Goal: Task Accomplishment & Management: Manage account settings

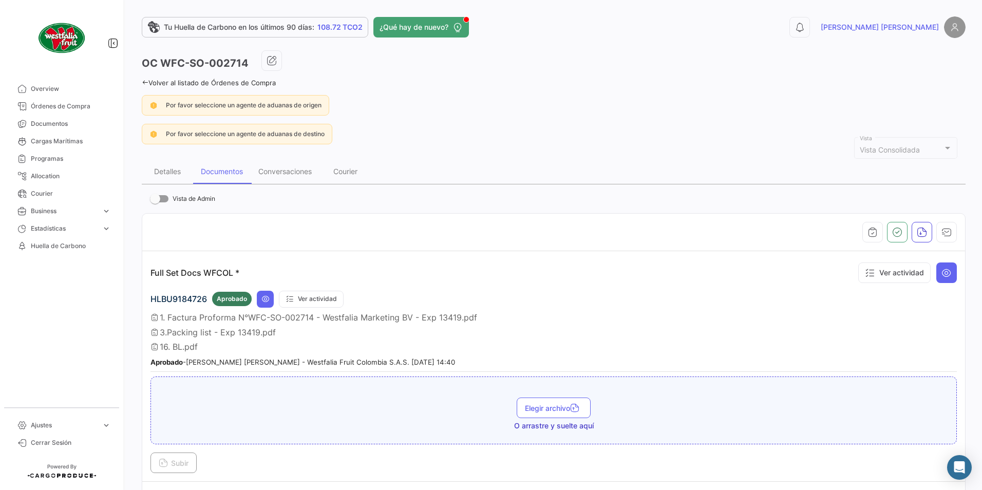
scroll to position [199, 0]
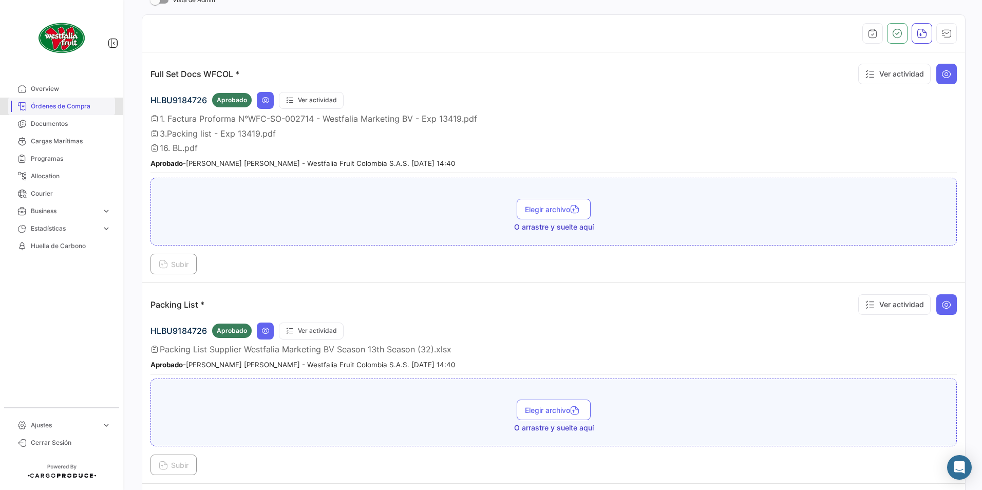
click at [71, 110] on span "Órdenes de Compra" at bounding box center [71, 106] width 80 height 9
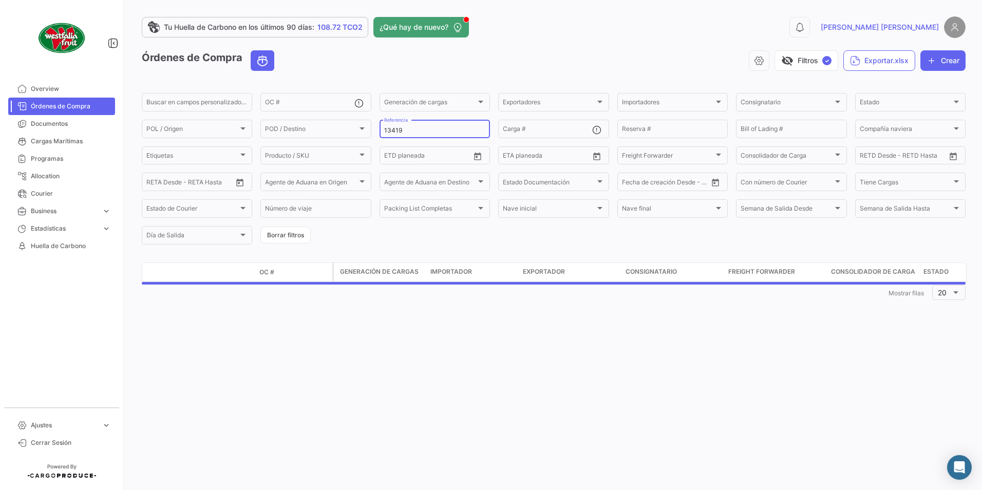
click at [414, 131] on input "13419" at bounding box center [434, 130] width 101 height 7
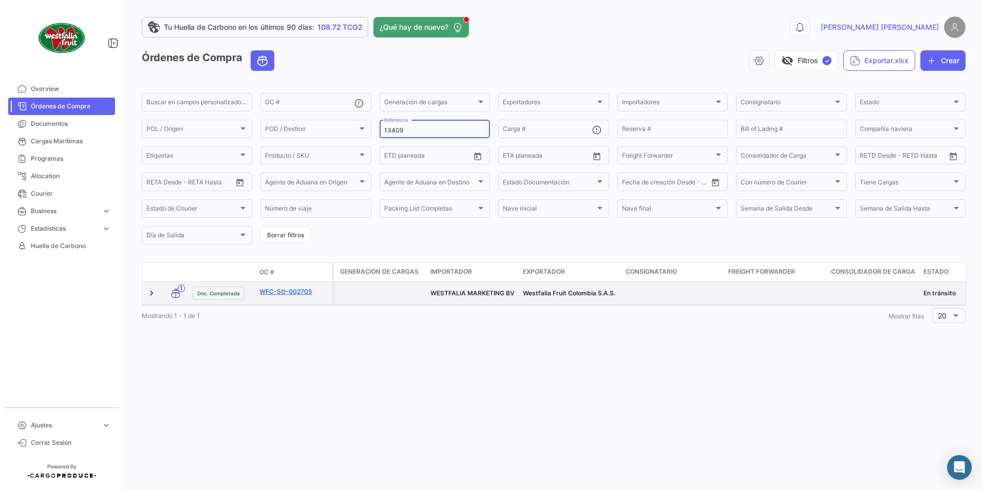
type input "13409"
click at [282, 289] on link "WFC-SO-002705" at bounding box center [293, 291] width 69 height 9
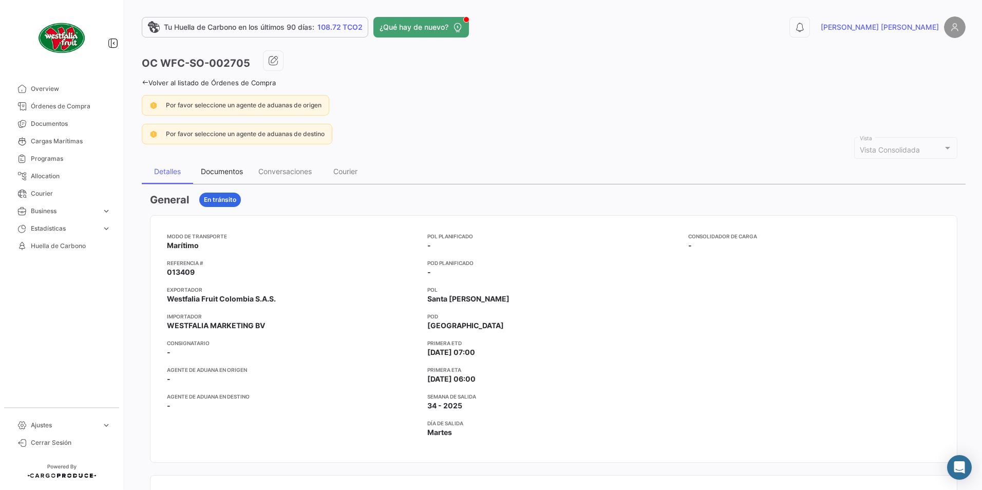
click at [229, 172] on div "Documentos" at bounding box center [222, 171] width 42 height 9
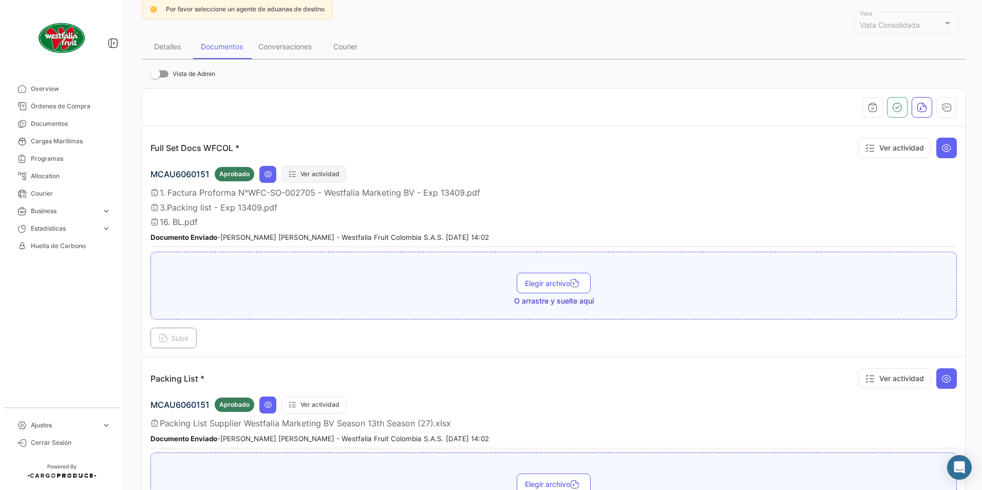
scroll to position [154, 0]
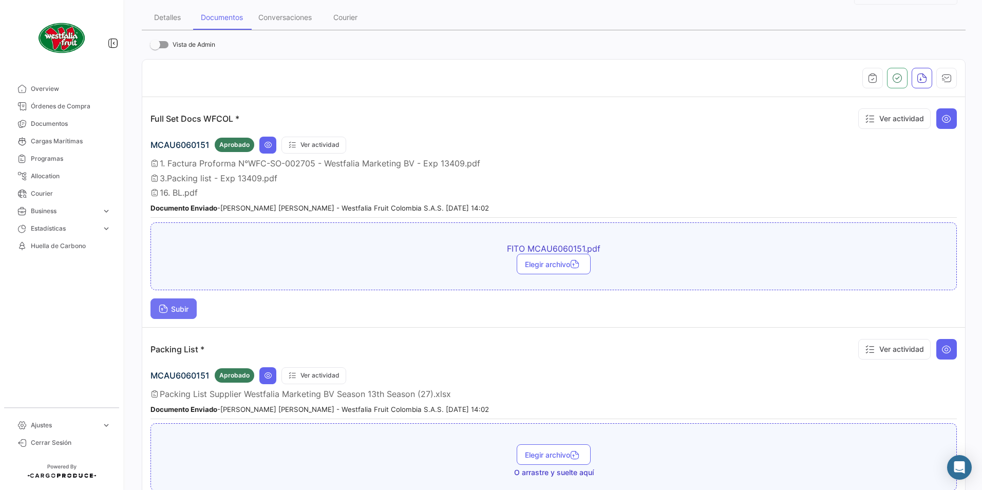
click at [174, 307] on span "Subir" at bounding box center [174, 308] width 30 height 9
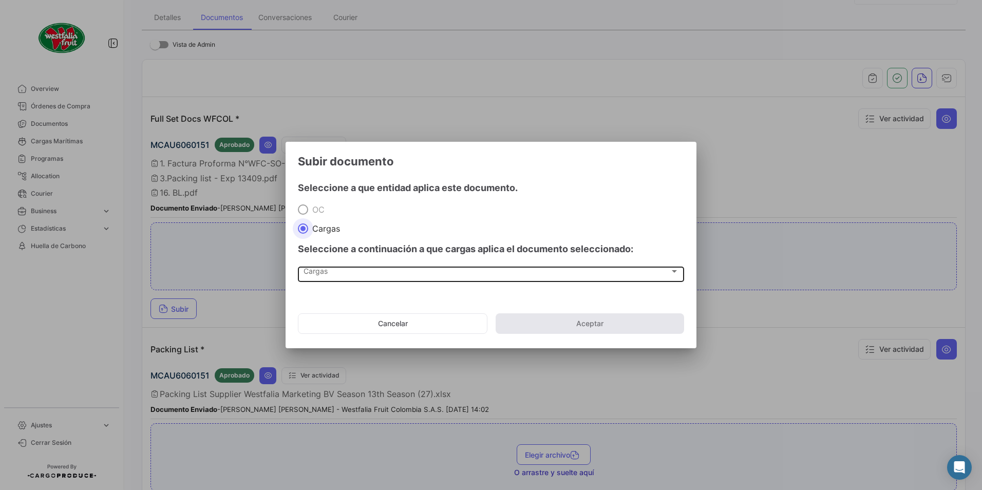
click at [320, 275] on span "Cargas" at bounding box center [486, 273] width 366 height 9
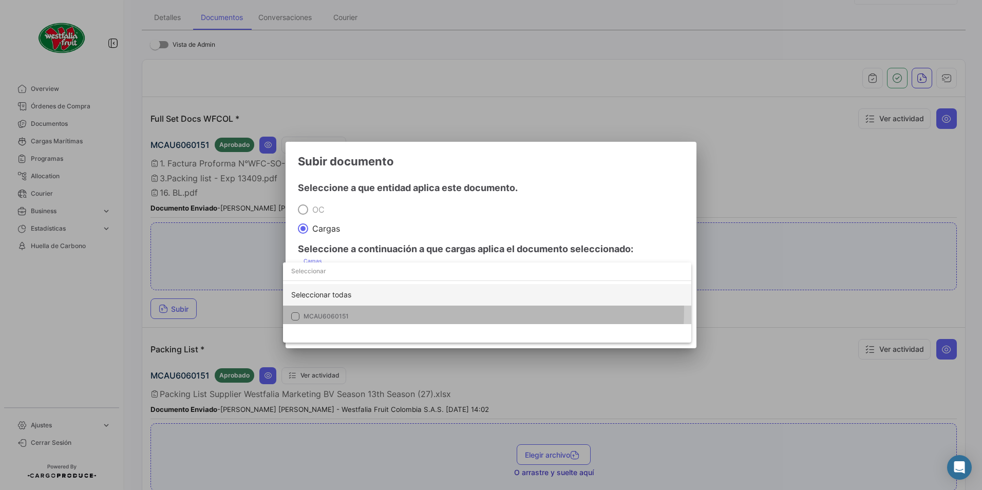
drag, startPoint x: 323, startPoint y: 307, endPoint x: 338, endPoint y: 305, distance: 15.0
click at [324, 308] on mat-option "MCAU6060151" at bounding box center [487, 316] width 408 height 22
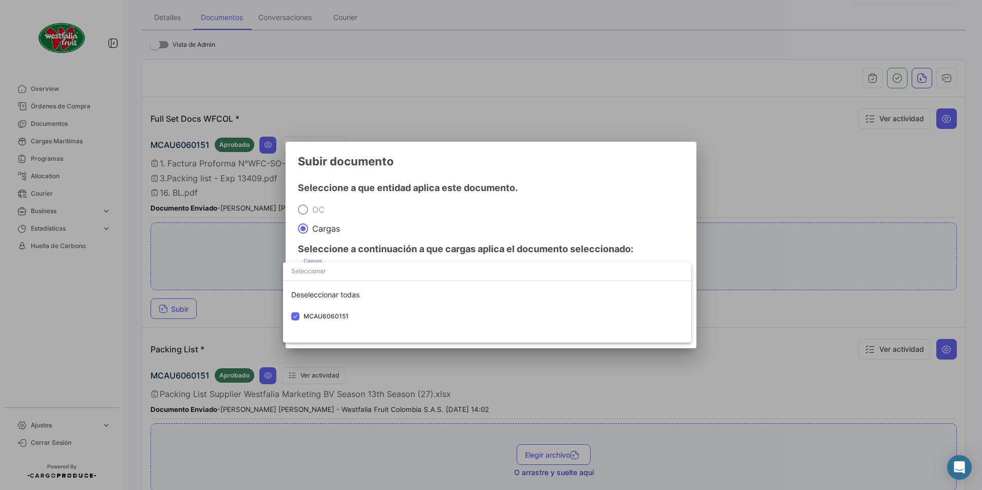
click at [433, 222] on div at bounding box center [491, 245] width 982 height 490
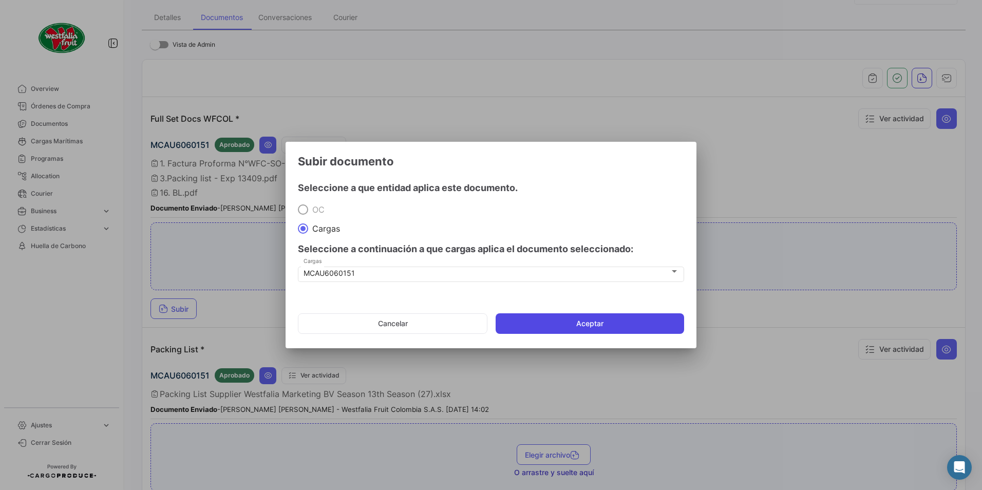
click at [515, 322] on button "Aceptar" at bounding box center [589, 323] width 188 height 21
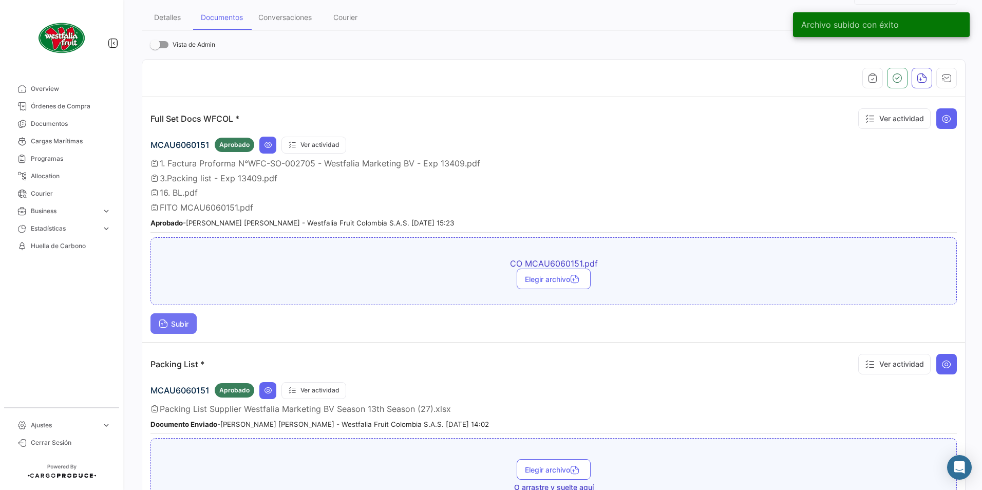
click at [188, 331] on button "Subir" at bounding box center [173, 323] width 46 height 21
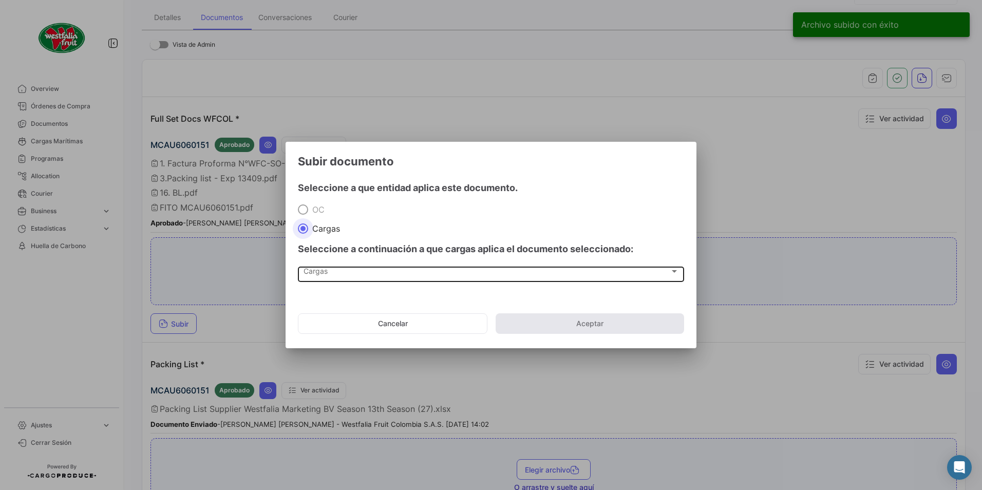
click at [332, 271] on div "Cargas" at bounding box center [486, 273] width 366 height 9
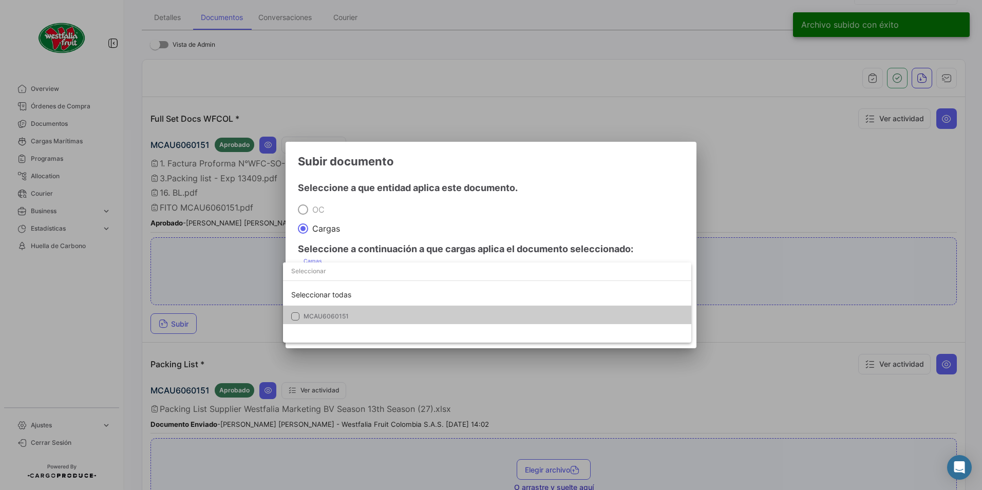
drag, startPoint x: 300, startPoint y: 314, endPoint x: 378, endPoint y: 289, distance: 82.0
click at [300, 314] on mat-option "MCAU6060151" at bounding box center [487, 316] width 408 height 22
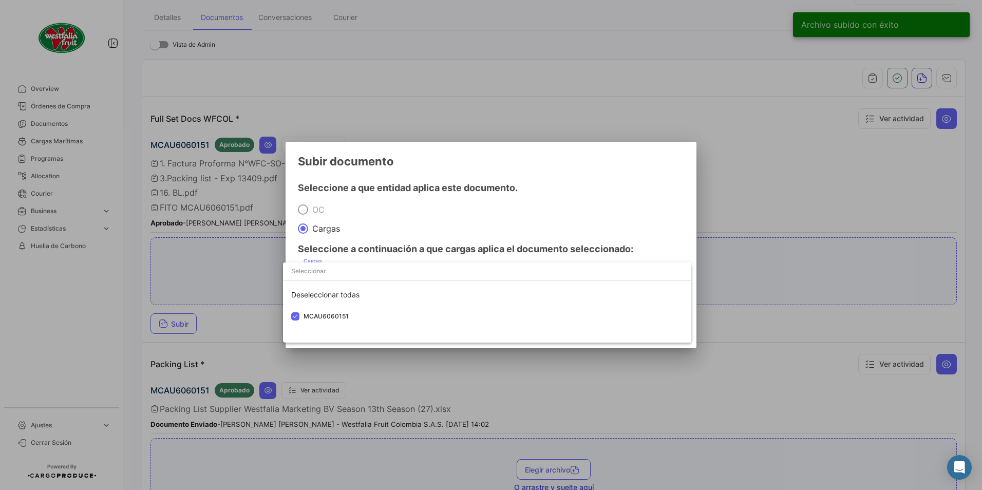
click at [449, 189] on div at bounding box center [491, 245] width 982 height 490
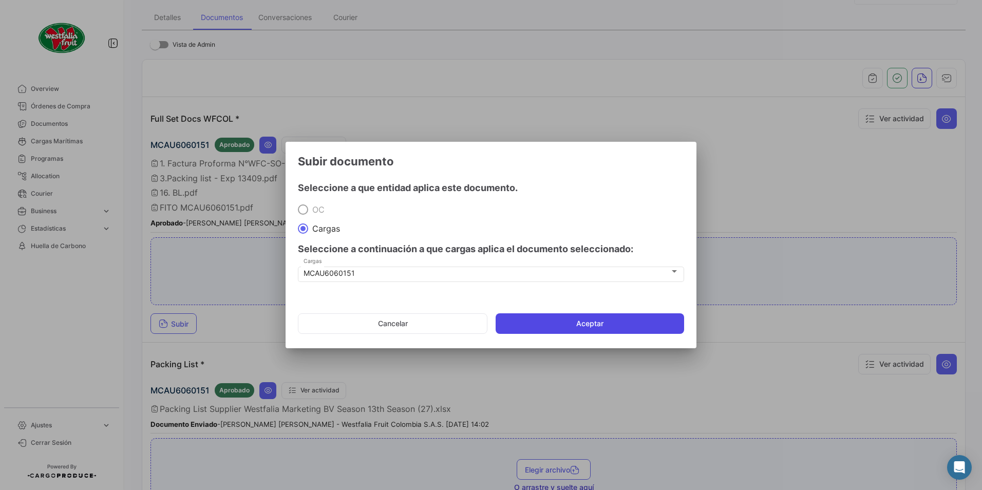
drag, startPoint x: 513, startPoint y: 317, endPoint x: 507, endPoint y: 318, distance: 6.2
click at [514, 317] on button "Aceptar" at bounding box center [589, 323] width 188 height 21
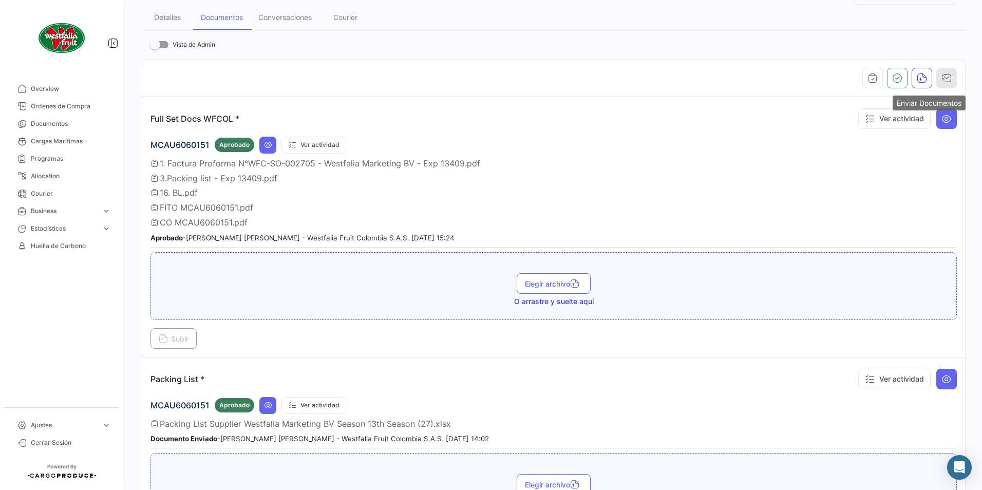
click at [942, 83] on icon "button" at bounding box center [946, 78] width 10 height 10
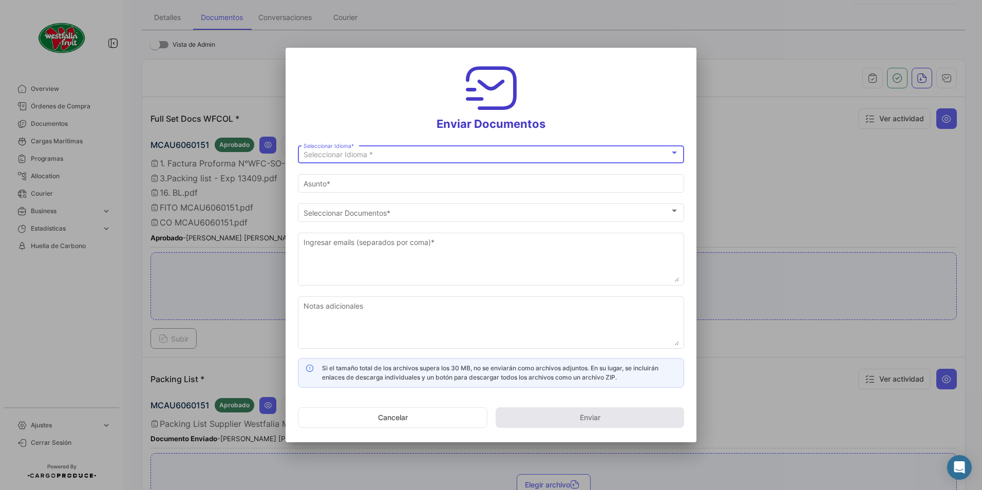
click at [452, 148] on div "Seleccionar Idioma * Seleccionar Idioma *" at bounding box center [490, 153] width 375 height 20
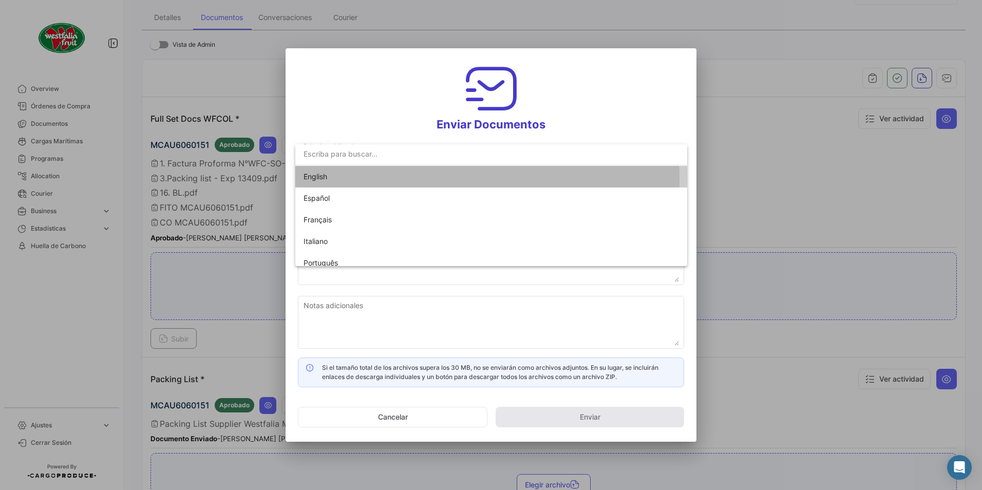
click at [342, 178] on span "English" at bounding box center [375, 177] width 144 height 22
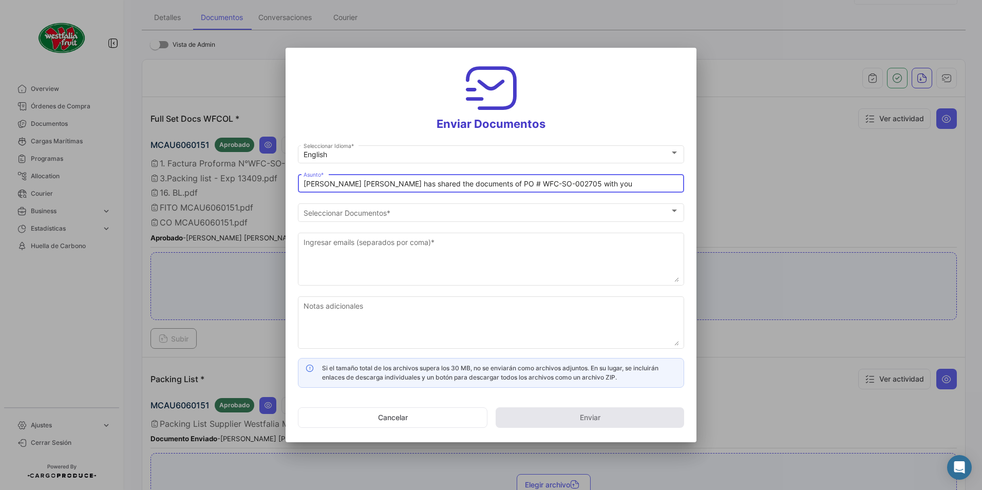
click at [352, 184] on input "[PERSON_NAME] [PERSON_NAME] has shared the documents of PO # WFC-SO-002705 with…" at bounding box center [490, 184] width 375 height 9
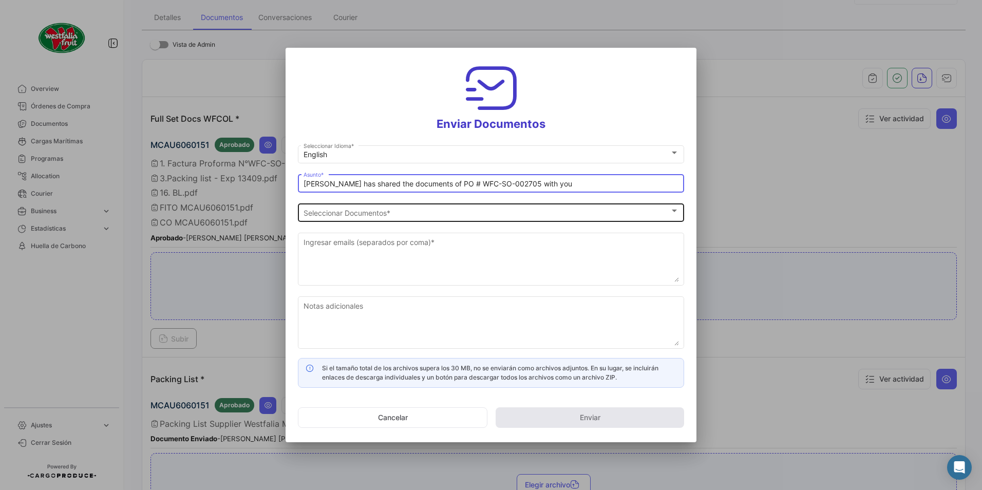
type input "[PERSON_NAME] has shared the documents of PO # WFC-SO-002705 with you"
click at [340, 214] on span "Seleccionar Documentos" at bounding box center [486, 212] width 366 height 9
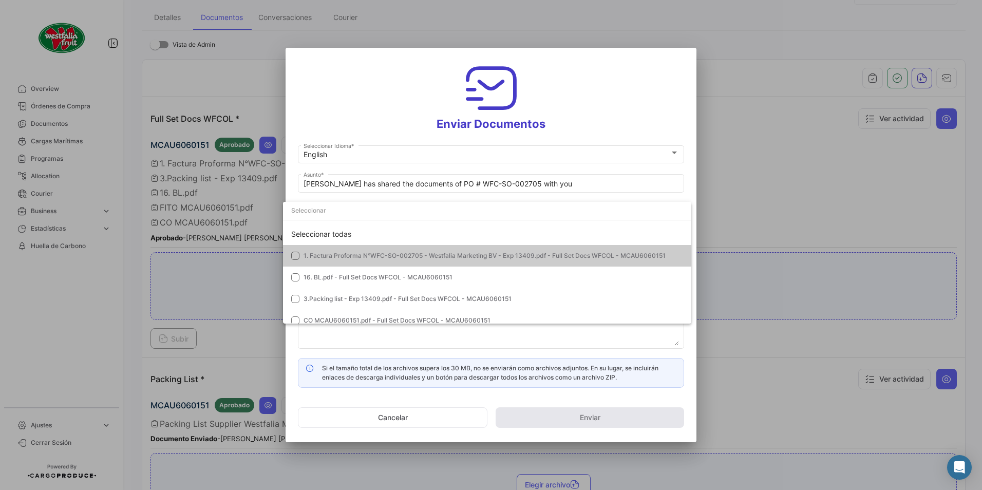
click at [308, 257] on span "1. Factura Proforma N°WFC-SO-002705 - Westfalia Marketing BV - Exp 13409.pdf - …" at bounding box center [484, 256] width 362 height 8
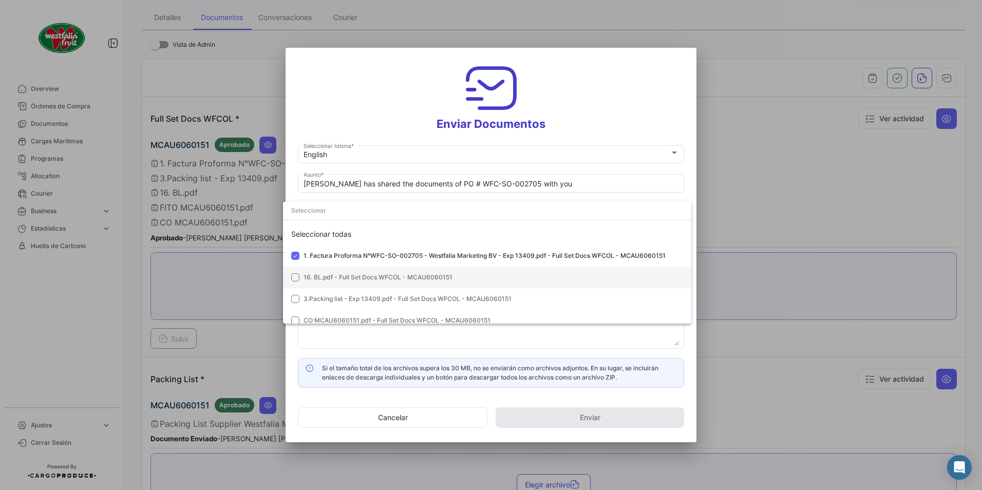
click at [309, 272] on mat-option "16. BL.pdf - Full Set Docs WFCOL - MCAU6060151" at bounding box center [487, 277] width 408 height 22
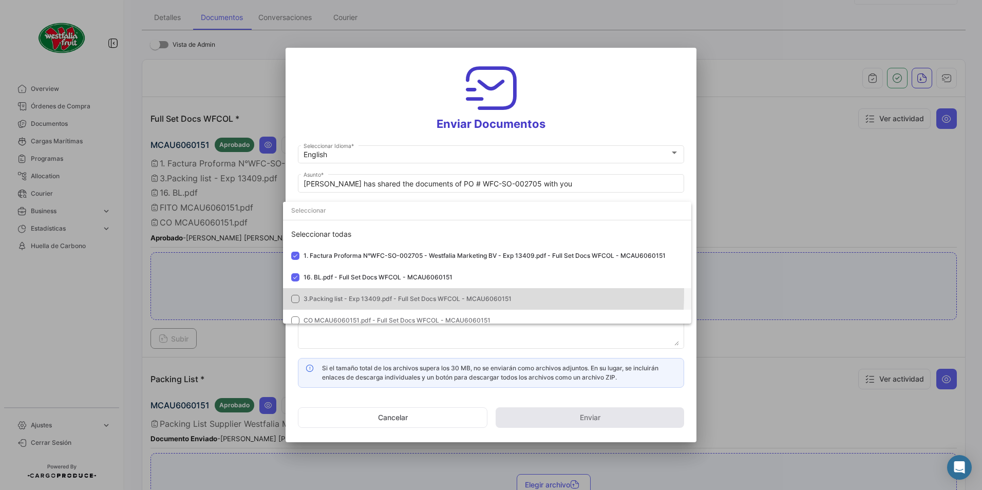
drag, startPoint x: 306, startPoint y: 292, endPoint x: 319, endPoint y: 300, distance: 15.2
click at [306, 292] on mat-option "3.Packing list - Exp 13409.pdf - Full Set Docs WFCOL - MCAU6060151" at bounding box center [487, 299] width 408 height 22
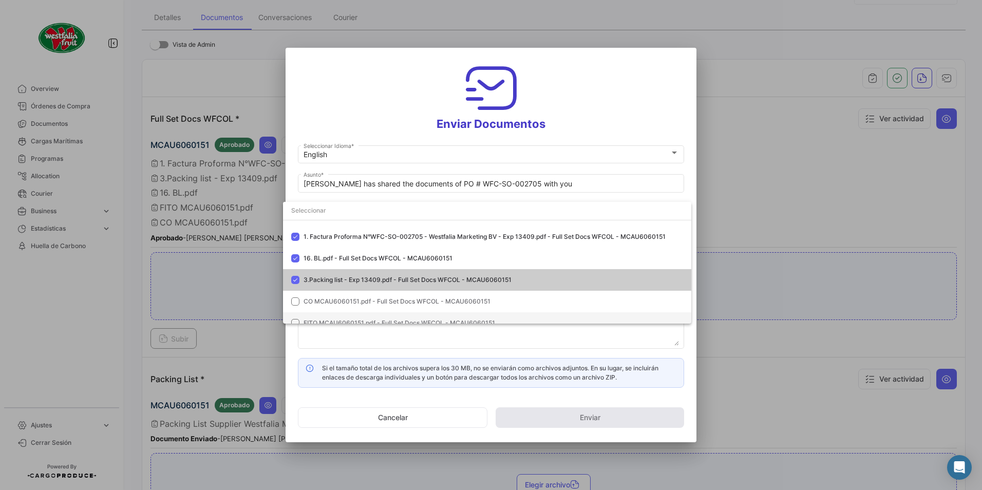
scroll to position [51, 0]
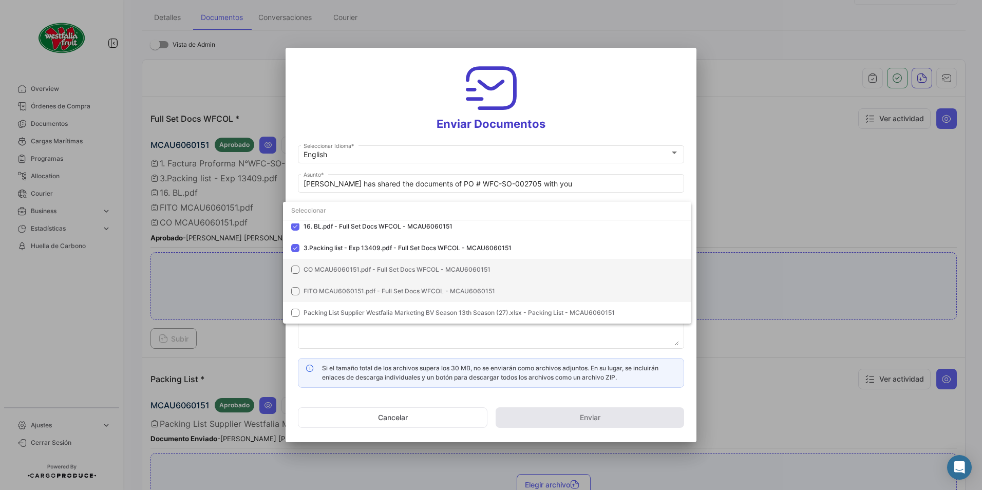
drag, startPoint x: 305, startPoint y: 269, endPoint x: 311, endPoint y: 290, distance: 21.3
click at [305, 270] on span "CO MCAU6060151.pdf - Full Set Docs WFCOL - MCAU6060151" at bounding box center [396, 269] width 187 height 8
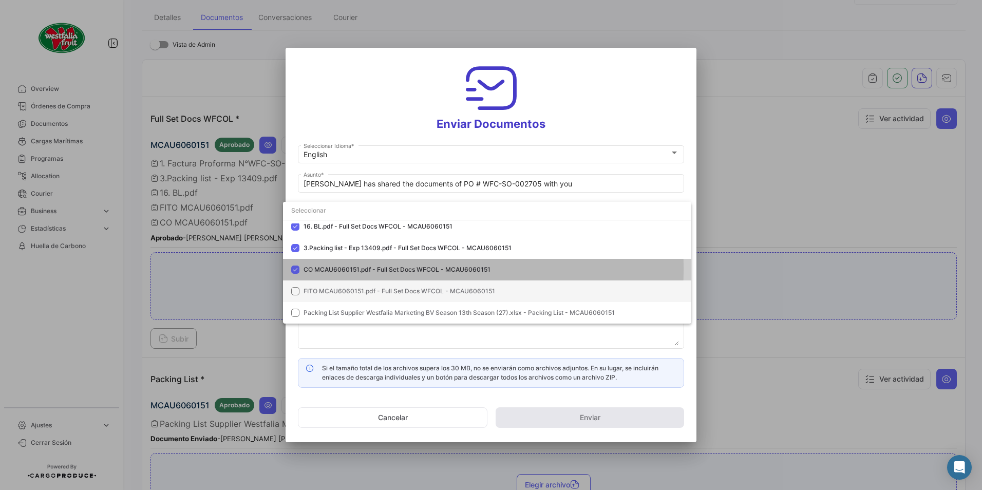
click at [312, 291] on span "FITO MCAU6060151.pdf - Full Set Docs WFCOL - MCAU6060151" at bounding box center [398, 291] width 191 height 8
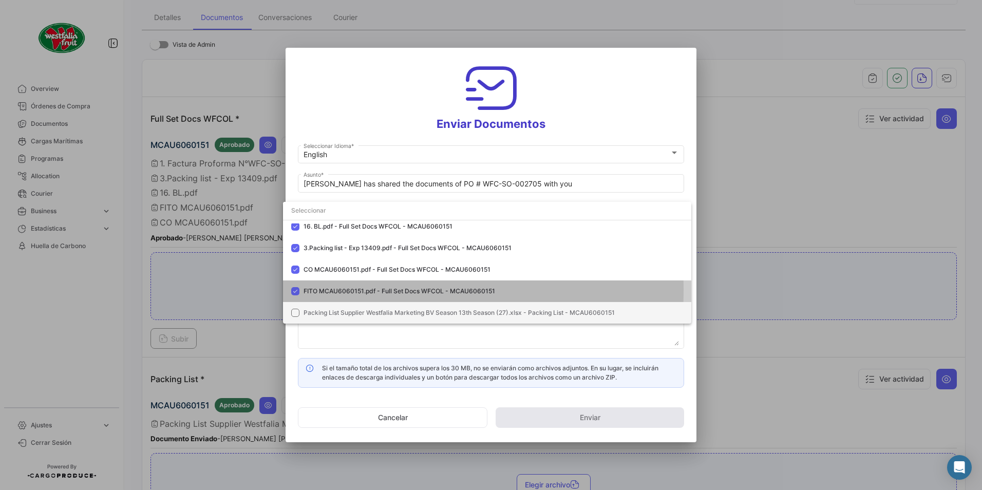
click at [311, 307] on mat-option "Packing List Supplier Westfalia Marketing BV Season 13th Season (27).xlsx - Pac…" at bounding box center [487, 313] width 408 height 22
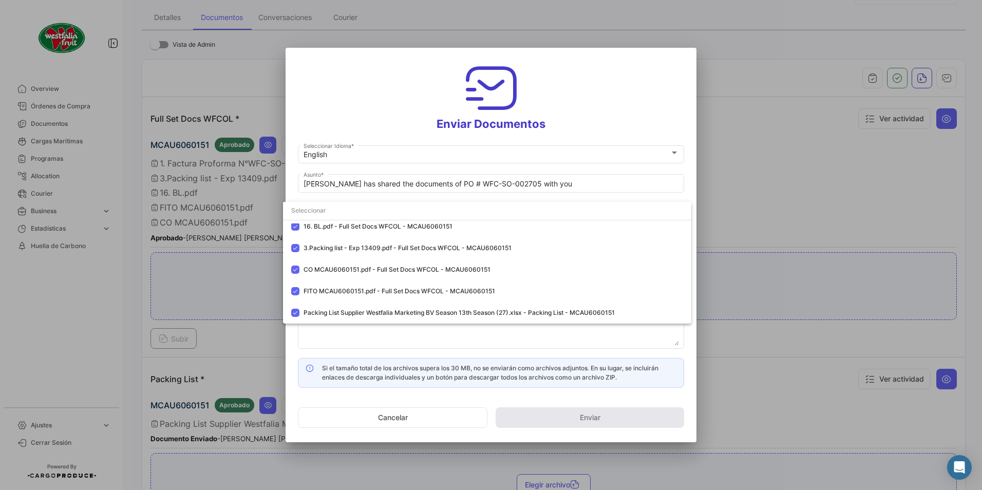
click at [560, 149] on div at bounding box center [491, 245] width 982 height 490
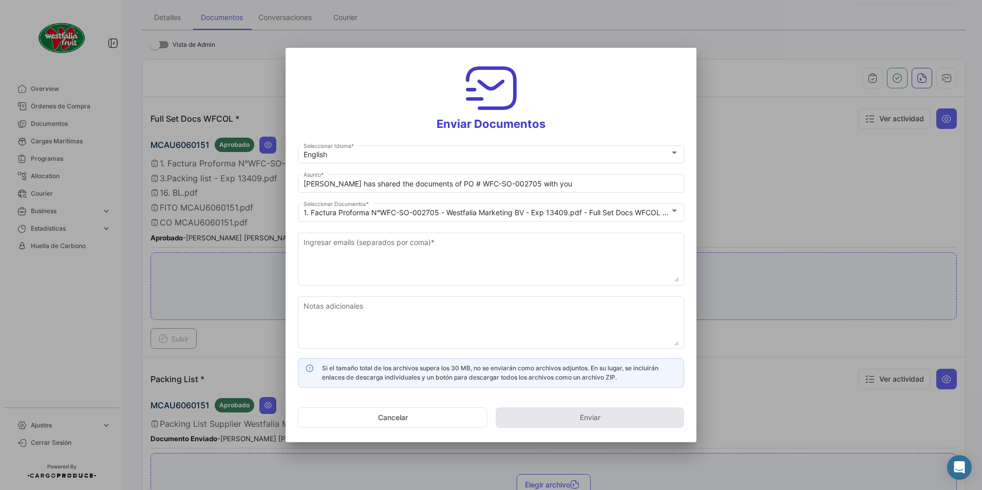
click at [569, 125] on h3 "Enviar Documentos" at bounding box center [491, 95] width 386 height 71
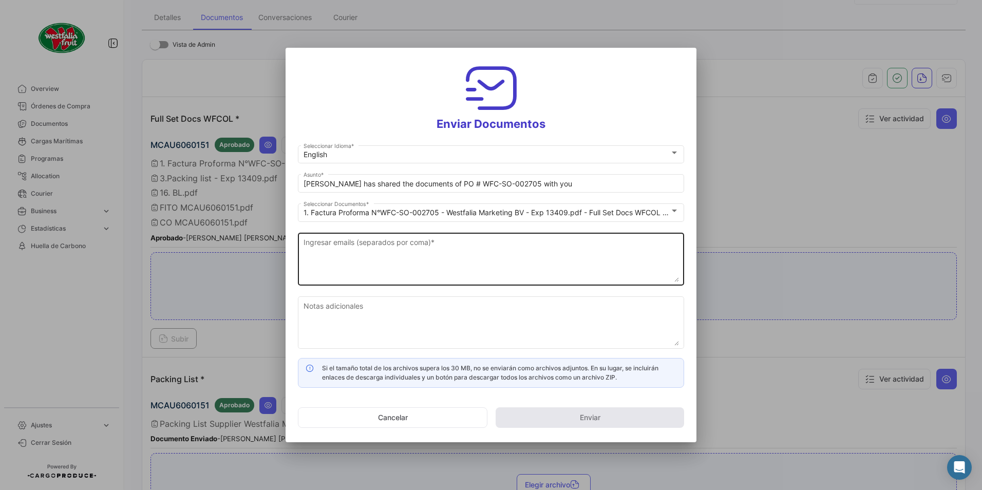
click at [378, 259] on textarea "Ingresar emails (separados por coma) *" at bounding box center [490, 259] width 375 height 45
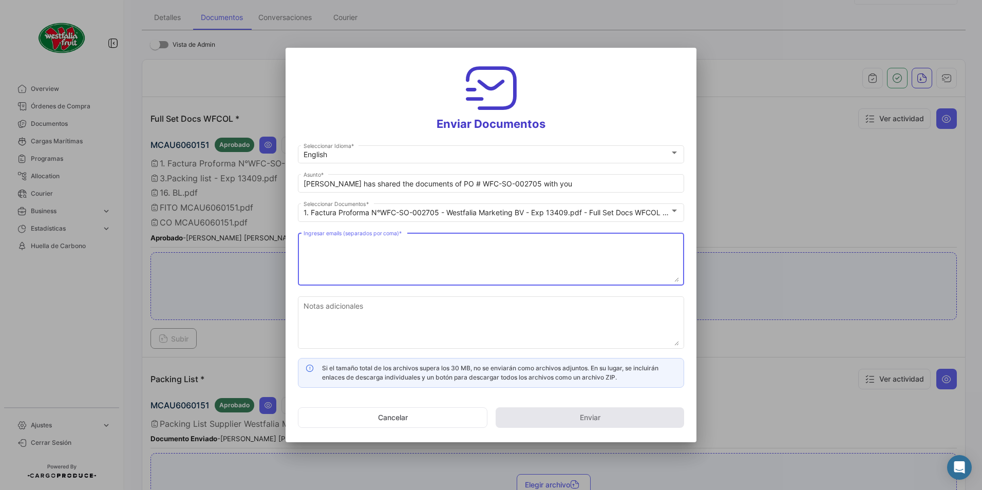
paste textarea "[DOMAIN_NAME][EMAIL_ADDRESS][DOMAIN_NAME]"
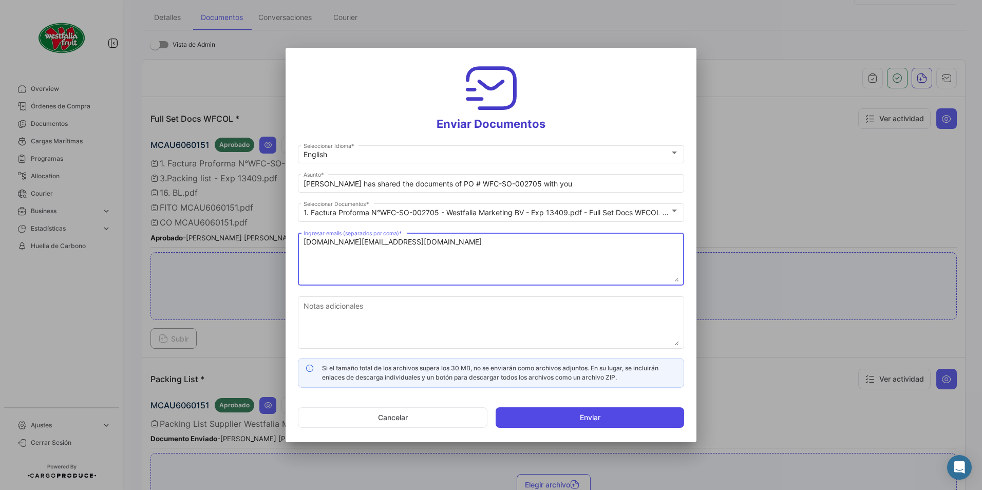
type textarea "[DOMAIN_NAME][EMAIL_ADDRESS][DOMAIN_NAME]"
click at [567, 416] on button "Enviar" at bounding box center [589, 417] width 188 height 21
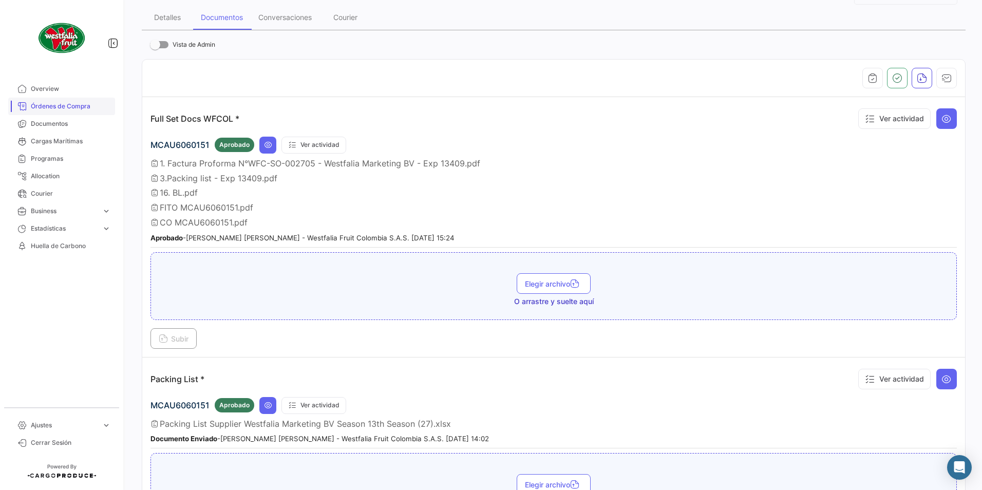
click at [73, 102] on span "Órdenes de Compra" at bounding box center [71, 106] width 80 height 9
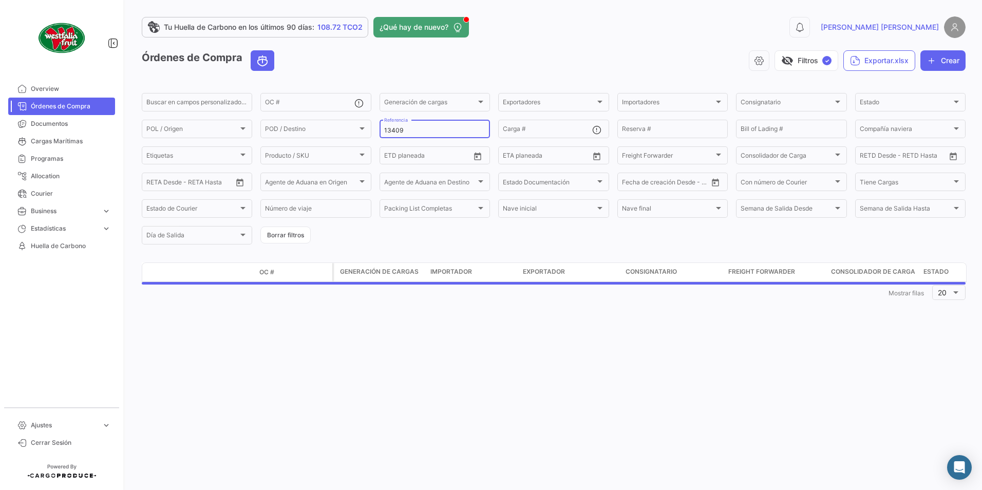
click at [425, 131] on input "13409" at bounding box center [434, 130] width 101 height 7
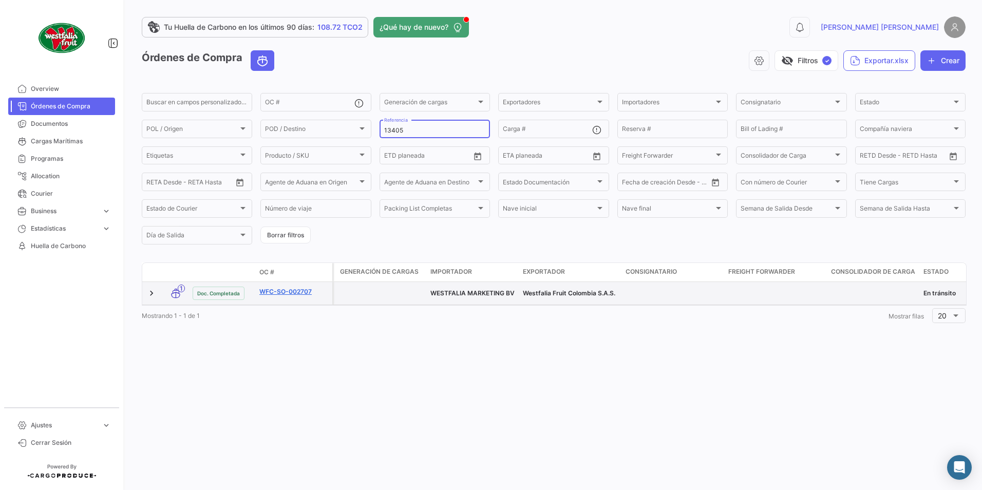
type input "13405"
click at [296, 292] on link "WFC-SO-002707" at bounding box center [293, 291] width 69 height 9
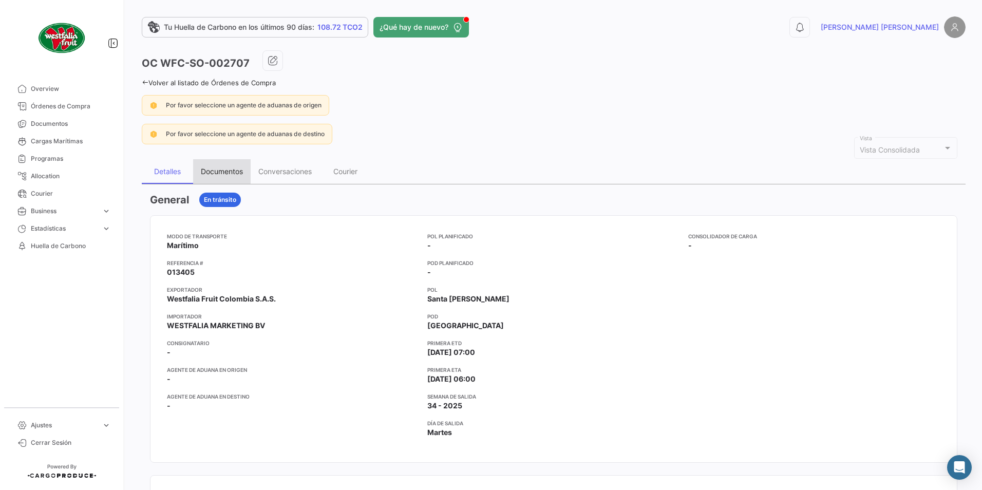
click at [229, 166] on div "Documentos" at bounding box center [221, 171] width 57 height 25
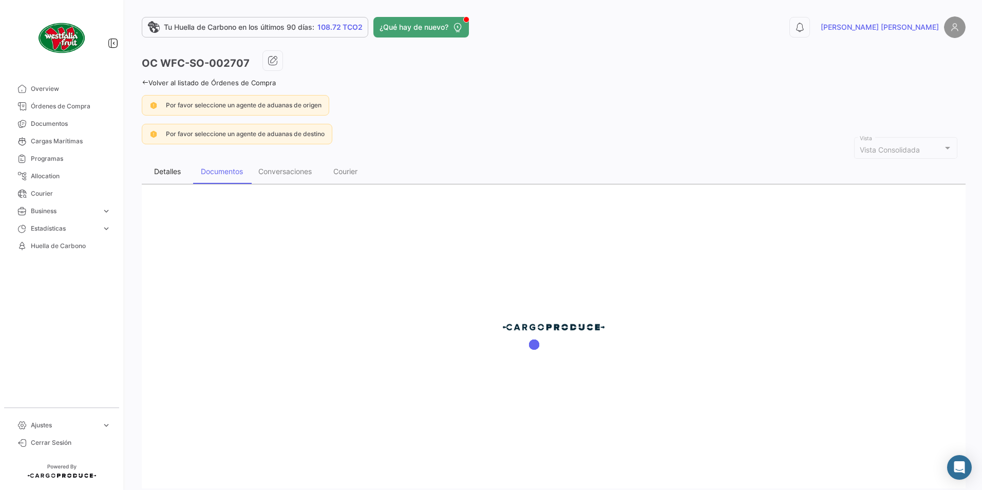
click at [182, 172] on div "Detalles" at bounding box center [167, 171] width 51 height 25
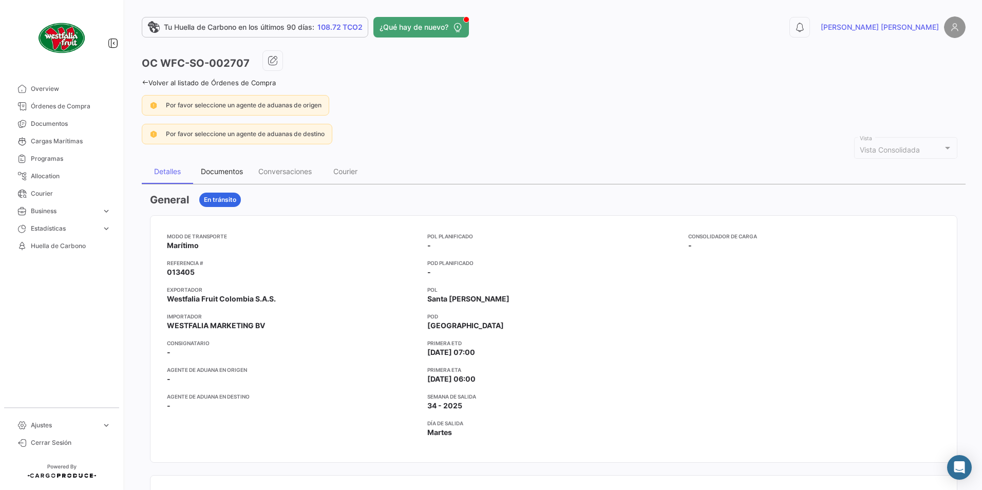
click at [215, 171] on div "Documentos" at bounding box center [222, 171] width 42 height 9
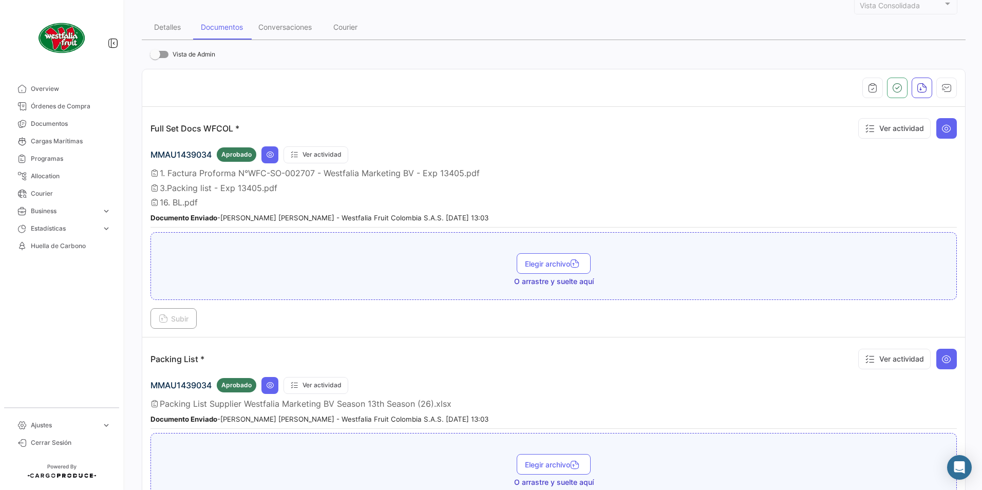
scroll to position [154, 0]
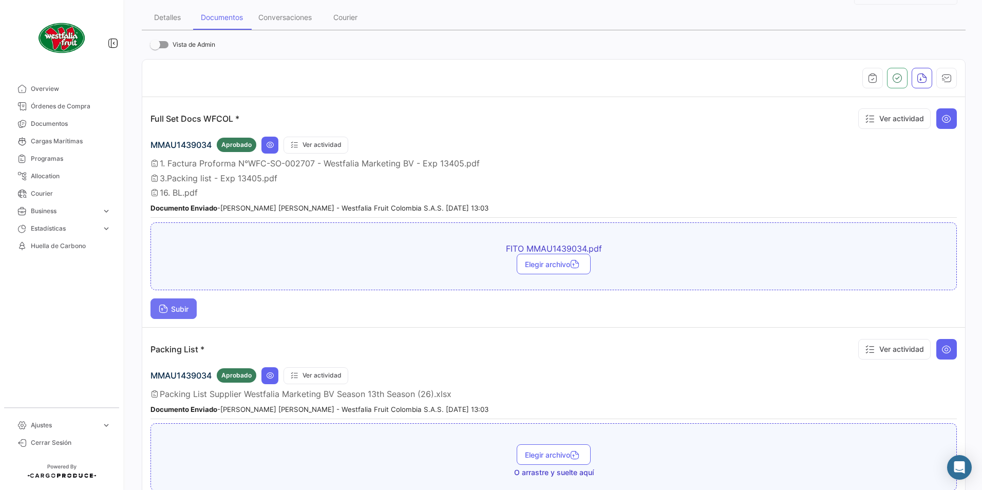
click at [171, 307] on span "Subir" at bounding box center [174, 308] width 30 height 9
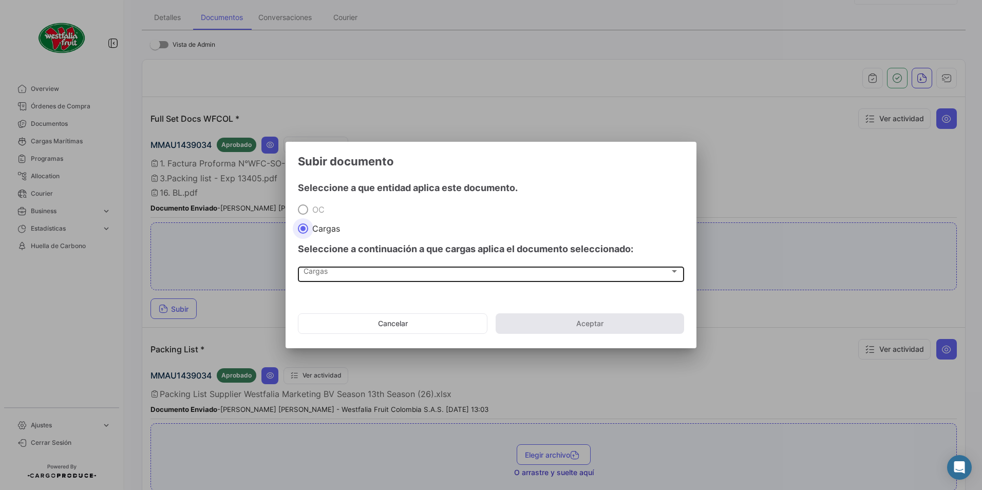
click at [327, 278] on div "Cargas Cargas" at bounding box center [490, 272] width 375 height 17
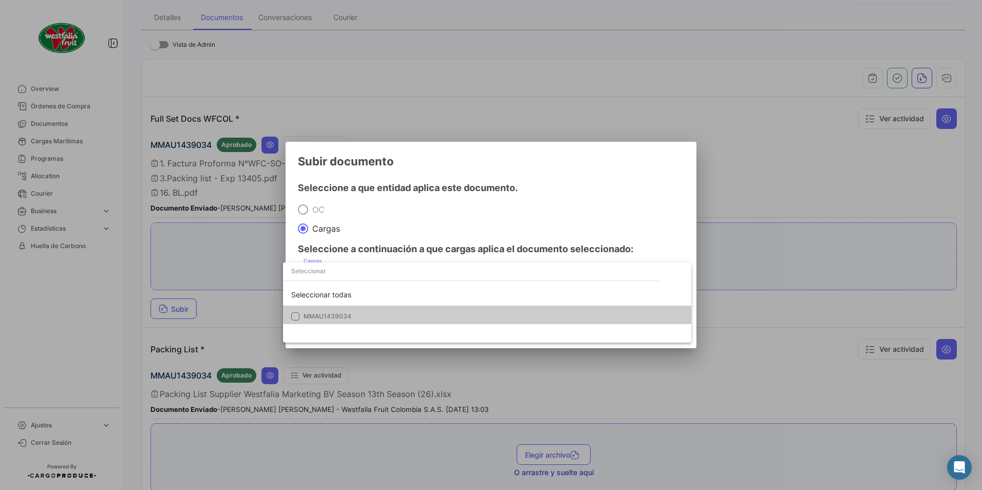
click at [322, 271] on input "dropdown search" at bounding box center [470, 271] width 375 height 18
click at [323, 314] on span "MMAU1439034" at bounding box center [327, 316] width 48 height 8
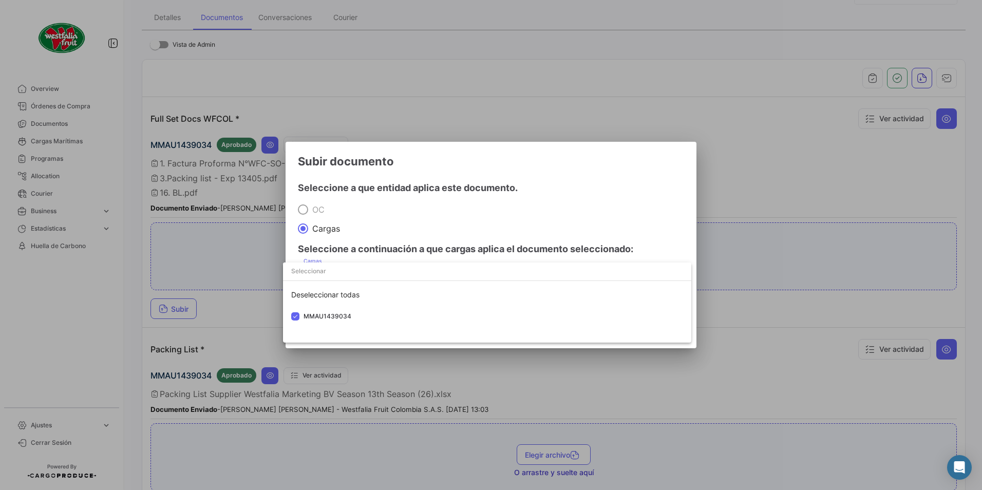
click at [425, 216] on div at bounding box center [491, 245] width 982 height 490
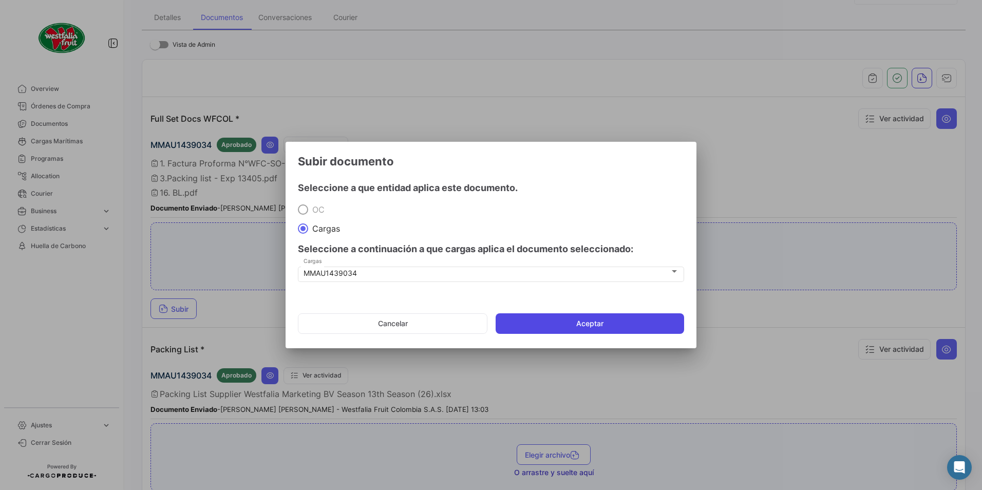
click at [513, 321] on button "Aceptar" at bounding box center [589, 323] width 188 height 21
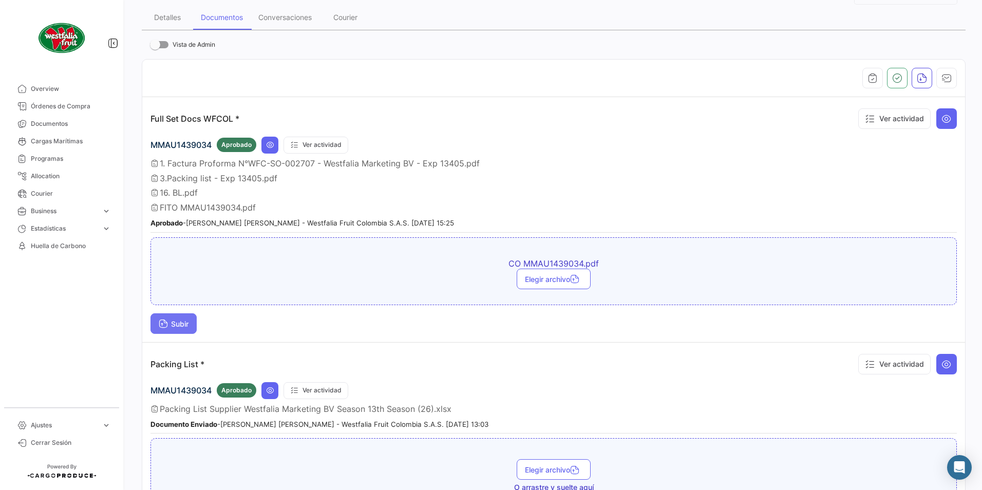
click at [169, 328] on span "Subir" at bounding box center [174, 323] width 30 height 9
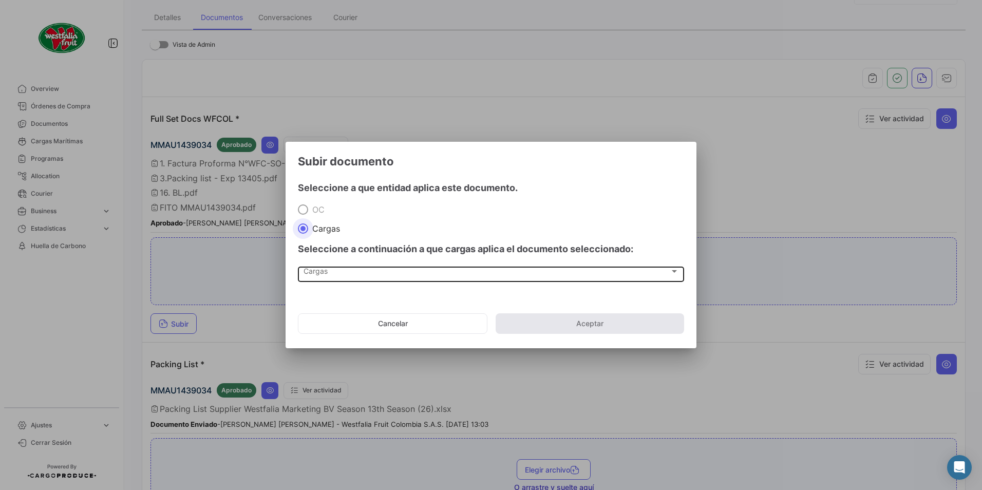
click at [322, 272] on span "Cargas" at bounding box center [486, 273] width 366 height 9
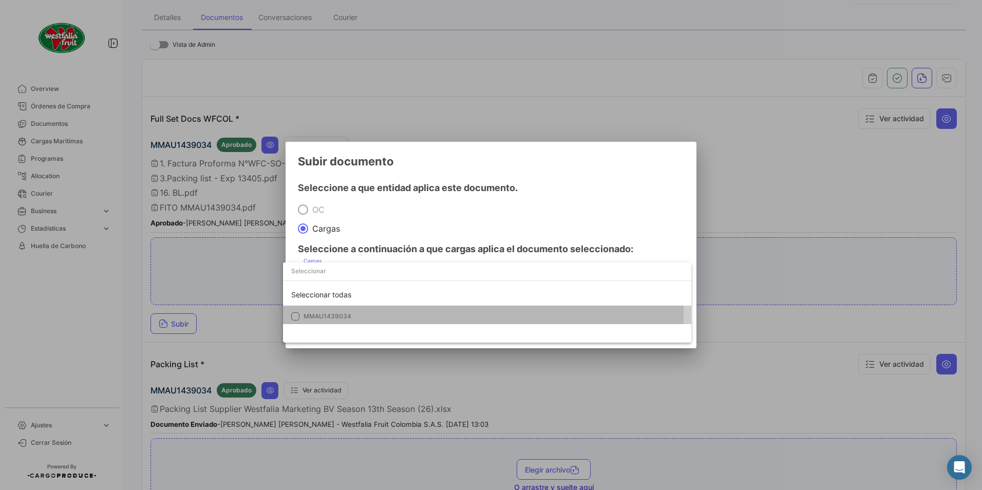
click at [311, 314] on span "MMAU1439034" at bounding box center [327, 316] width 48 height 8
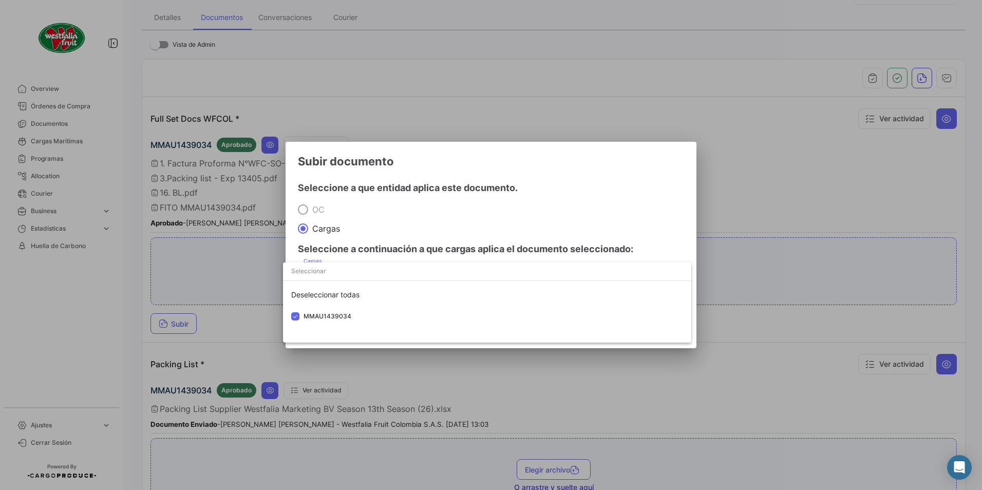
click at [495, 212] on div at bounding box center [491, 245] width 982 height 490
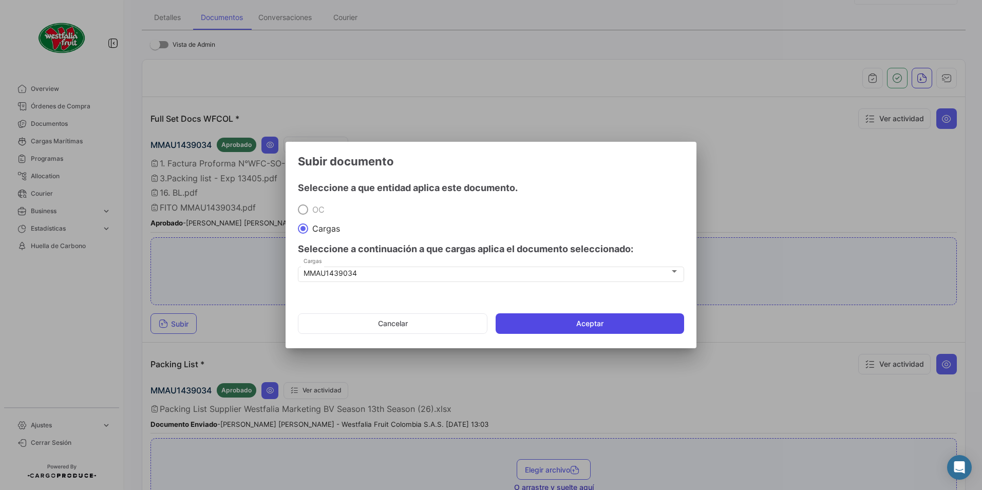
click at [571, 324] on button "Aceptar" at bounding box center [589, 323] width 188 height 21
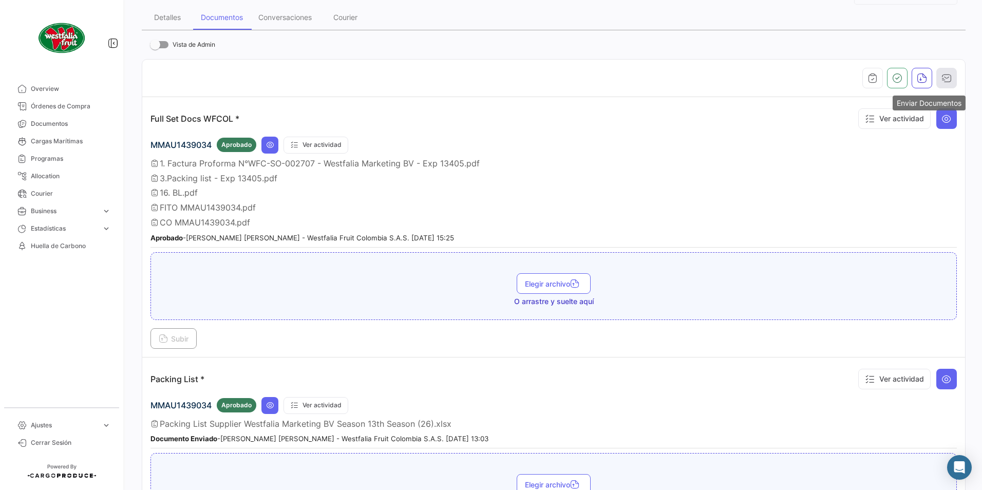
click at [942, 81] on icon "button" at bounding box center [946, 78] width 10 height 10
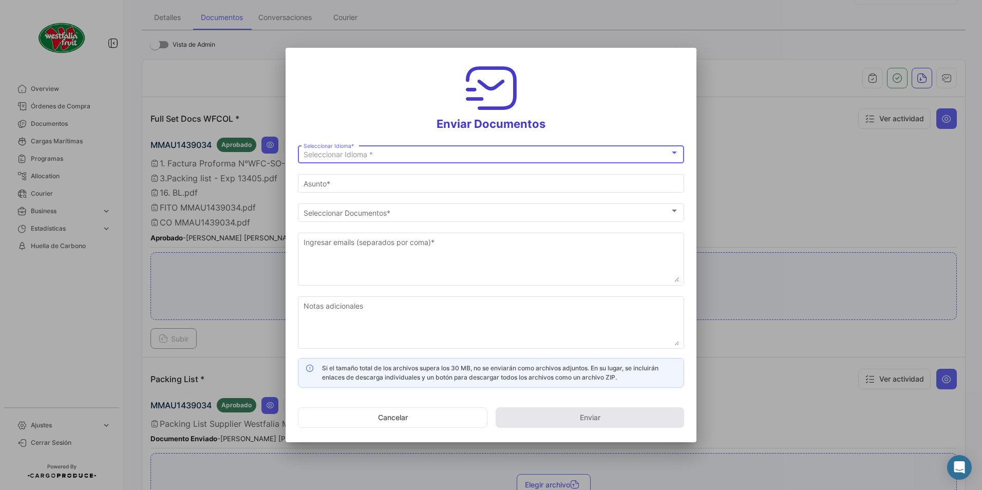
click at [348, 157] on span "Seleccionar Idioma *" at bounding box center [337, 154] width 69 height 9
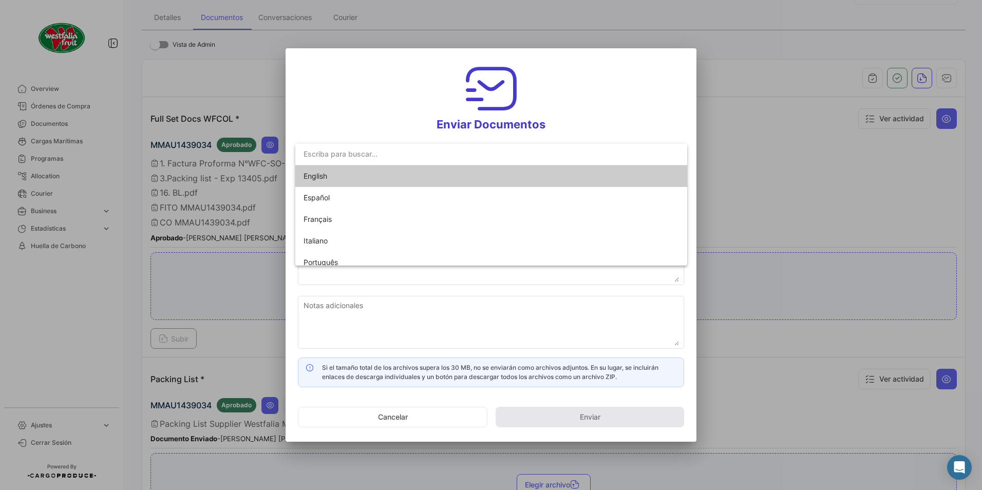
click at [325, 180] on span "English" at bounding box center [315, 175] width 24 height 9
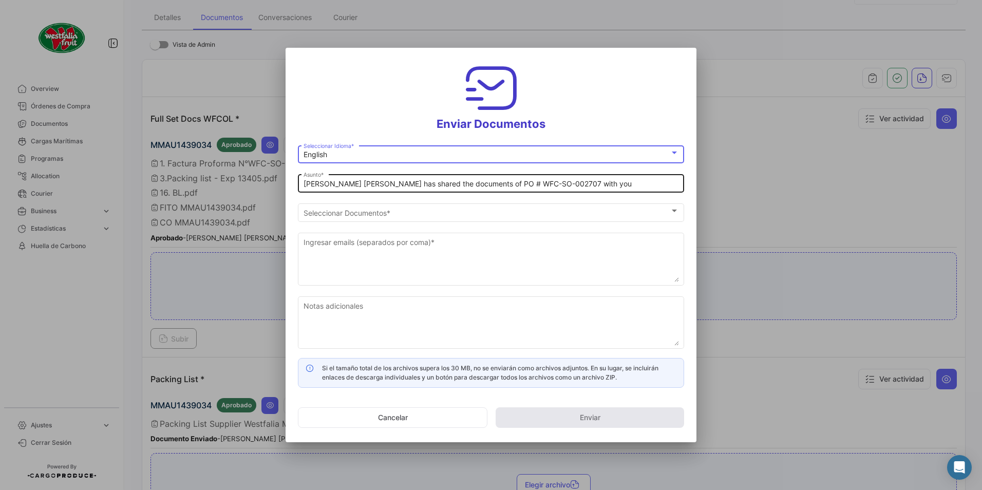
click at [332, 184] on input "[PERSON_NAME] [PERSON_NAME] has shared the documents of PO # WFC-SO-002707 with…" at bounding box center [490, 184] width 375 height 9
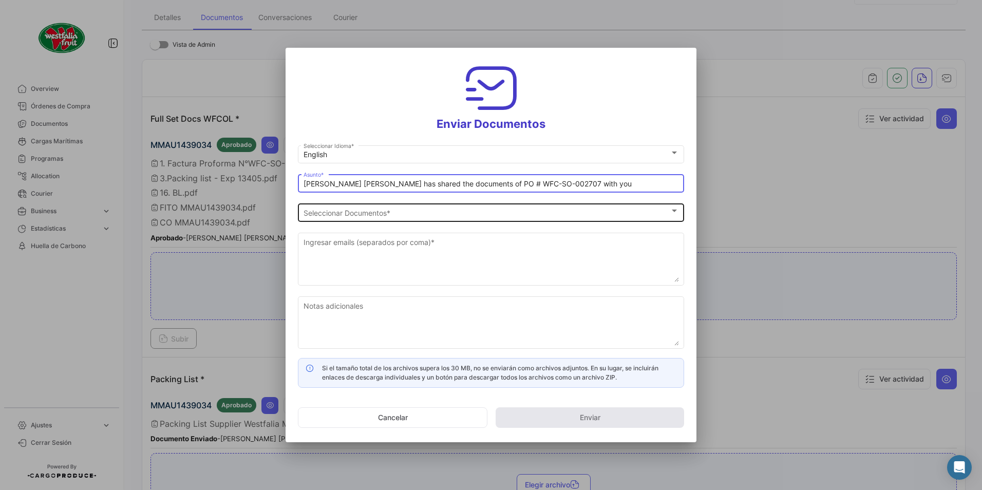
drag, startPoint x: 348, startPoint y: 182, endPoint x: 354, endPoint y: 221, distance: 39.5
click at [349, 185] on input "[PERSON_NAME] [PERSON_NAME] has shared the documents of PO # WFC-SO-002707 with…" at bounding box center [490, 184] width 375 height 9
type input "[PERSON_NAME] has shared the documents of PO # WFC-SO-002707 with you"
click at [356, 213] on span "Seleccionar Documentos" at bounding box center [486, 212] width 366 height 9
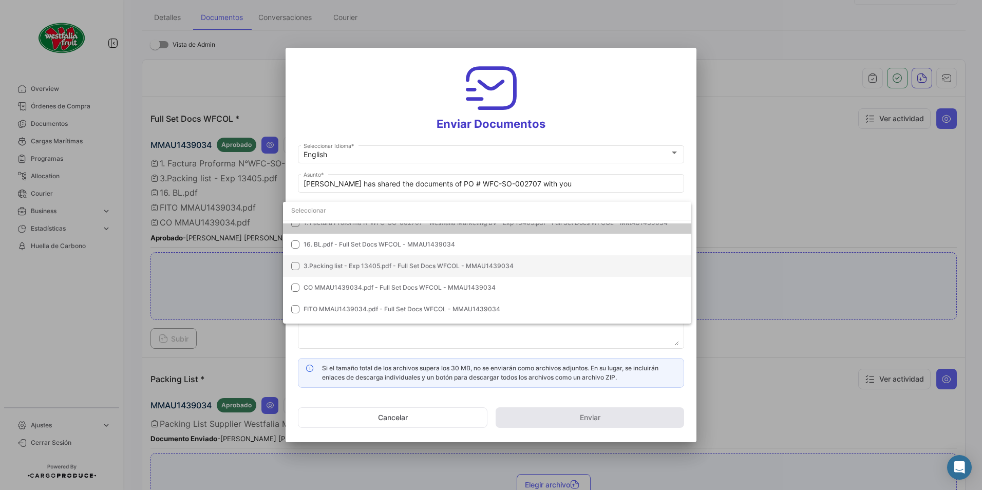
scroll to position [51, 0]
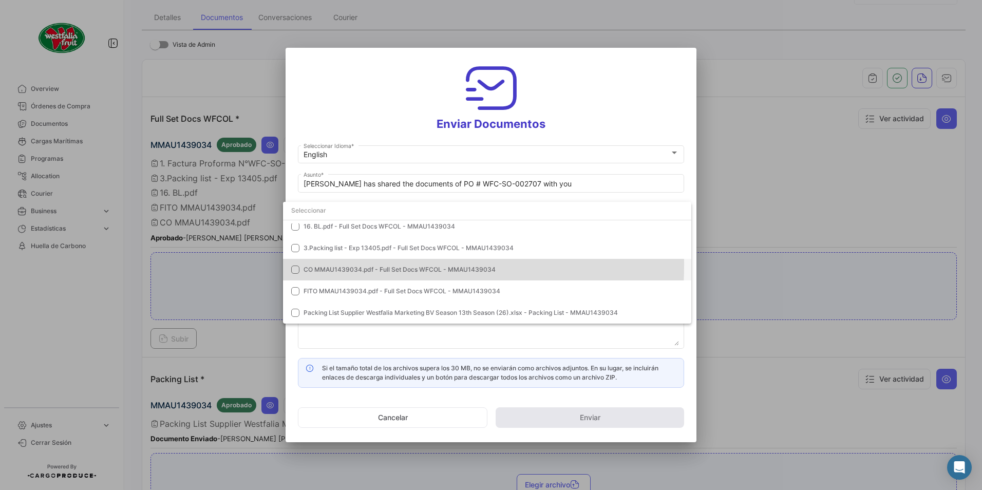
click at [321, 265] on span "CO MMAU1439034.pdf - Full Set Docs WFCOL - MMAU1439034" at bounding box center [492, 269] width 379 height 9
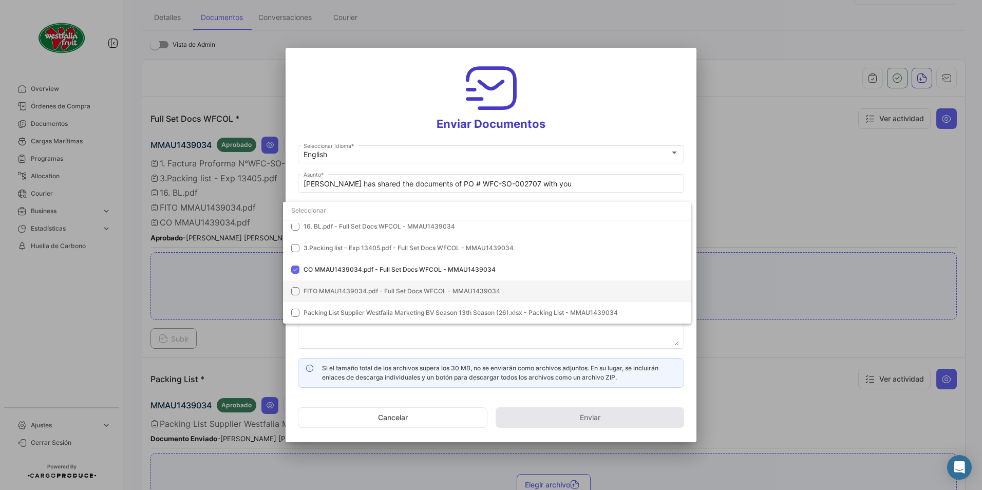
click at [317, 283] on mat-option "FITO MMAU1439034.pdf - Full Set Docs WFCOL - MMAU1439034" at bounding box center [487, 291] width 408 height 22
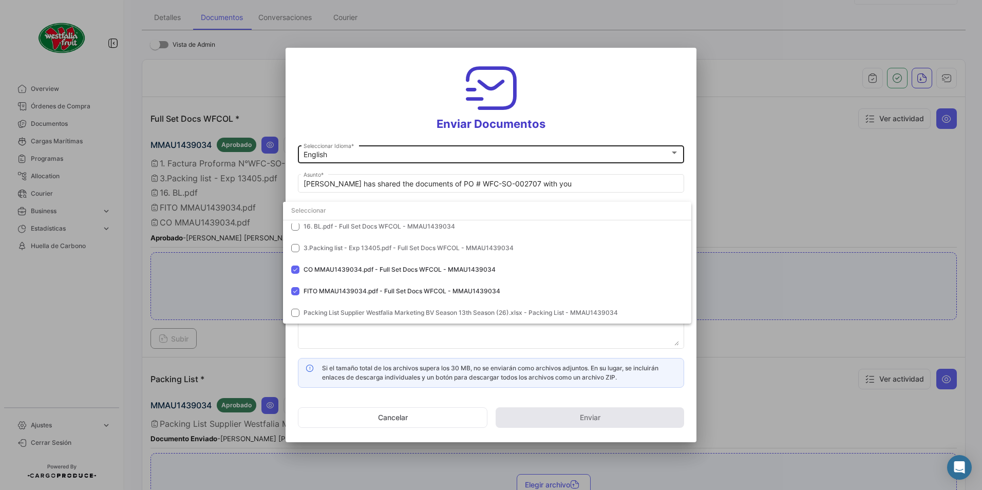
drag, startPoint x: 593, startPoint y: 118, endPoint x: 559, endPoint y: 160, distance: 54.7
click at [593, 118] on div at bounding box center [491, 245] width 982 height 490
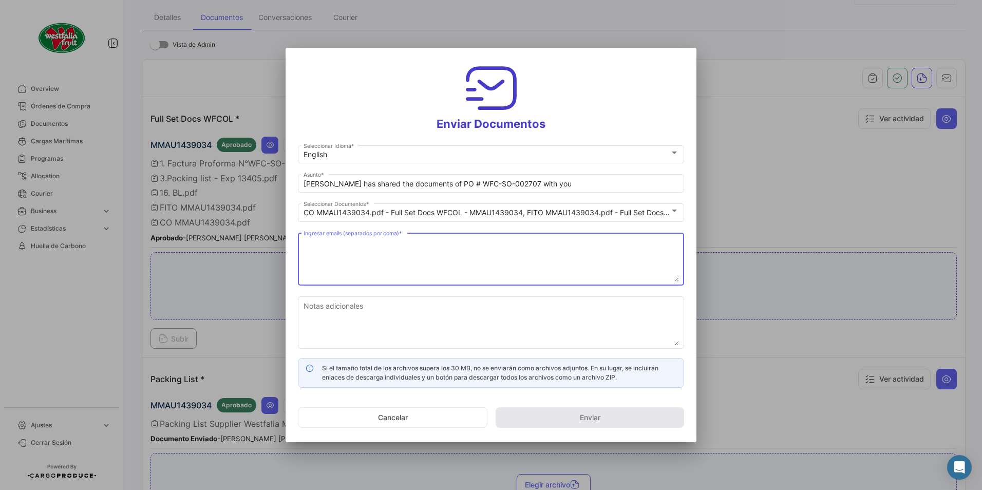
click at [346, 248] on textarea "Ingresar emails (separados por coma) *" at bounding box center [490, 259] width 375 height 45
paste textarea "[DOMAIN_NAME][EMAIL_ADDRESS][DOMAIN_NAME]"
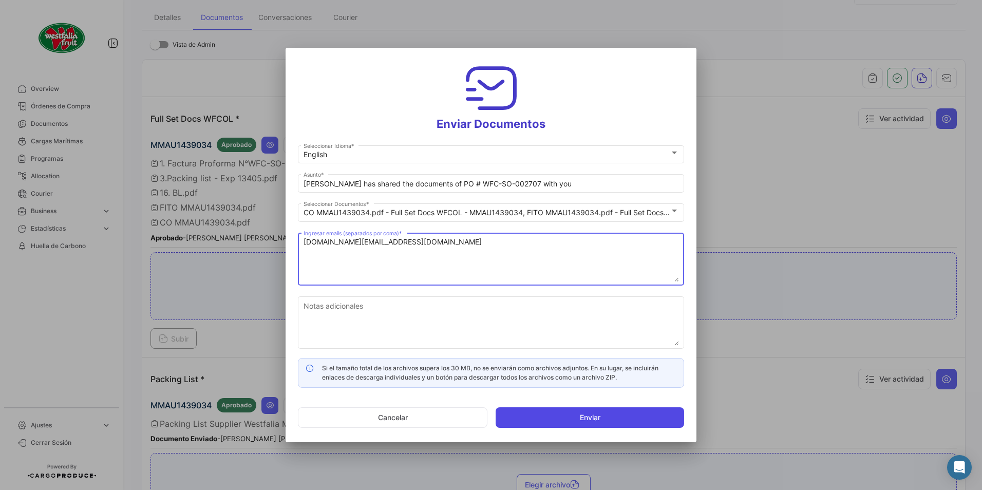
type textarea "[DOMAIN_NAME][EMAIL_ADDRESS][DOMAIN_NAME]"
click at [549, 414] on button "Enviar" at bounding box center [589, 417] width 188 height 21
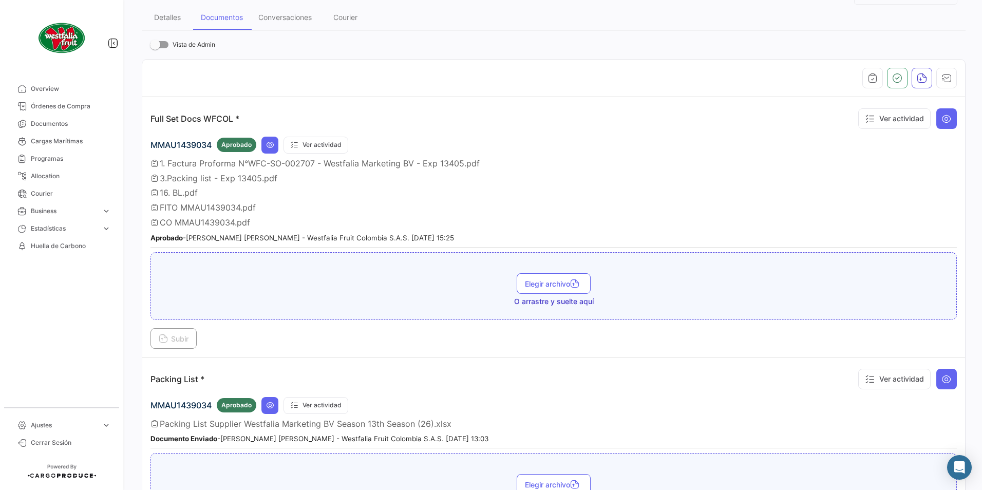
drag, startPoint x: 89, startPoint y: 108, endPoint x: 140, endPoint y: 121, distance: 52.1
click at [89, 107] on span "Órdenes de Compra" at bounding box center [71, 106] width 80 height 9
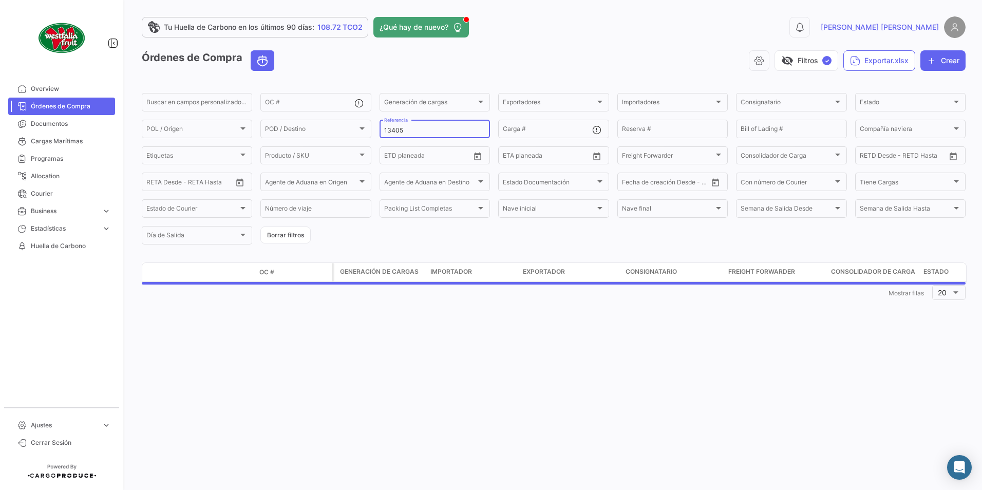
click at [417, 131] on input "13405" at bounding box center [434, 130] width 101 height 7
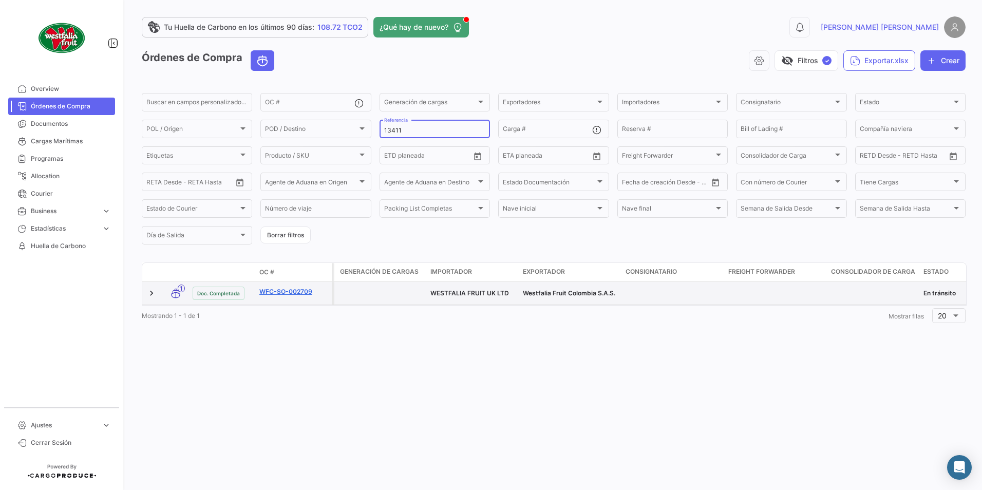
type input "13411"
click at [283, 290] on link "WFC-SO-002709" at bounding box center [293, 291] width 69 height 9
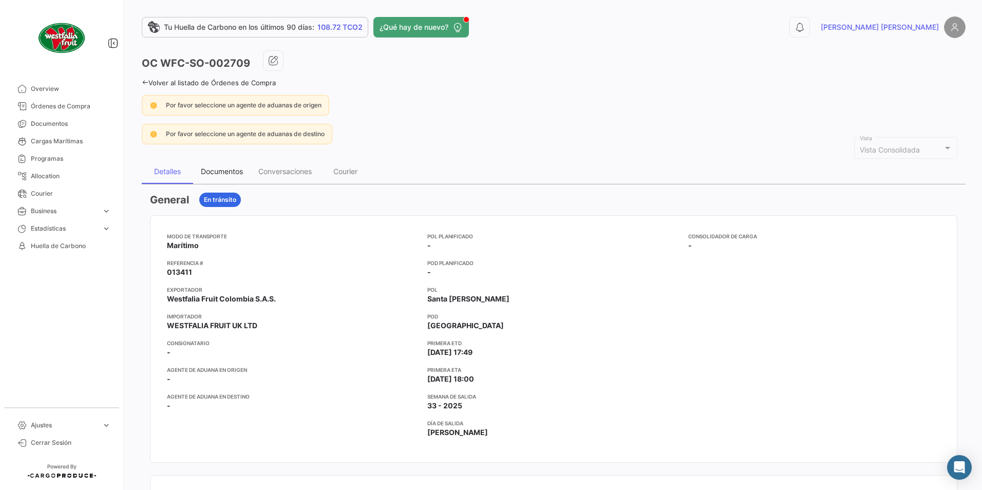
click at [231, 170] on div "Documentos" at bounding box center [222, 171] width 42 height 9
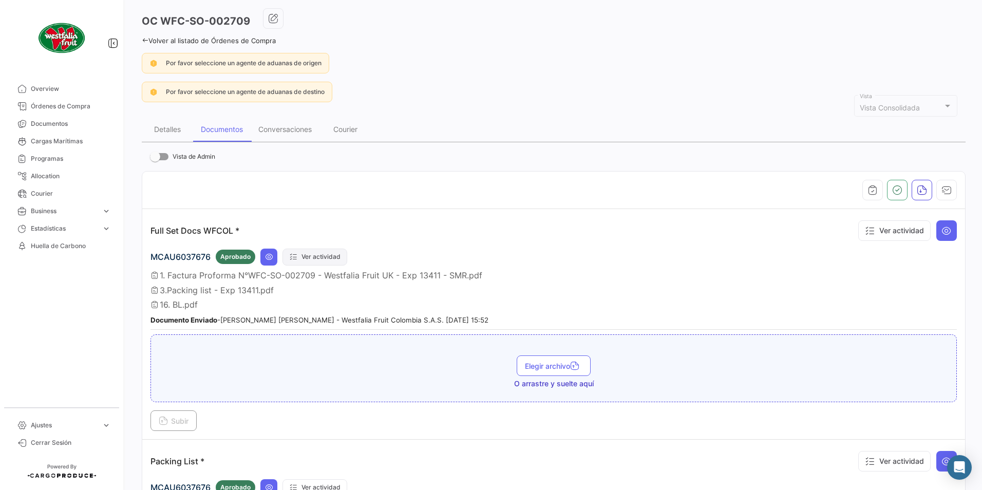
scroll to position [154, 0]
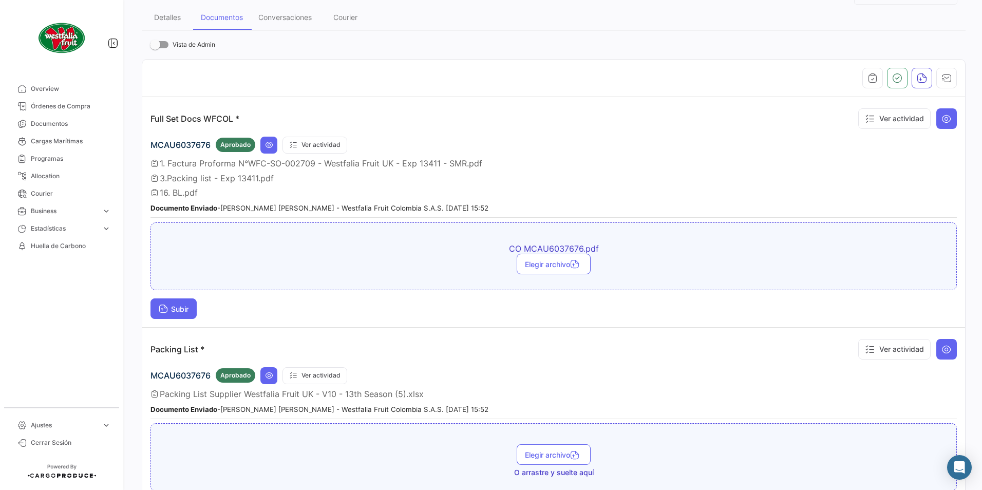
click at [182, 301] on button "Subir" at bounding box center [173, 308] width 46 height 21
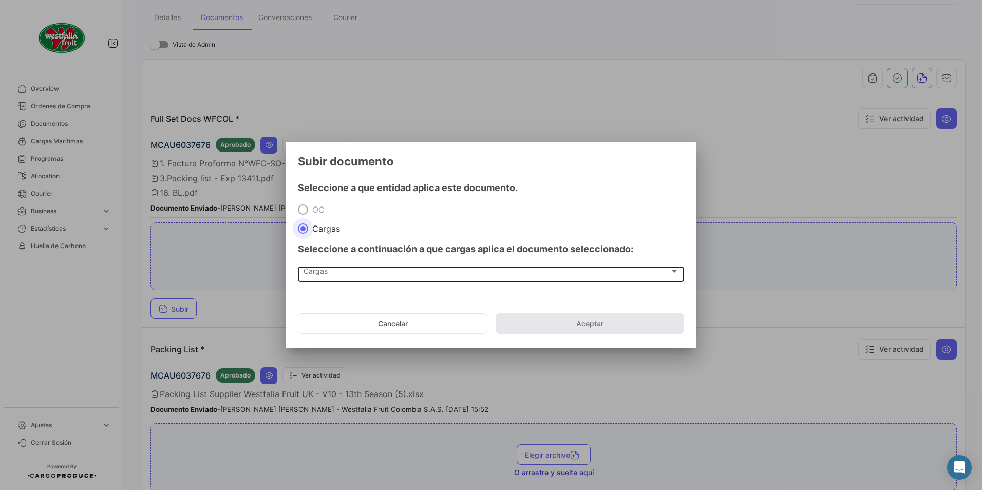
click at [338, 266] on div "Cargas Cargas" at bounding box center [490, 272] width 375 height 17
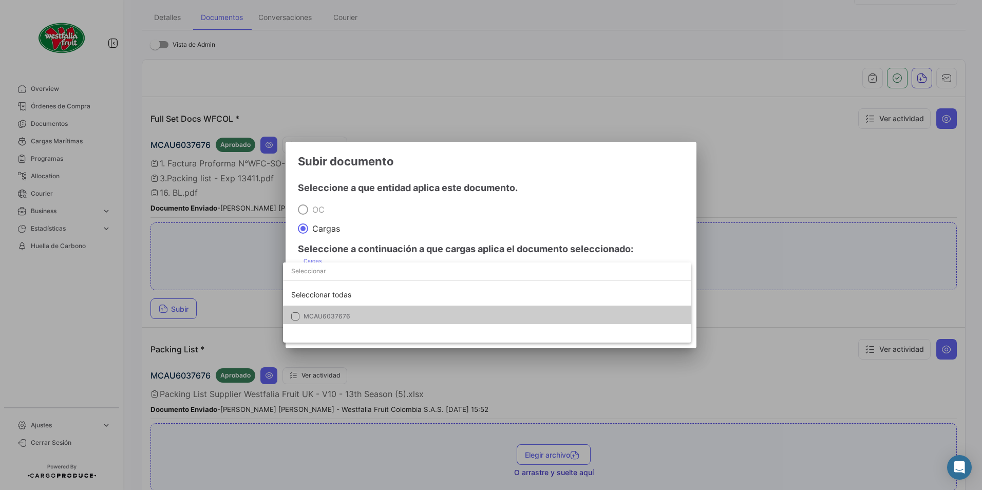
click at [305, 308] on mat-option "MCAU6037676" at bounding box center [487, 316] width 408 height 22
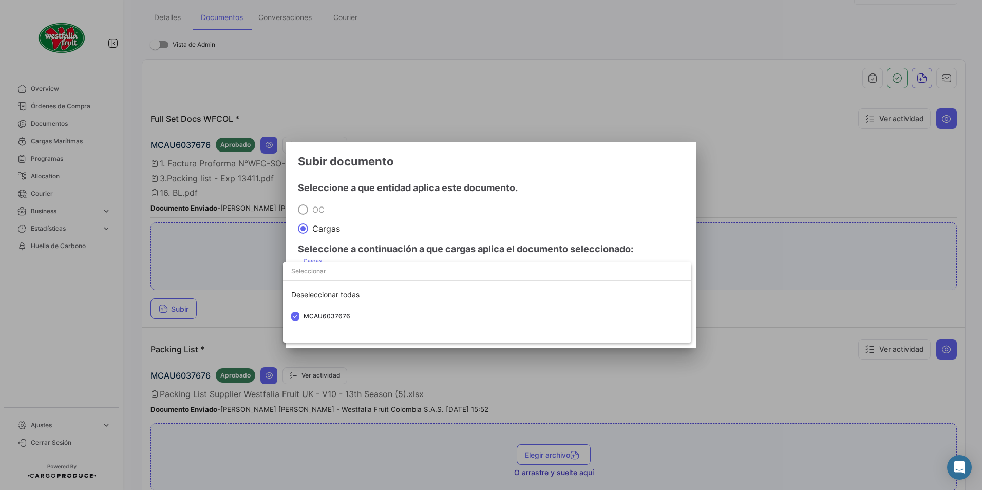
click at [420, 229] on div at bounding box center [491, 245] width 982 height 490
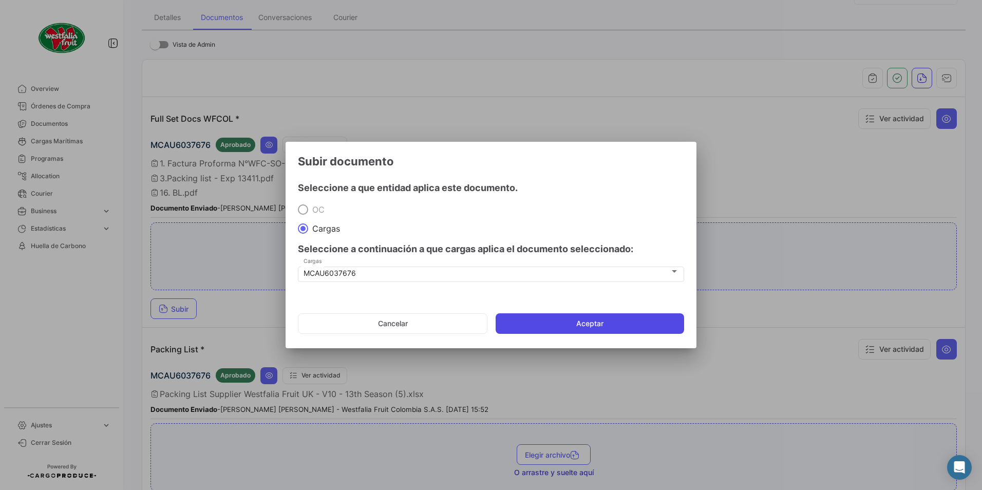
click at [509, 322] on button "Aceptar" at bounding box center [589, 323] width 188 height 21
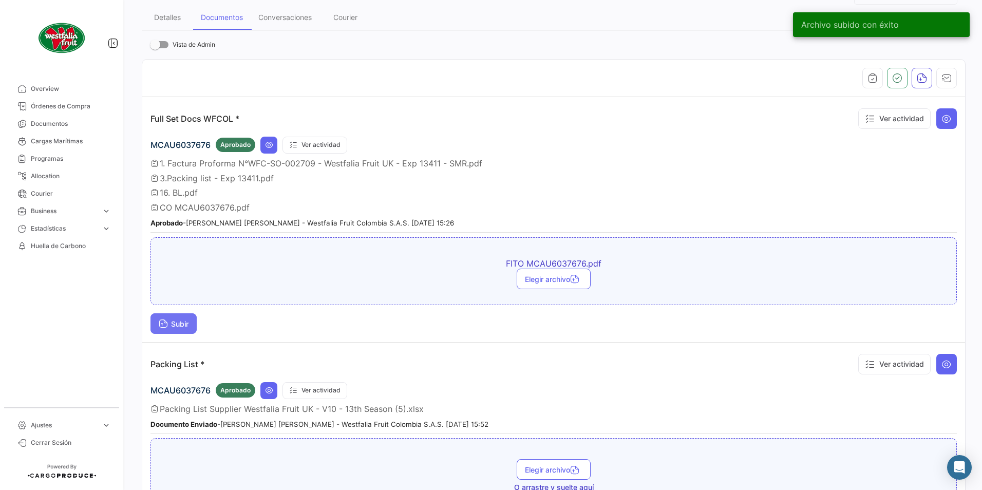
click at [168, 329] on button "Subir" at bounding box center [173, 323] width 46 height 21
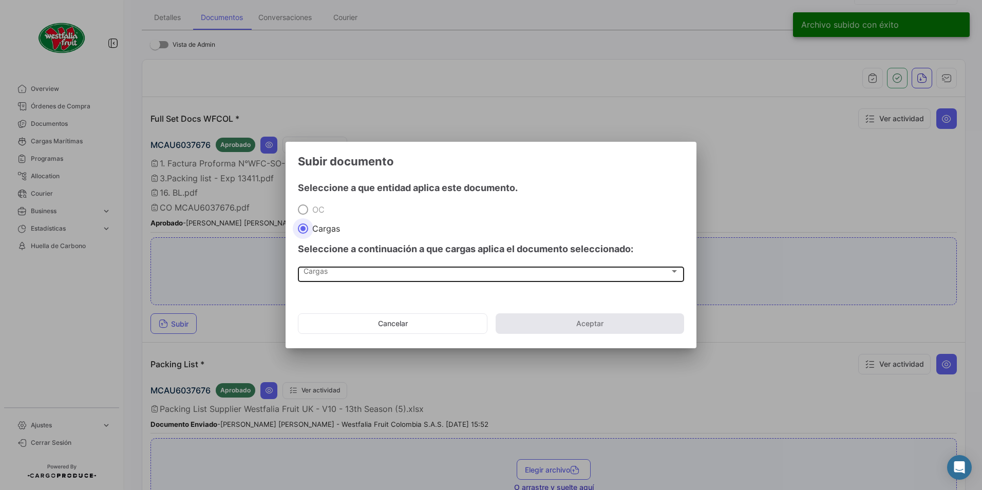
click at [314, 273] on span "Cargas" at bounding box center [486, 273] width 366 height 9
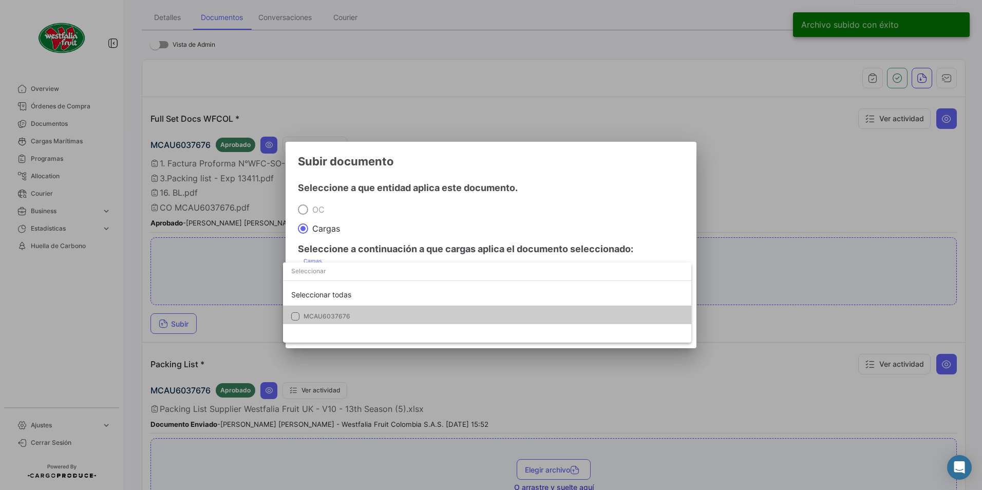
click at [322, 312] on mat-option "MCAU6037676" at bounding box center [487, 316] width 408 height 22
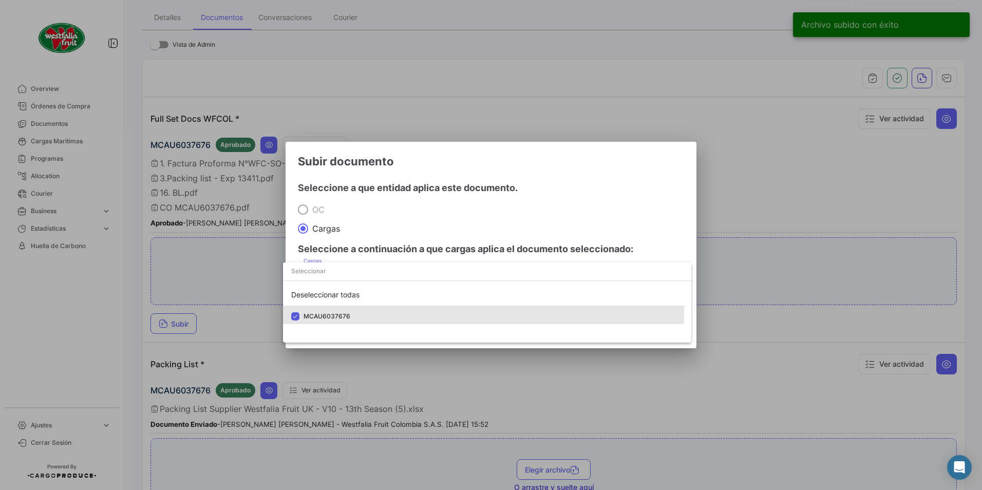
click at [488, 214] on div at bounding box center [491, 245] width 982 height 490
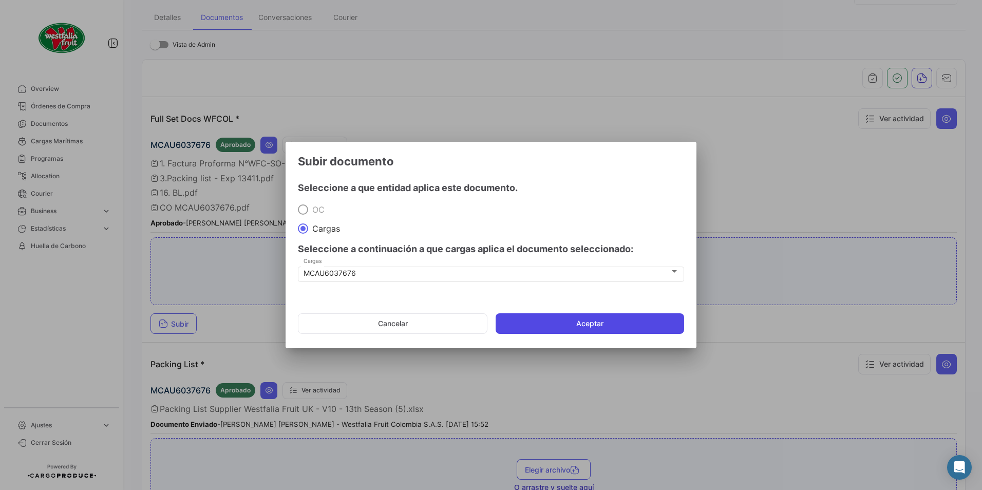
click at [555, 319] on button "Aceptar" at bounding box center [589, 323] width 188 height 21
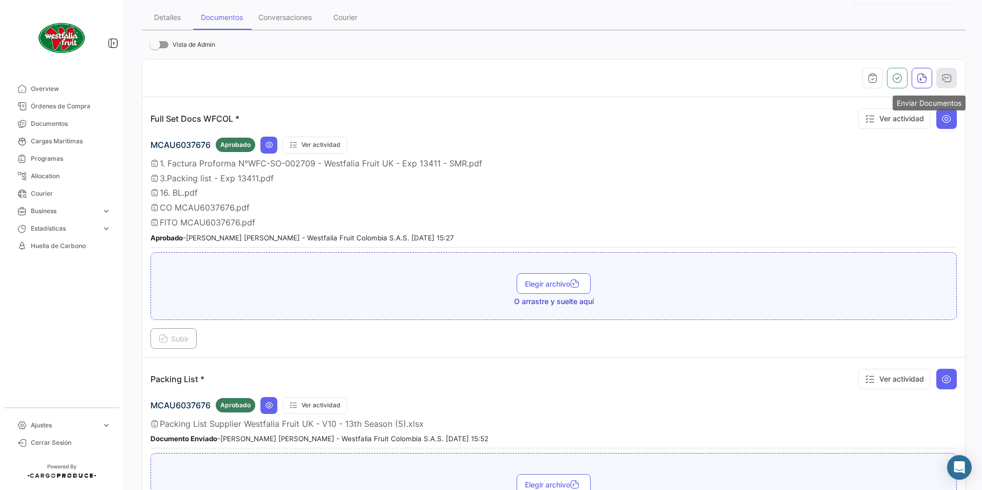
click at [941, 81] on icon "button" at bounding box center [946, 78] width 10 height 10
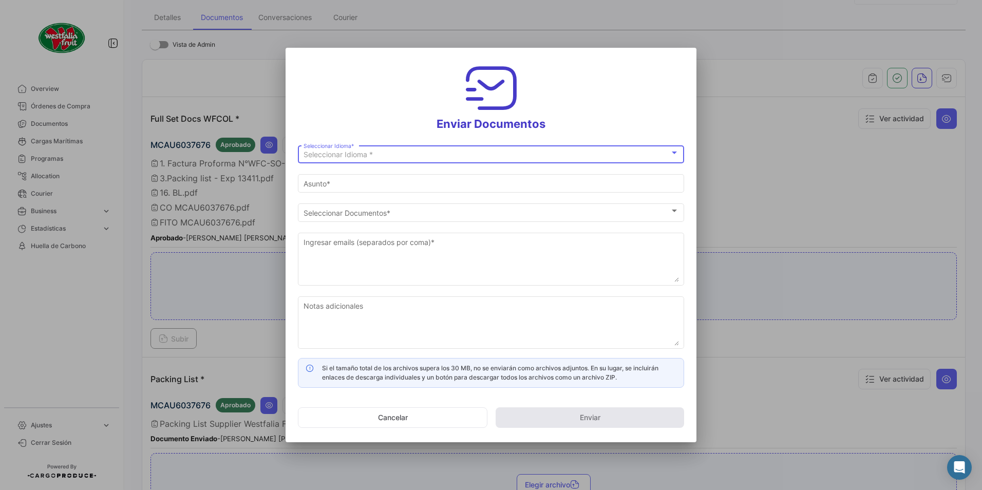
click at [350, 153] on span "Seleccionar Idioma *" at bounding box center [337, 154] width 69 height 9
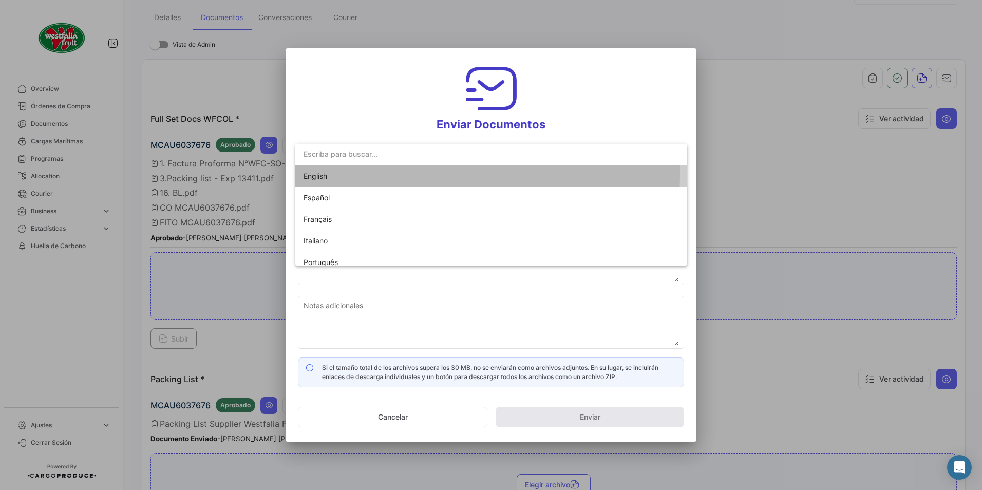
click at [334, 173] on span "English" at bounding box center [375, 176] width 144 height 22
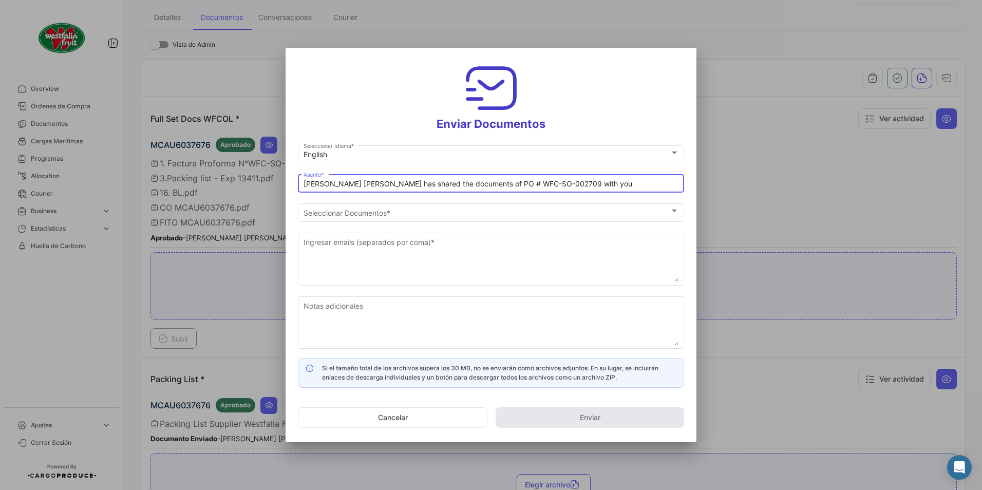
click at [352, 184] on input "[PERSON_NAME] [PERSON_NAME] has shared the documents of PO # WFC-SO-002709 with…" at bounding box center [490, 184] width 375 height 9
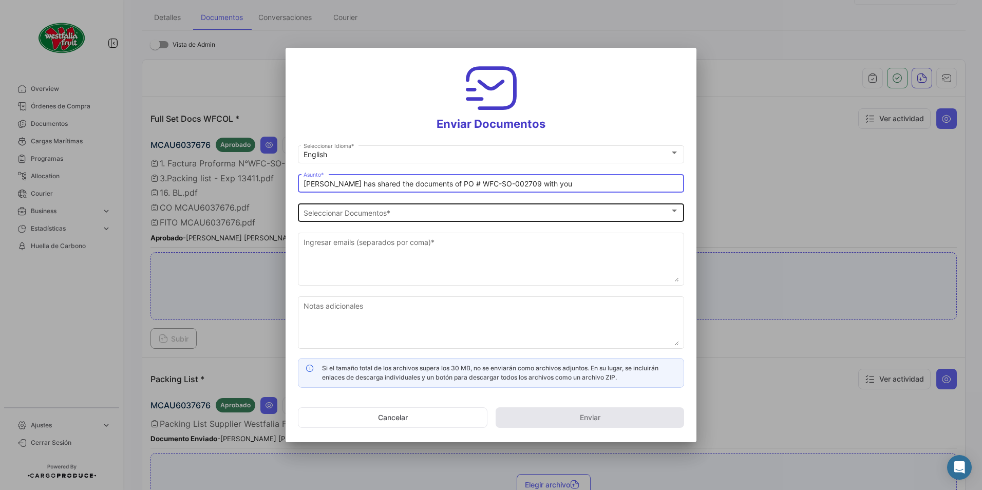
type input "[PERSON_NAME] has shared the documents of PO # WFC-SO-002709 with you"
click at [361, 204] on div "Seleccionar Documentos Seleccionar Documentos *" at bounding box center [490, 211] width 375 height 20
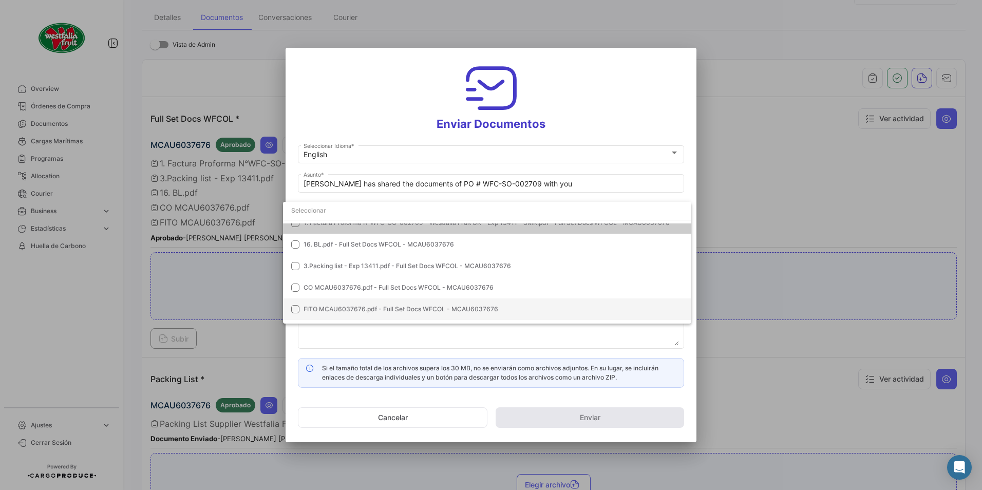
scroll to position [51, 0]
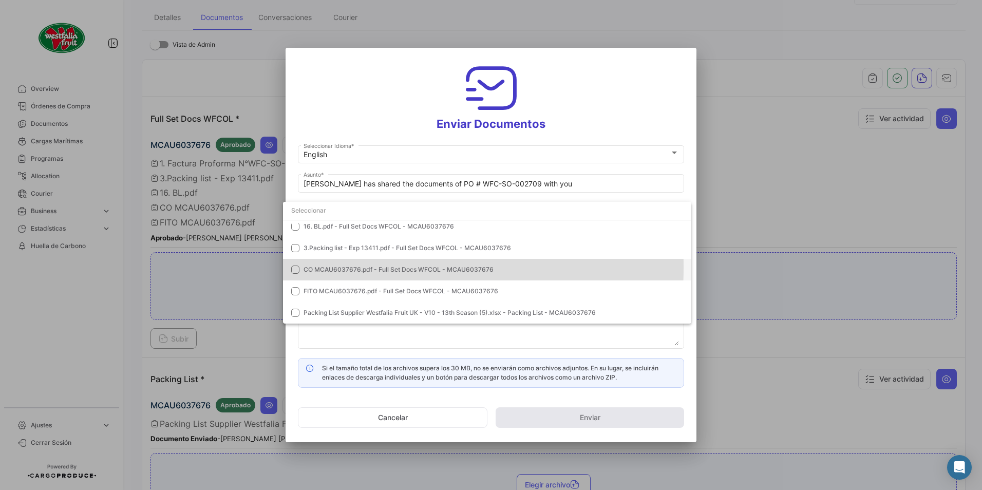
click at [318, 267] on span "CO MCAU6037676.pdf - Full Set Docs WFCOL - MCAU6037676" at bounding box center [398, 269] width 190 height 8
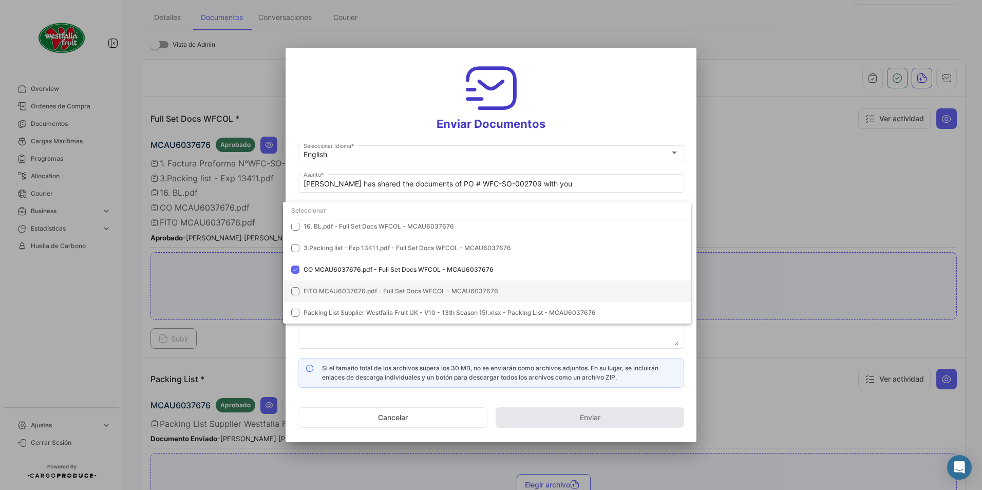
drag, startPoint x: 318, startPoint y: 285, endPoint x: 352, endPoint y: 285, distance: 34.4
click at [318, 286] on mat-option "FITO MCAU6037676.pdf - Full Set Docs WFCOL - MCAU6037676" at bounding box center [487, 291] width 408 height 22
click at [586, 118] on div at bounding box center [491, 245] width 982 height 490
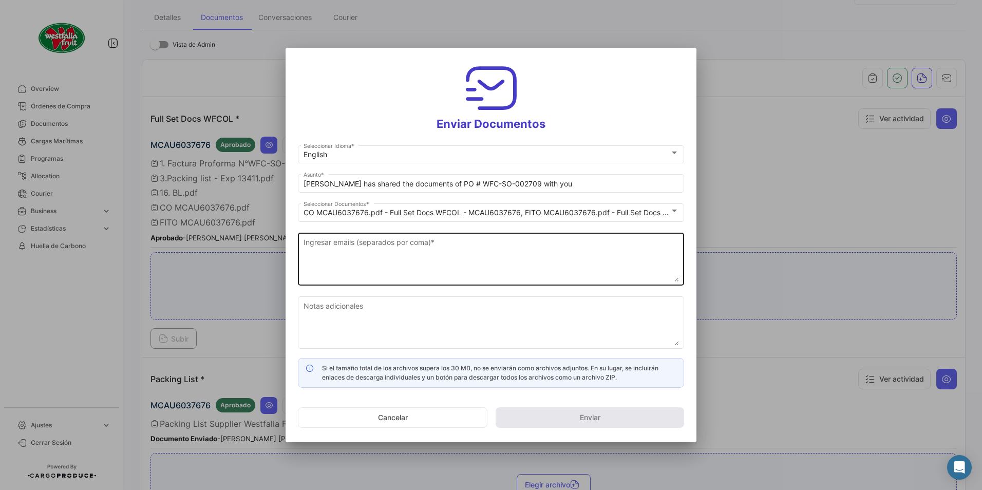
click at [361, 266] on textarea "Ingresar emails (separados por coma) *" at bounding box center [490, 259] width 375 height 45
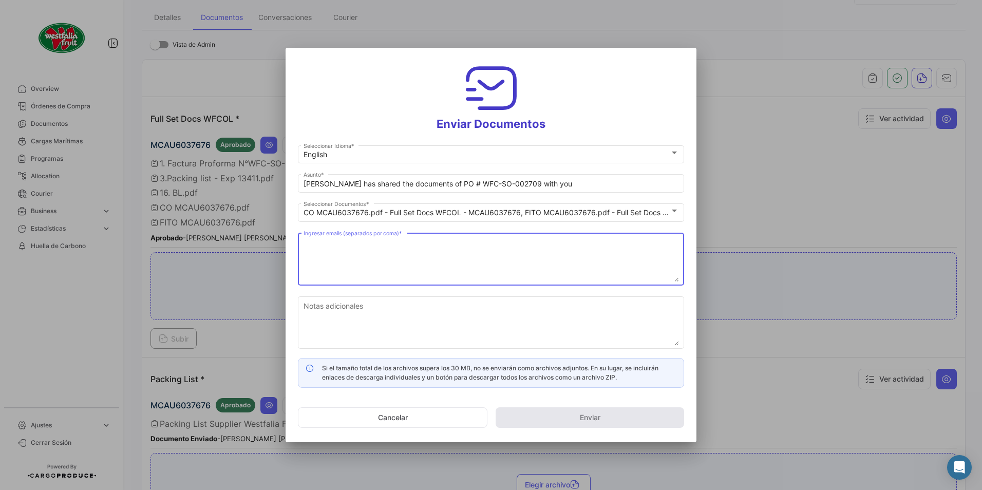
paste textarea "[DOMAIN_NAME][EMAIL_ADDRESS][DOMAIN_NAME], [PERSON_NAME][EMAIL_ADDRESS][PERSON_…"
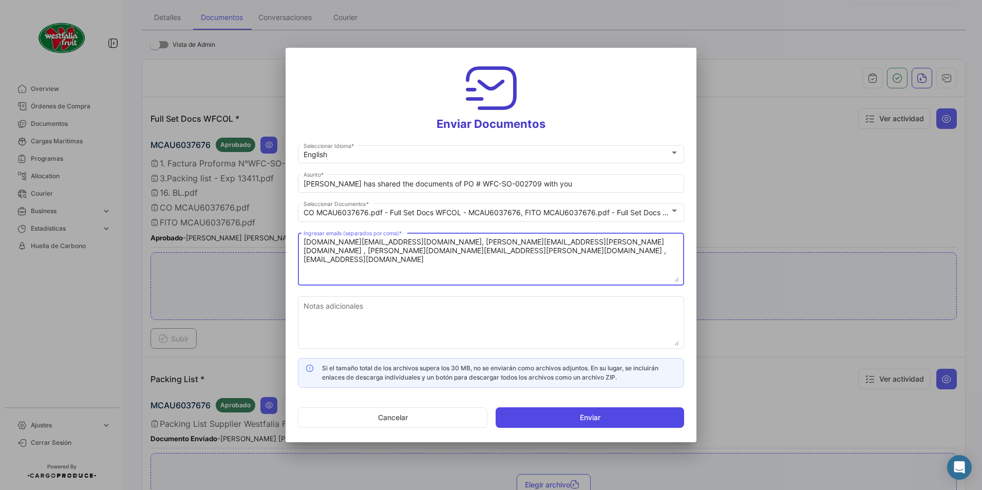
type textarea "[DOMAIN_NAME][EMAIL_ADDRESS][DOMAIN_NAME], [PERSON_NAME][EMAIL_ADDRESS][PERSON_…"
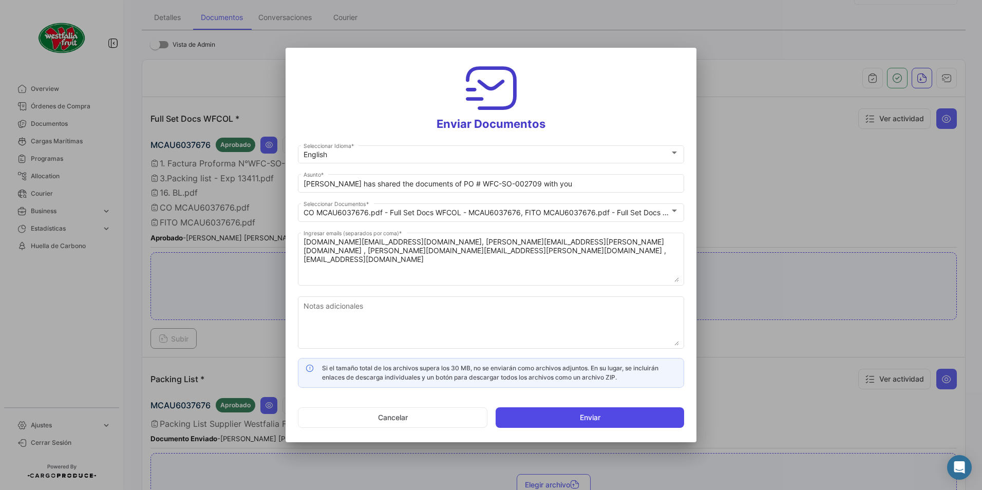
click at [559, 419] on button "Enviar" at bounding box center [589, 417] width 188 height 21
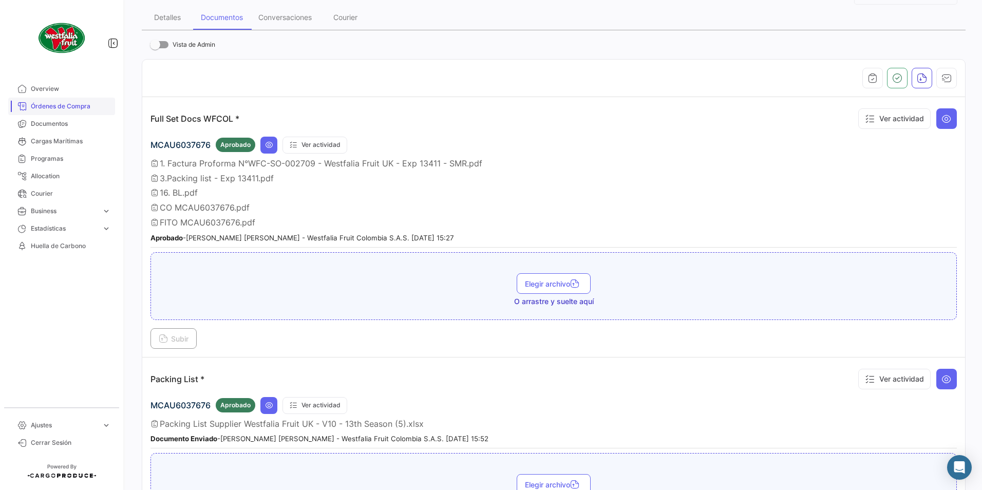
click at [69, 99] on link "Órdenes de Compra" at bounding box center [61, 106] width 107 height 17
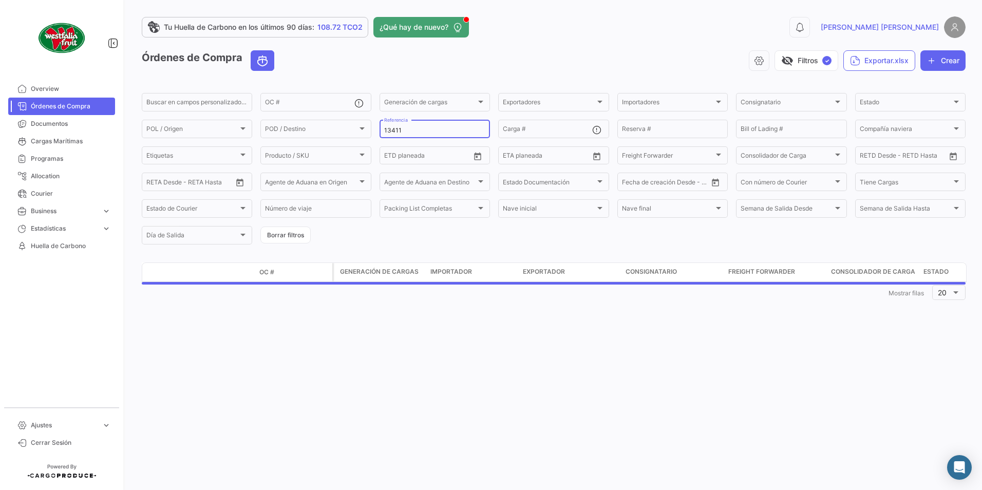
click at [417, 130] on input "13411" at bounding box center [434, 130] width 101 height 7
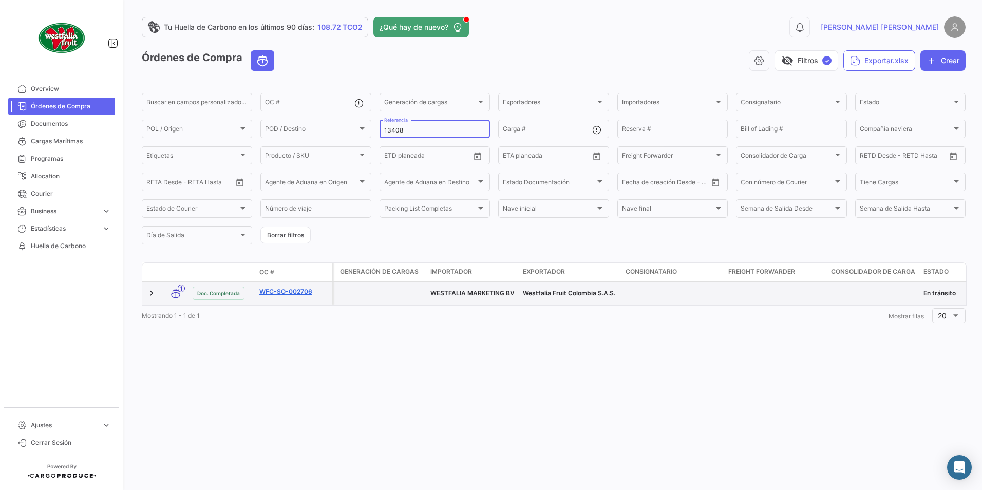
type input "13408"
click at [291, 291] on link "WFC-SO-002706" at bounding box center [293, 291] width 69 height 9
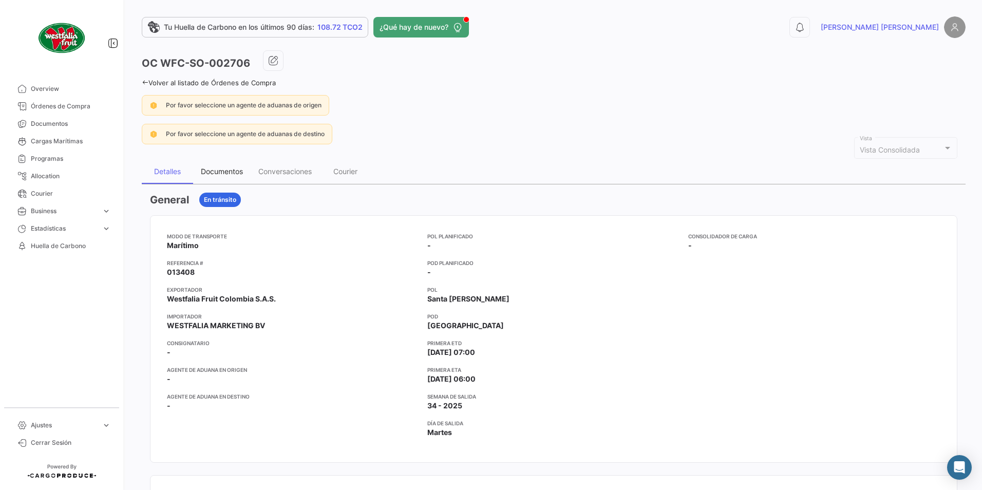
click at [234, 166] on div "Documentos" at bounding box center [221, 171] width 57 height 25
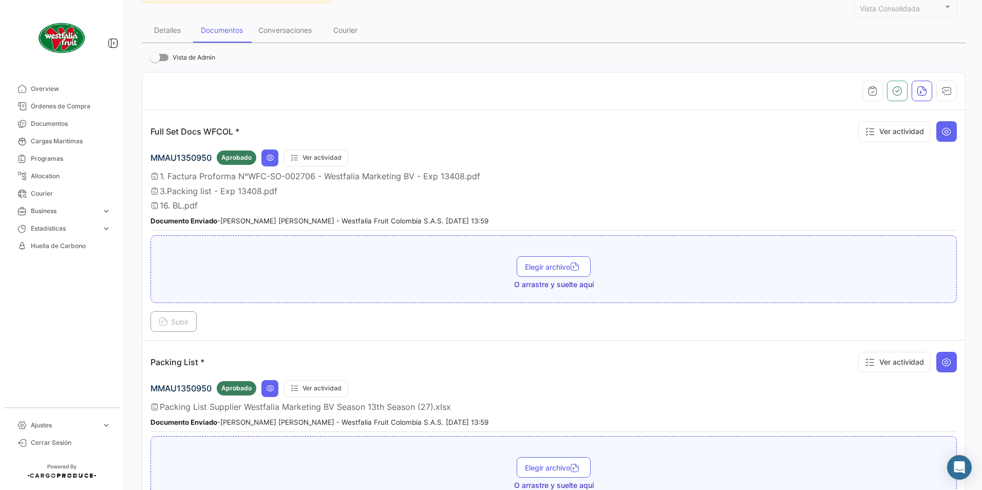
scroll to position [154, 0]
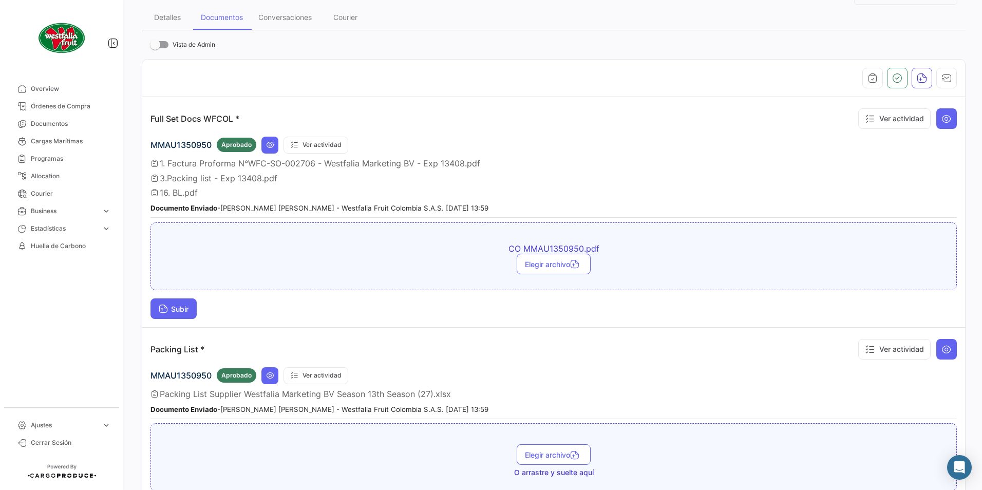
click at [172, 318] on button "Subir" at bounding box center [173, 308] width 46 height 21
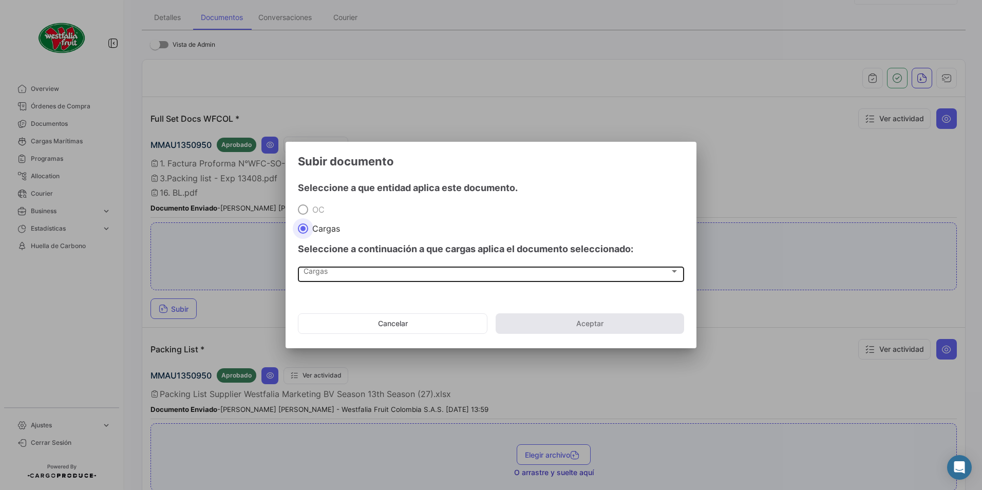
click at [323, 274] on span "Cargas" at bounding box center [486, 273] width 366 height 9
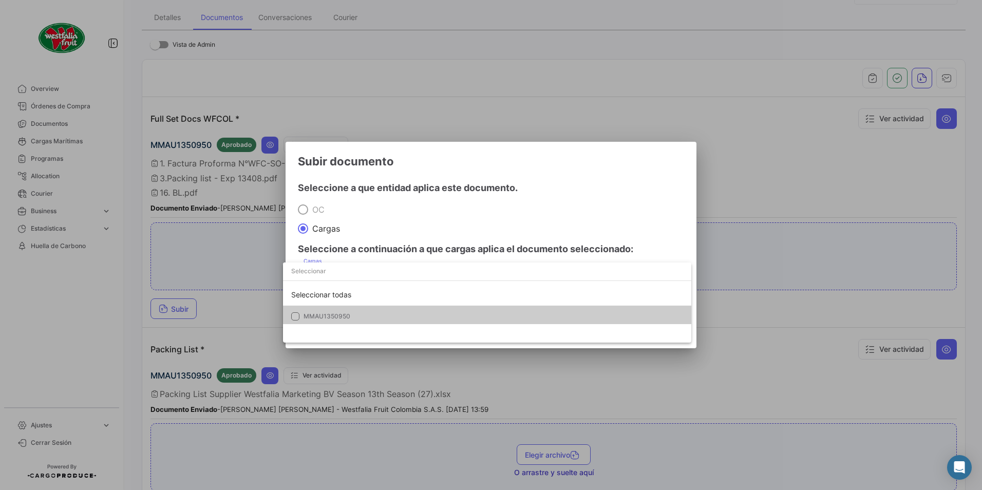
drag, startPoint x: 311, startPoint y: 313, endPoint x: 386, endPoint y: 273, distance: 85.0
click at [311, 313] on span "MMAU1350950" at bounding box center [326, 316] width 47 height 8
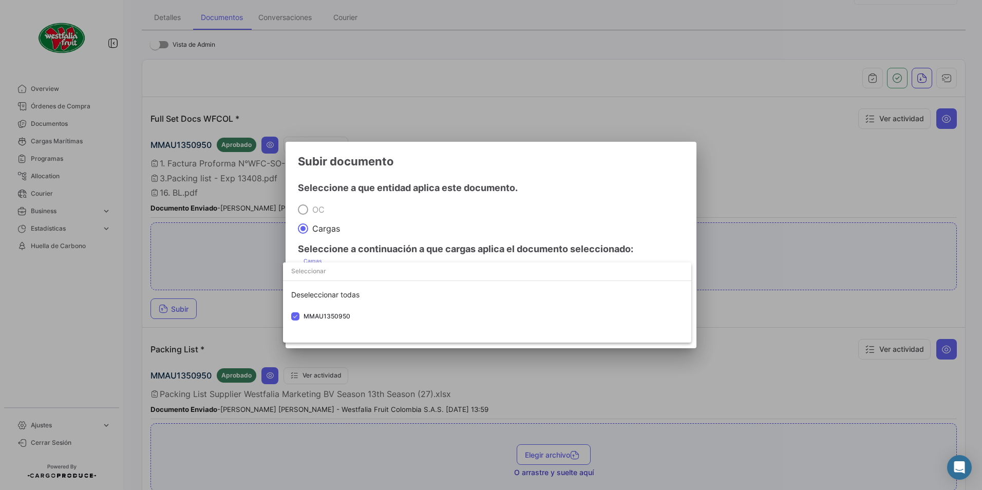
click at [537, 188] on div at bounding box center [491, 245] width 982 height 490
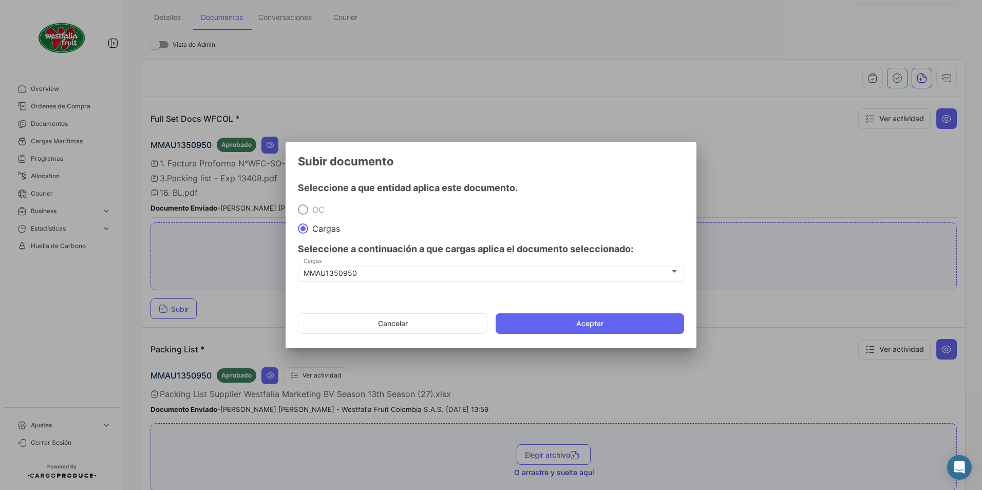
drag, startPoint x: 584, startPoint y: 323, endPoint x: 580, endPoint y: 327, distance: 5.5
click at [585, 323] on button "Aceptar" at bounding box center [589, 323] width 188 height 21
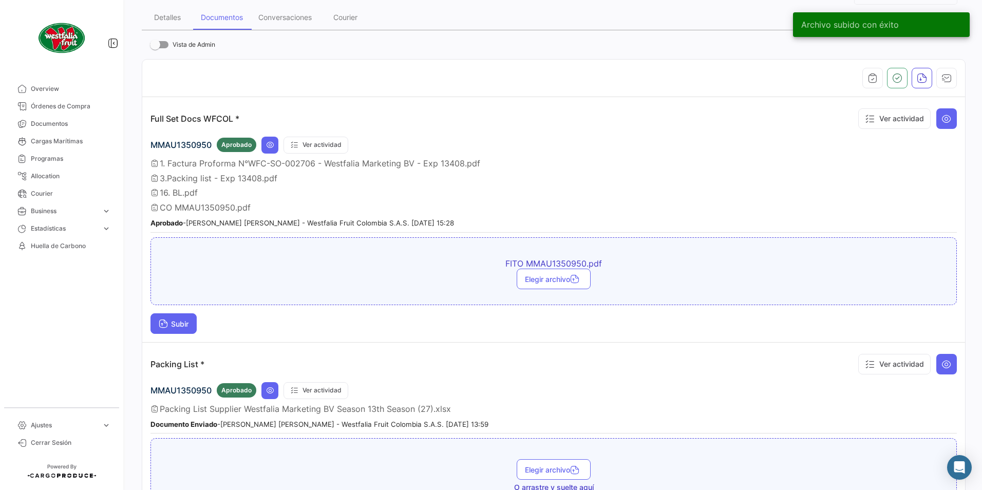
click at [170, 325] on span "Subir" at bounding box center [174, 323] width 30 height 9
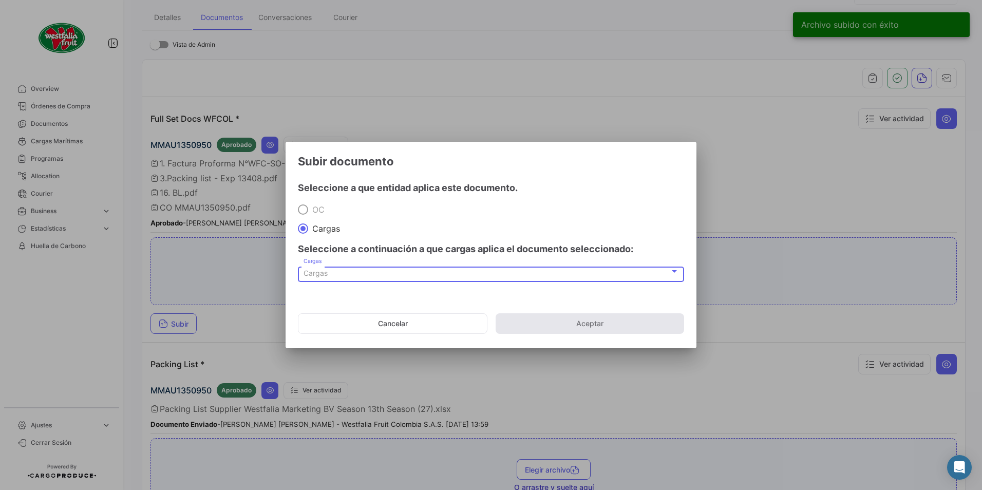
click at [338, 274] on div "Cargas" at bounding box center [486, 273] width 366 height 9
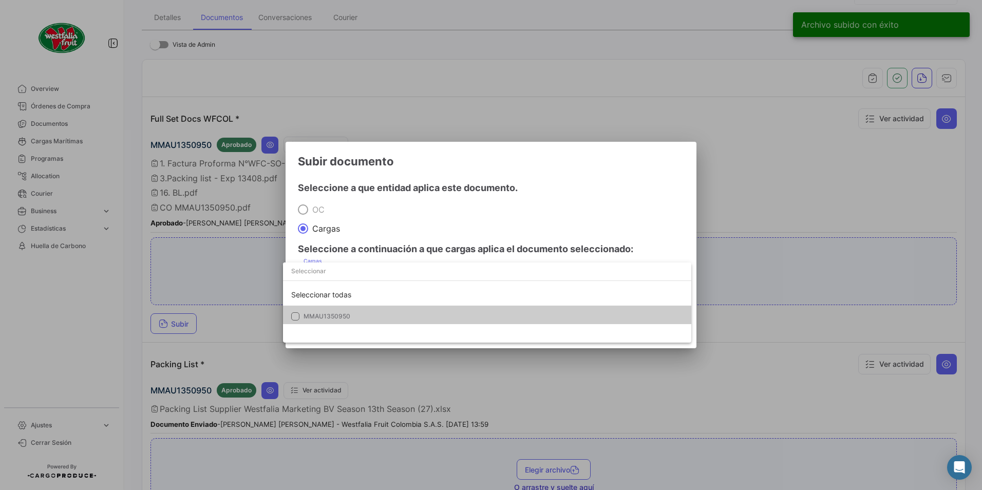
click at [310, 314] on span "MMAU1350950" at bounding box center [326, 316] width 47 height 8
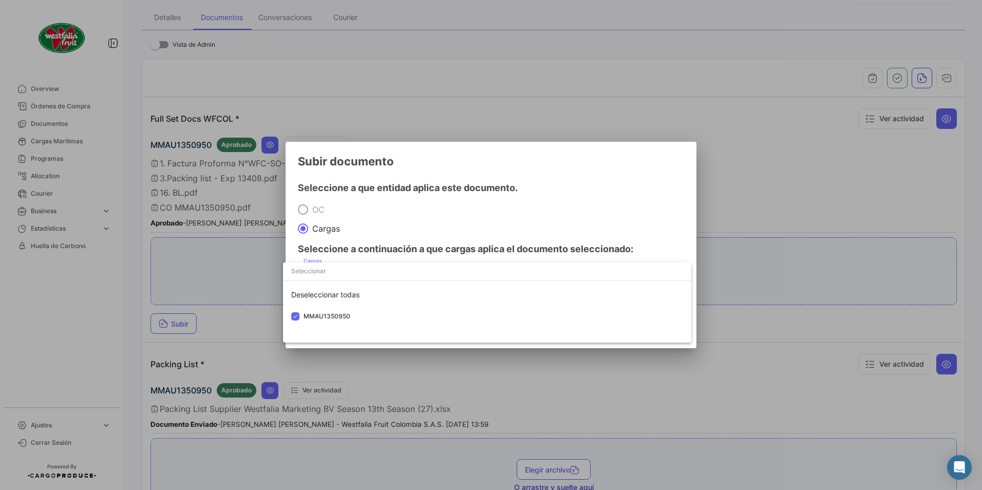
click at [521, 196] on div at bounding box center [491, 245] width 982 height 490
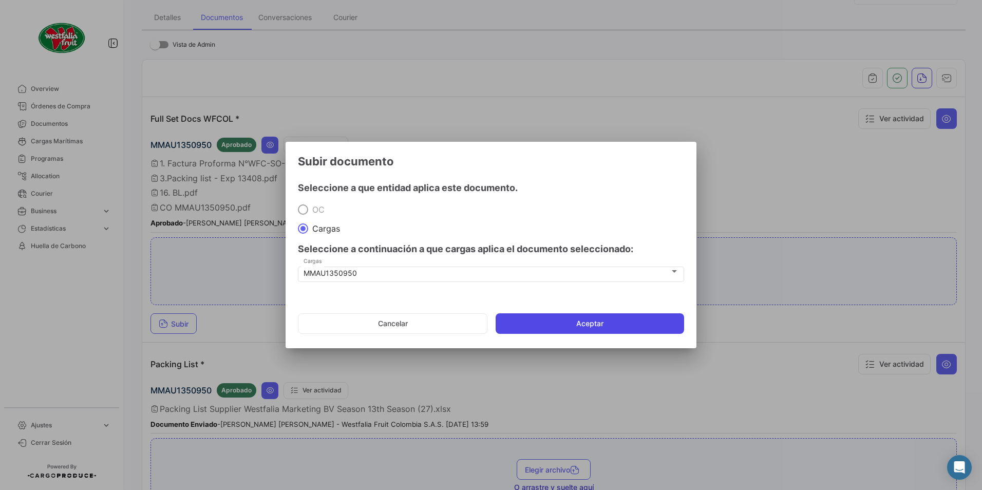
click at [579, 330] on button "Aceptar" at bounding box center [589, 323] width 188 height 21
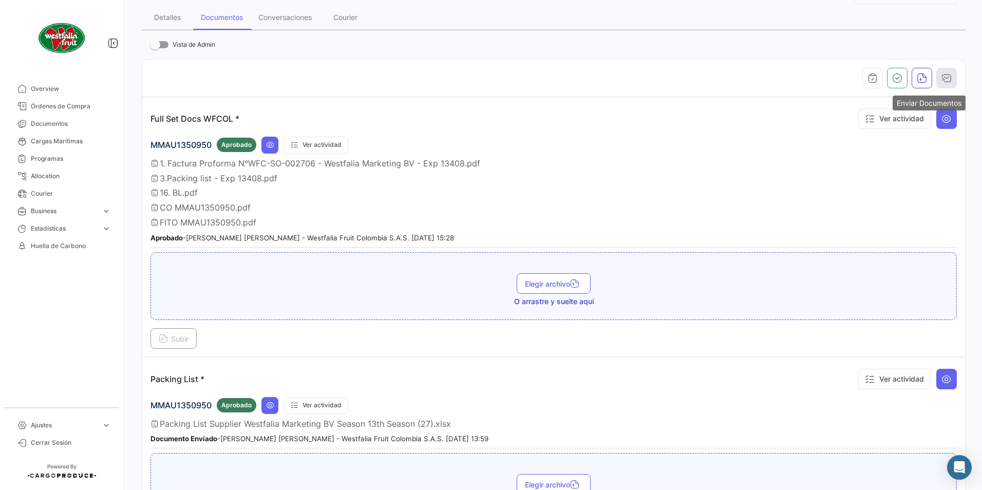
click at [945, 79] on icon "button" at bounding box center [946, 78] width 10 height 10
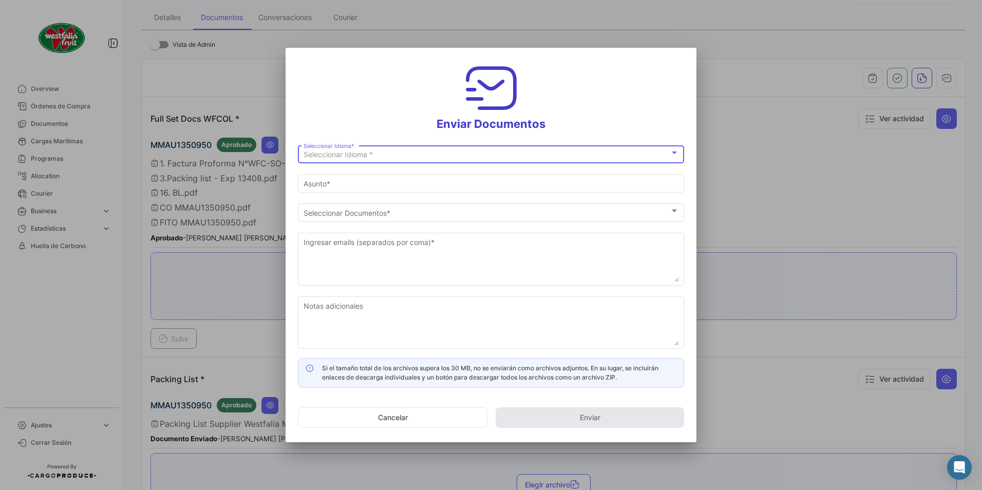
click at [343, 152] on span "Seleccionar Idioma *" at bounding box center [337, 154] width 69 height 9
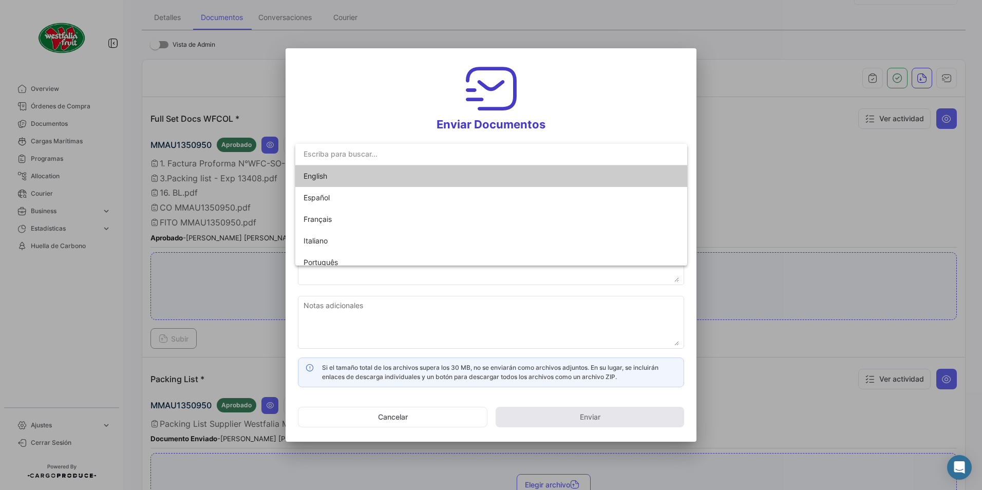
click at [313, 179] on span "English" at bounding box center [315, 175] width 24 height 9
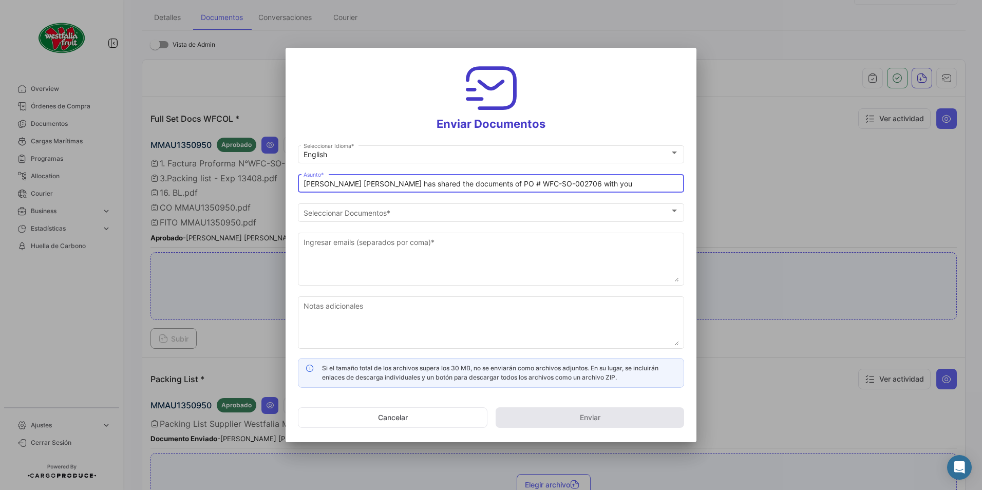
drag, startPoint x: 349, startPoint y: 183, endPoint x: 361, endPoint y: 220, distance: 38.5
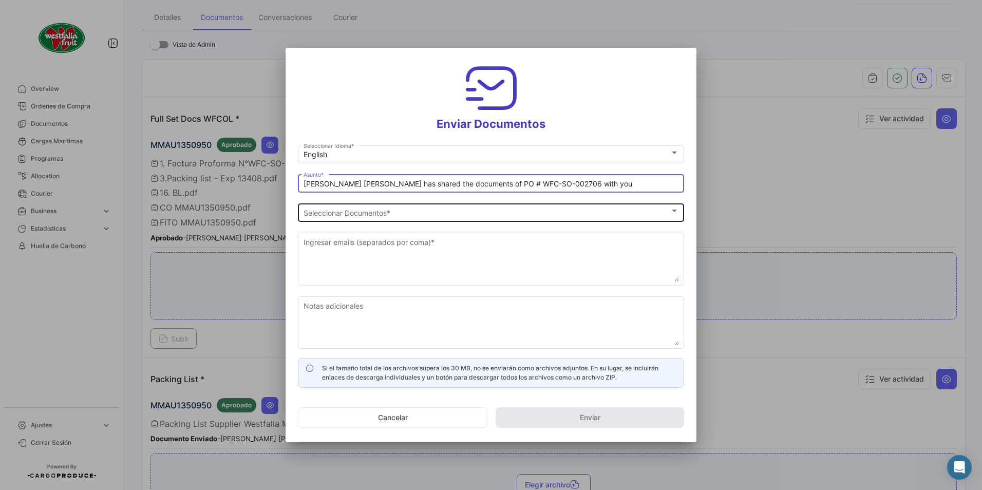
click at [349, 184] on input "[PERSON_NAME] [PERSON_NAME] has shared the documents of PO # WFC-SO-002706 with…" at bounding box center [490, 184] width 375 height 9
type input "[PERSON_NAME] has shared the documents of PO # WFC-SO-002706 with you"
click at [351, 218] on div "Seleccionar Documentos Seleccionar Documentos *" at bounding box center [490, 211] width 375 height 20
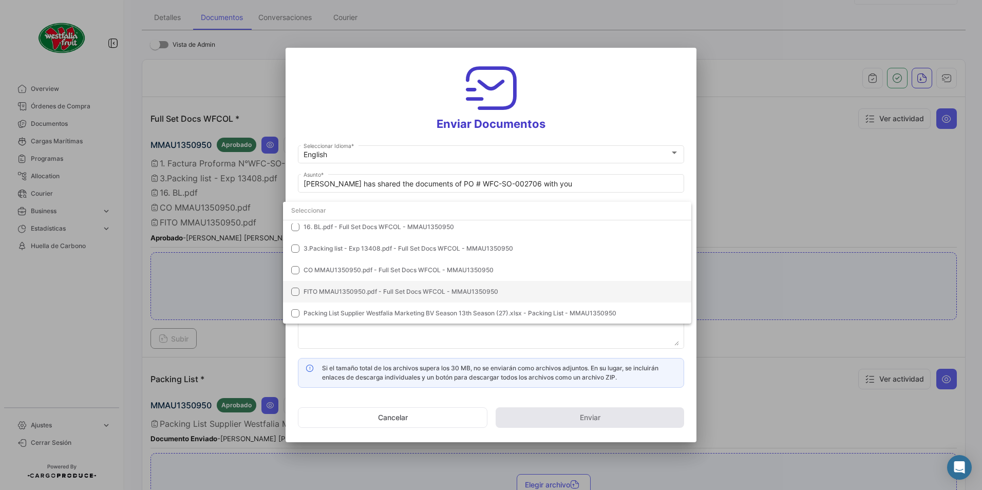
scroll to position [51, 0]
click at [329, 268] on span "CO MMAU1350950.pdf - Full Set Docs WFCOL - MMAU1350950" at bounding box center [398, 269] width 190 height 8
click at [331, 284] on mat-option "FITO MMAU1350950.pdf - Full Set Docs WFCOL - MMAU1350950" at bounding box center [487, 291] width 408 height 22
click at [592, 87] on div at bounding box center [491, 245] width 982 height 490
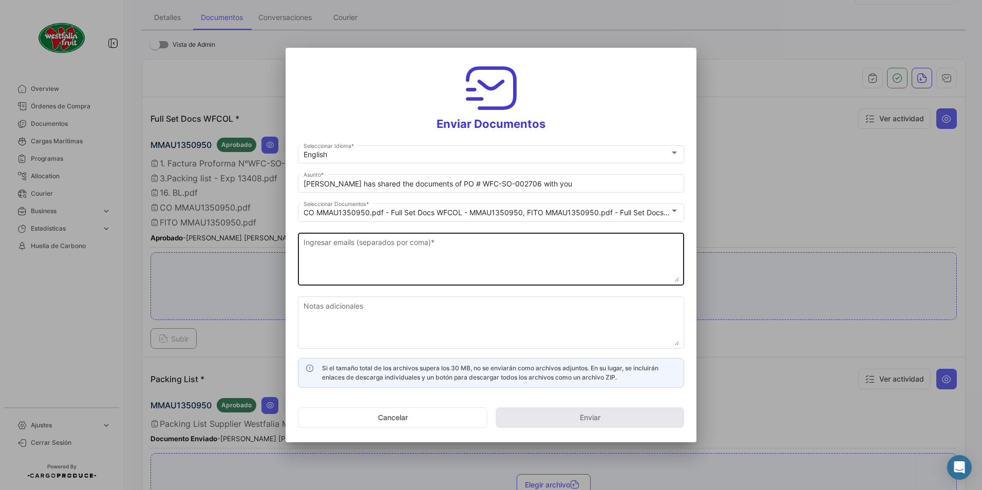
click at [404, 246] on textarea "Ingresar emails (separados por coma) *" at bounding box center [490, 259] width 375 height 45
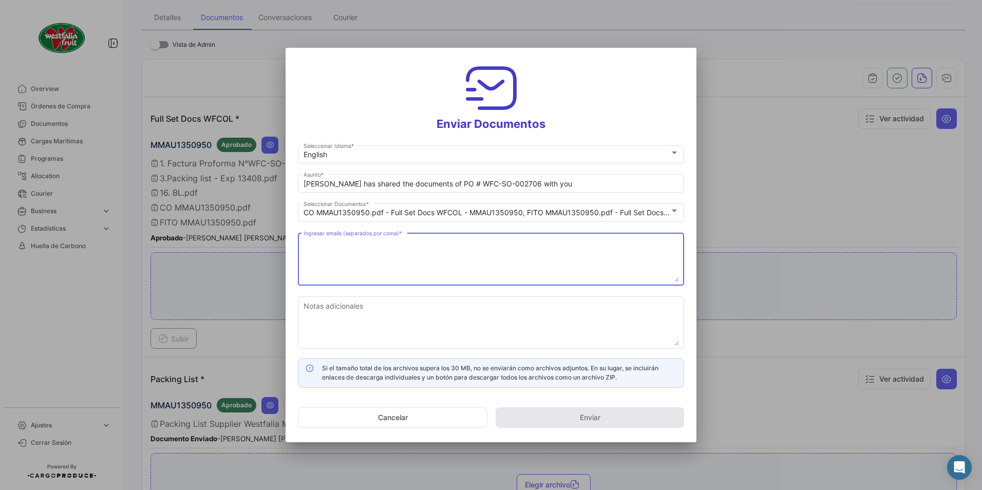
paste textarea "[DOMAIN_NAME][EMAIL_ADDRESS][DOMAIN_NAME]"
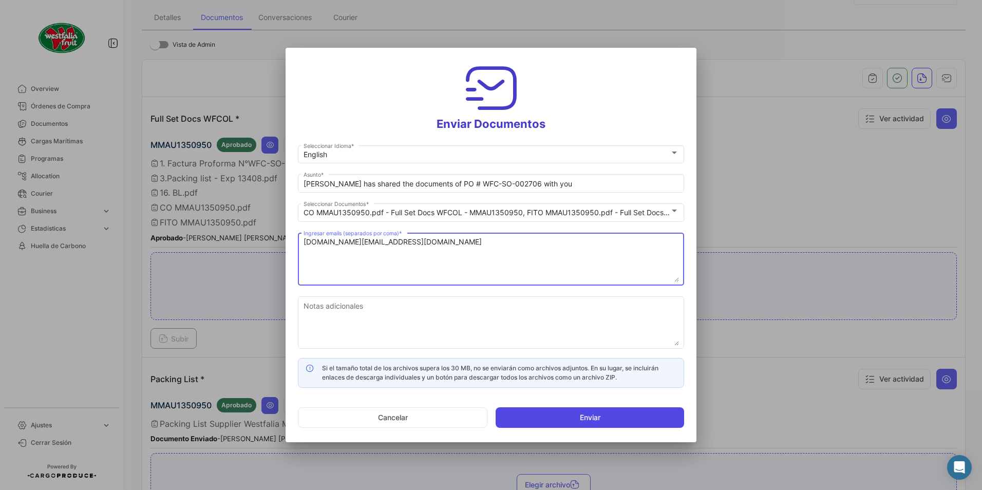
type textarea "[DOMAIN_NAME][EMAIL_ADDRESS][DOMAIN_NAME]"
click at [551, 416] on button "Enviar" at bounding box center [589, 417] width 188 height 21
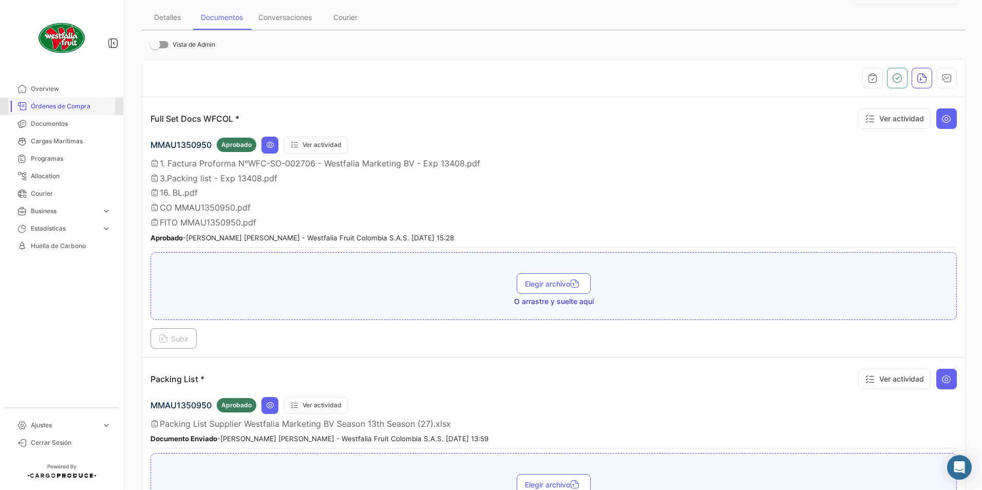
click at [68, 99] on link "Órdenes de Compra" at bounding box center [61, 106] width 107 height 17
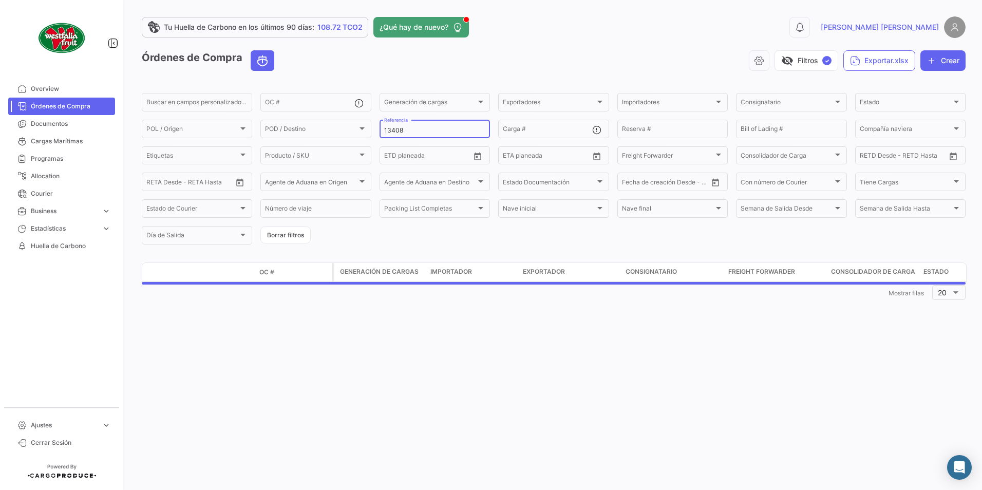
click at [416, 130] on input "13408" at bounding box center [434, 130] width 101 height 7
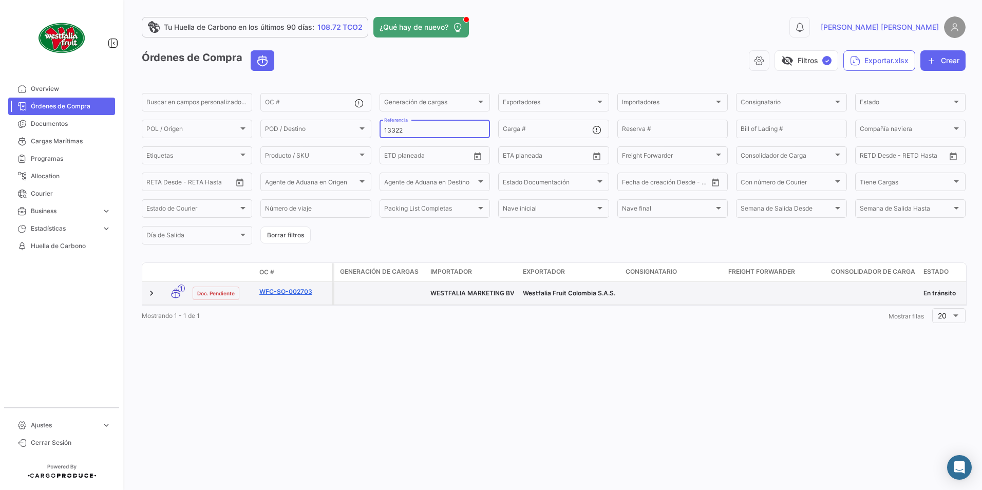
type input "13322"
click at [291, 291] on link "WFC-SO-002703" at bounding box center [293, 291] width 69 height 9
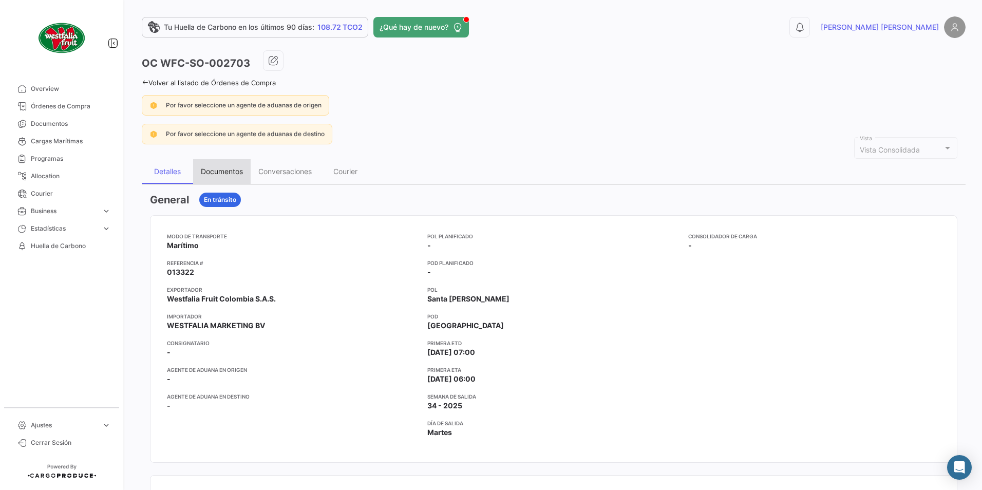
click at [215, 178] on div "Documentos" at bounding box center [221, 171] width 57 height 25
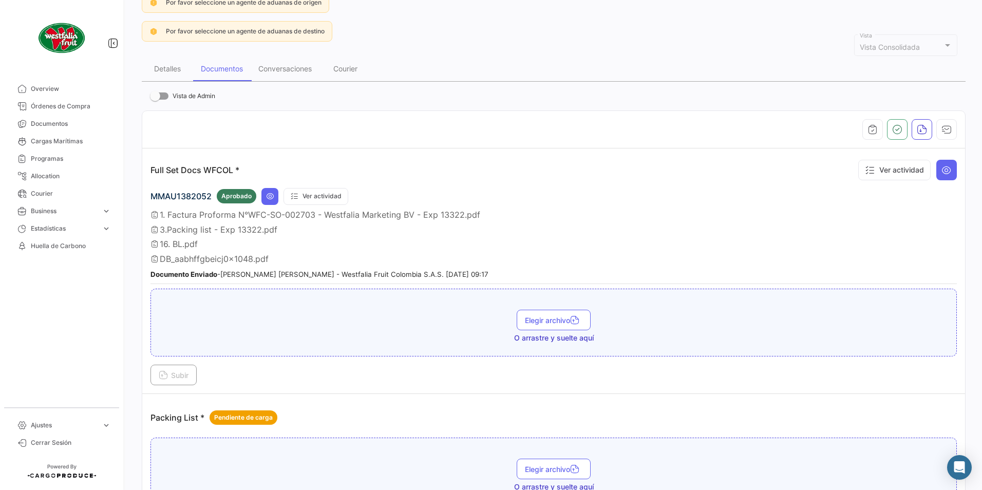
scroll to position [154, 0]
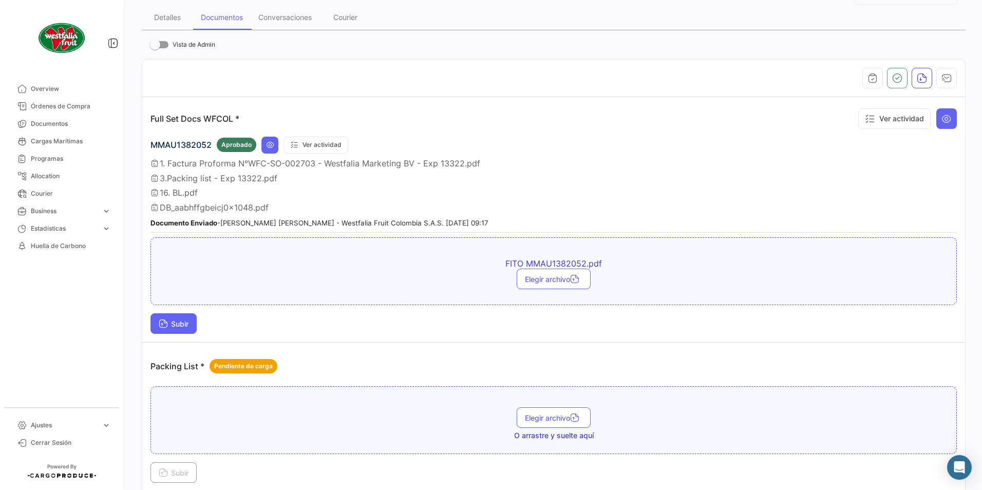
click at [170, 325] on span "Subir" at bounding box center [174, 323] width 30 height 9
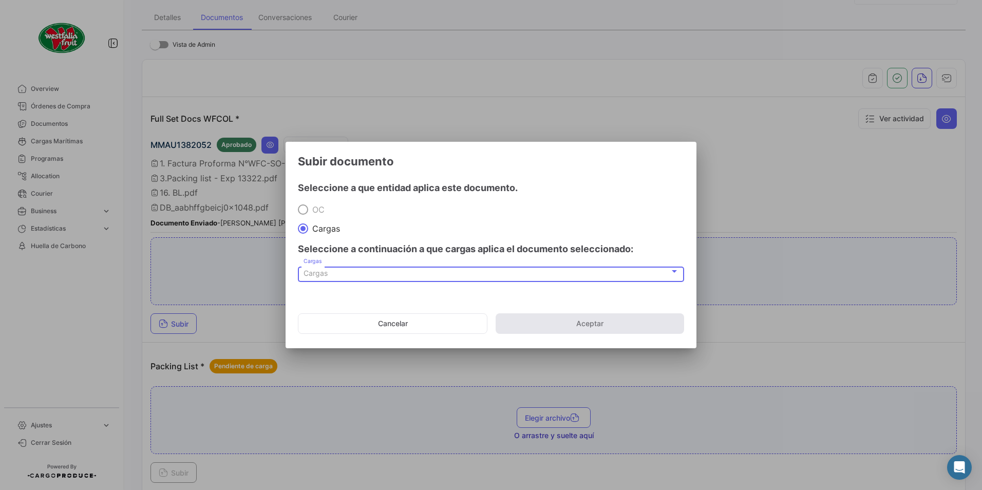
click at [336, 275] on div "Cargas" at bounding box center [486, 273] width 366 height 9
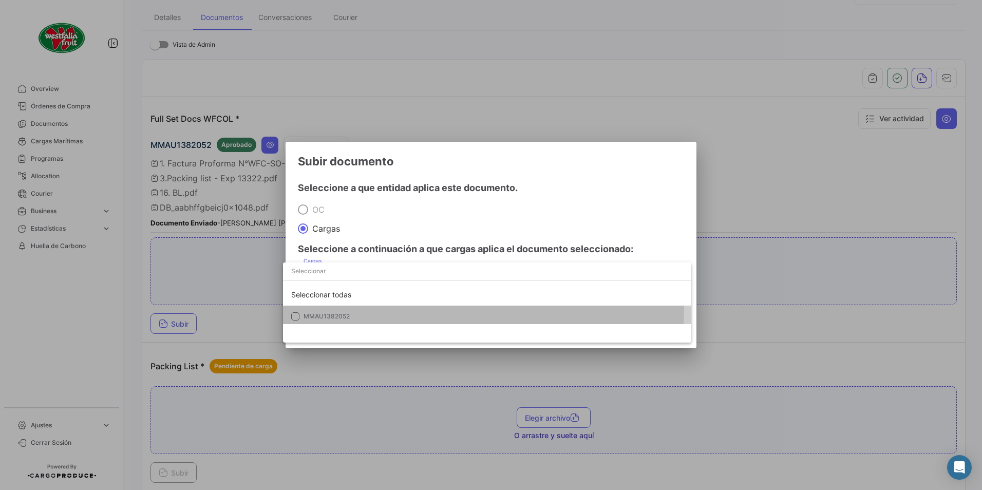
drag, startPoint x: 325, startPoint y: 306, endPoint x: 364, endPoint y: 293, distance: 40.9
click at [325, 307] on mat-option "MMAU1382052" at bounding box center [487, 316] width 408 height 22
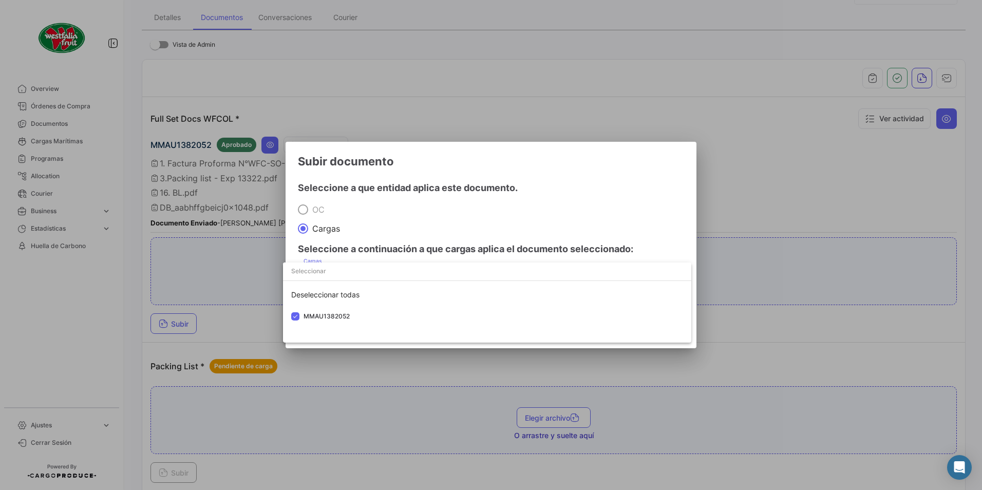
click at [463, 208] on div at bounding box center [491, 245] width 982 height 490
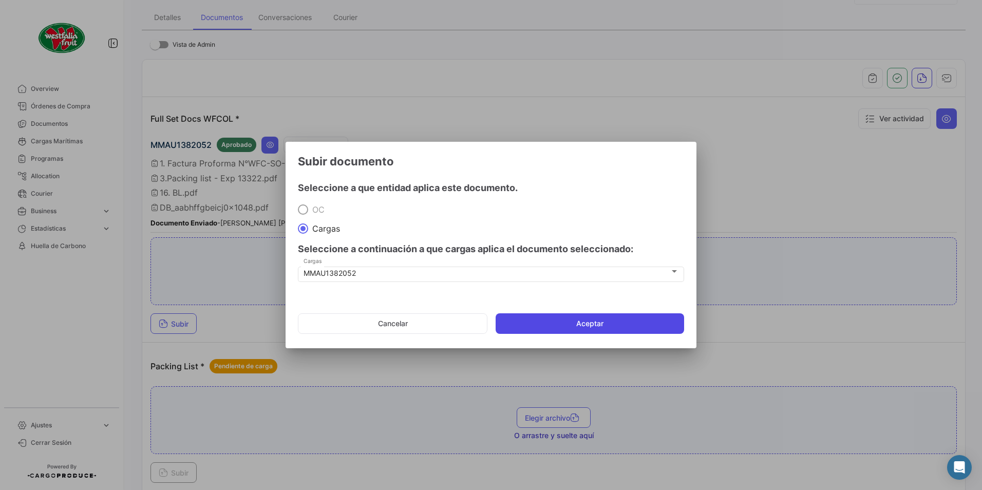
click at [547, 319] on button "Aceptar" at bounding box center [589, 323] width 188 height 21
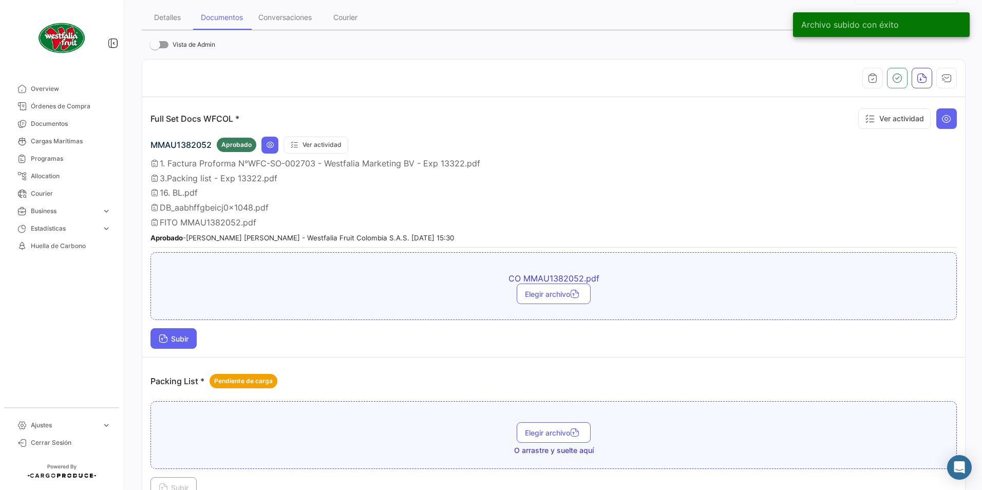
click at [189, 332] on button "Subir" at bounding box center [173, 338] width 46 height 21
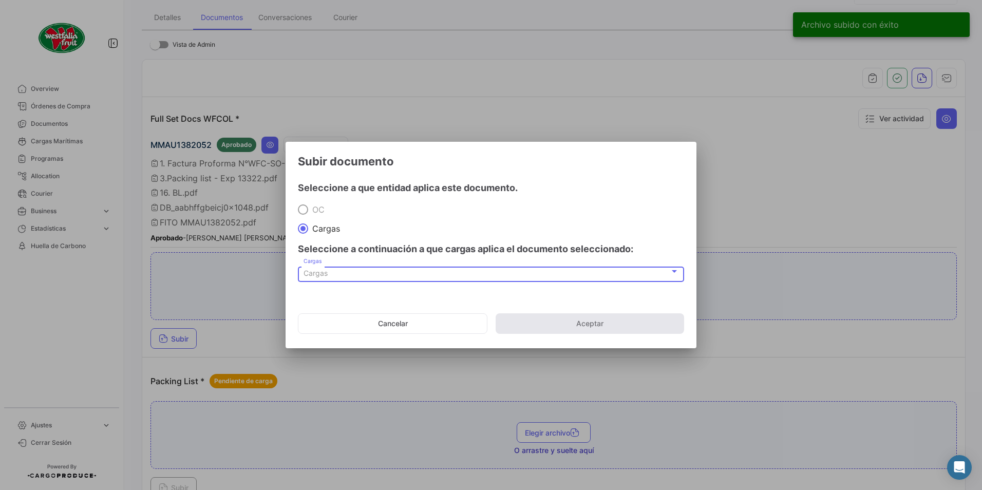
click at [368, 270] on div "Cargas" at bounding box center [486, 273] width 366 height 9
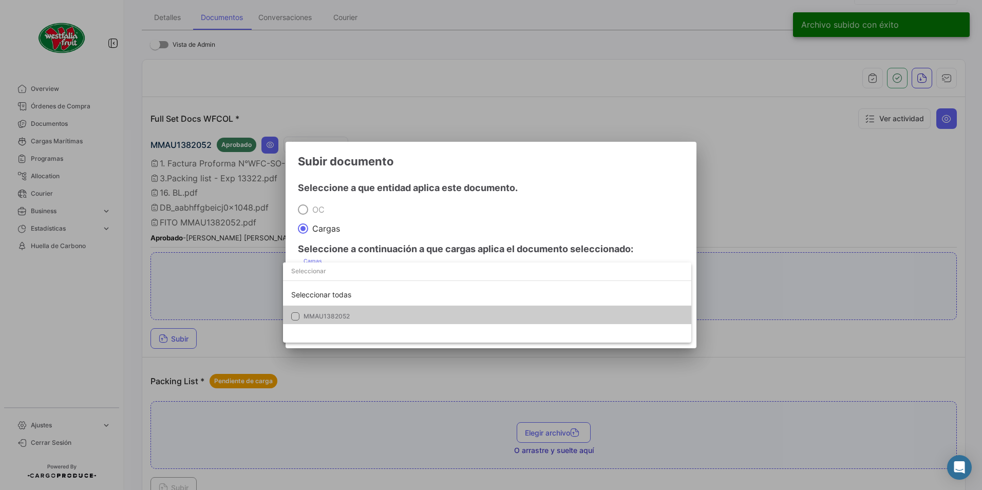
click at [314, 305] on mat-option "MMAU1382052" at bounding box center [487, 316] width 408 height 22
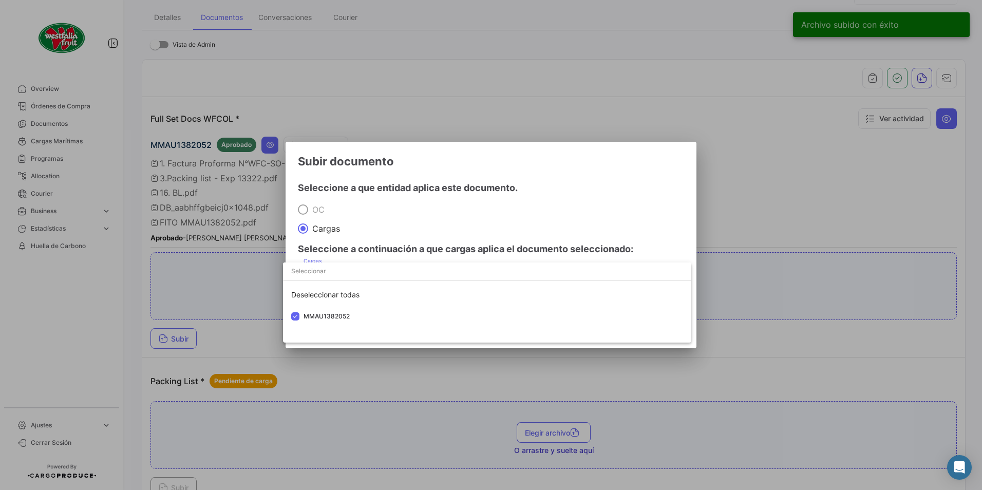
drag, startPoint x: 434, startPoint y: 224, endPoint x: 475, endPoint y: 279, distance: 69.3
click at [434, 224] on div at bounding box center [491, 245] width 982 height 490
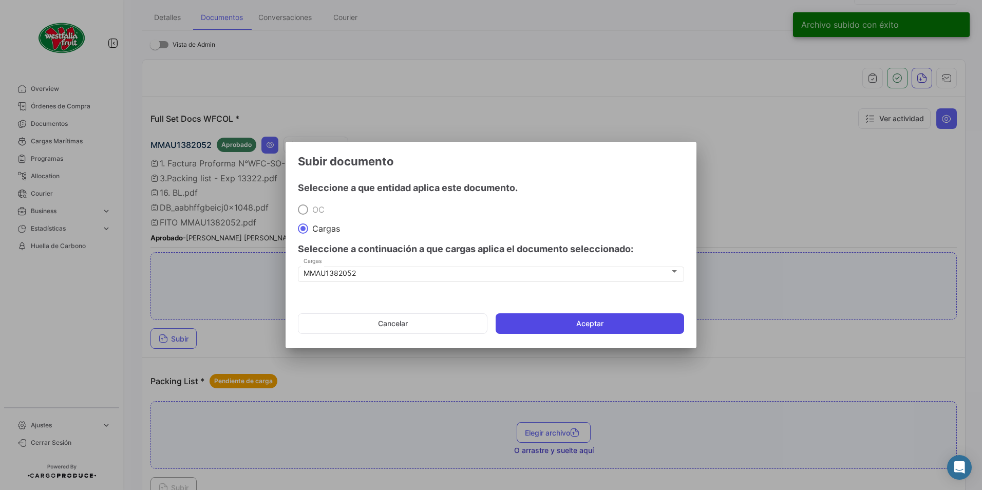
click at [523, 327] on button "Aceptar" at bounding box center [589, 323] width 188 height 21
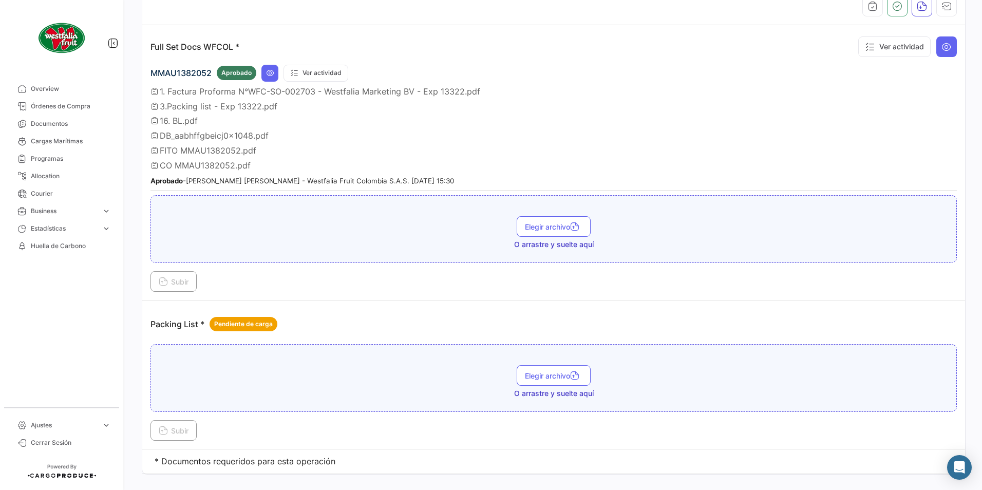
scroll to position [243, 0]
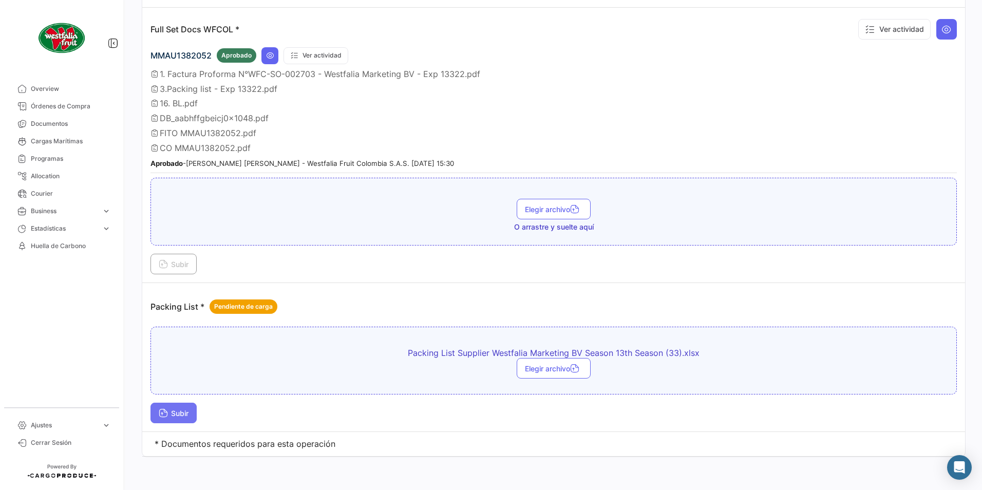
click at [174, 408] on button "Subir" at bounding box center [173, 412] width 46 height 21
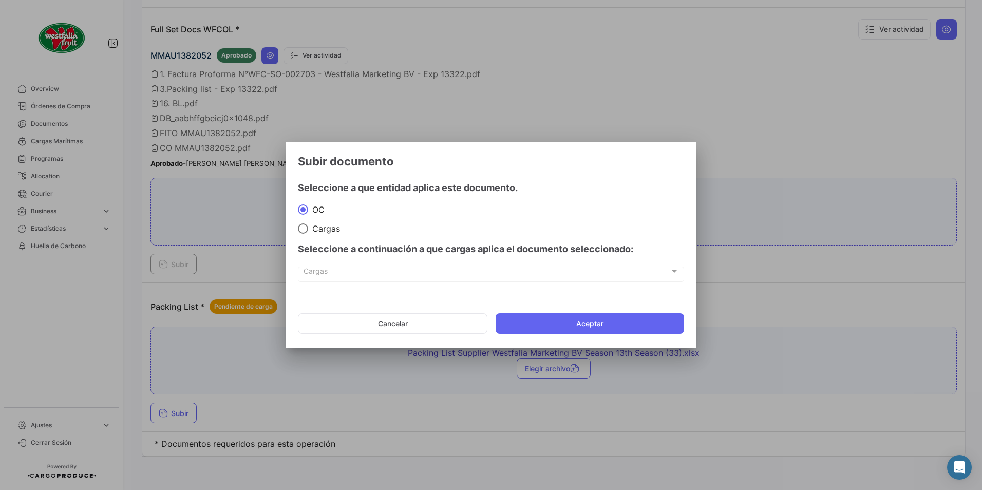
click at [304, 234] on mat-dialog-content "Seleccione a que entidad aplica este documento. [PERSON_NAME] Seleccione a cont…" at bounding box center [490, 232] width 411 height 121
drag, startPoint x: 304, startPoint y: 234, endPoint x: 301, endPoint y: 227, distance: 6.9
click at [301, 227] on span at bounding box center [303, 228] width 10 height 10
click at [301, 227] on input "Cargas" at bounding box center [303, 228] width 10 height 10
radio input "true"
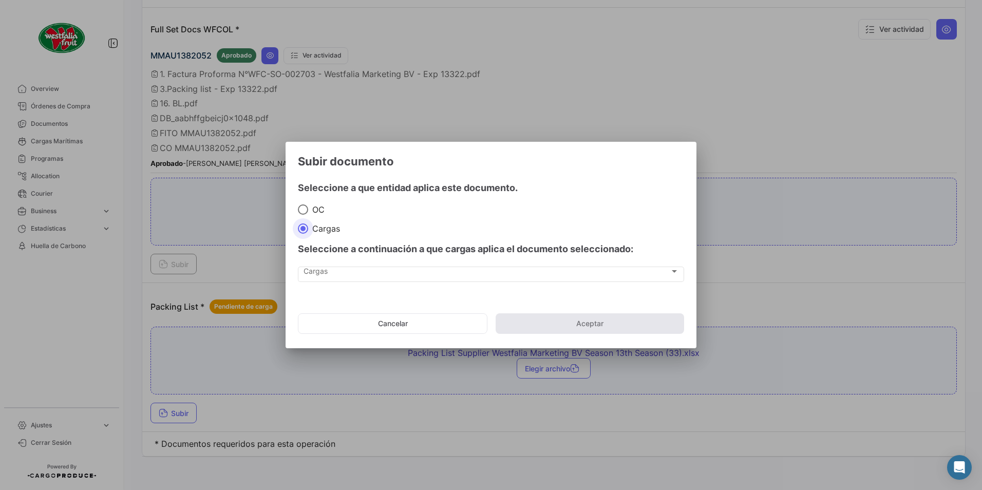
click at [355, 263] on div "Seleccione a continuación a que cargas aplica el documento seleccionado:" at bounding box center [491, 249] width 386 height 31
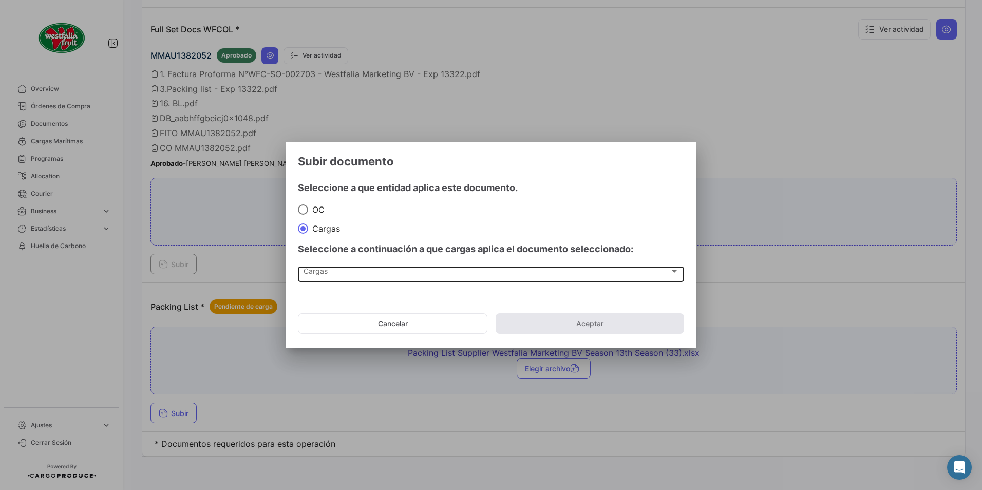
click at [360, 273] on div "Cargas" at bounding box center [486, 273] width 366 height 9
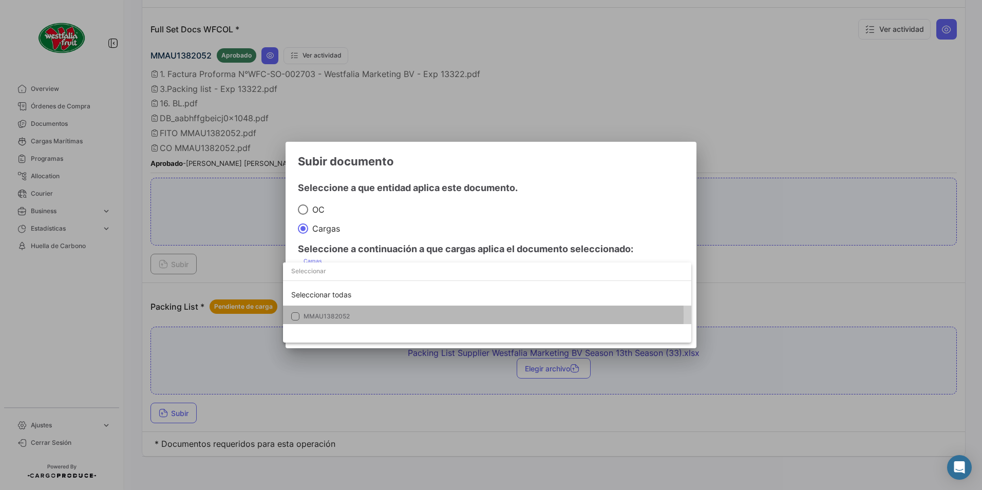
click at [322, 316] on span "MMAU1382052" at bounding box center [326, 316] width 46 height 8
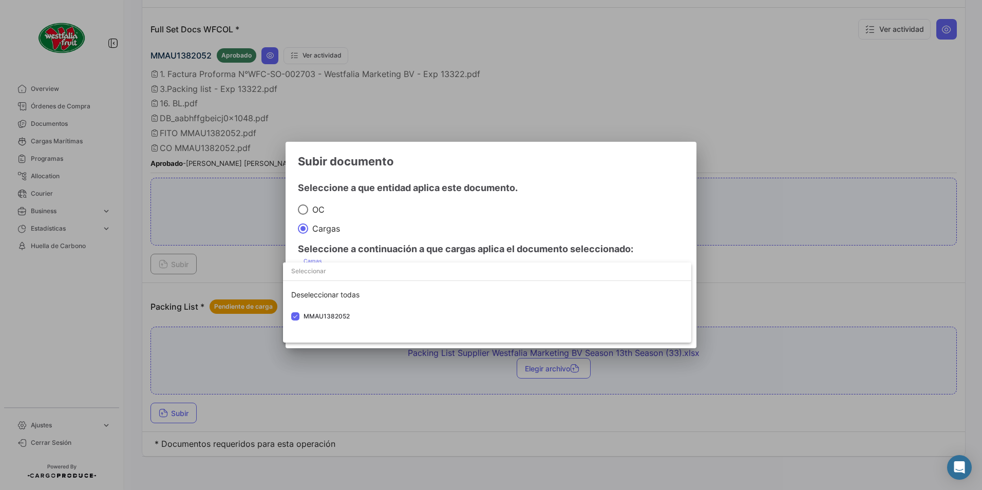
click at [419, 252] on div at bounding box center [491, 245] width 982 height 490
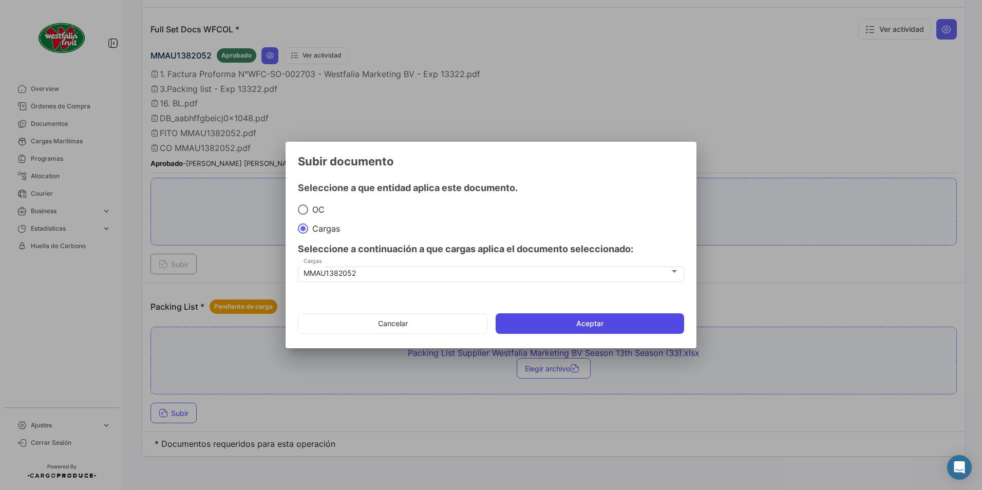
drag, startPoint x: 522, startPoint y: 327, endPoint x: 512, endPoint y: 327, distance: 9.2
click at [521, 327] on button "Aceptar" at bounding box center [589, 323] width 188 height 21
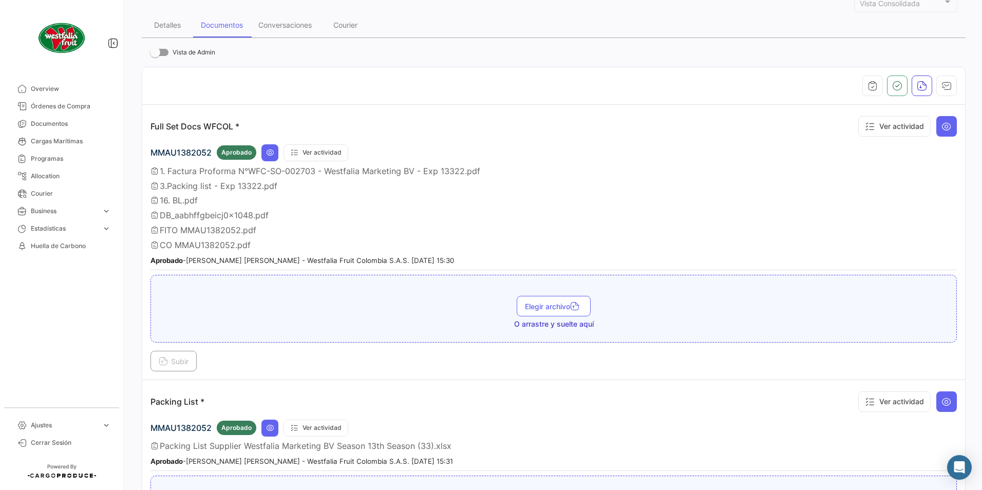
scroll to position [141, 0]
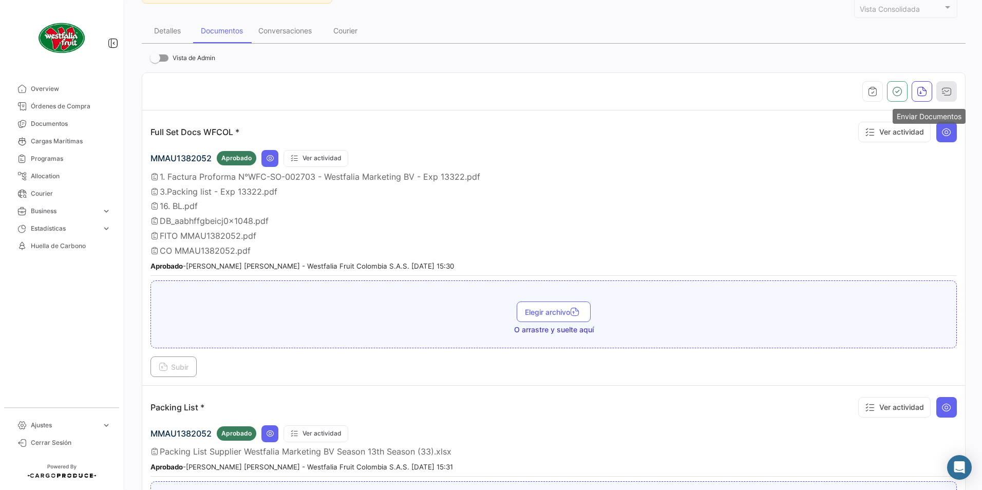
click at [941, 89] on icon "button" at bounding box center [946, 91] width 10 height 10
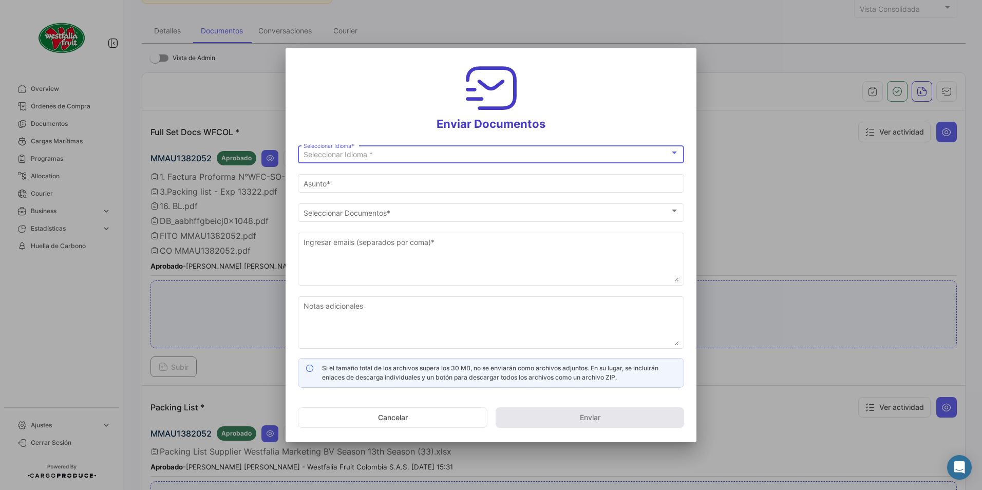
click at [338, 157] on span "Seleccionar Idioma *" at bounding box center [337, 154] width 69 height 9
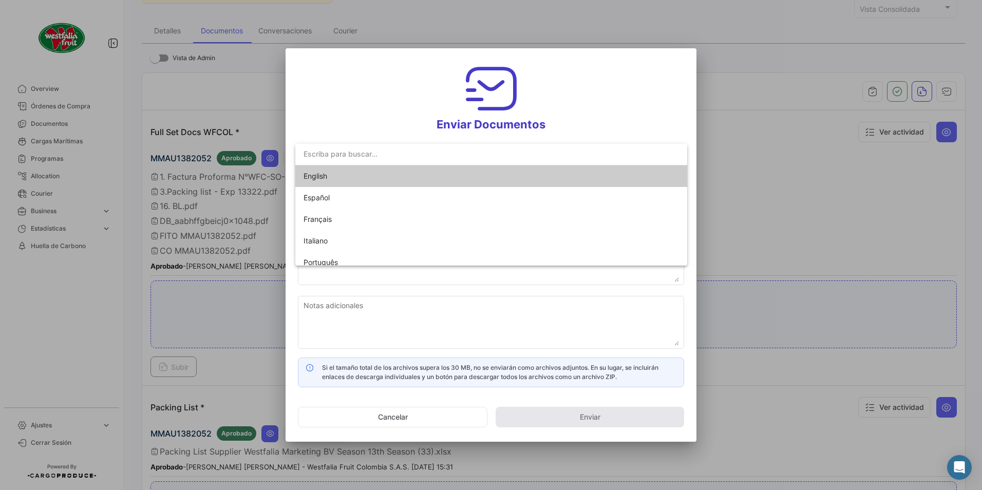
click at [330, 179] on span "English" at bounding box center [375, 176] width 144 height 22
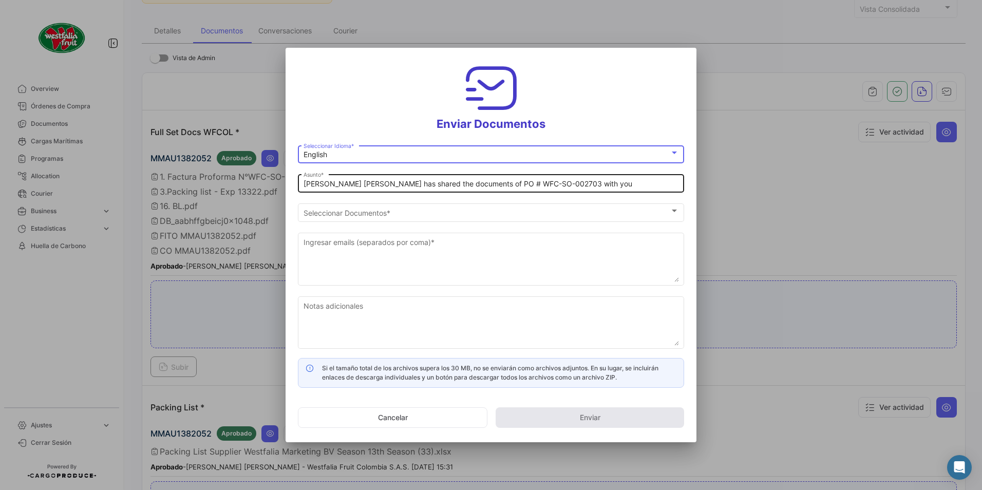
click at [348, 183] on input "[PERSON_NAME] [PERSON_NAME] has shared the documents of PO # WFC-SO-002703 with…" at bounding box center [490, 184] width 375 height 9
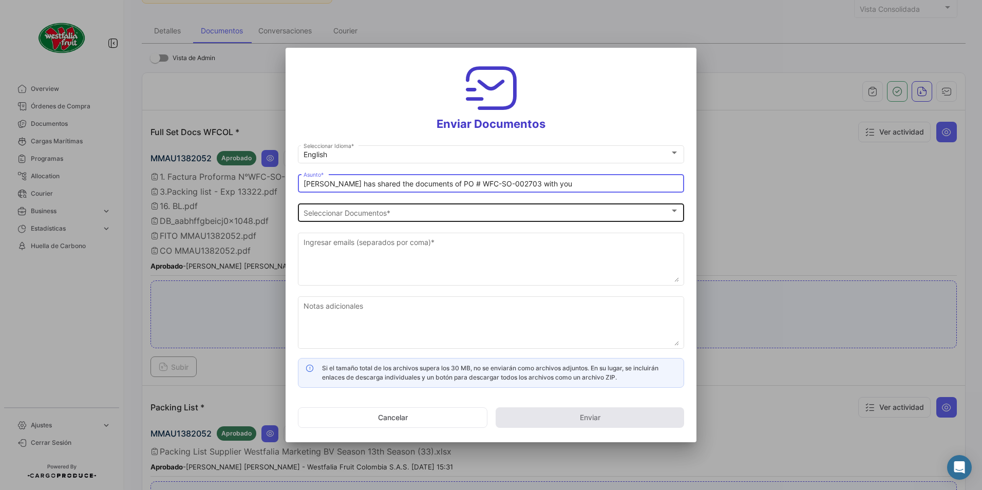
type input "[PERSON_NAME] has shared the documents of PO # WFC-SO-002703 with you"
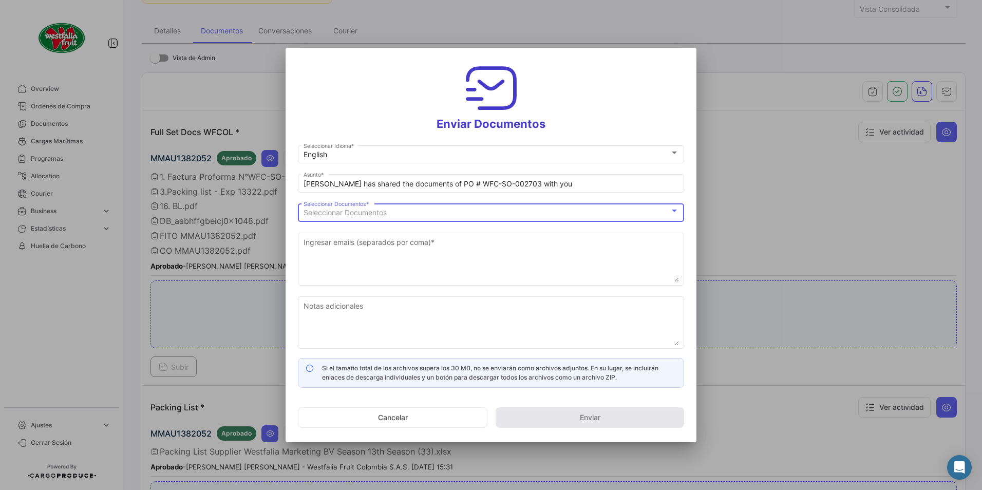
click at [356, 216] on span "Seleccionar Documentos" at bounding box center [344, 212] width 83 height 9
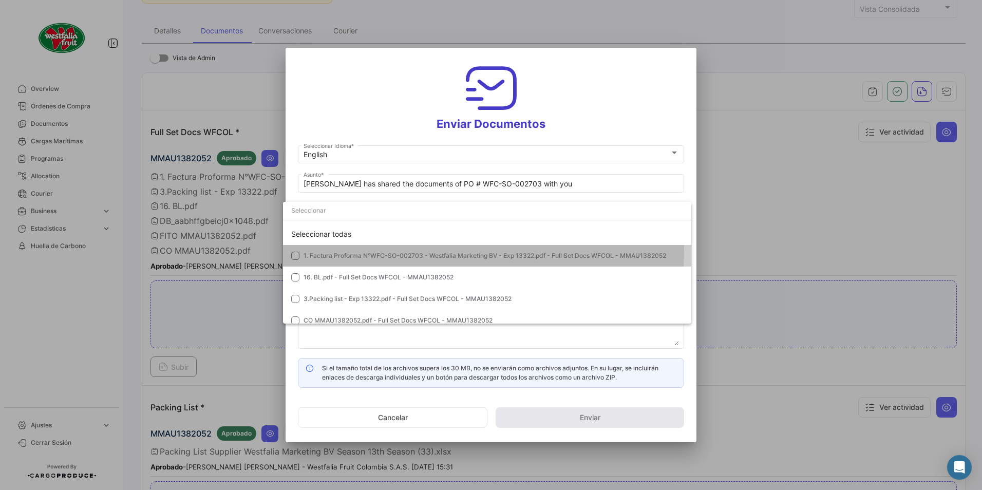
click at [345, 247] on mat-option "1. Factura Proforma N°WFC-SO-002703 - Westfalia Marketing BV - Exp 13322.pdf - …" at bounding box center [487, 256] width 408 height 22
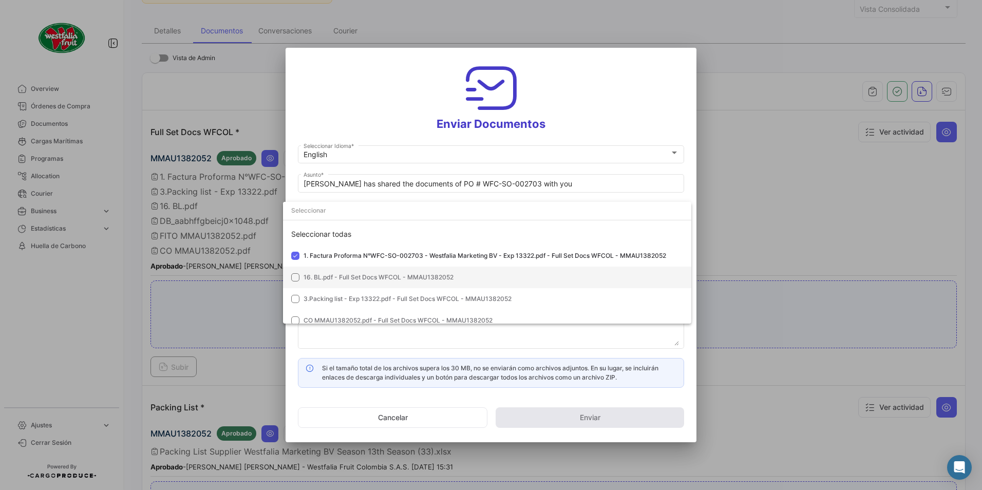
click at [331, 278] on span "16. BL.pdf - Full Set Docs WFCOL - MMAU1382052" at bounding box center [378, 277] width 150 height 8
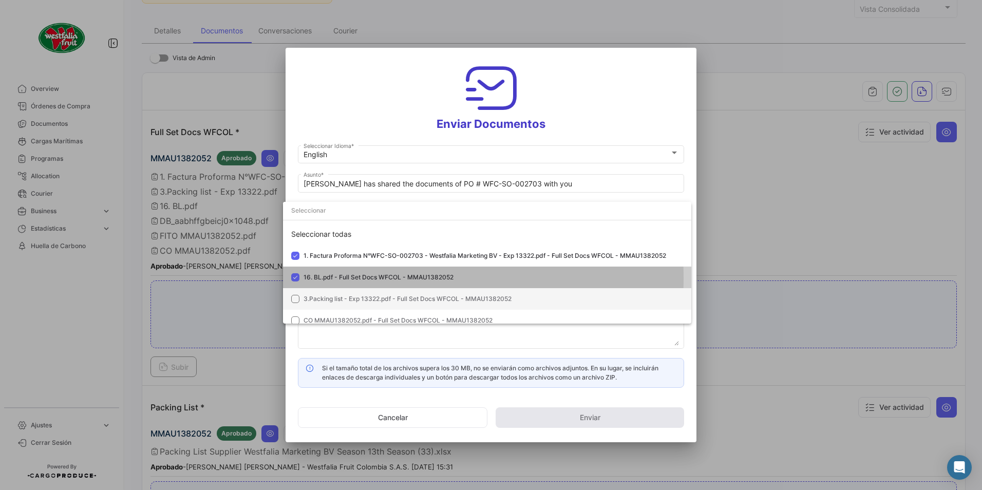
click at [320, 292] on mat-option "3.Packing list - Exp 13322.pdf - Full Set Docs WFCOL - MMAU1382052" at bounding box center [487, 299] width 408 height 22
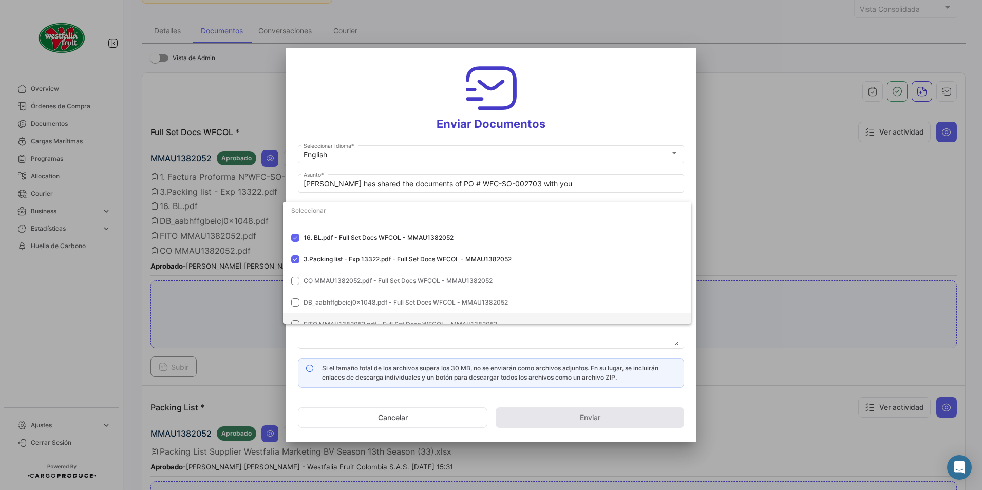
scroll to position [72, 0]
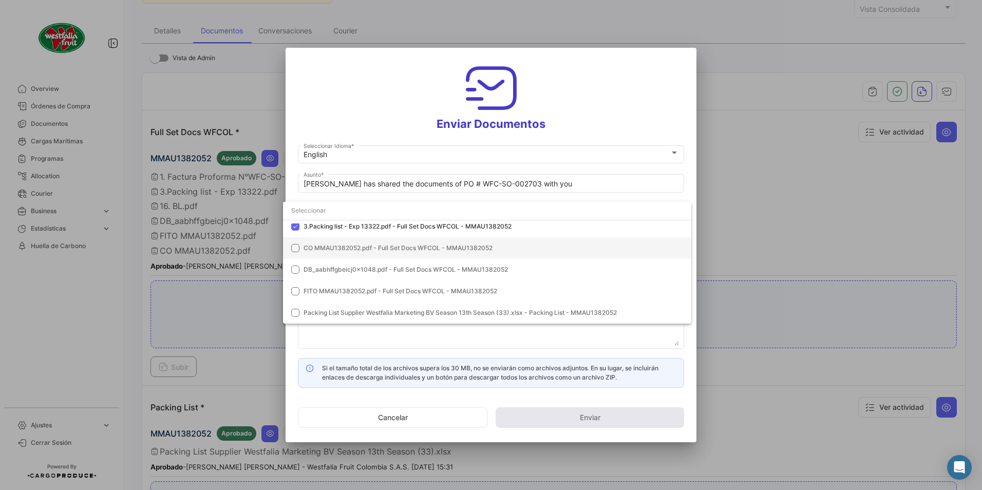
click at [303, 239] on mat-option "CO MMAU1382052.pdf - Full Set Docs WFCOL - MMAU1382052" at bounding box center [487, 248] width 408 height 22
click at [313, 266] on span "DB_aabhffgbeicj0x1048.pdf - Full Set Docs WFCOL - MMAU1382052" at bounding box center [405, 269] width 204 height 8
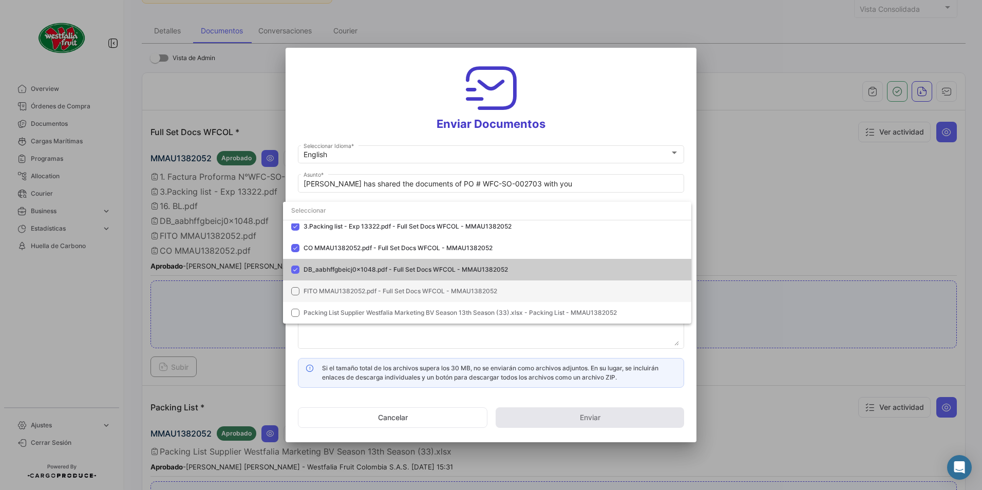
click at [311, 282] on mat-option "FITO MMAU1382052.pdf - Full Set Docs WFCOL - MMAU1382052" at bounding box center [487, 291] width 408 height 22
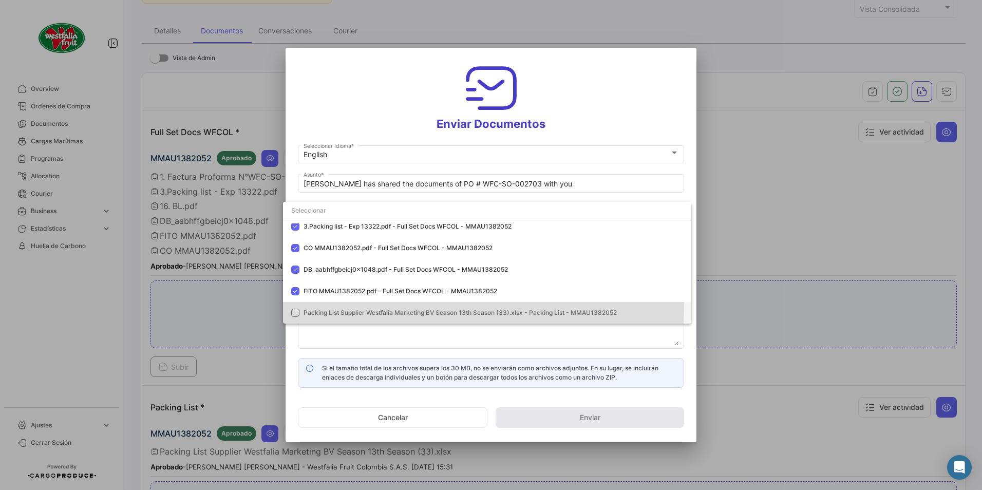
click at [321, 304] on mat-option "Packing List Supplier Westfalia Marketing BV Season 13th Season (33).xlsx - Pac…" at bounding box center [487, 313] width 408 height 22
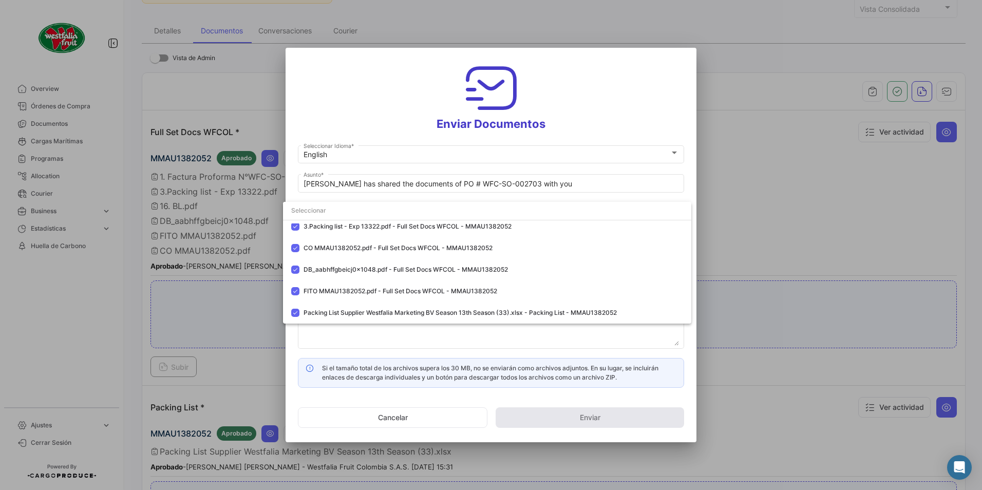
click at [585, 120] on div at bounding box center [491, 245] width 982 height 490
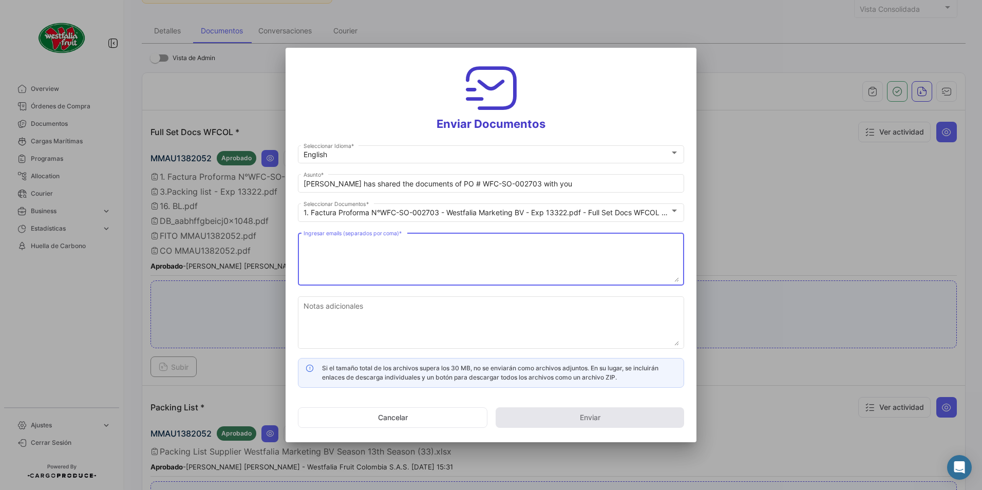
click at [421, 250] on textarea "Ingresar emails (separados por coma) *" at bounding box center [490, 259] width 375 height 45
paste textarea "[DOMAIN_NAME][EMAIL_ADDRESS][DOMAIN_NAME]"
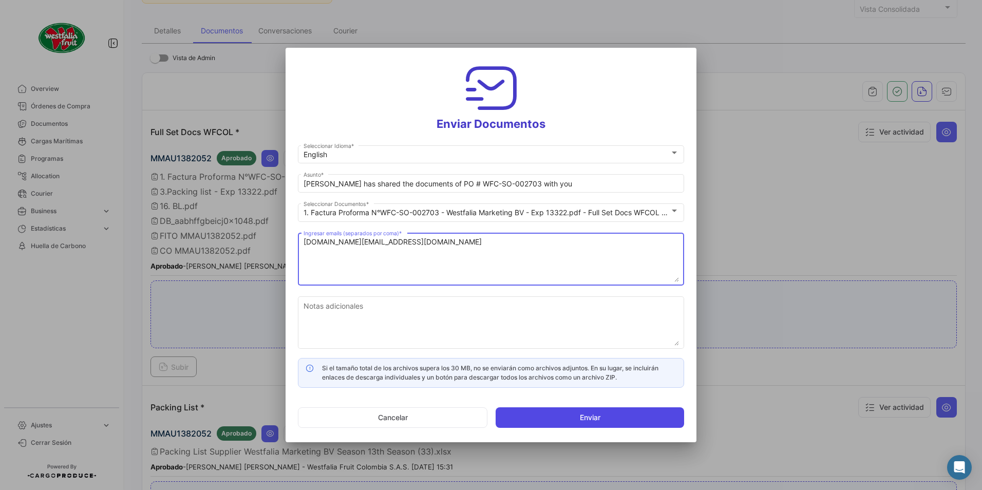
type textarea "[DOMAIN_NAME][EMAIL_ADDRESS][DOMAIN_NAME]"
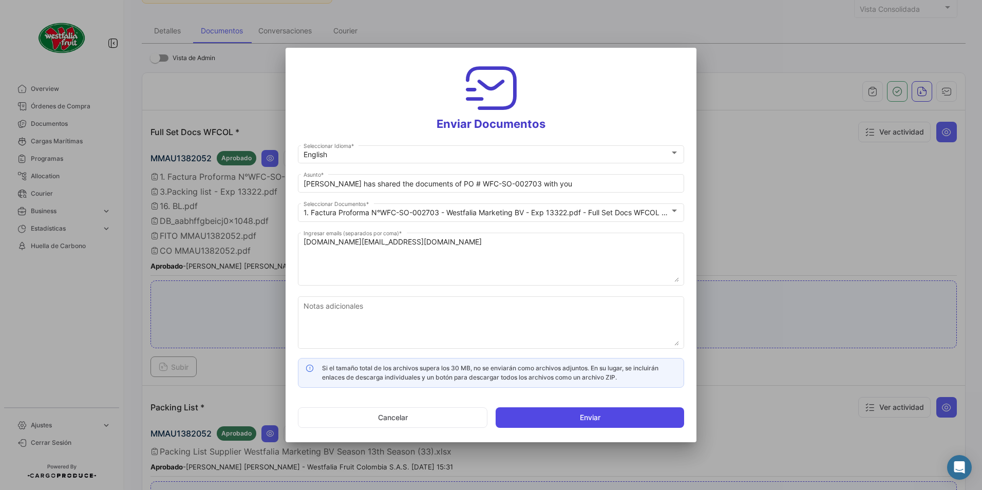
click at [536, 419] on button "Enviar" at bounding box center [589, 417] width 188 height 21
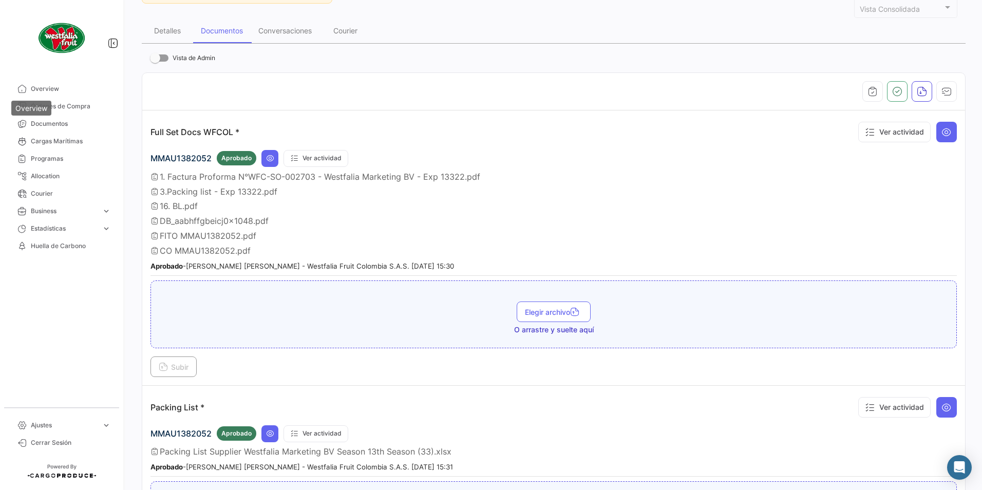
drag, startPoint x: 19, startPoint y: 85, endPoint x: 47, endPoint y: 108, distance: 36.5
click at [48, 108] on div "Overview" at bounding box center [31, 108] width 40 height 15
click at [60, 98] on link "Órdenes de Compra" at bounding box center [61, 106] width 107 height 17
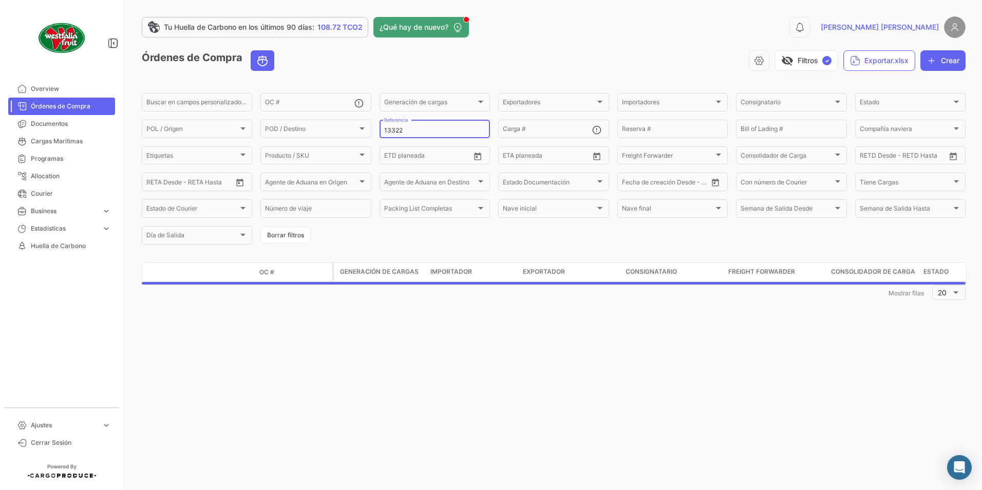
click at [446, 128] on input "13322" at bounding box center [434, 130] width 101 height 7
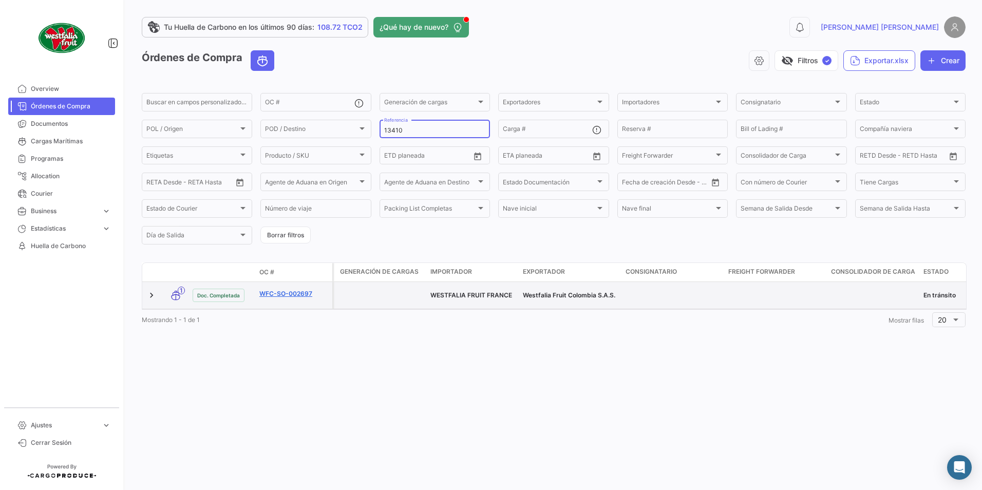
type input "13410"
click at [293, 291] on link "WFC-SO-002697" at bounding box center [293, 293] width 69 height 9
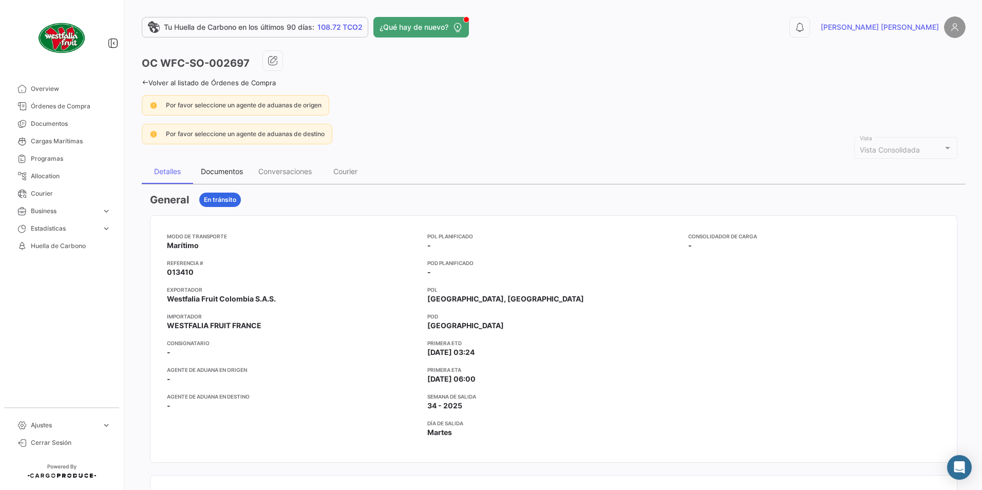
click at [223, 170] on div "Documentos" at bounding box center [222, 171] width 42 height 9
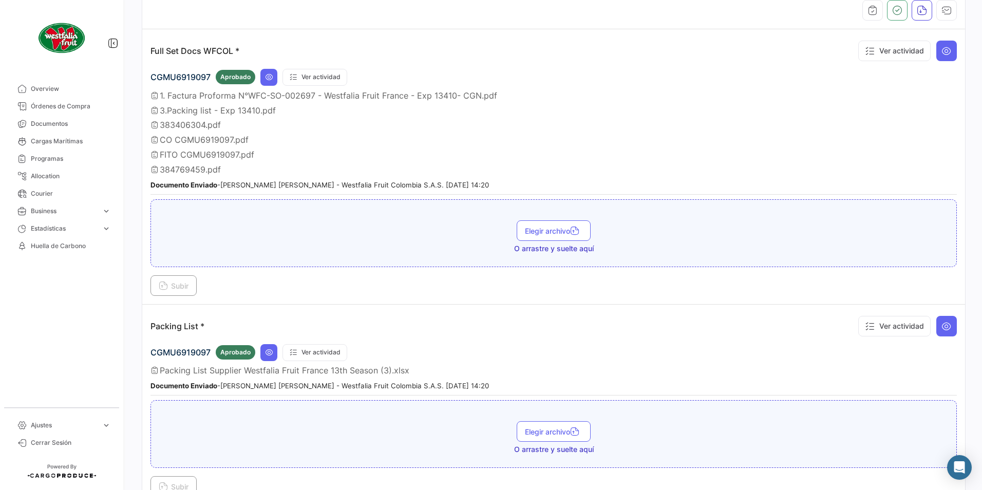
scroll to position [205, 0]
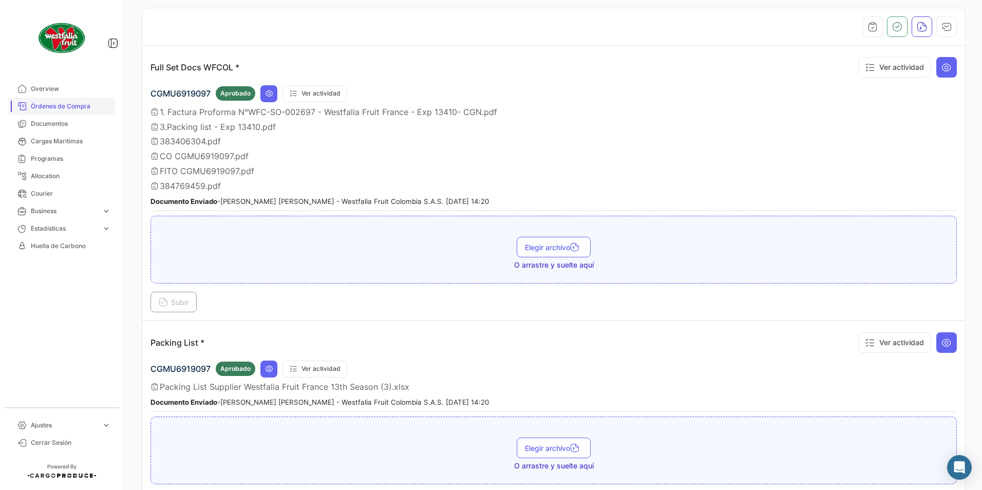
click at [73, 100] on link "Órdenes de Compra" at bounding box center [61, 106] width 107 height 17
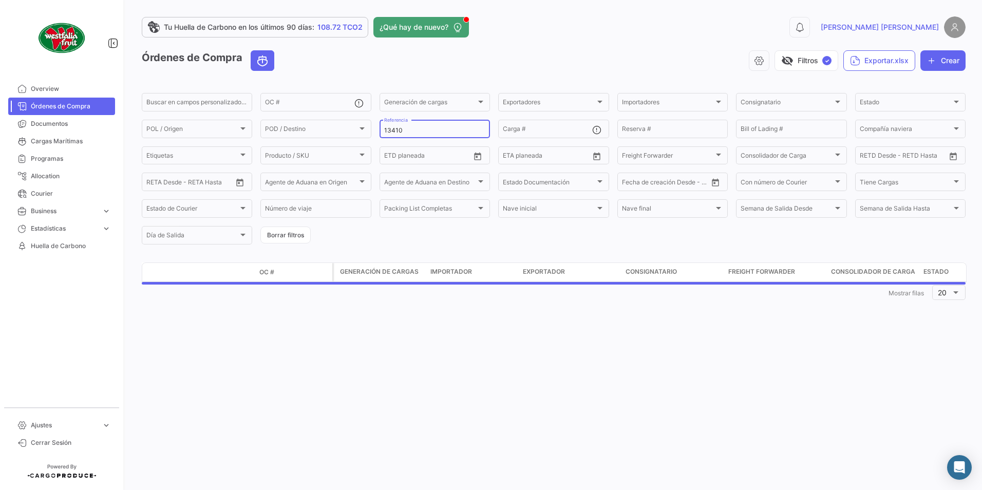
click at [415, 131] on input "13410" at bounding box center [434, 130] width 101 height 7
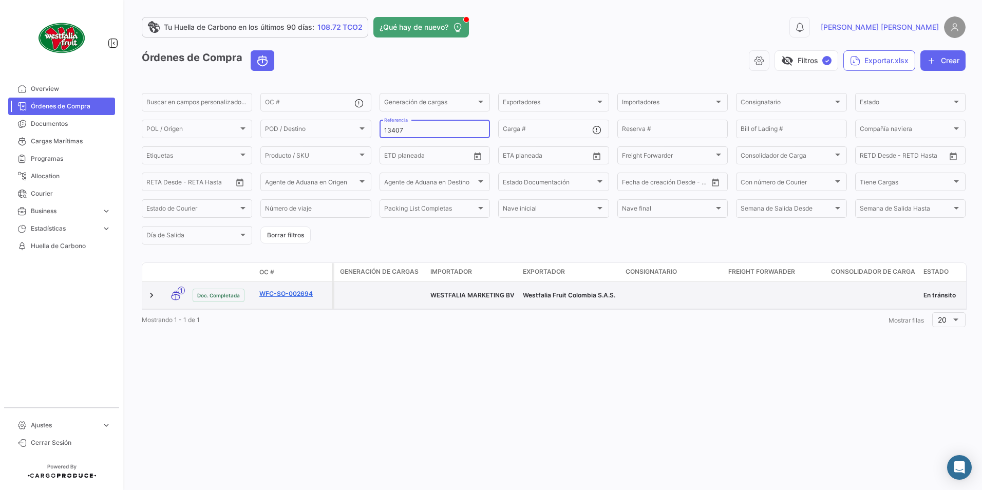
type input "13407"
click at [290, 292] on link "WFC-SO-002694" at bounding box center [293, 293] width 69 height 9
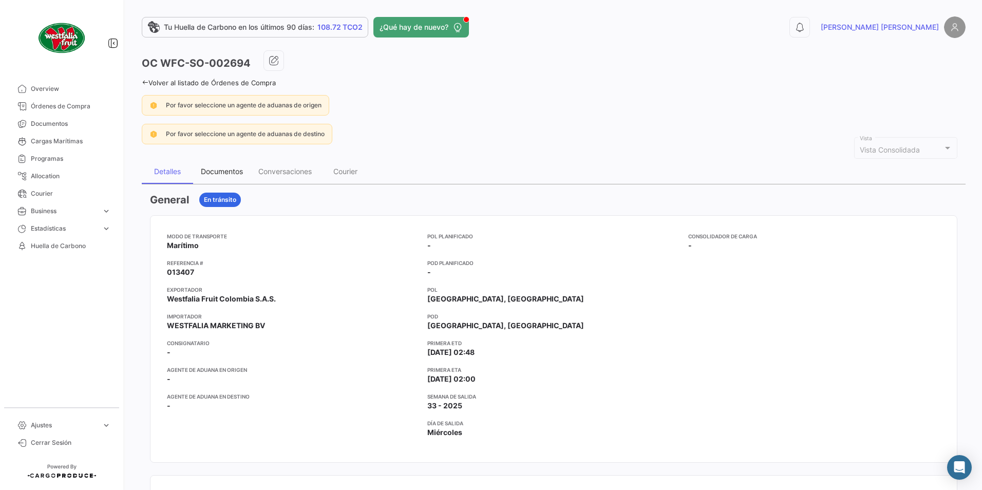
click at [221, 160] on div "Documentos" at bounding box center [221, 171] width 57 height 25
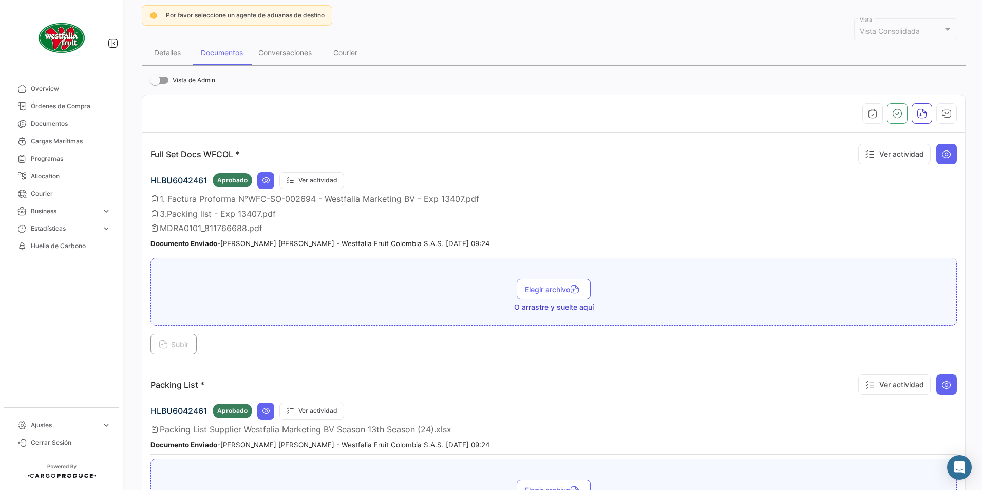
scroll to position [103, 0]
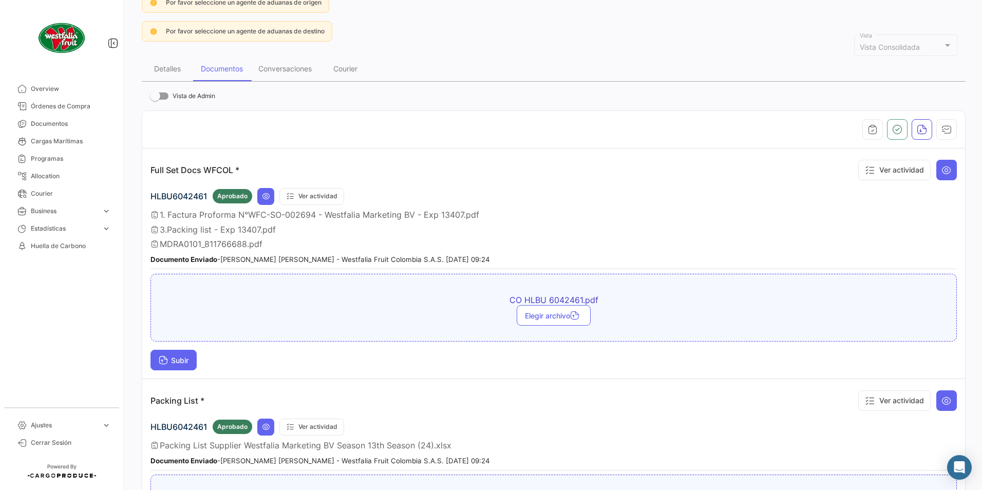
click at [180, 359] on span "Subir" at bounding box center [174, 360] width 30 height 9
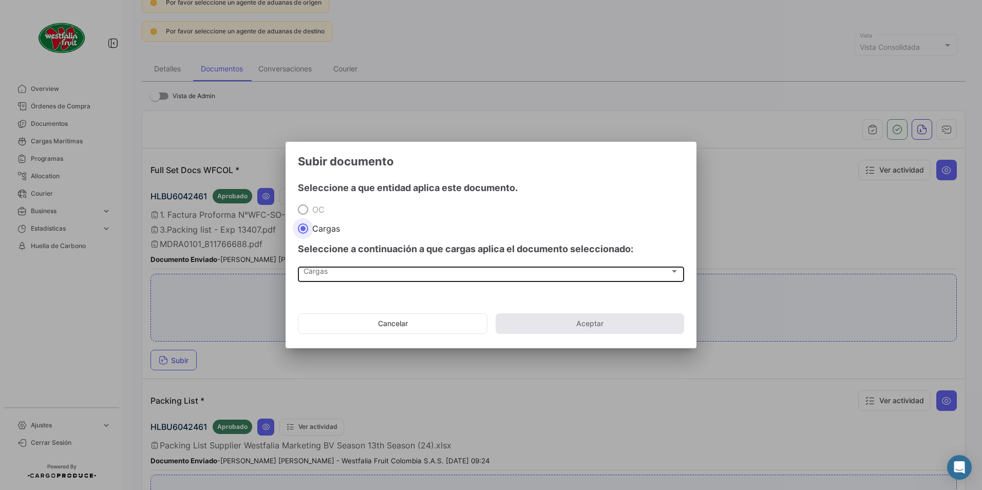
click at [312, 270] on span "Cargas" at bounding box center [486, 273] width 366 height 9
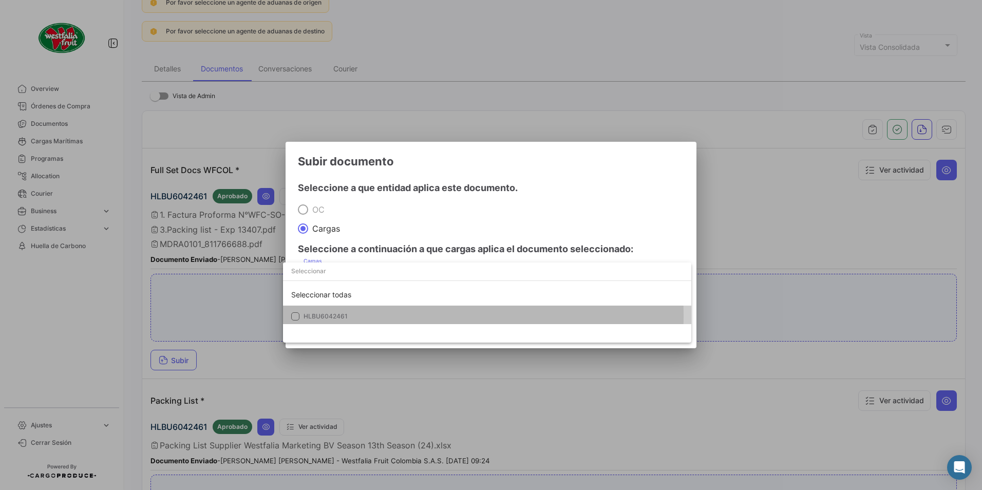
click at [312, 316] on span "HLBU6042461" at bounding box center [325, 316] width 44 height 8
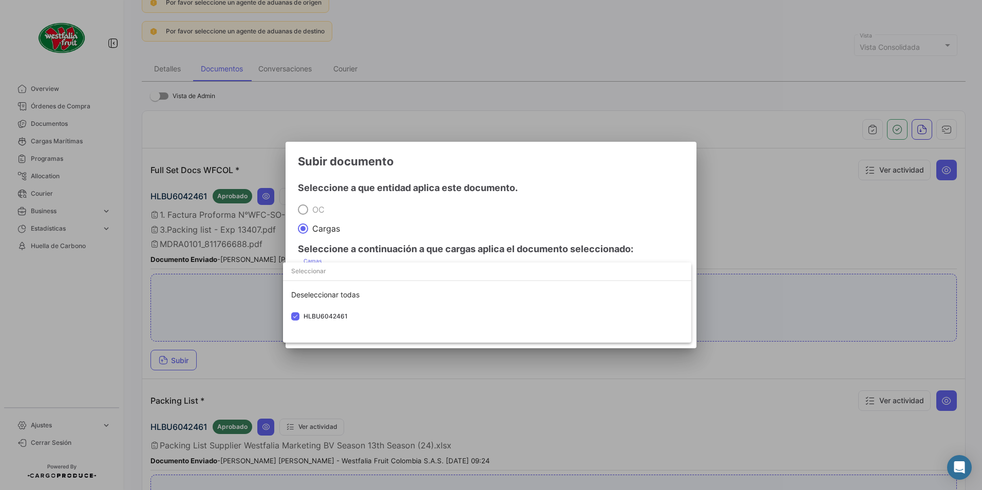
click at [484, 238] on div at bounding box center [491, 245] width 982 height 490
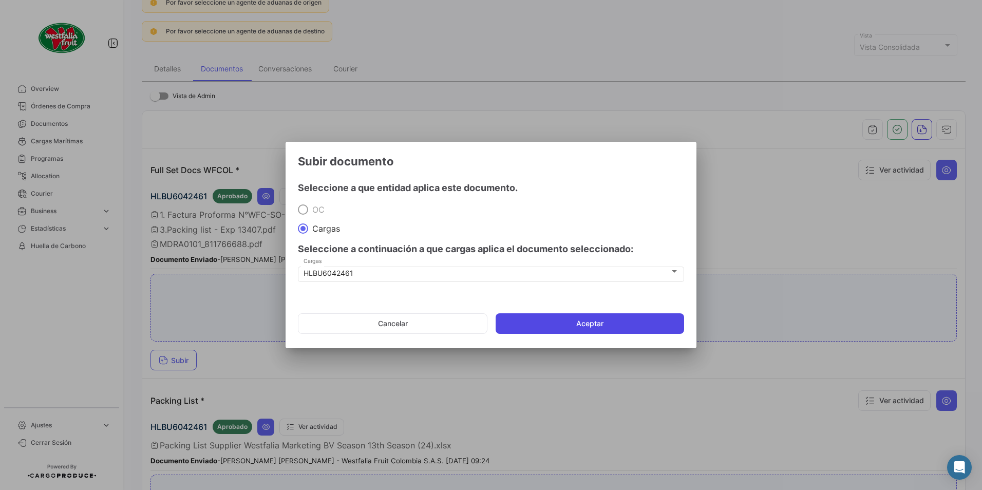
click at [531, 333] on button "Aceptar" at bounding box center [589, 323] width 188 height 21
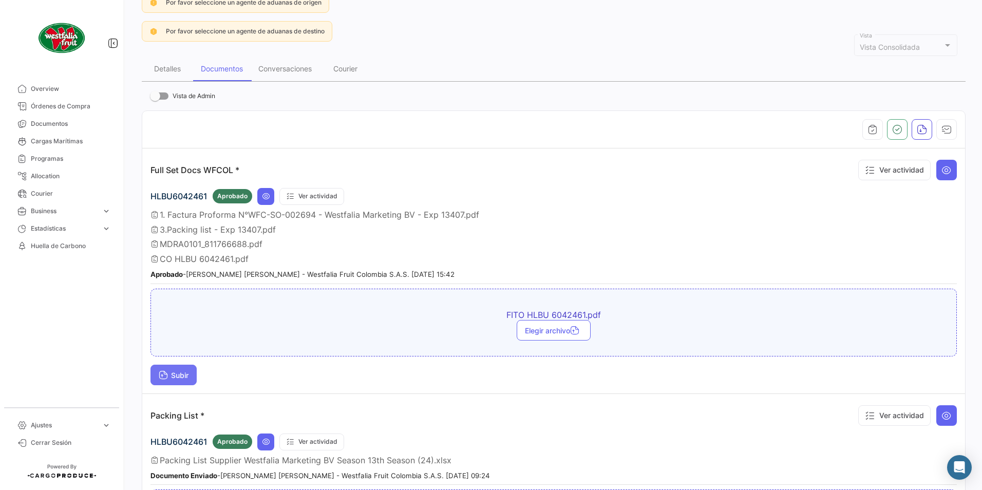
click at [177, 383] on button "Subir" at bounding box center [173, 375] width 46 height 21
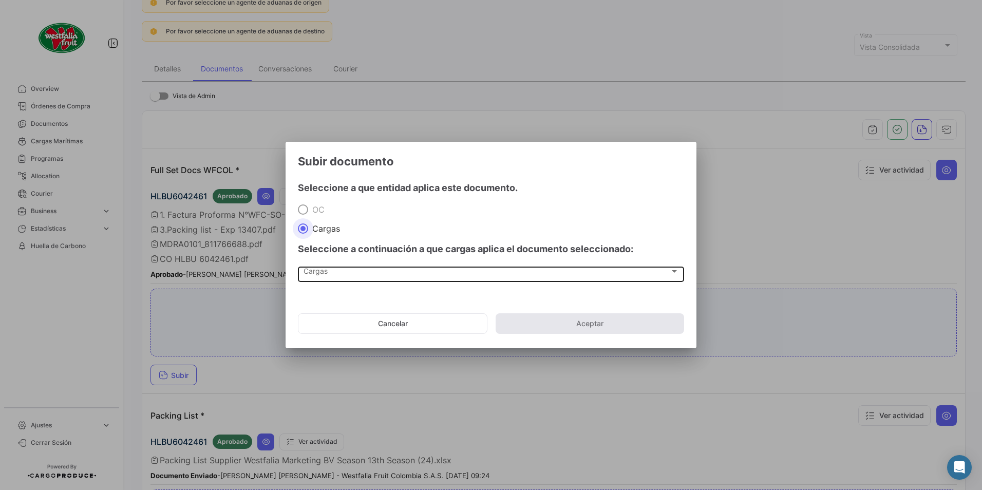
click at [323, 280] on div "Cargas Cargas" at bounding box center [490, 272] width 375 height 17
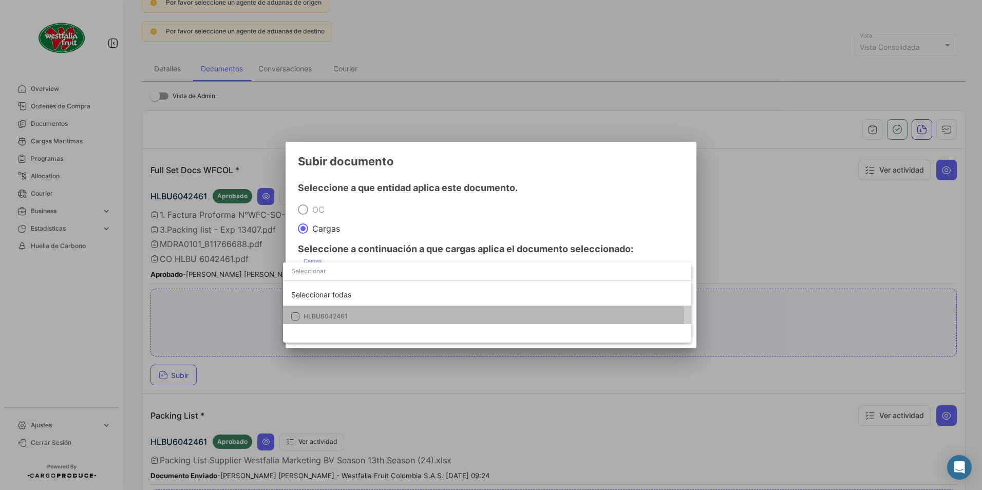
click at [322, 309] on mat-option "HLBU6042461" at bounding box center [487, 316] width 408 height 22
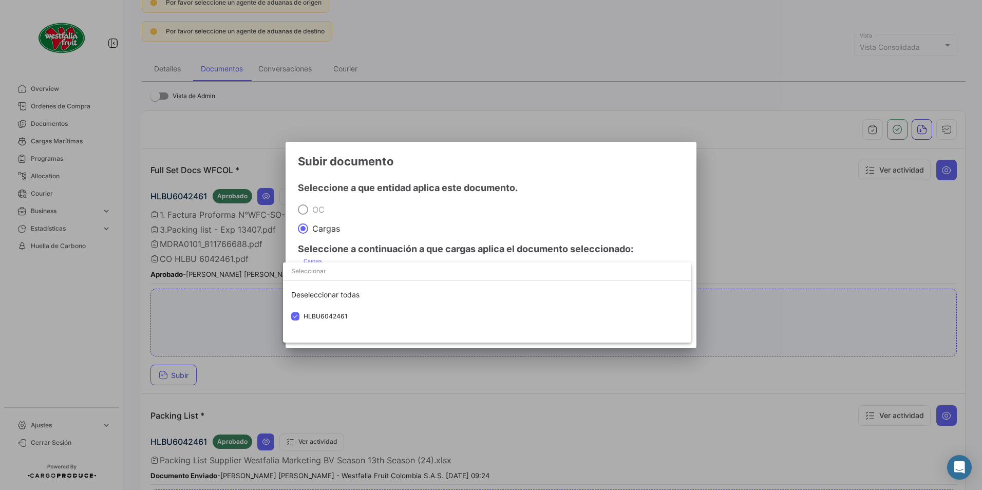
click at [412, 215] on div at bounding box center [491, 245] width 982 height 490
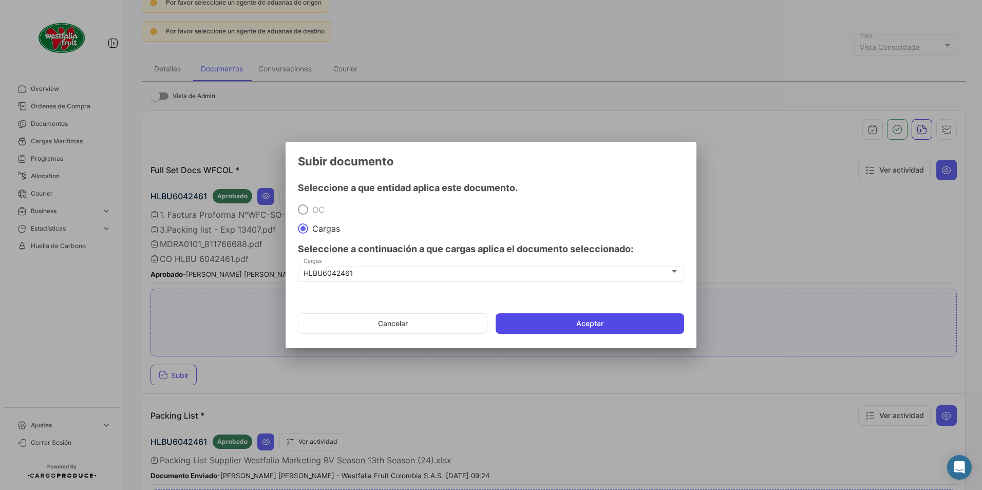
click at [534, 329] on button "Aceptar" at bounding box center [589, 323] width 188 height 21
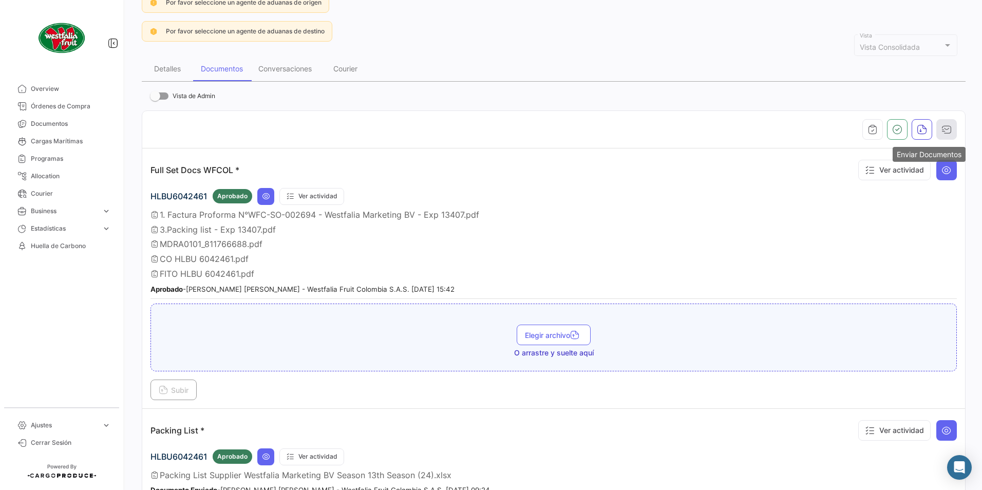
click at [943, 130] on icon "button" at bounding box center [946, 129] width 10 height 10
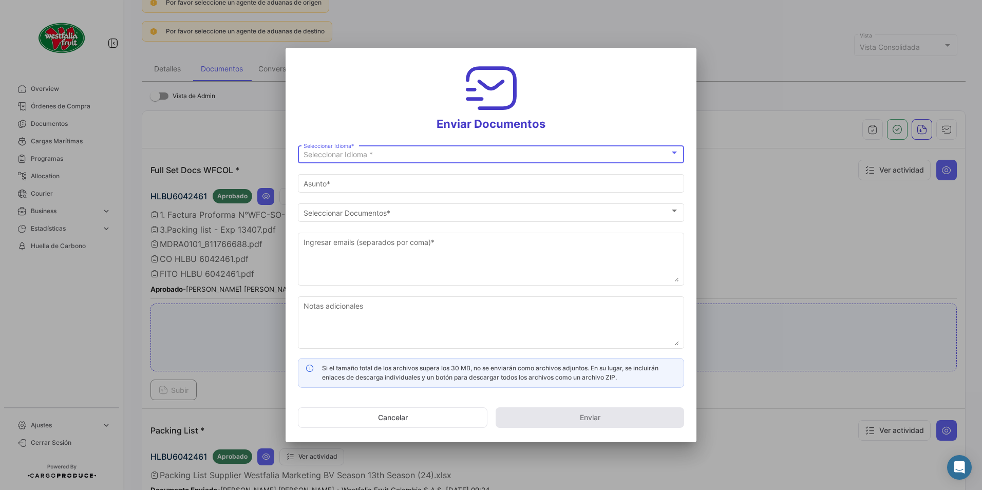
click at [336, 150] on span "Seleccionar Idioma *" at bounding box center [337, 154] width 69 height 9
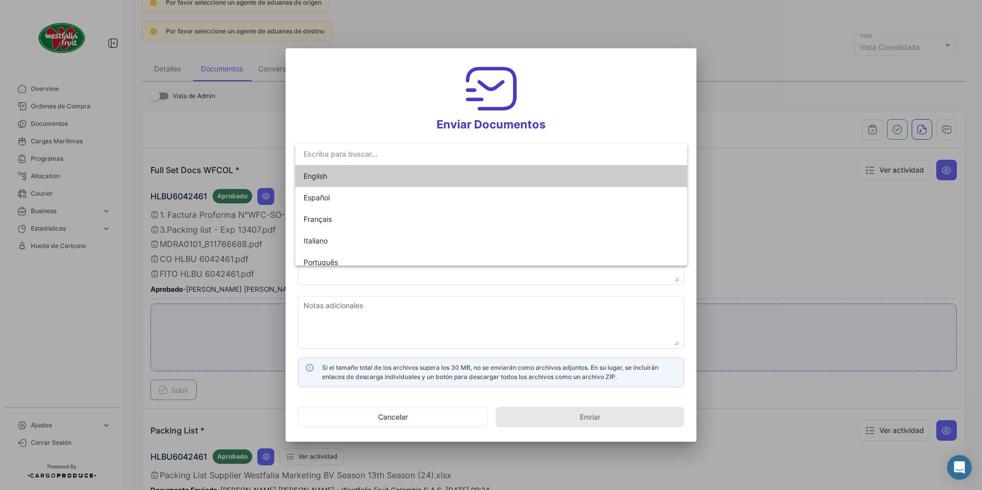
click at [311, 173] on span "English" at bounding box center [315, 175] width 24 height 9
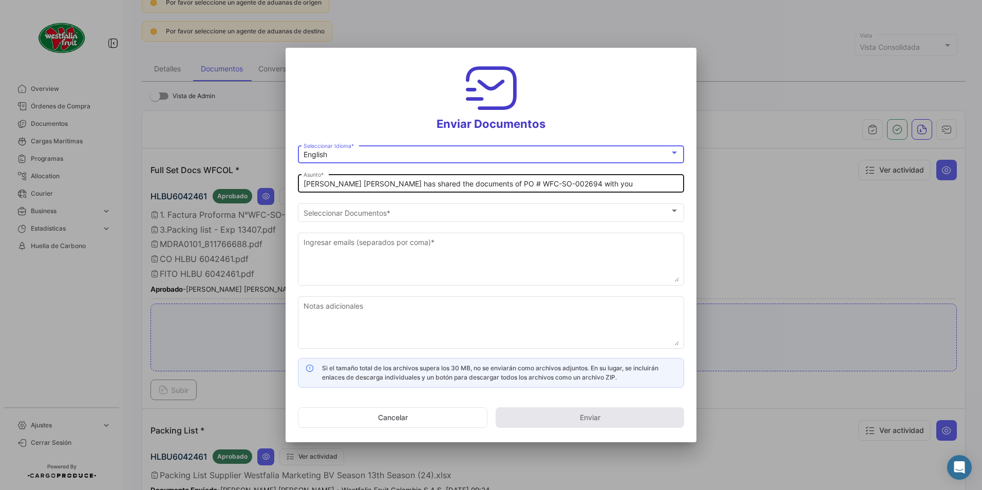
click at [351, 184] on input "[PERSON_NAME] [PERSON_NAME] has shared the documents of PO # WFC-SO-002694 with…" at bounding box center [490, 184] width 375 height 9
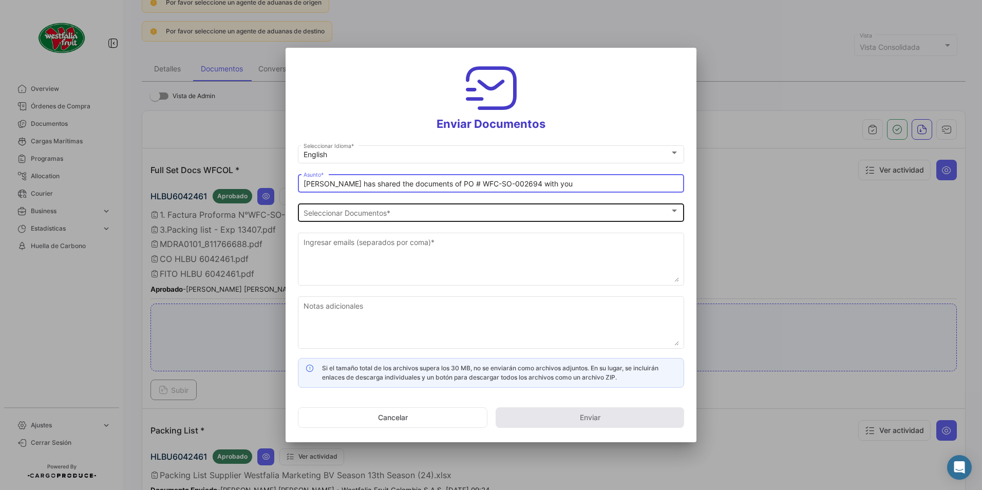
type input "[PERSON_NAME] has shared the documents of PO # WFC-SO-002694 with you"
click at [359, 215] on span "Seleccionar Documentos" at bounding box center [486, 212] width 366 height 9
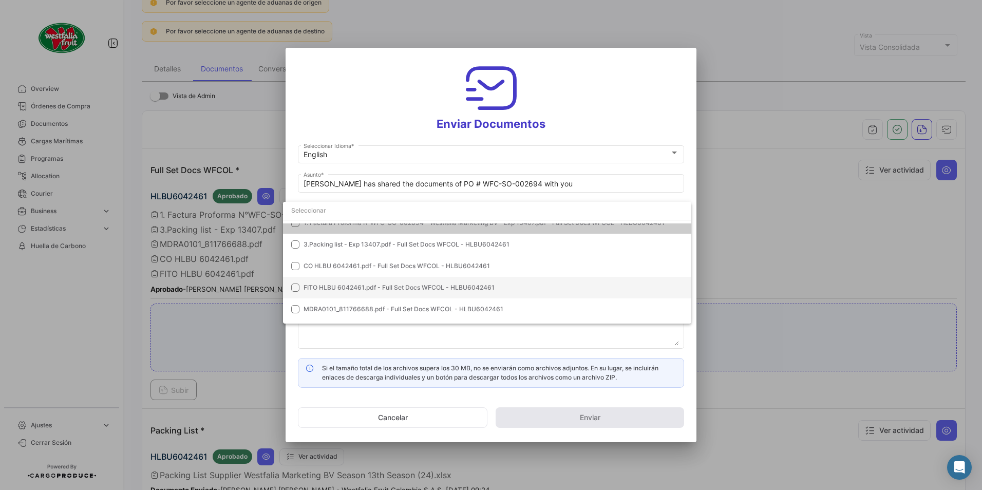
scroll to position [51, 0]
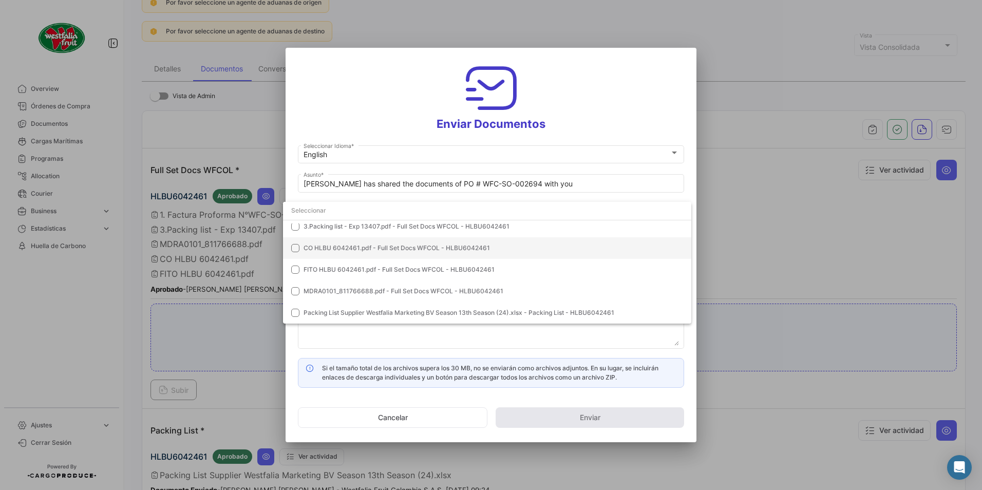
click at [315, 245] on span "CO HLBU 6042461.pdf - Full Set Docs WFCOL - HLBU6042461" at bounding box center [396, 248] width 186 height 8
click at [326, 269] on span "FITO HLBU 6042461.pdf - Full Set Docs WFCOL - HLBU6042461" at bounding box center [398, 269] width 191 height 8
click at [609, 83] on div at bounding box center [491, 245] width 982 height 490
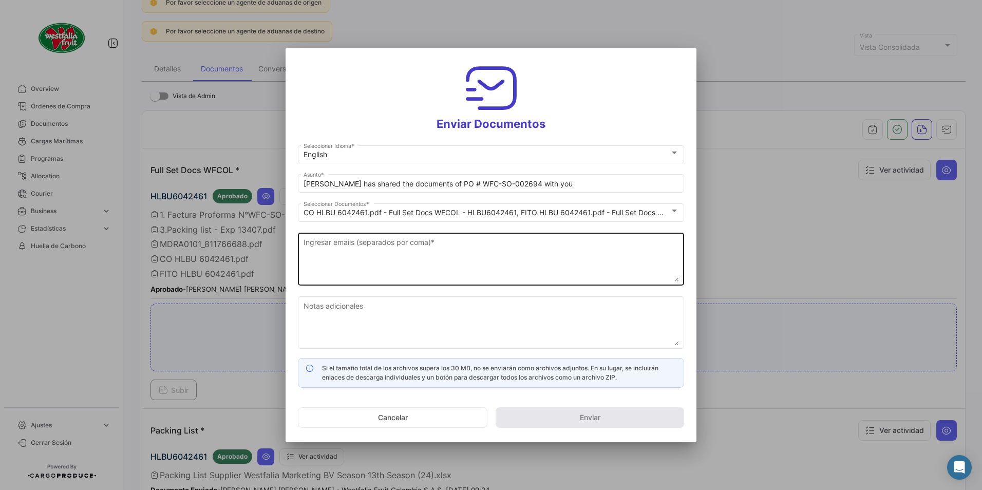
click at [445, 245] on textarea "Ingresar emails (separados por coma) *" at bounding box center [490, 259] width 375 height 45
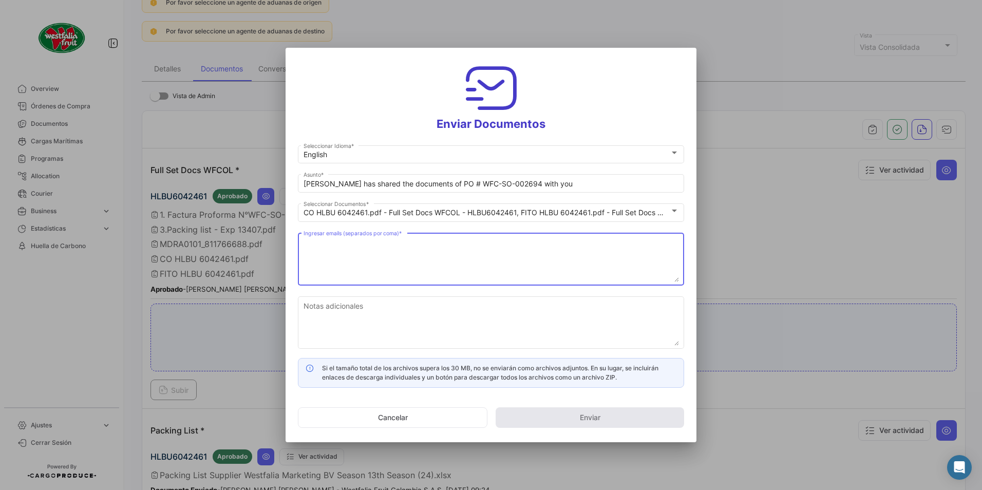
paste textarea "[DOMAIN_NAME][EMAIL_ADDRESS][DOMAIN_NAME]"
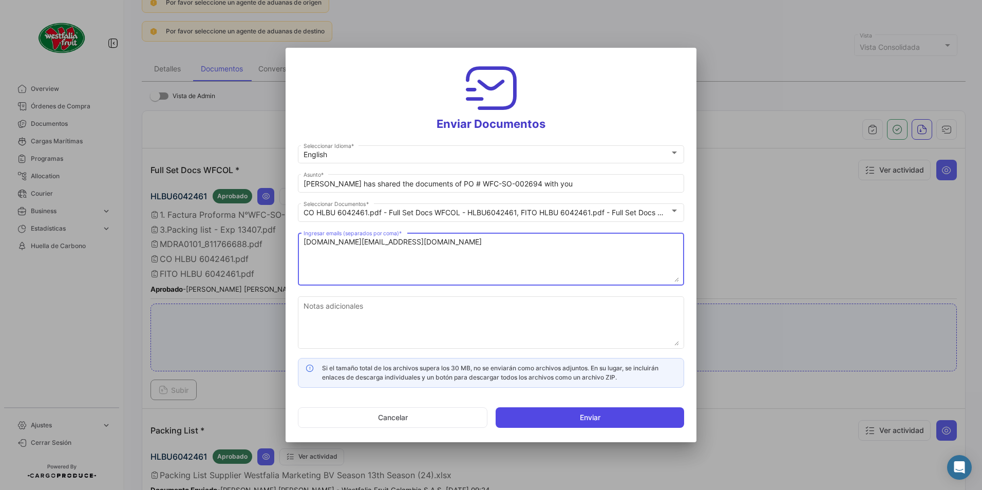
type textarea "[DOMAIN_NAME][EMAIL_ADDRESS][DOMAIN_NAME]"
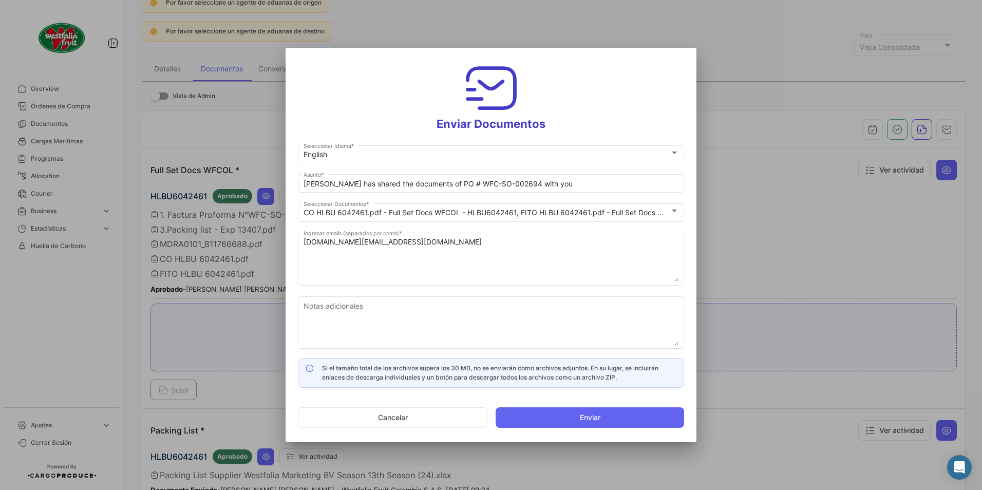
click at [555, 412] on button "Enviar" at bounding box center [589, 417] width 188 height 21
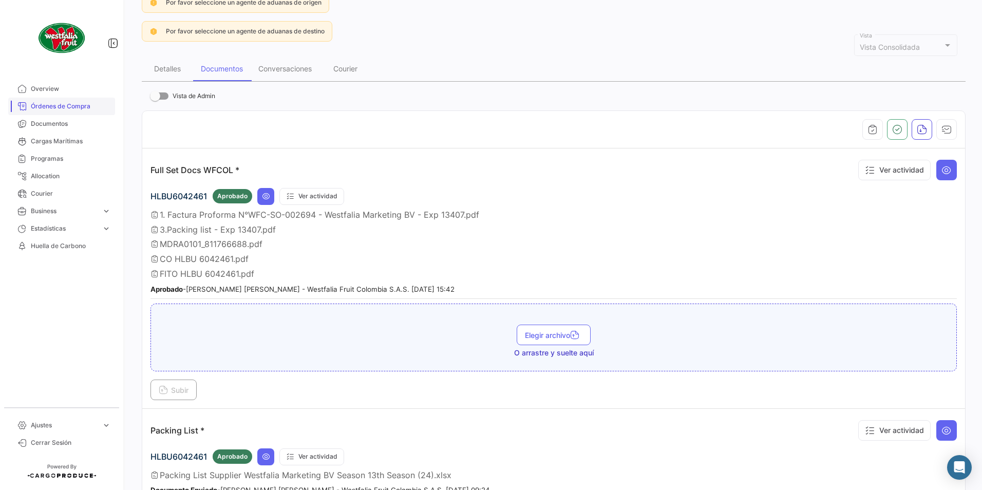
click at [70, 109] on span "Órdenes de Compra" at bounding box center [71, 106] width 80 height 9
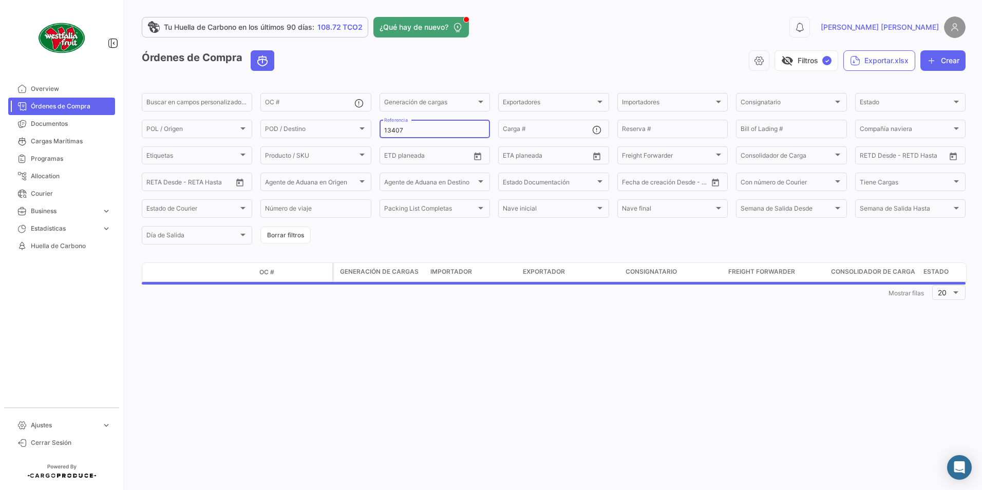
click at [412, 127] on input "13407" at bounding box center [434, 130] width 101 height 7
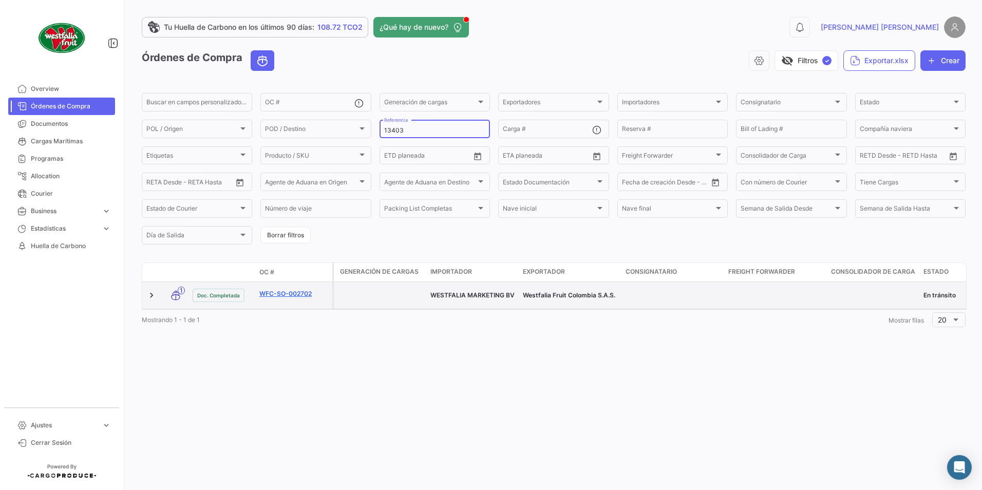
type input "13403"
click at [289, 289] on link "WFC-SO-002702" at bounding box center [293, 293] width 69 height 9
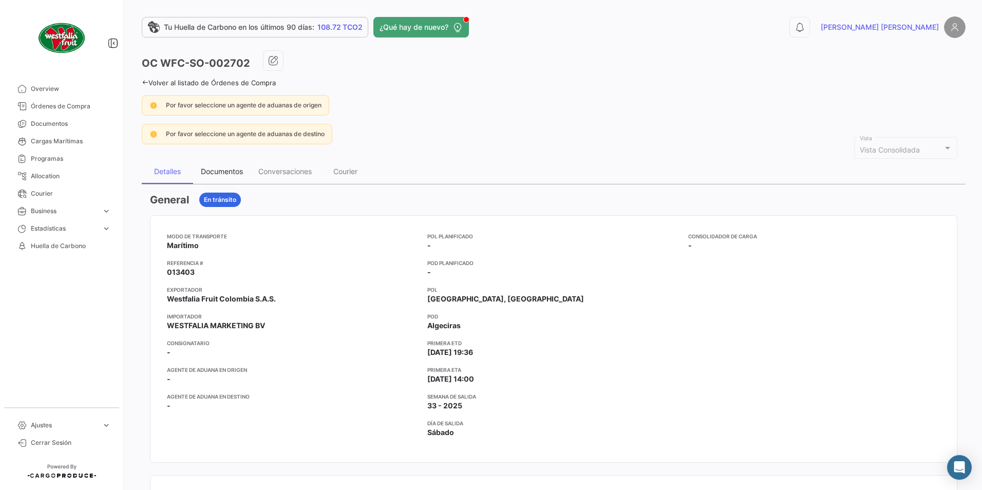
click at [234, 168] on div "Documentos" at bounding box center [222, 171] width 42 height 9
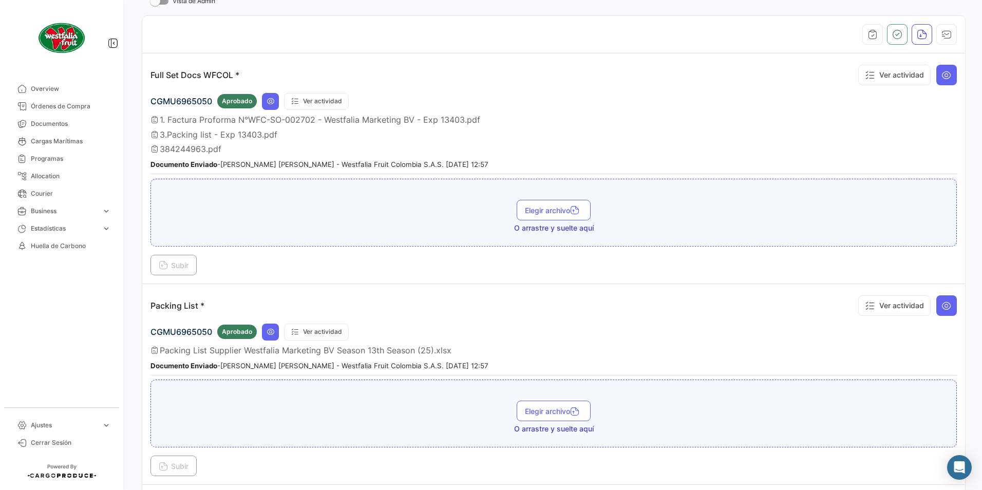
scroll to position [205, 0]
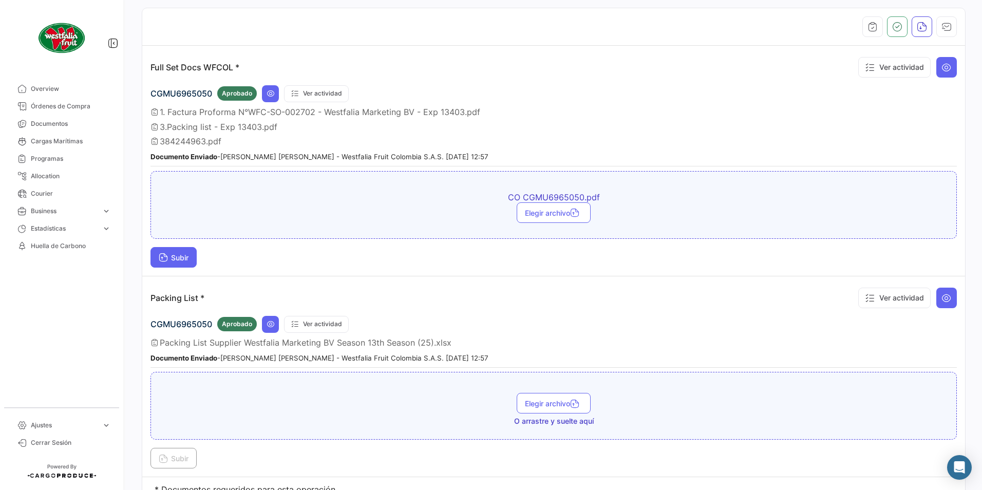
click at [187, 251] on button "Subir" at bounding box center [173, 257] width 46 height 21
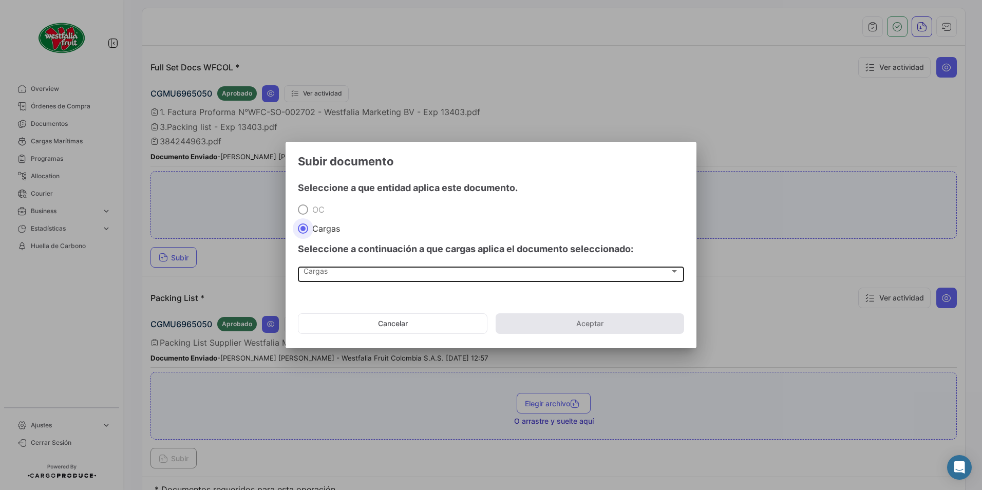
click at [330, 277] on div "Cargas" at bounding box center [486, 273] width 366 height 9
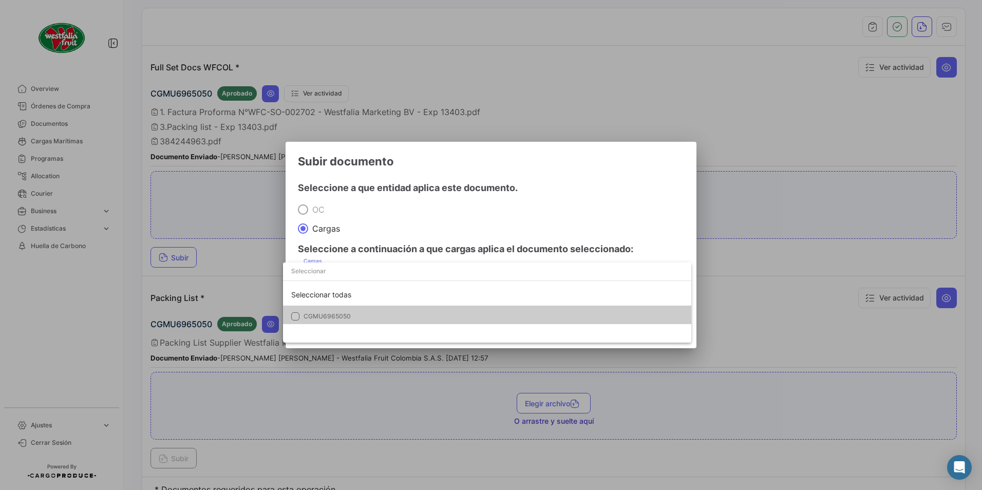
click at [324, 312] on span "CGMU6965050" at bounding box center [375, 316] width 144 height 9
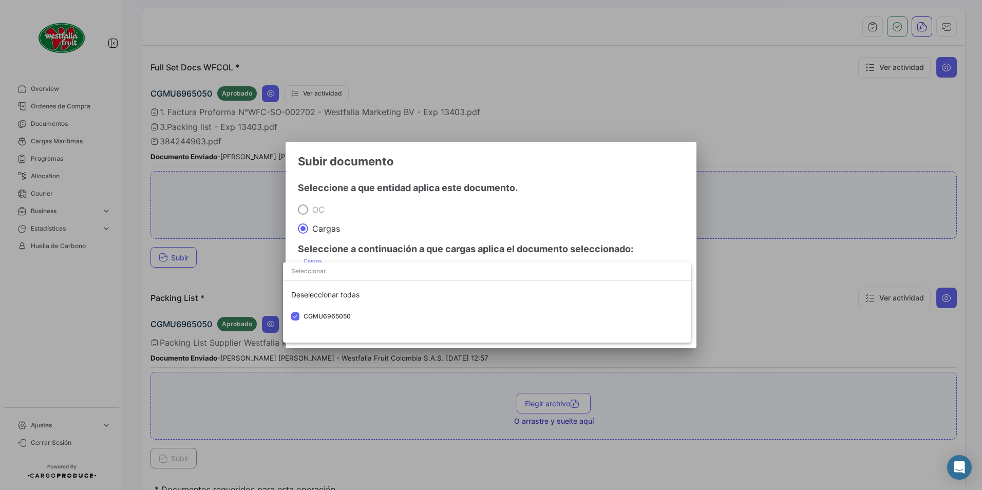
click at [453, 200] on div at bounding box center [491, 245] width 982 height 490
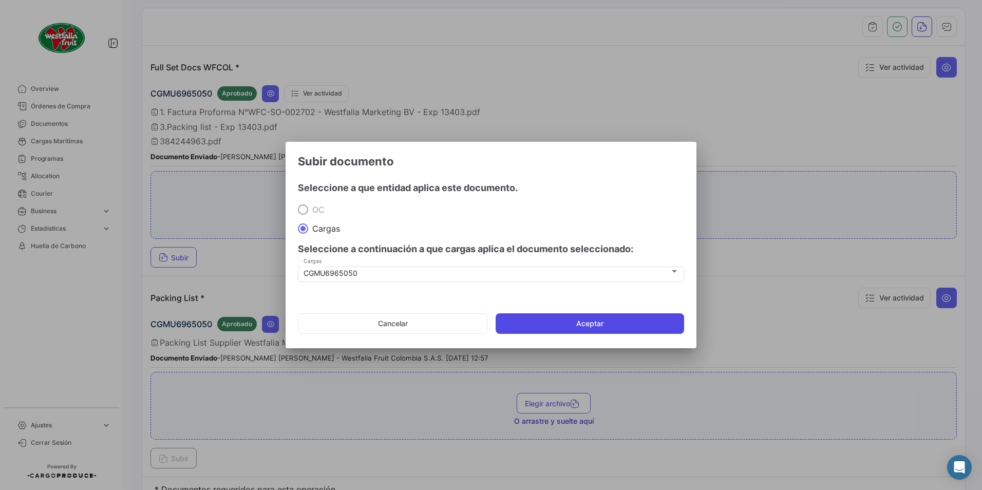
click at [565, 324] on button "Aceptar" at bounding box center [589, 323] width 188 height 21
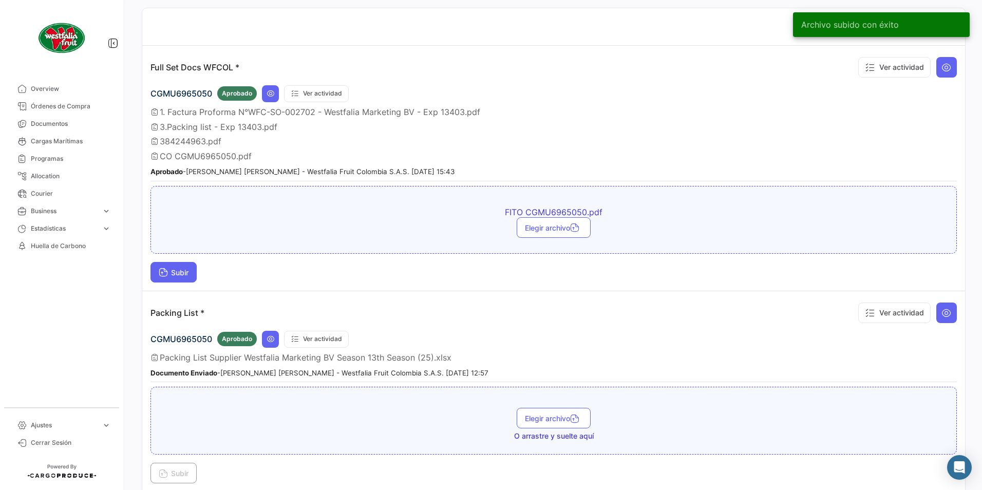
click at [174, 275] on span "Subir" at bounding box center [174, 272] width 30 height 9
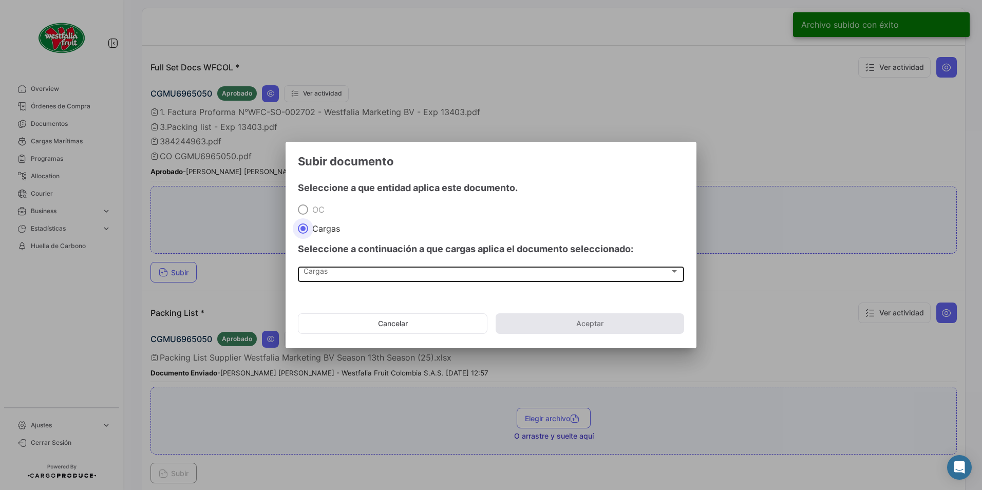
click at [334, 269] on div "Cargas" at bounding box center [486, 273] width 366 height 9
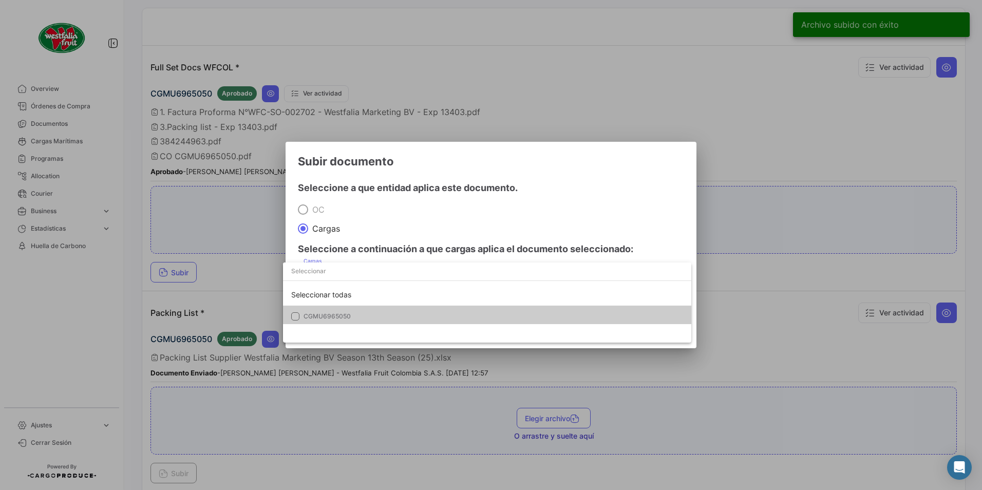
click at [322, 310] on mat-option "CGMU6965050" at bounding box center [487, 316] width 408 height 22
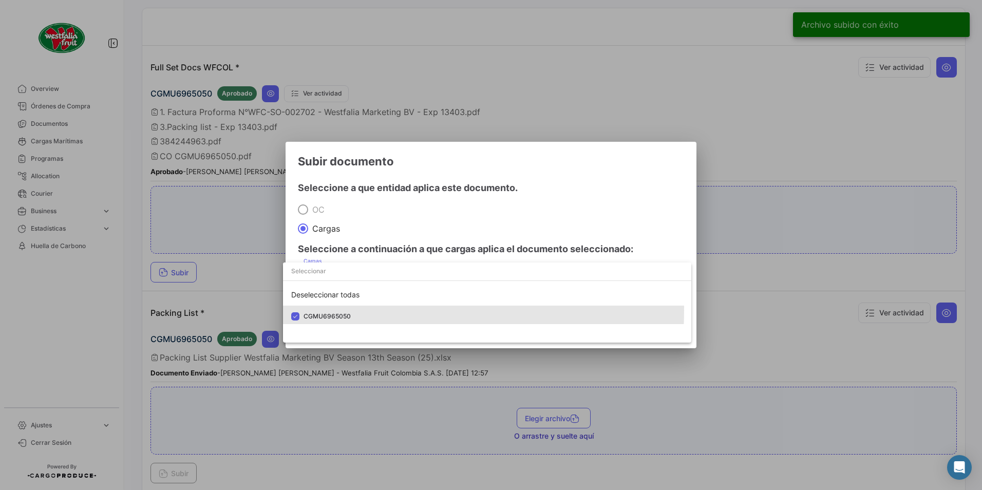
click at [440, 207] on div at bounding box center [491, 245] width 982 height 490
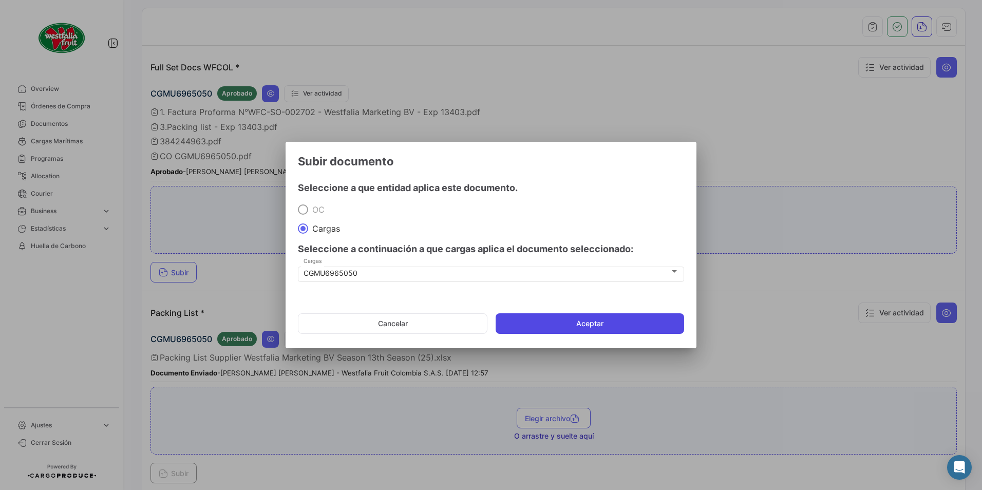
click at [537, 331] on button "Aceptar" at bounding box center [589, 323] width 188 height 21
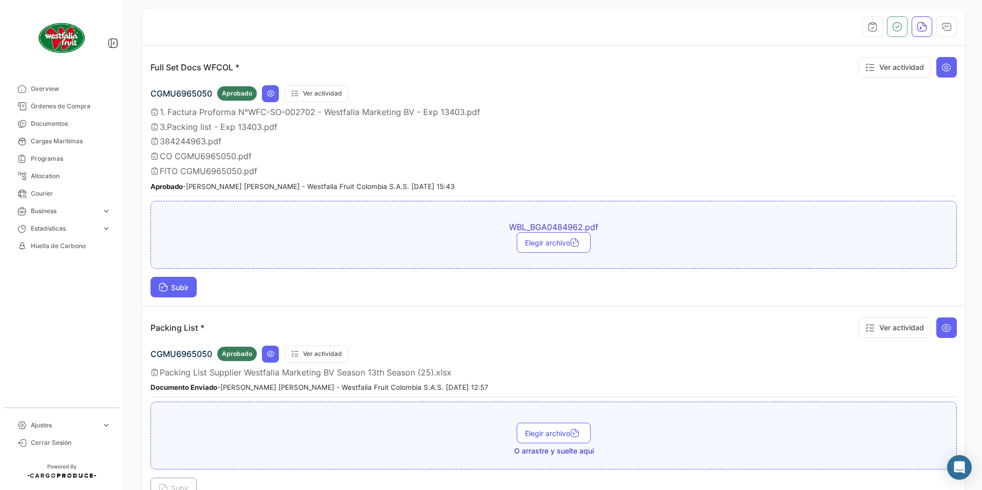
click at [187, 289] on span "Subir" at bounding box center [174, 287] width 30 height 9
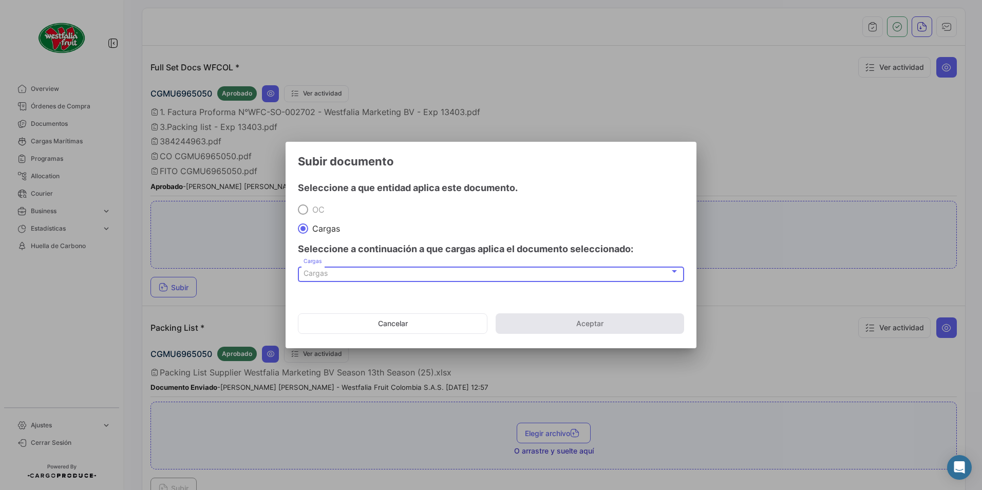
click at [324, 276] on span "Cargas" at bounding box center [315, 273] width 24 height 9
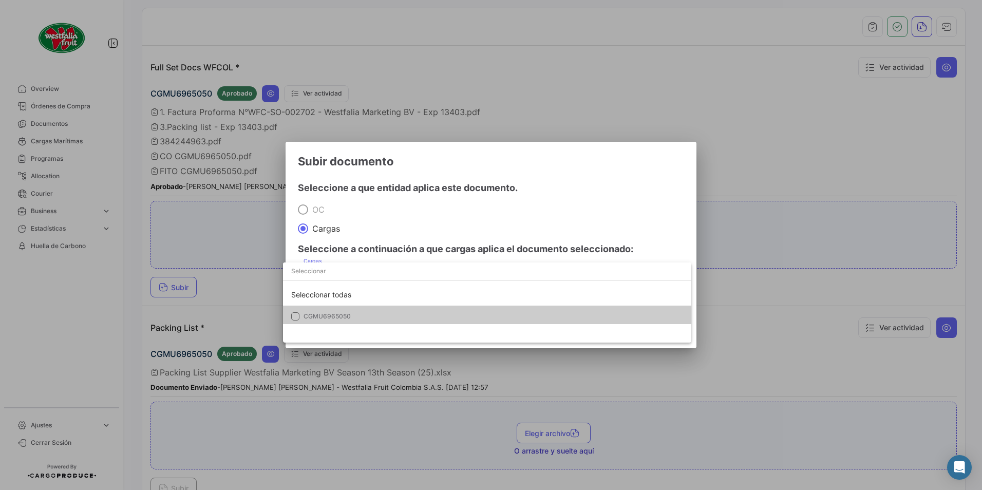
click at [332, 311] on mat-option "CGMU6965050" at bounding box center [487, 316] width 408 height 22
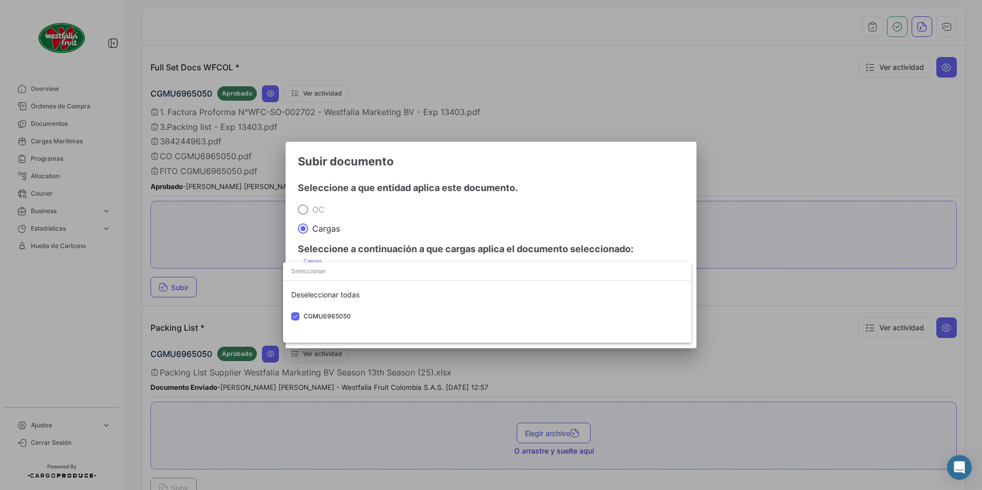
drag, startPoint x: 499, startPoint y: 231, endPoint x: 500, endPoint y: 236, distance: 5.2
click at [499, 231] on div at bounding box center [491, 245] width 982 height 490
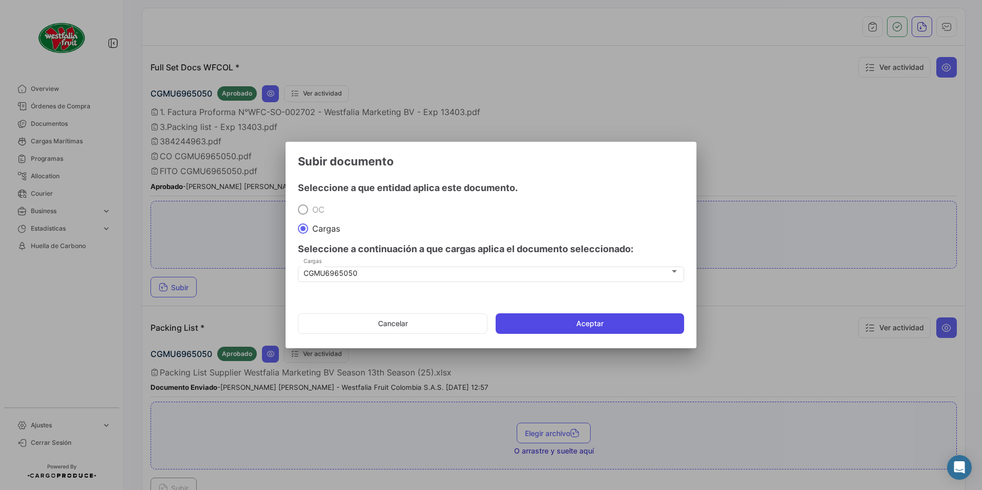
click at [580, 320] on button "Aceptar" at bounding box center [589, 323] width 188 height 21
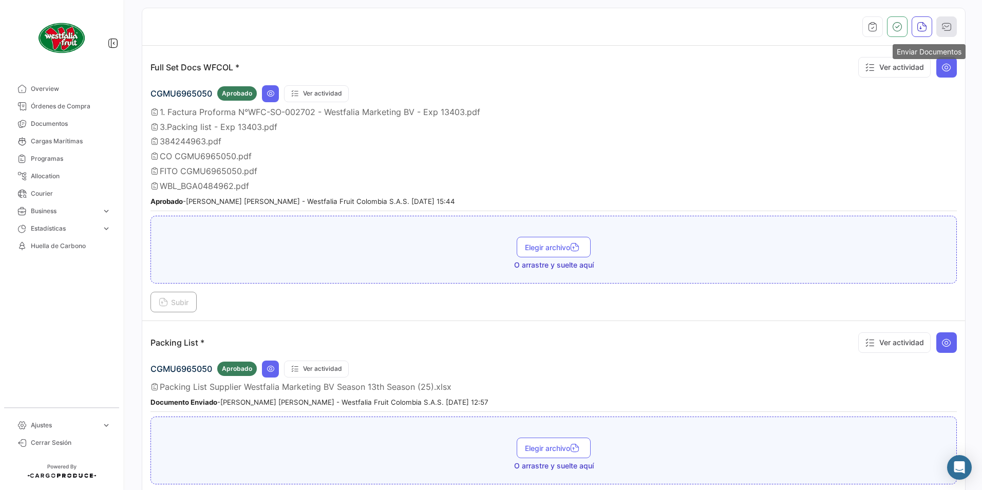
click at [947, 27] on button "button" at bounding box center [946, 26] width 21 height 21
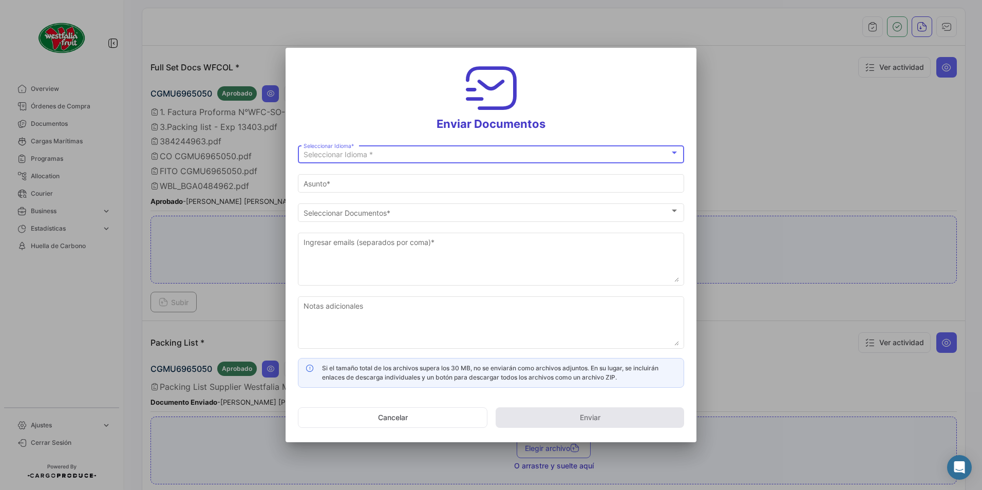
click at [342, 150] on span "Seleccionar Idioma *" at bounding box center [337, 154] width 69 height 9
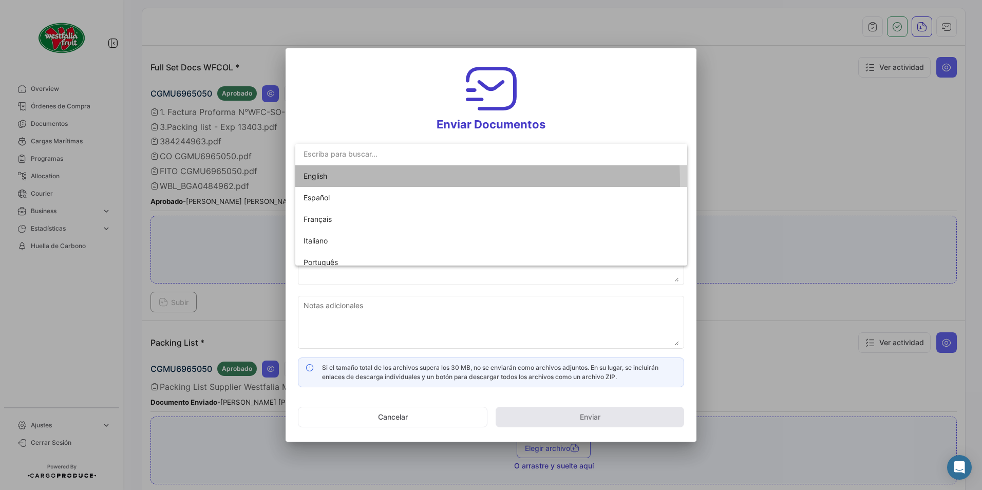
click at [309, 184] on span "English" at bounding box center [375, 176] width 144 height 22
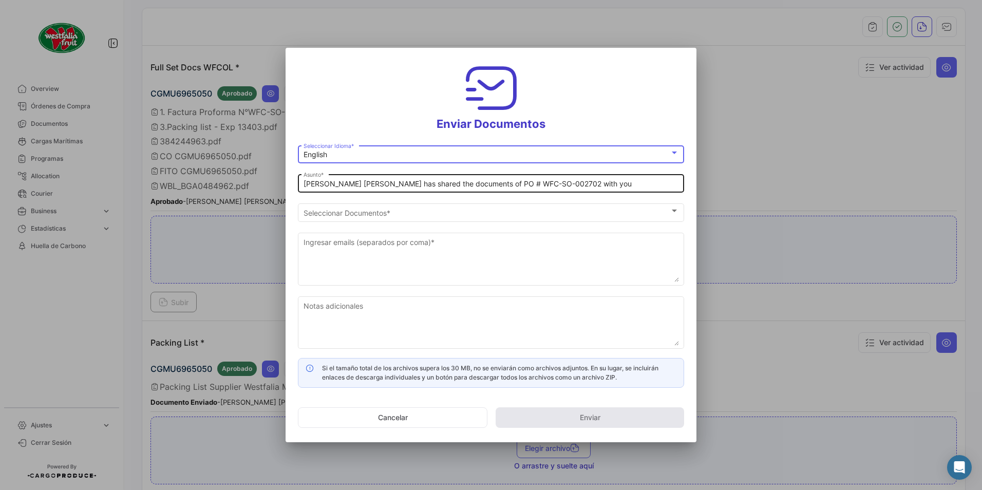
drag, startPoint x: 349, startPoint y: 185, endPoint x: 348, endPoint y: 190, distance: 5.2
click at [349, 185] on input "[PERSON_NAME] [PERSON_NAME] has shared the documents of PO # WFC-SO-002702 with…" at bounding box center [490, 184] width 375 height 9
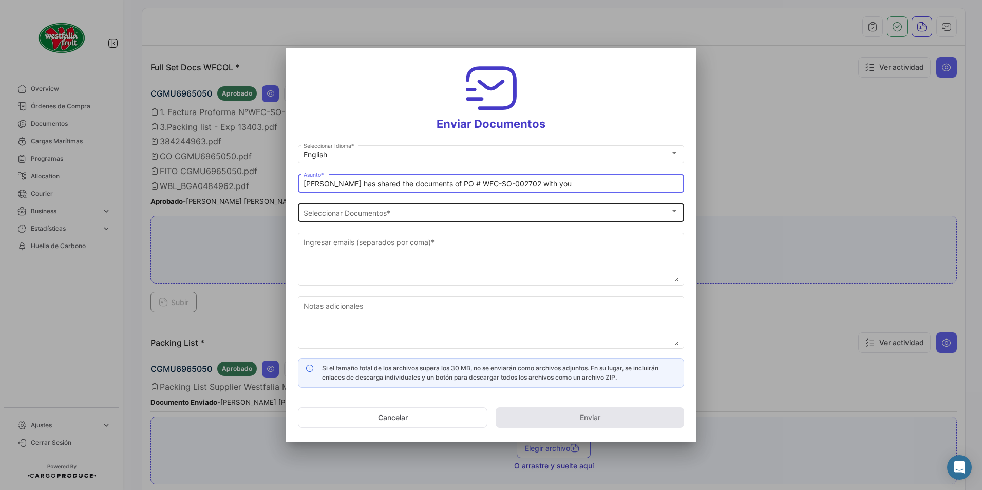
type input "[PERSON_NAME] has shared the documents of PO # WFC-SO-002702 with you"
click at [340, 206] on div "Seleccionar Documentos Seleccionar Documentos *" at bounding box center [490, 211] width 375 height 20
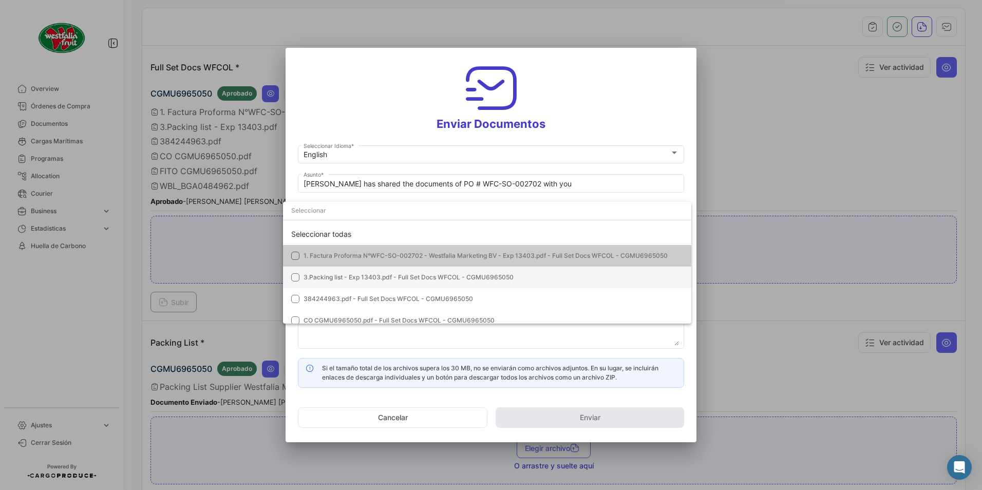
drag, startPoint x: 291, startPoint y: 253, endPoint x: 313, endPoint y: 269, distance: 27.2
click at [292, 253] on mat-pseudo-checkbox at bounding box center [295, 256] width 8 height 8
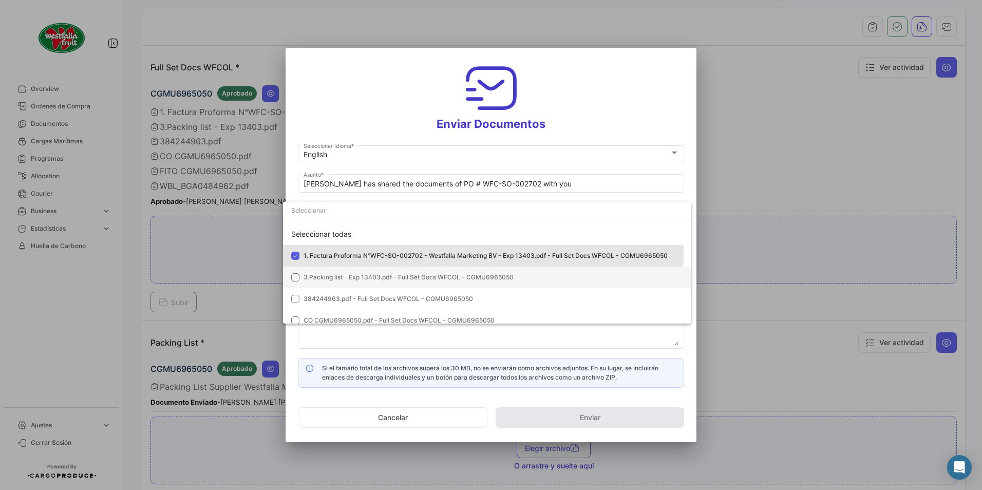
click at [318, 273] on span "3.Packing list - Exp 13403.pdf - Full Set Docs WFCOL - CGMU6965050" at bounding box center [408, 277] width 210 height 8
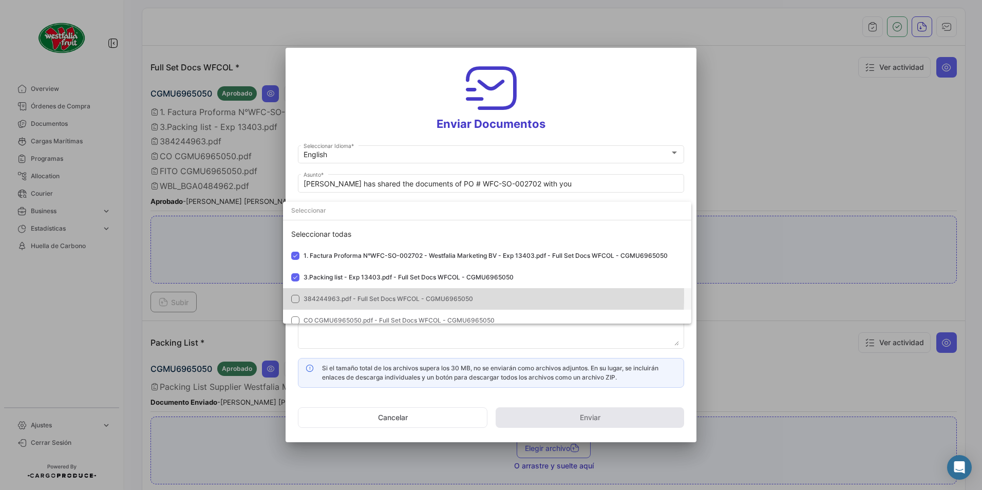
click at [324, 295] on span "384244963.pdf - Full Set Docs WFCOL - CGMU6965050" at bounding box center [387, 299] width 169 height 8
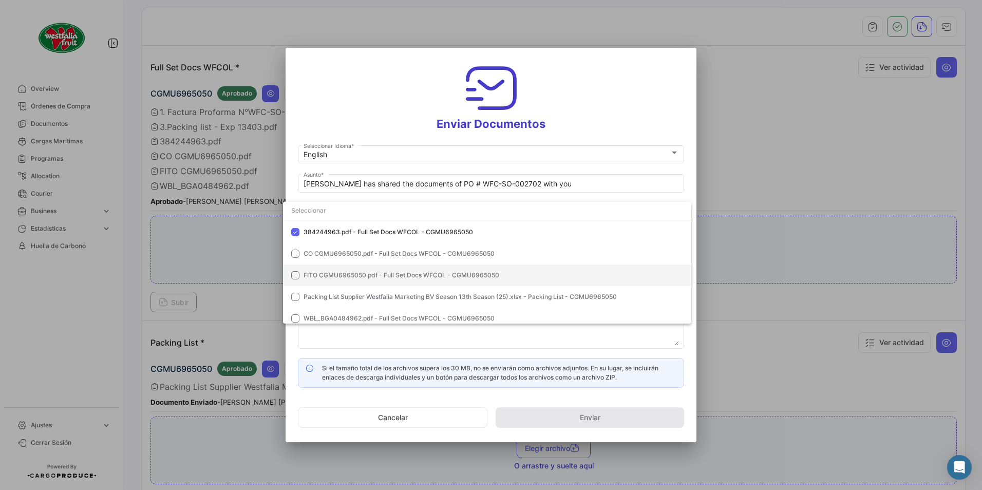
scroll to position [72, 0]
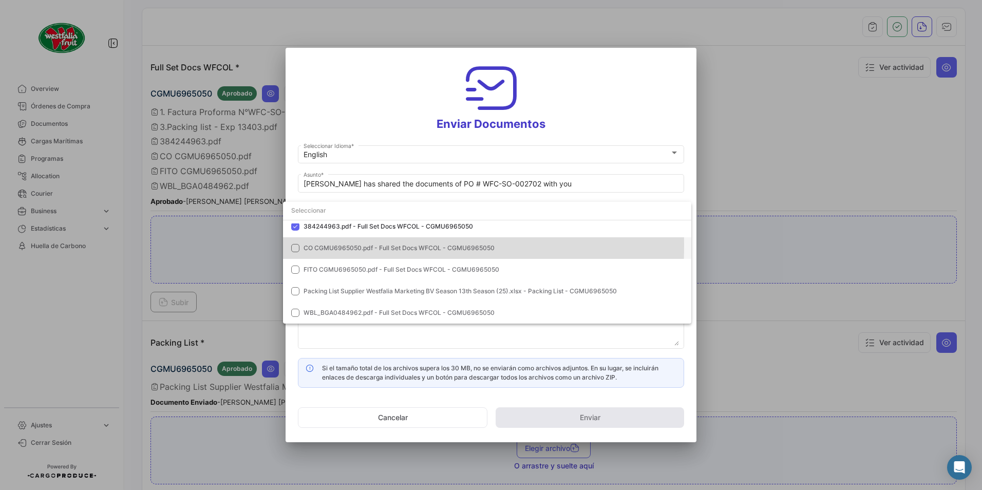
click at [312, 245] on span "CO CGMU6965050.pdf - Full Set Docs WFCOL - CGMU6965050" at bounding box center [398, 248] width 191 height 8
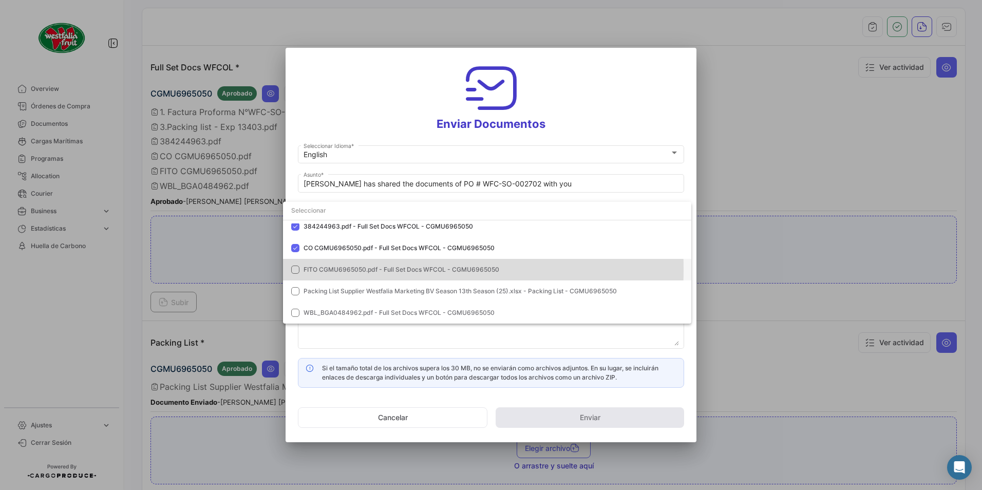
click at [321, 270] on span "FITO CGMU6965050.pdf - Full Set Docs WFCOL - CGMU6965050" at bounding box center [401, 269] width 196 height 8
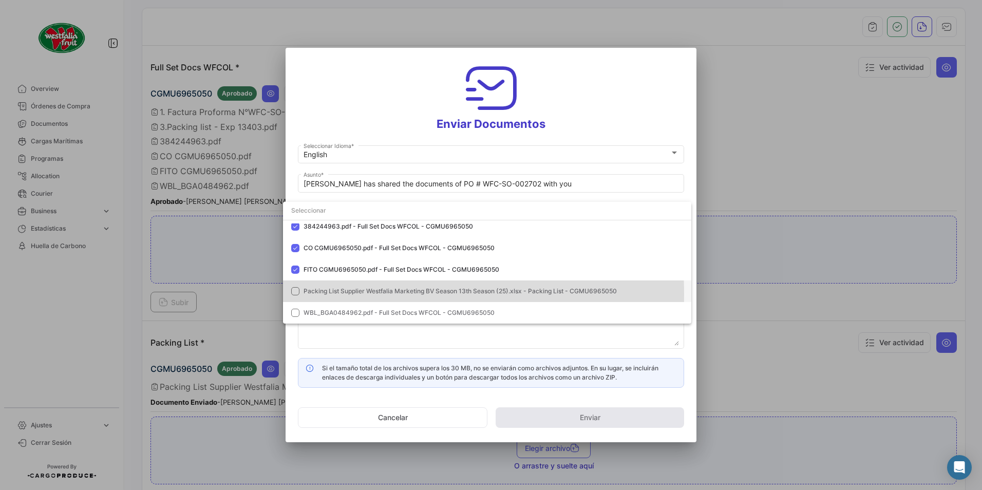
click at [319, 294] on span "Packing List Supplier Westfalia Marketing BV Season 13th Season (25).xlsx - Pac…" at bounding box center [459, 291] width 313 height 8
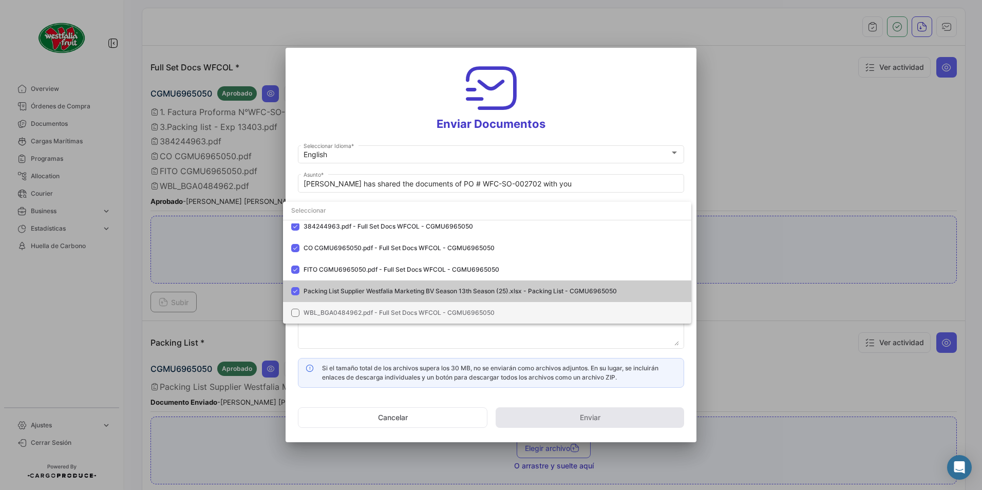
click at [326, 313] on span "WBL_BGA0484962.pdf - Full Set Docs WFCOL - CGMU6965050" at bounding box center [398, 313] width 191 height 8
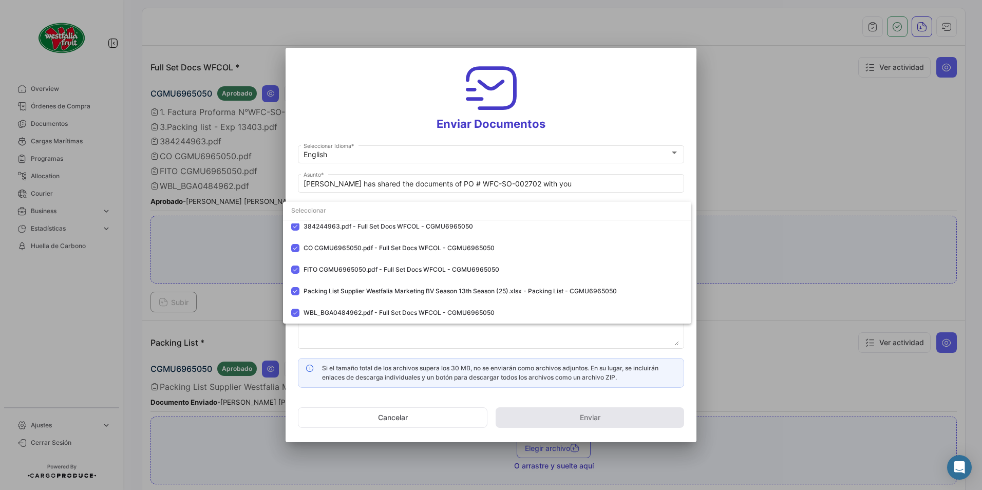
click at [577, 123] on div at bounding box center [491, 245] width 982 height 490
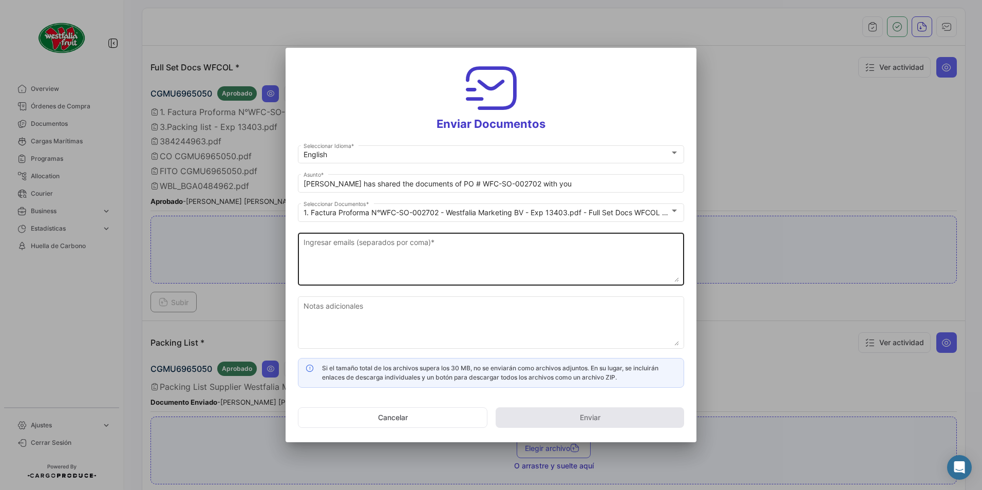
click at [427, 242] on textarea "Ingresar emails (separados por coma) *" at bounding box center [490, 259] width 375 height 45
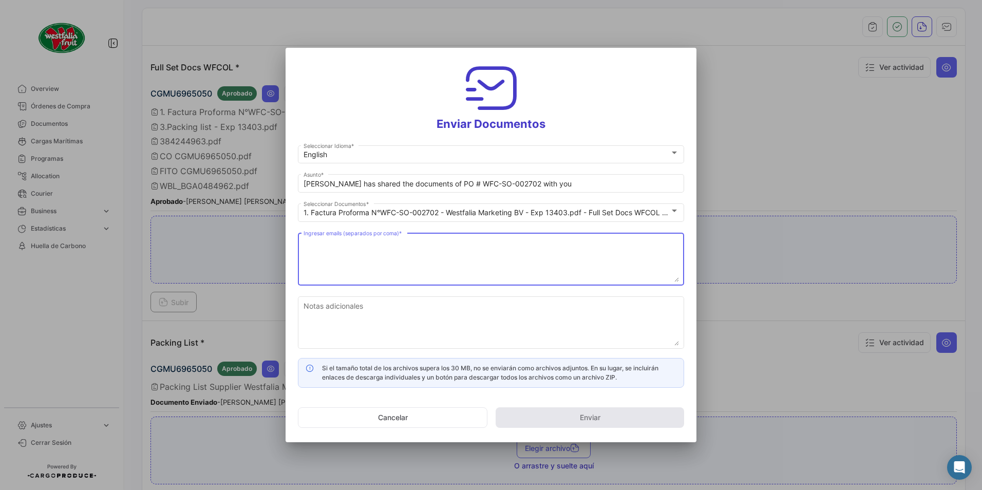
paste textarea "[DOMAIN_NAME][EMAIL_ADDRESS][DOMAIN_NAME]"
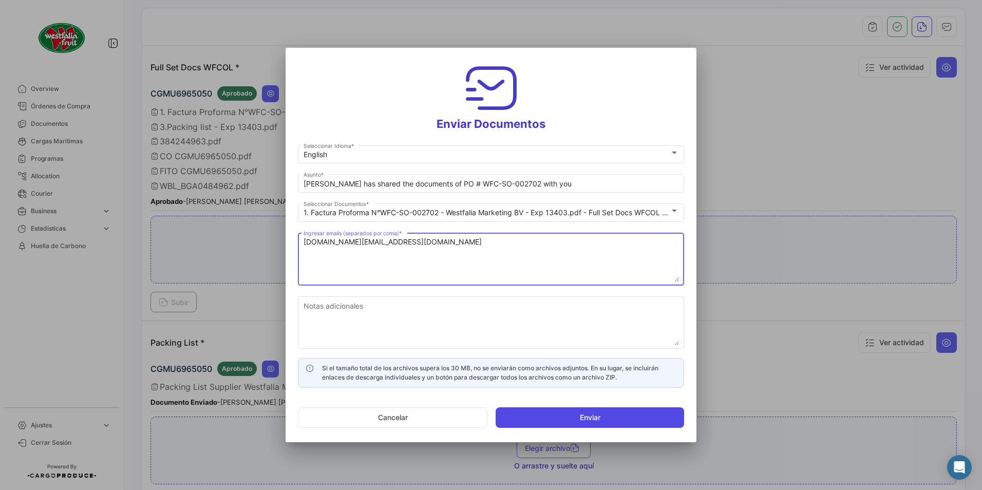
type textarea "[DOMAIN_NAME][EMAIL_ADDRESS][DOMAIN_NAME]"
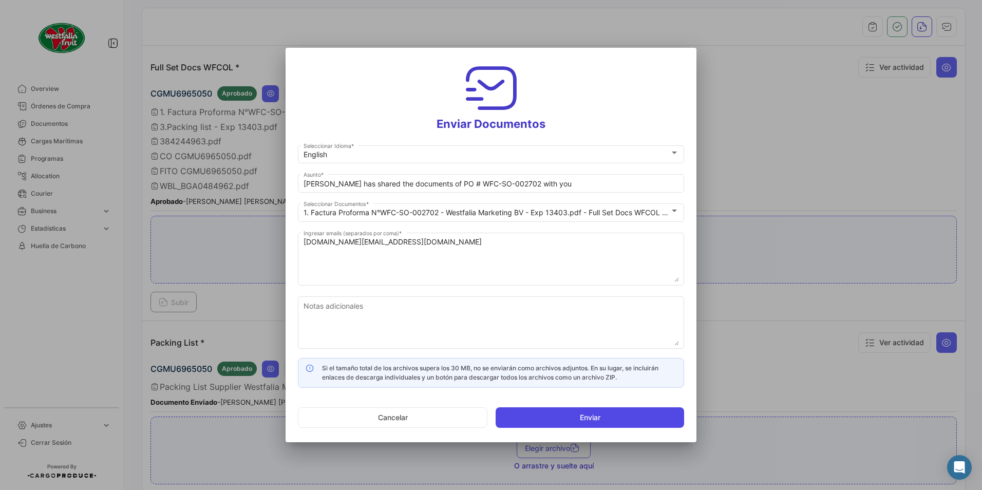
click at [588, 419] on button "Enviar" at bounding box center [589, 417] width 188 height 21
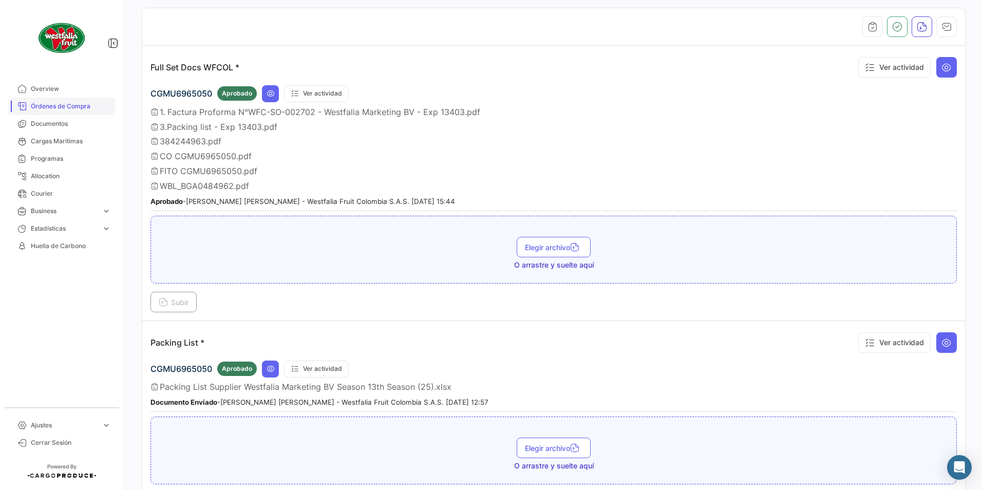
click at [83, 101] on link "Órdenes de Compra" at bounding box center [61, 106] width 107 height 17
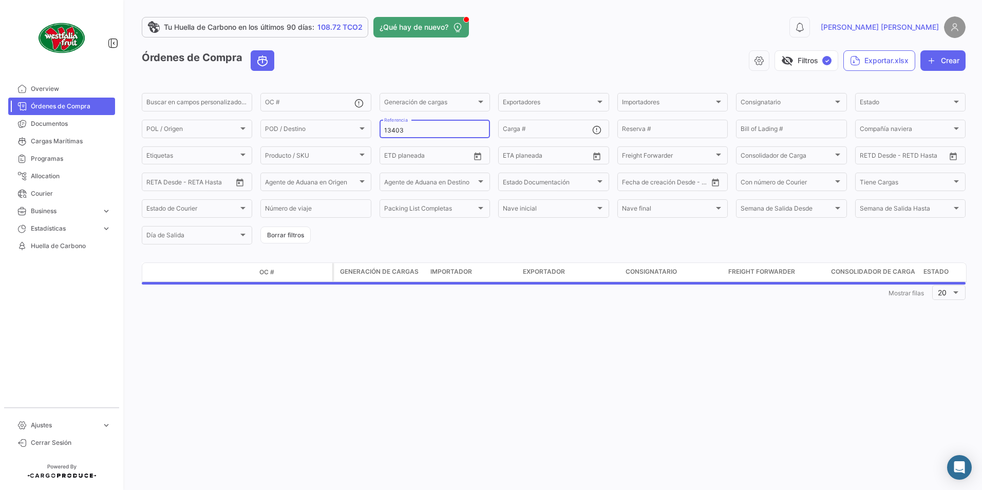
click at [419, 129] on input "13403" at bounding box center [434, 130] width 101 height 7
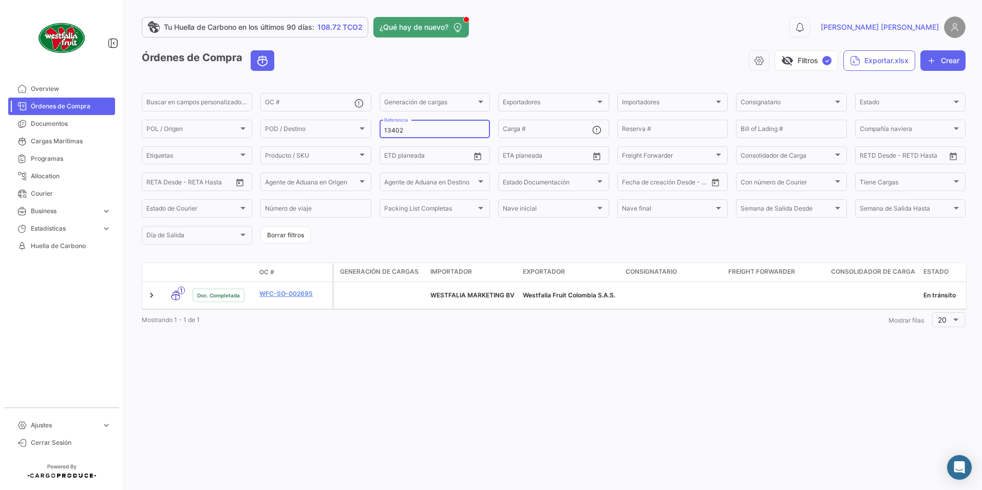
type input "13402"
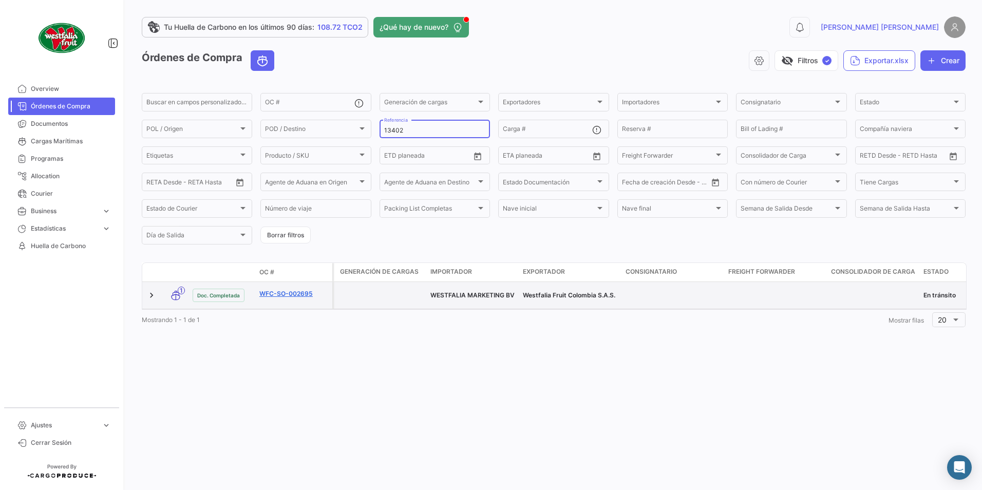
click at [284, 292] on link "WFC-SO-002695" at bounding box center [293, 293] width 69 height 9
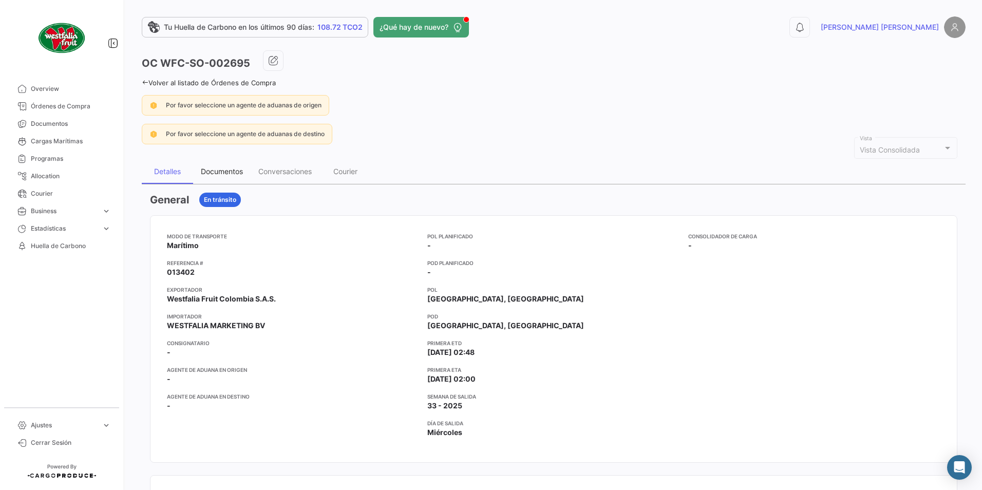
click at [233, 174] on div "Documentos" at bounding box center [222, 171] width 42 height 9
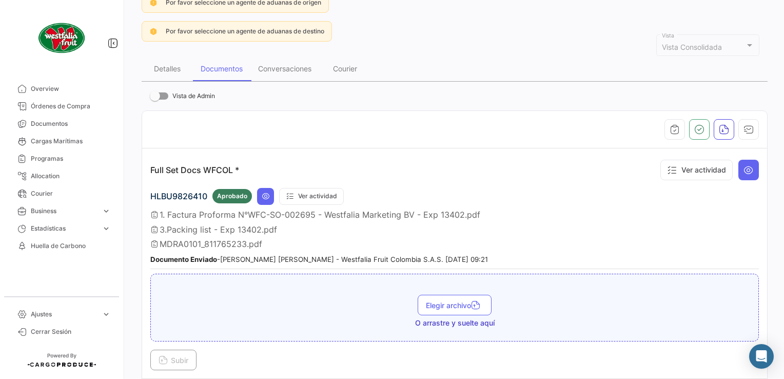
scroll to position [308, 0]
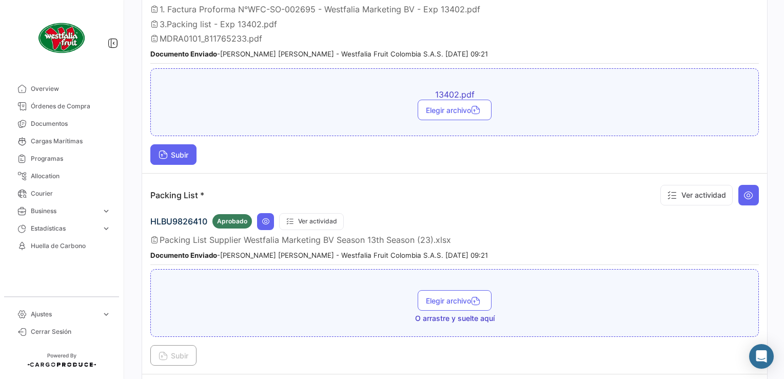
click at [176, 160] on td "Full Set Docs WFCOL * Ver actividad HLBU9826410 Aprobado Ver actividad 1. Factu…" at bounding box center [454, 58] width 625 height 231
click at [178, 151] on span "Subir" at bounding box center [174, 154] width 30 height 9
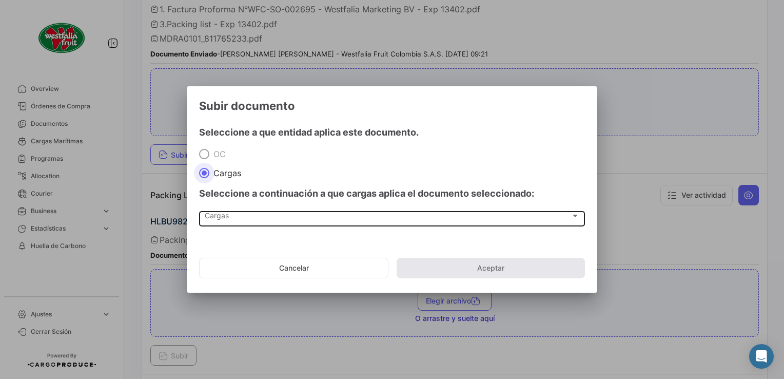
click at [226, 215] on span "Cargas" at bounding box center [388, 218] width 366 height 9
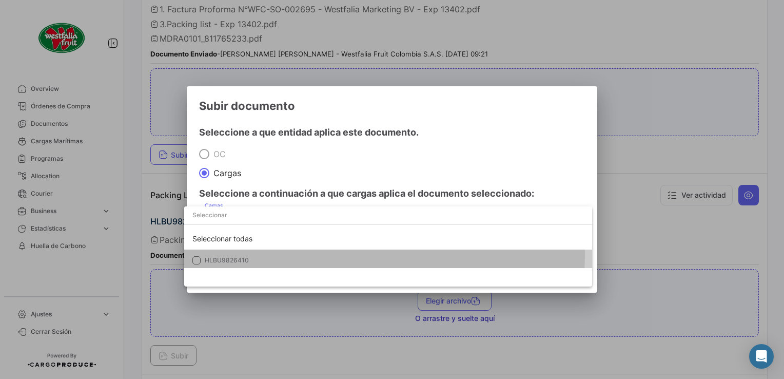
click at [234, 253] on mat-option "HLBU9826410" at bounding box center [388, 261] width 408 height 22
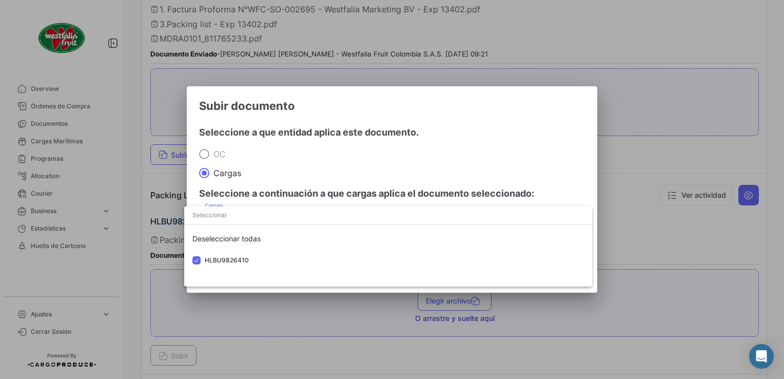
click at [409, 141] on div at bounding box center [392, 189] width 784 height 379
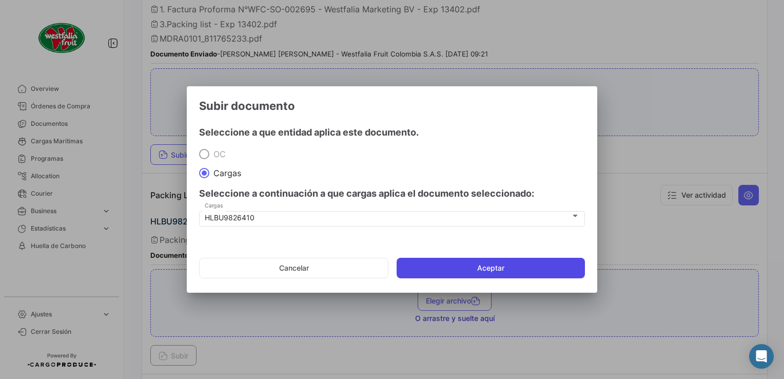
click at [509, 263] on button "Aceptar" at bounding box center [491, 268] width 188 height 21
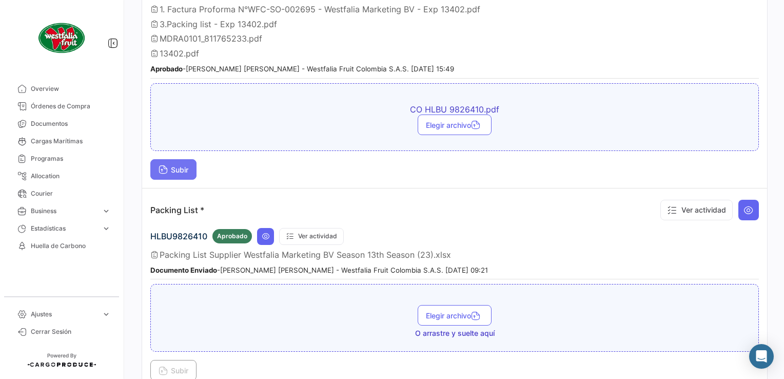
click at [186, 171] on button "Subir" at bounding box center [173, 169] width 46 height 21
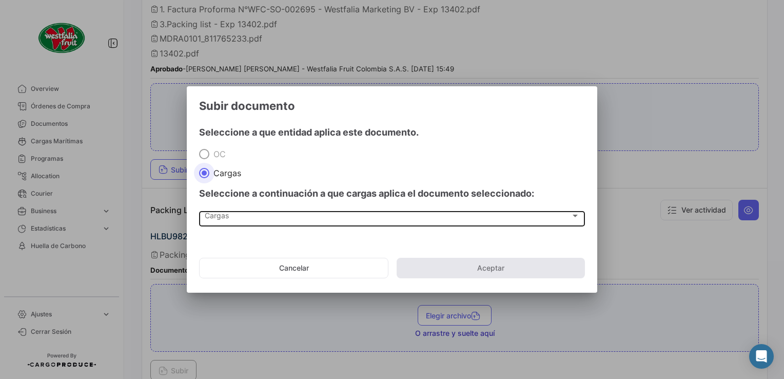
click at [228, 219] on span "Cargas" at bounding box center [388, 218] width 366 height 9
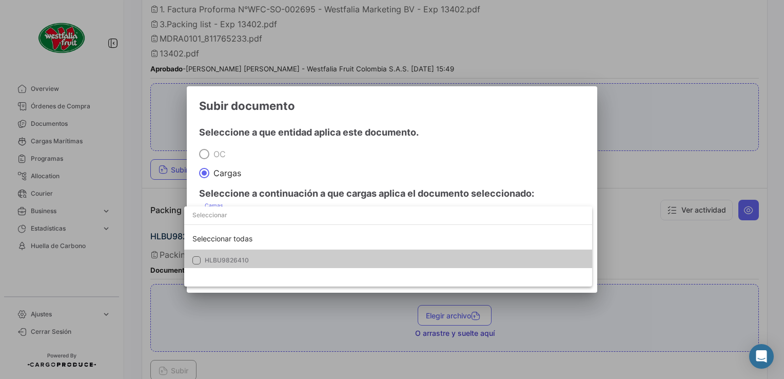
click at [231, 257] on span "HLBU9826410" at bounding box center [227, 260] width 44 height 8
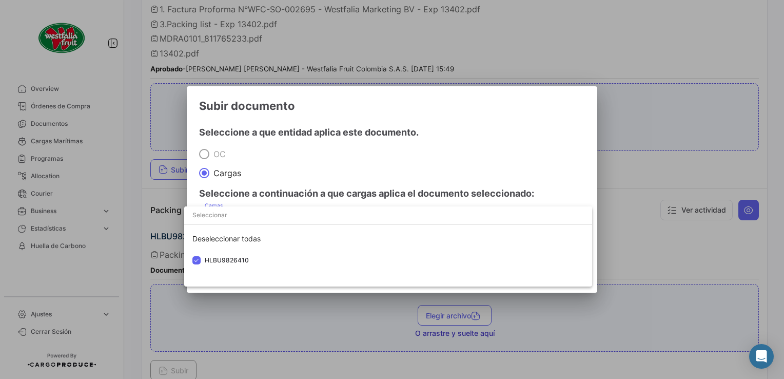
drag, startPoint x: 232, startPoint y: 257, endPoint x: 368, endPoint y: 154, distance: 170.7
click at [369, 154] on div at bounding box center [392, 189] width 784 height 379
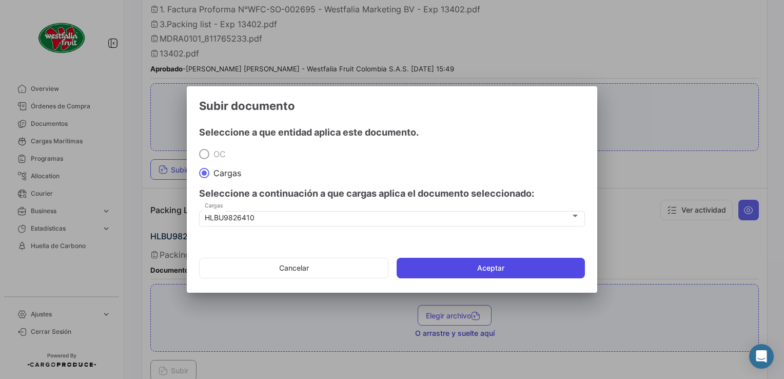
click at [493, 267] on button "Aceptar" at bounding box center [491, 268] width 188 height 21
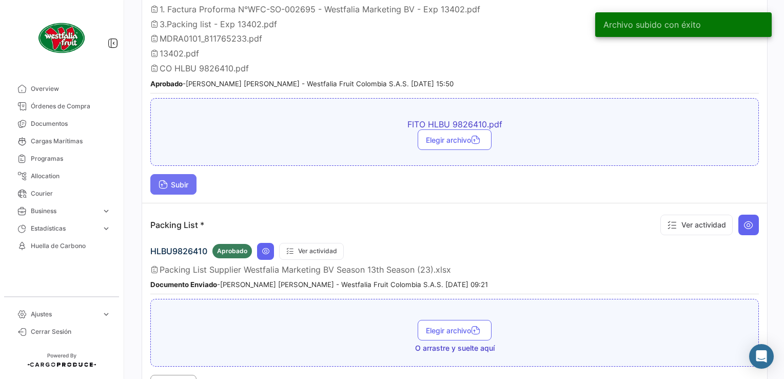
click at [166, 186] on button "Subir" at bounding box center [173, 184] width 46 height 21
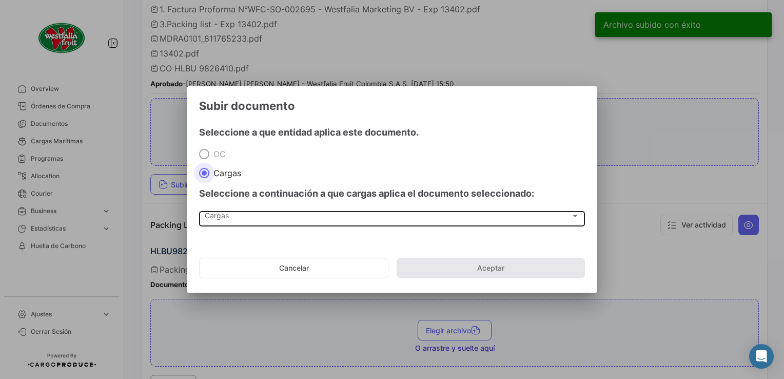
click at [243, 222] on div "Cargas Cargas" at bounding box center [392, 217] width 375 height 17
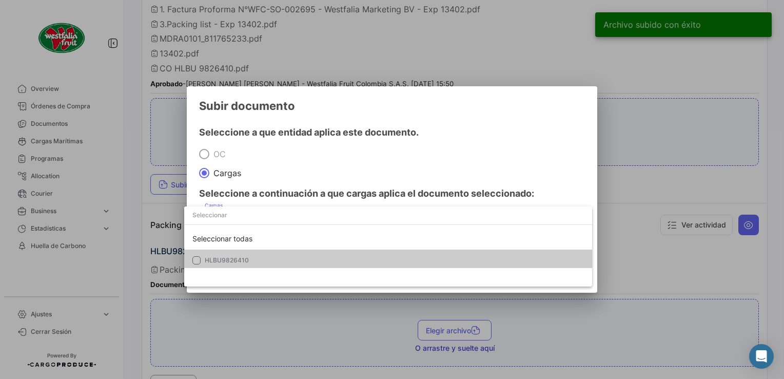
click at [226, 262] on span "HLBU9826410" at bounding box center [227, 260] width 44 height 8
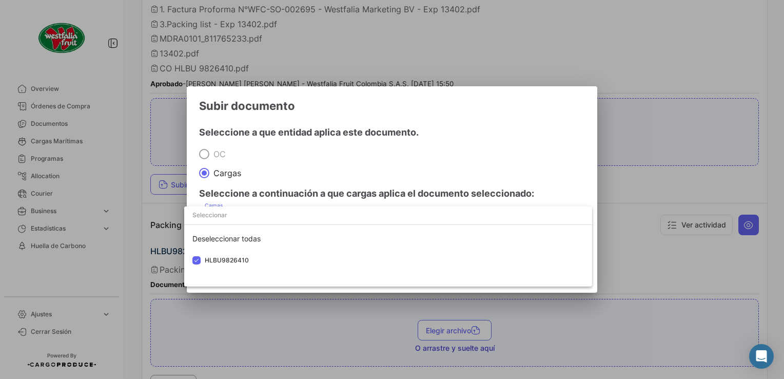
click at [440, 176] on div at bounding box center [392, 189] width 784 height 379
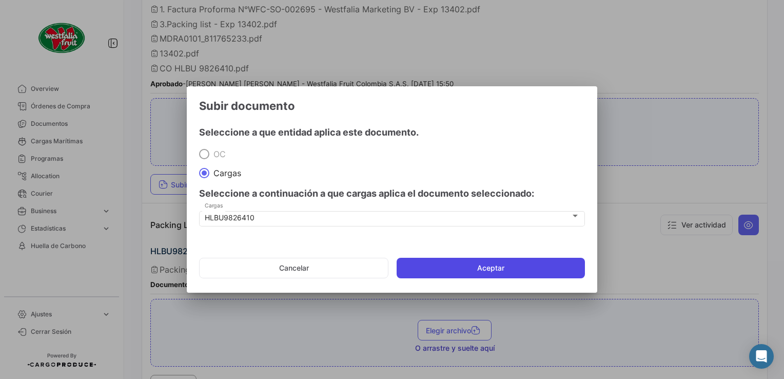
click at [495, 266] on button "Aceptar" at bounding box center [491, 268] width 188 height 21
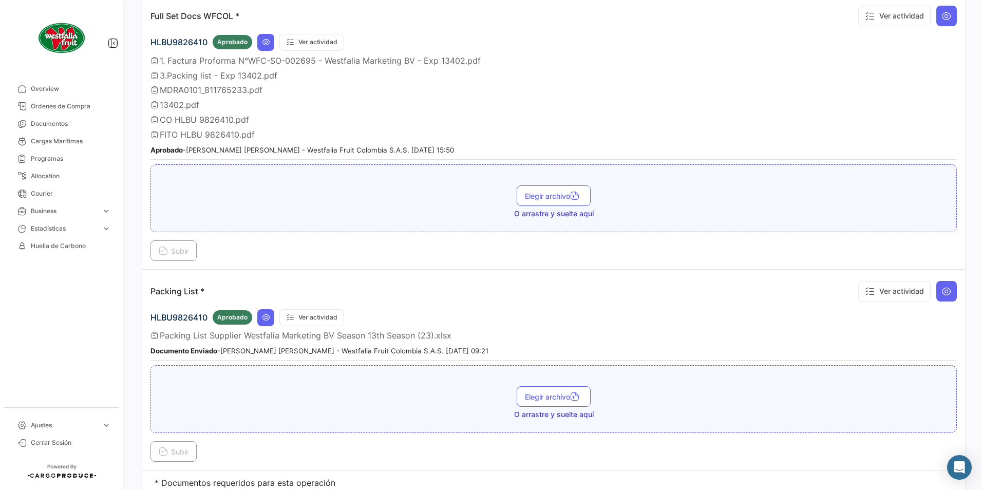
scroll to position [0, 0]
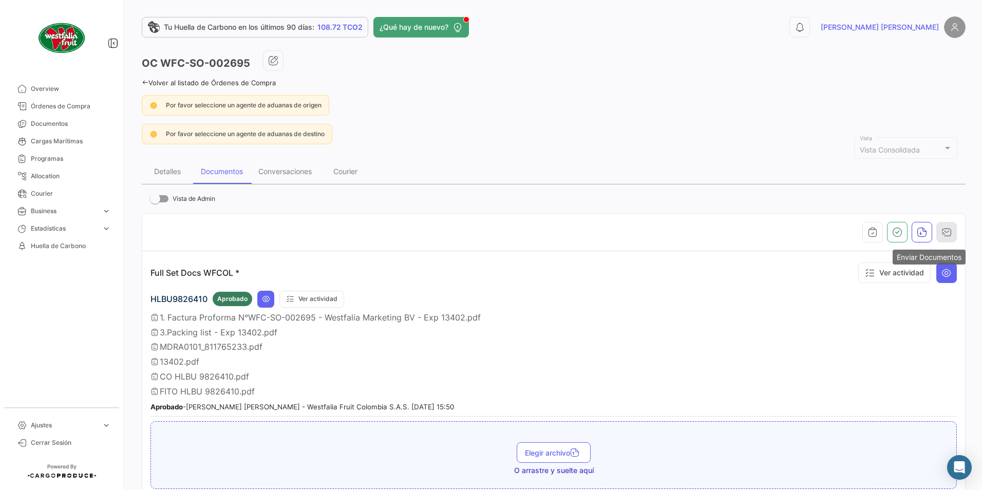
click at [948, 232] on button "button" at bounding box center [946, 232] width 21 height 21
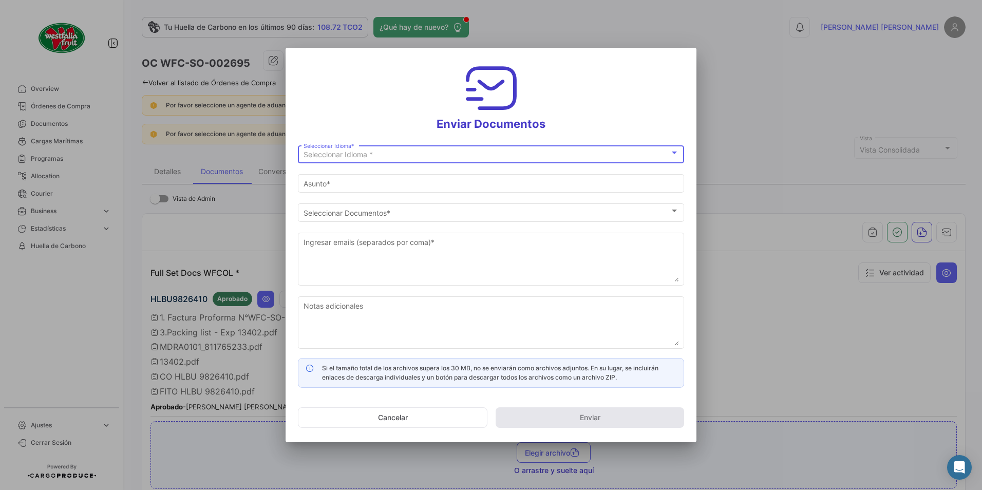
click at [339, 159] on span "Seleccionar Idioma *" at bounding box center [337, 154] width 69 height 9
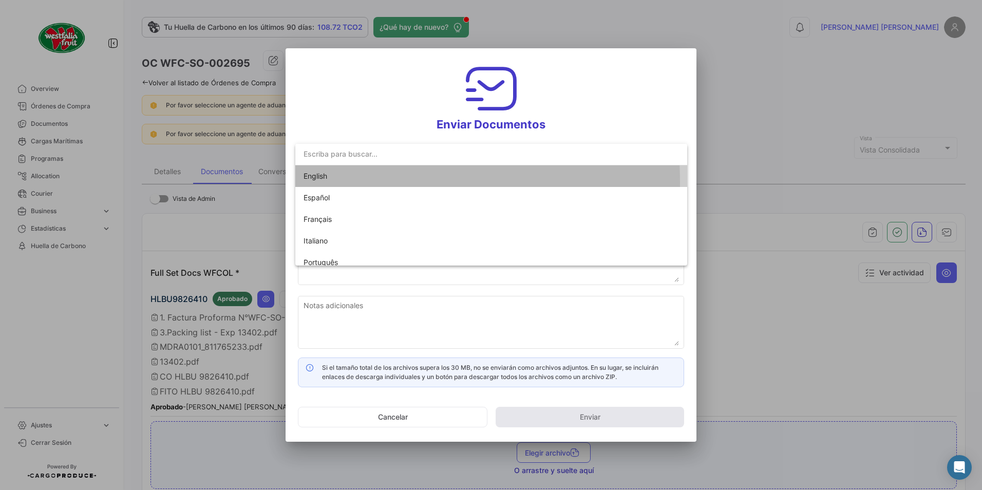
click at [324, 182] on span "English" at bounding box center [375, 176] width 144 height 22
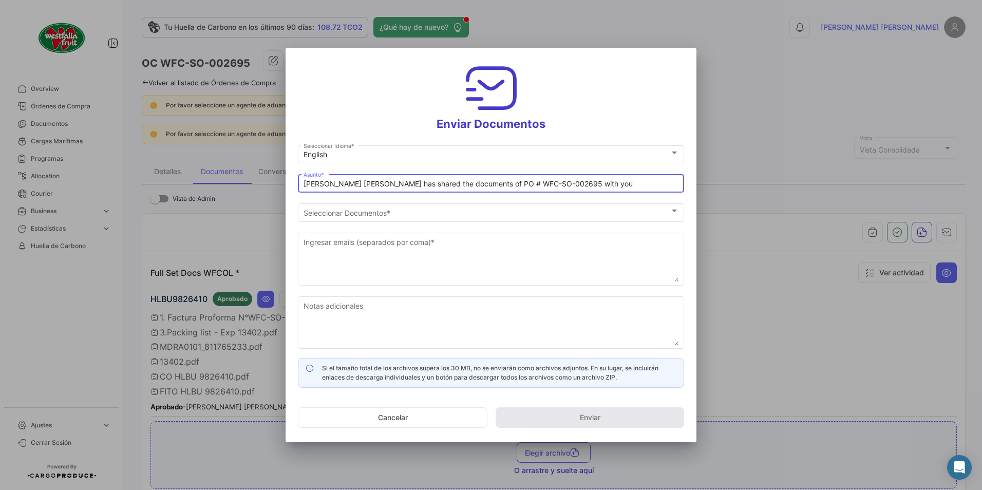
click at [351, 182] on input "[PERSON_NAME] [PERSON_NAME] has shared the documents of PO # WFC-SO-002695 with…" at bounding box center [490, 184] width 375 height 9
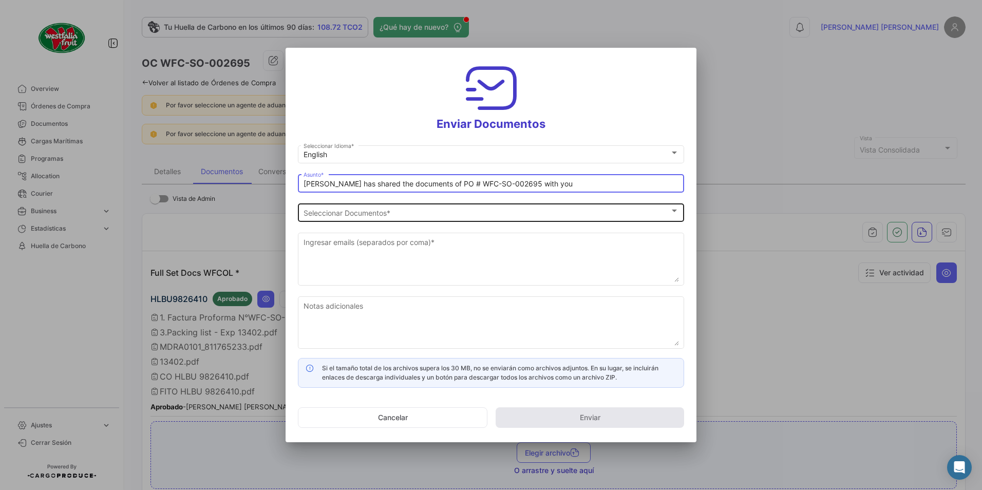
type input "[PERSON_NAME] has shared the documents of PO # WFC-SO-002695 with you"
click at [341, 218] on div "Seleccionar Documentos Seleccionar Documentos *" at bounding box center [490, 211] width 375 height 20
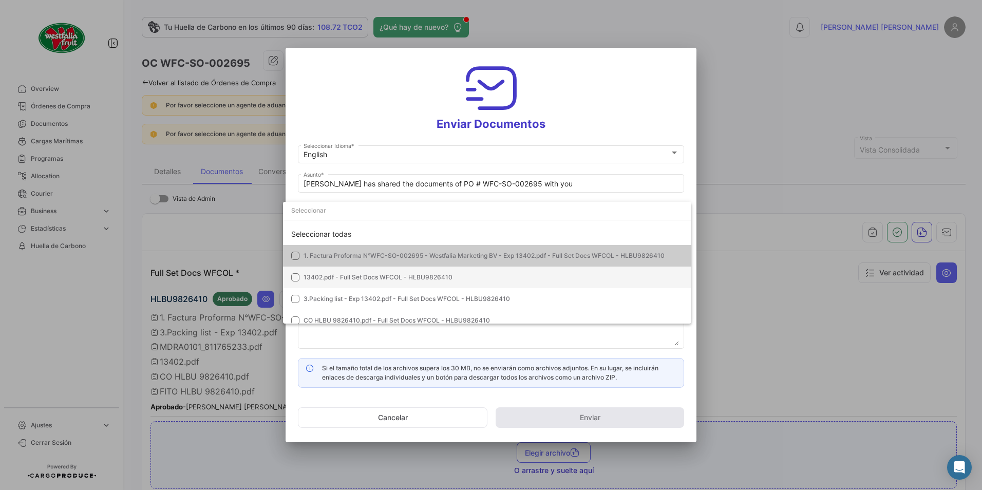
drag, startPoint x: 295, startPoint y: 257, endPoint x: 315, endPoint y: 275, distance: 26.5
click at [295, 257] on mat-pseudo-checkbox at bounding box center [295, 256] width 8 height 8
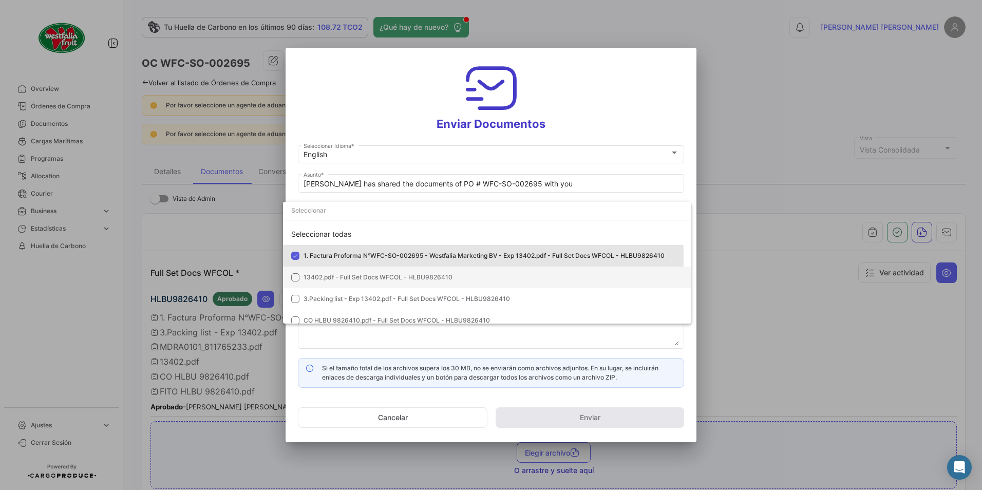
click at [320, 277] on span "13402.pdf - Full Set Docs WFCOL - HLBU9826410" at bounding box center [377, 277] width 149 height 8
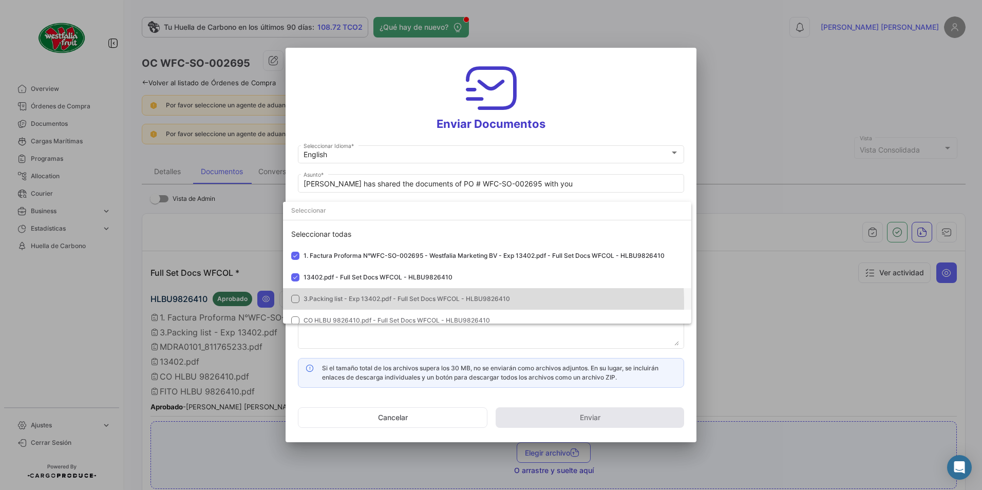
click at [315, 305] on mat-option "3.Packing list - Exp 13402.pdf - Full Set Docs WFCOL - HLBU9826410" at bounding box center [487, 299] width 408 height 22
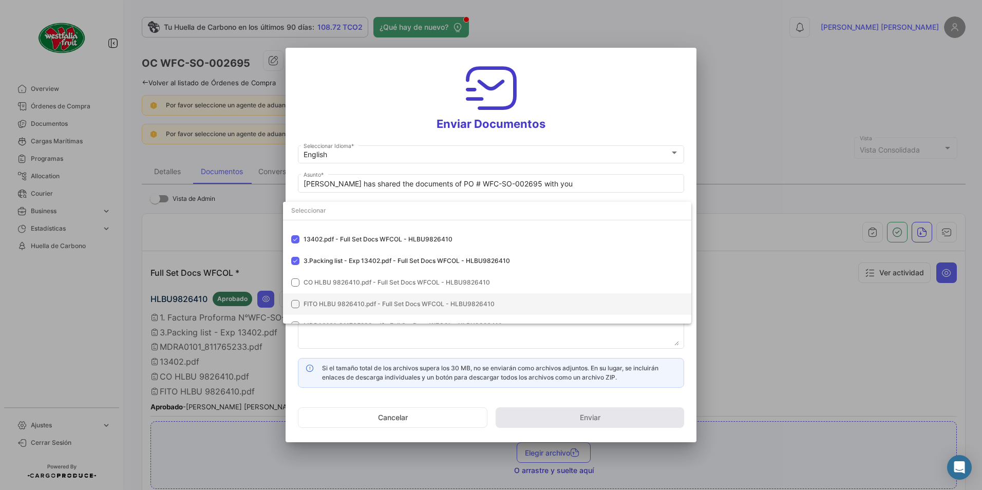
scroll to position [72, 0]
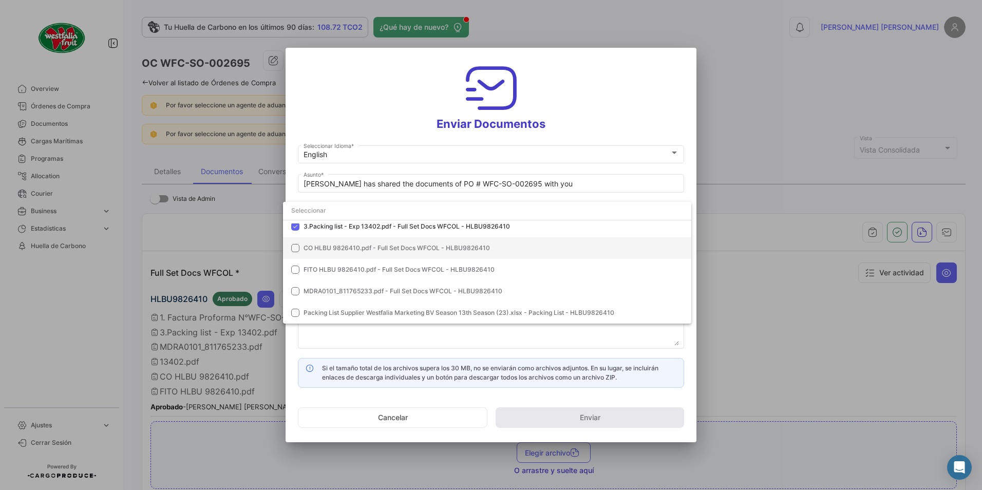
click at [307, 243] on mat-option "CO HLBU 9826410.pdf - Full Set Docs WFCOL - HLBU9826410" at bounding box center [487, 248] width 408 height 22
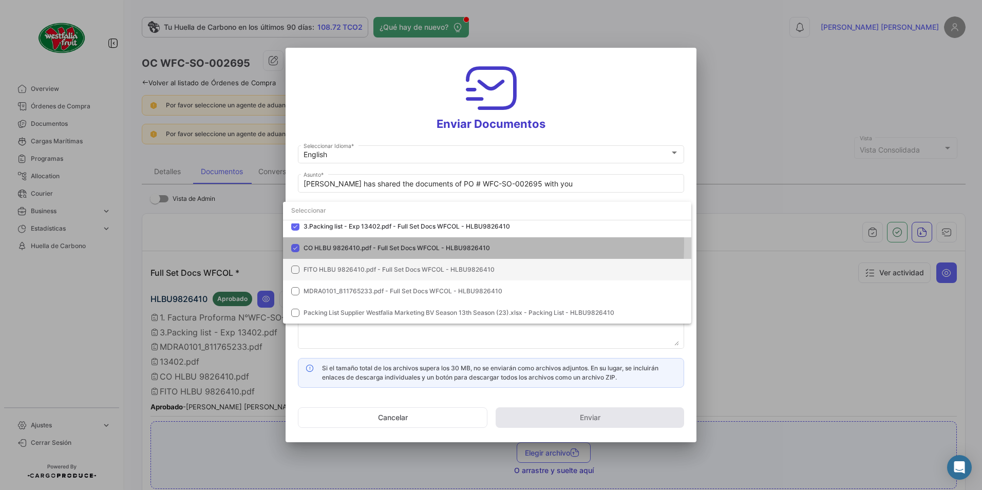
click at [315, 261] on mat-option "FITO HLBU 9826410.pdf - Full Set Docs WFCOL - HLBU9826410" at bounding box center [487, 270] width 408 height 22
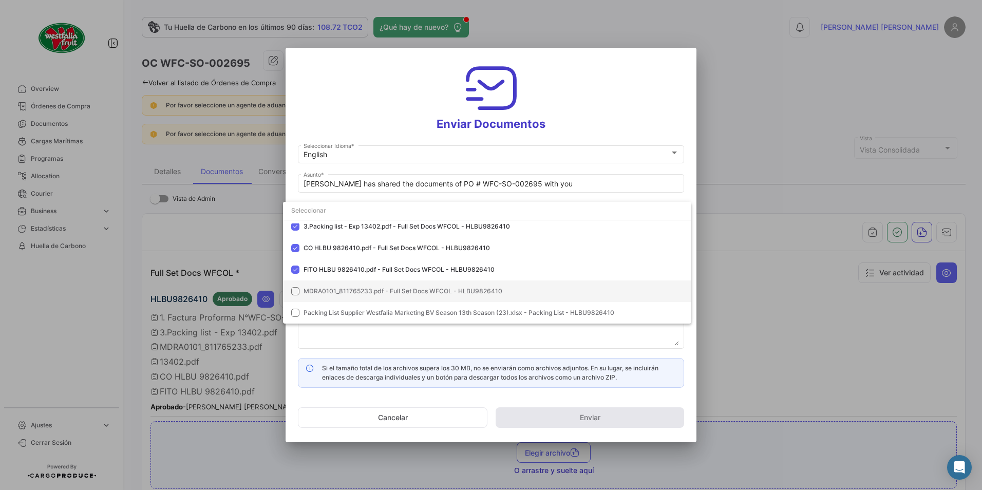
click at [308, 297] on mat-option "MDRA0101_811765233.pdf - Full Set Docs WFCOL - HLBU9826410" at bounding box center [487, 291] width 408 height 22
click at [307, 304] on mat-option "Packing List Supplier Westfalia Marketing BV Season 13th Season (23).xlsx - Pac…" at bounding box center [487, 313] width 408 height 22
drag, startPoint x: 575, startPoint y: 104, endPoint x: 573, endPoint y: 117, distance: 13.5
click at [574, 110] on div at bounding box center [491, 245] width 982 height 490
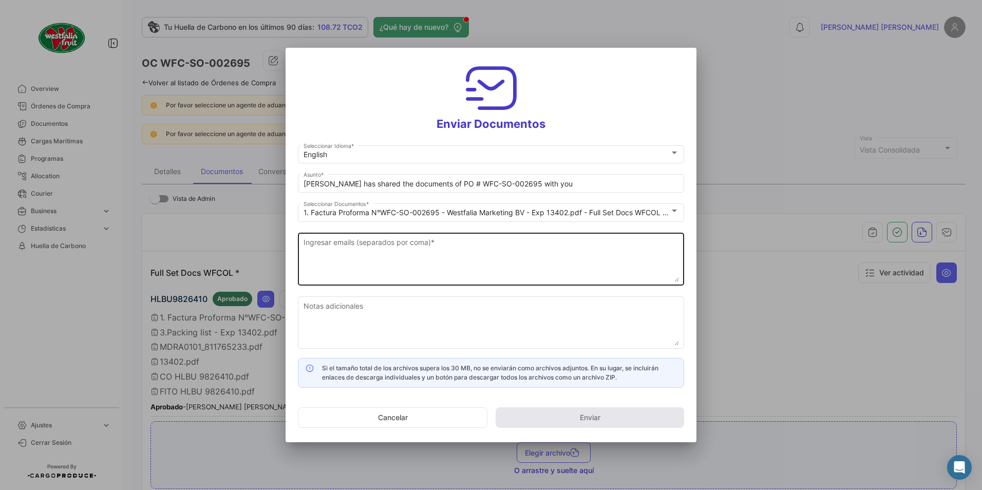
click at [458, 248] on textarea "Ingresar emails (separados por coma) *" at bounding box center [490, 259] width 375 height 45
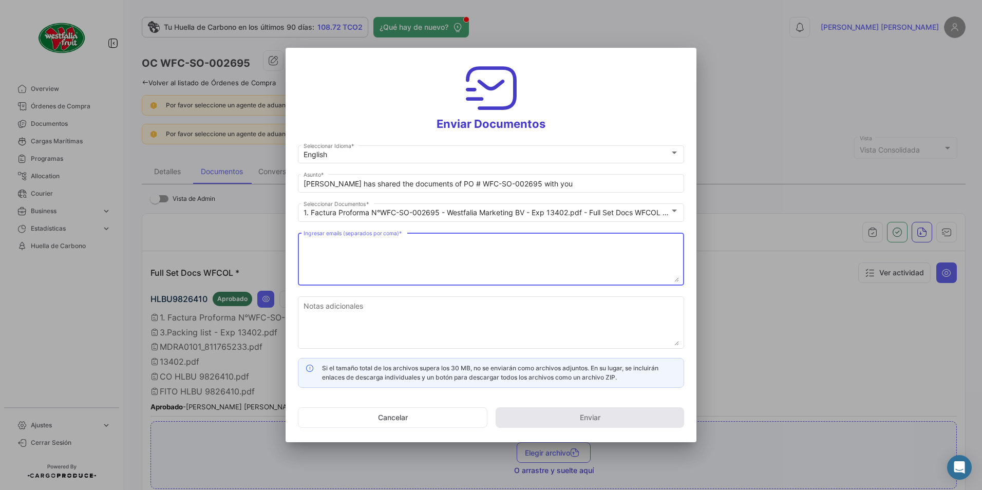
paste textarea "[DOMAIN_NAME][EMAIL_ADDRESS][DOMAIN_NAME]"
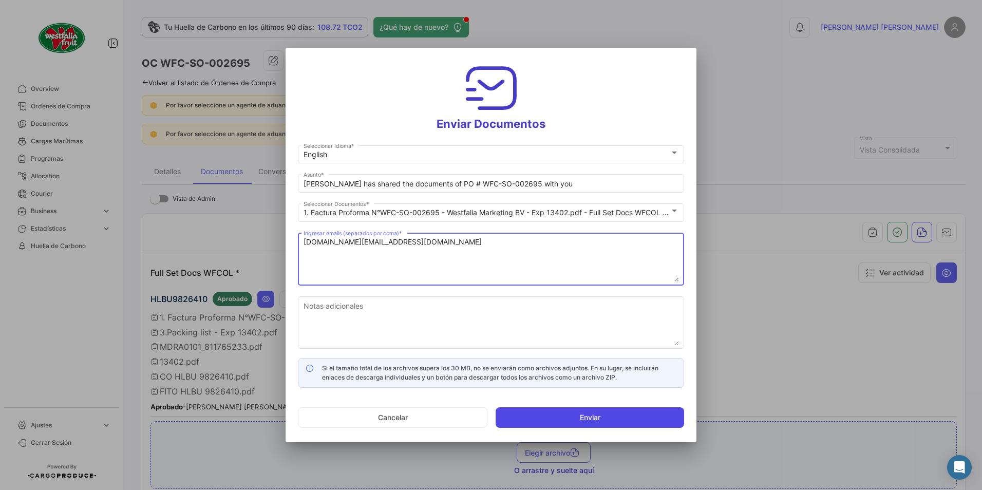
type textarea "[DOMAIN_NAME][EMAIL_ADDRESS][DOMAIN_NAME]"
click at [568, 418] on button "Enviar" at bounding box center [589, 417] width 188 height 21
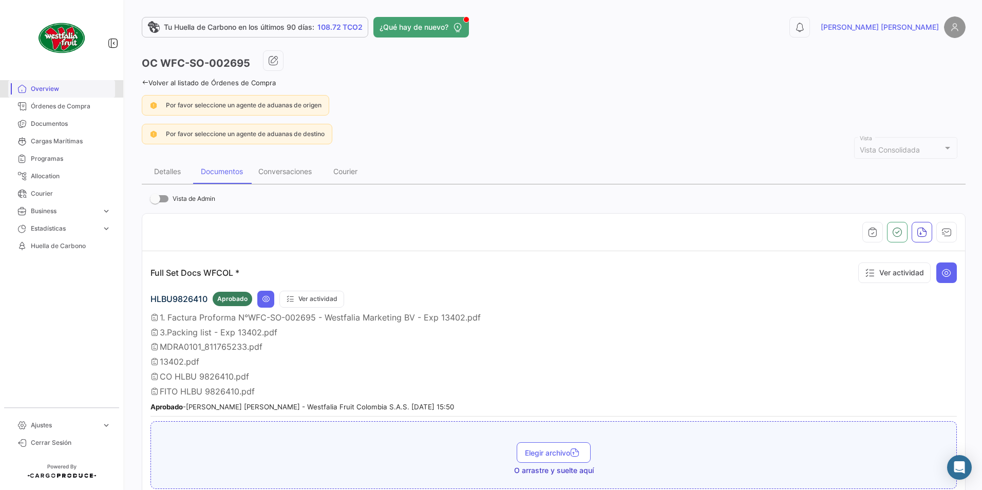
drag, startPoint x: 64, startPoint y: 92, endPoint x: 60, endPoint y: 101, distance: 9.4
click at [64, 92] on span "Overview" at bounding box center [71, 88] width 80 height 9
click at [61, 100] on link "Órdenes de Compra" at bounding box center [61, 106] width 107 height 17
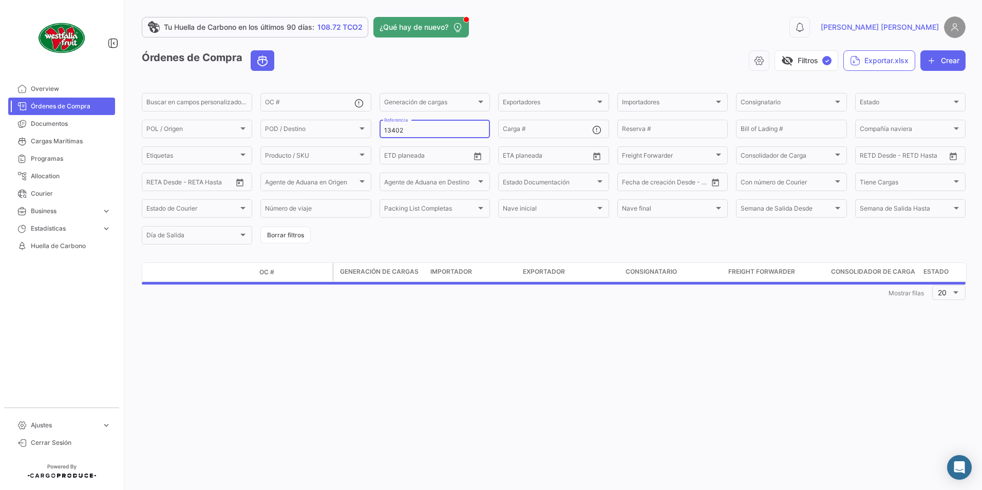
click at [424, 127] on input "13402" at bounding box center [434, 130] width 101 height 7
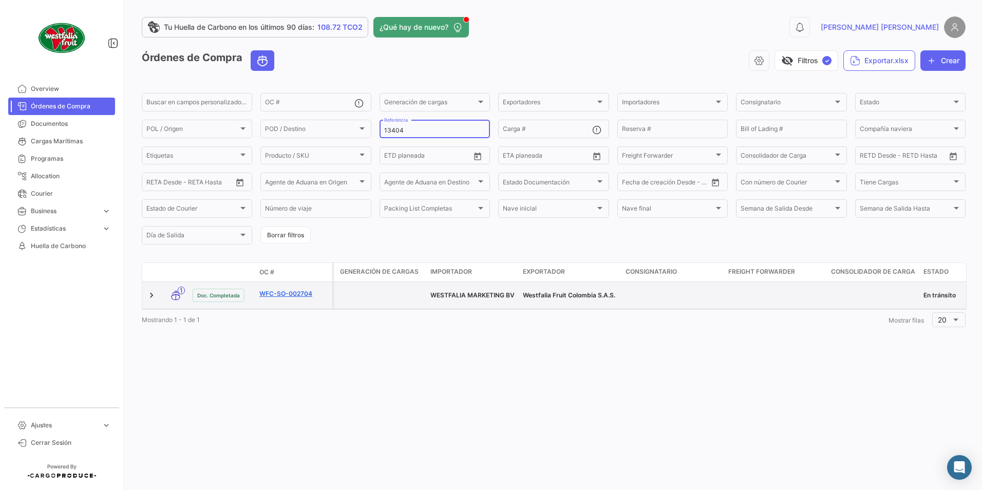
type input "13404"
click at [282, 290] on link "WFC-SO-002704" at bounding box center [293, 293] width 69 height 9
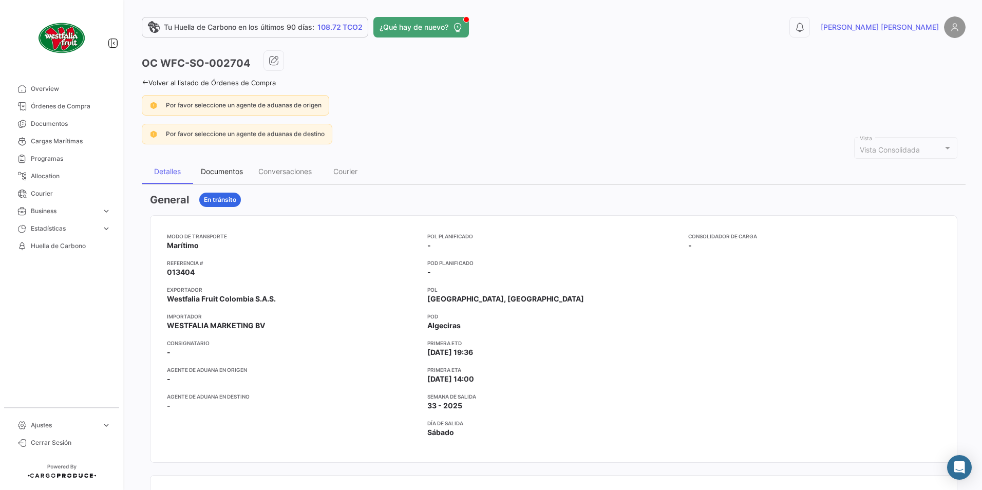
click at [232, 163] on div "Documentos" at bounding box center [221, 171] width 57 height 25
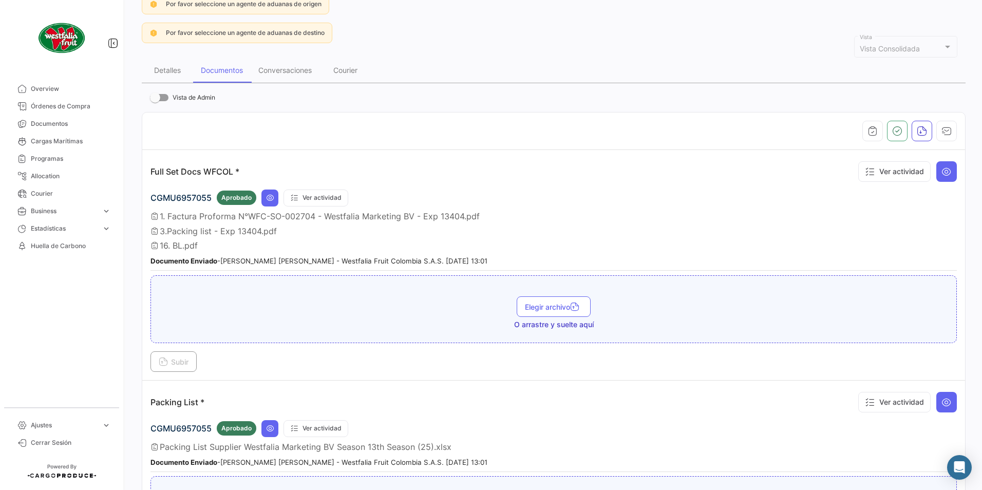
scroll to position [103, 0]
click at [163, 68] on div "Detalles" at bounding box center [167, 68] width 27 height 9
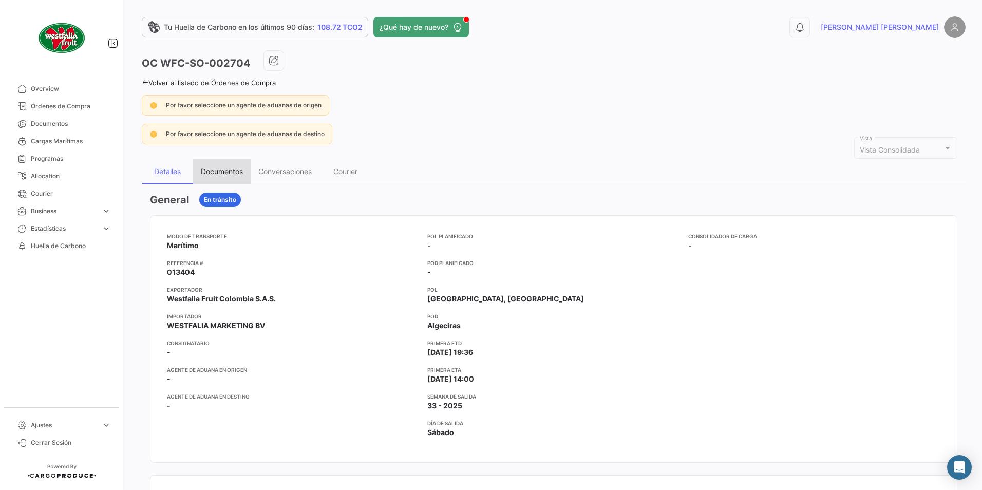
click at [228, 164] on div "Documentos" at bounding box center [221, 171] width 57 height 25
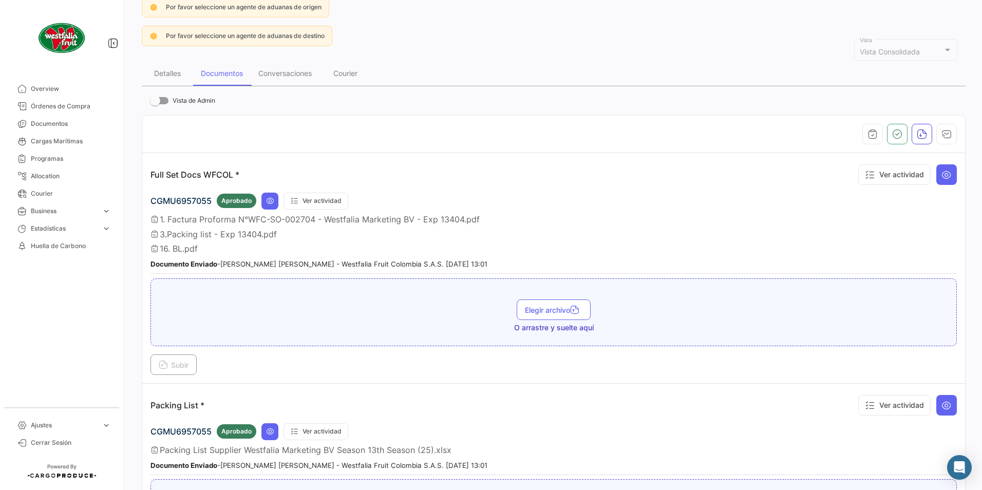
scroll to position [103, 0]
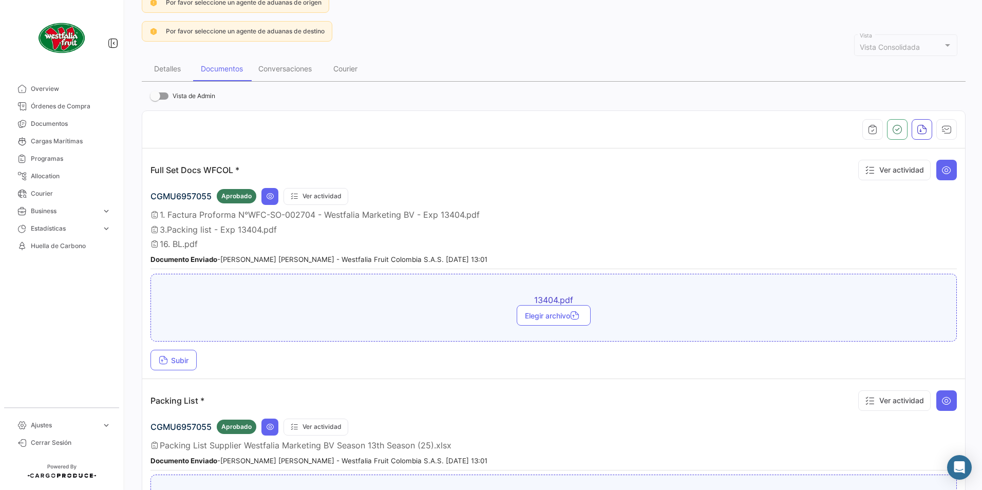
click at [181, 371] on td "Full Set Docs WFCOL * Ver actividad CGMU6957055 Aprobado Ver actividad 1. Factu…" at bounding box center [553, 263] width 822 height 231
click at [182, 360] on span "Subir" at bounding box center [174, 360] width 30 height 9
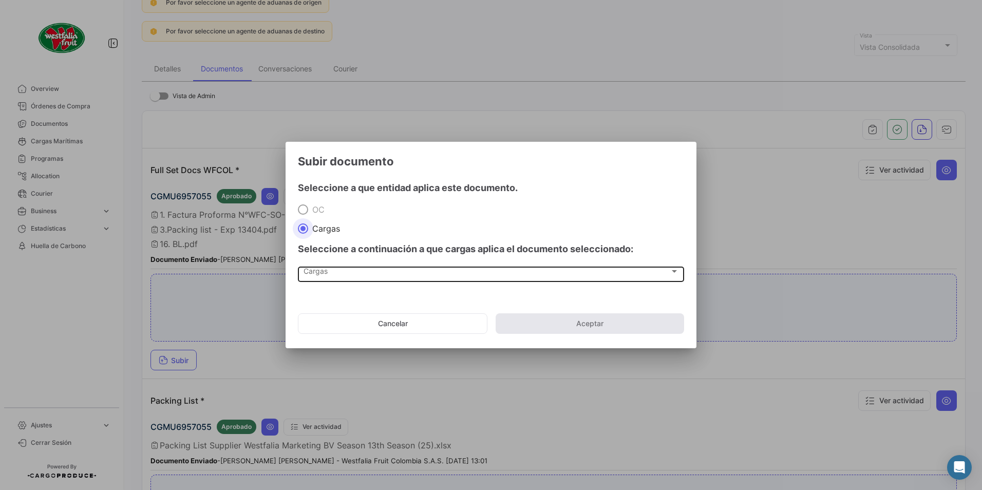
click at [320, 271] on span "Cargas" at bounding box center [486, 273] width 366 height 9
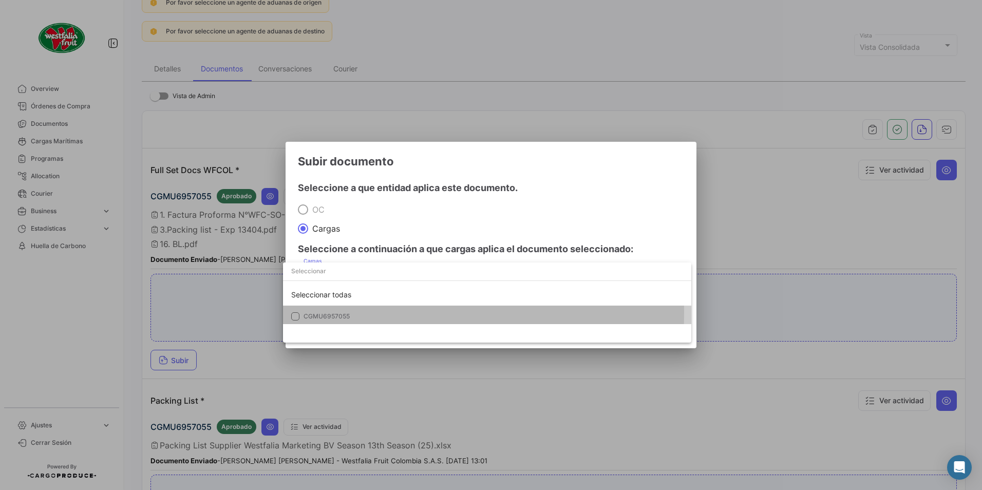
click at [303, 312] on mat-option "CGMU6957055" at bounding box center [487, 316] width 408 height 22
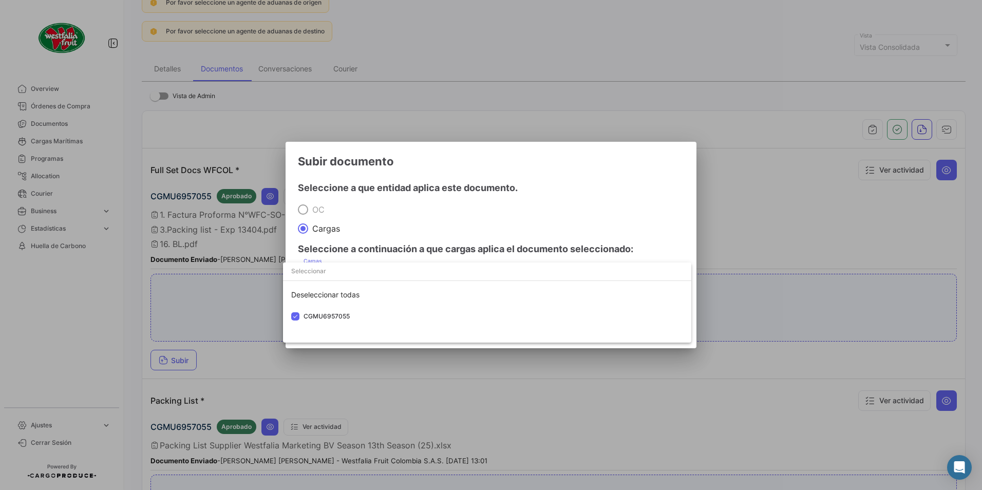
drag, startPoint x: 450, startPoint y: 204, endPoint x: 456, endPoint y: 227, distance: 23.4
click at [450, 204] on div at bounding box center [491, 245] width 982 height 490
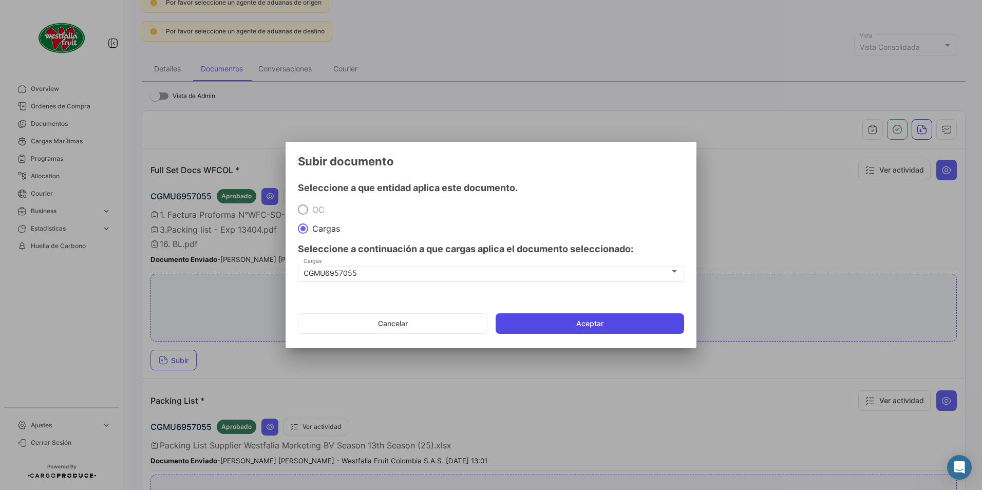
click at [523, 319] on button "Aceptar" at bounding box center [589, 323] width 188 height 21
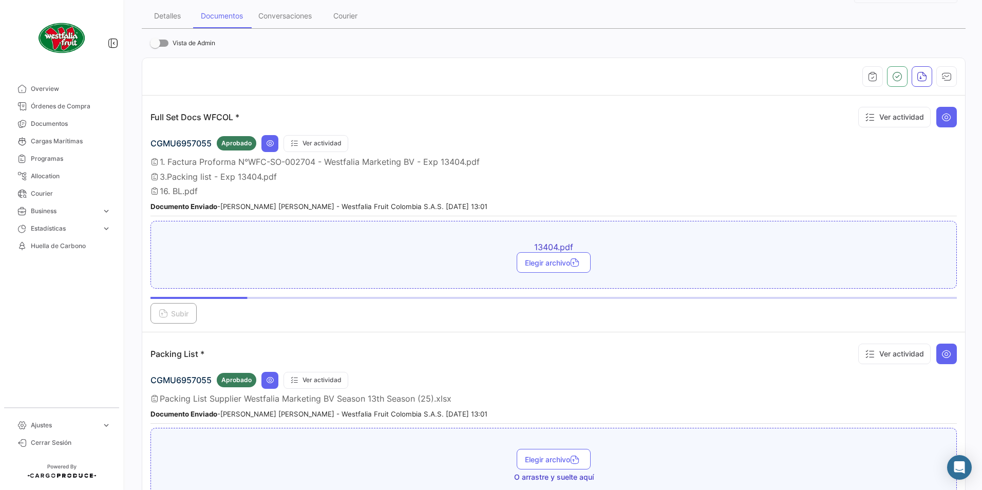
scroll to position [205, 0]
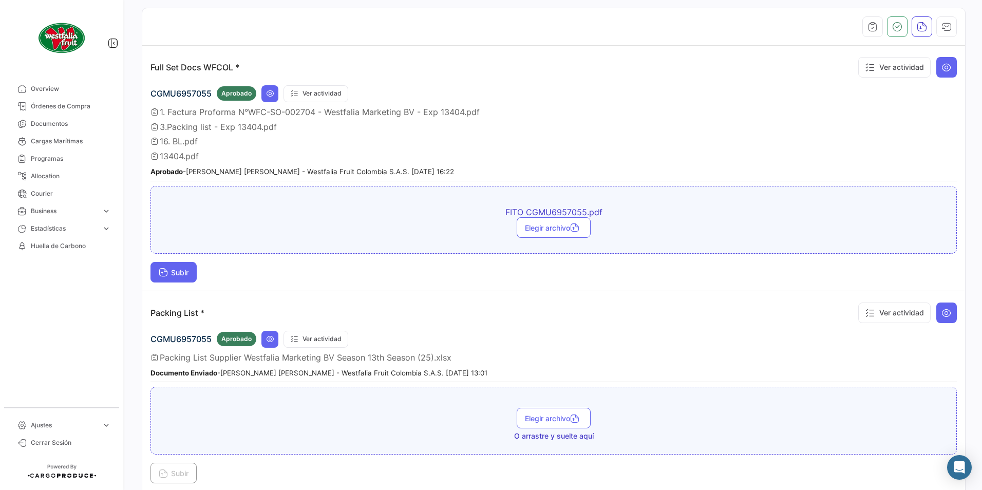
click at [158, 273] on button "Subir" at bounding box center [173, 272] width 46 height 21
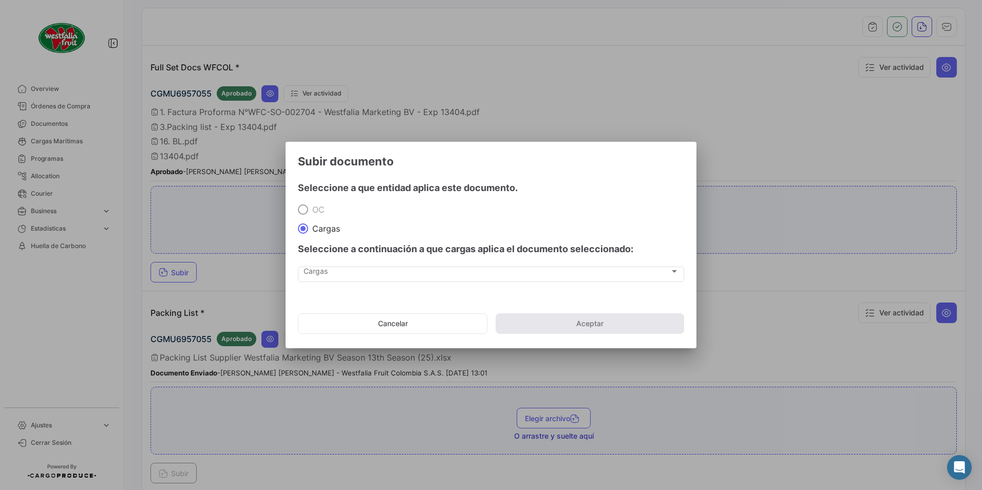
click at [362, 284] on div "Cargas Cargas" at bounding box center [491, 279] width 386 height 26
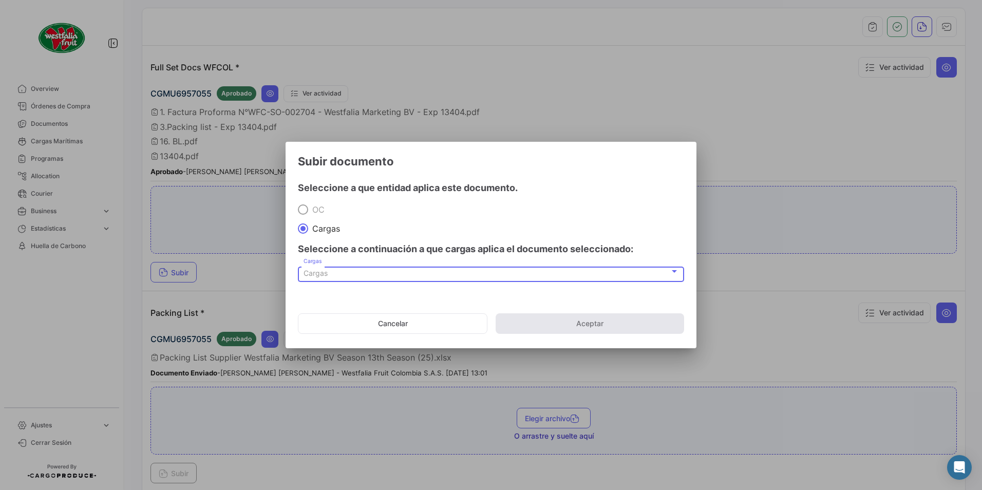
click at [350, 278] on div "Cargas Cargas" at bounding box center [490, 272] width 375 height 17
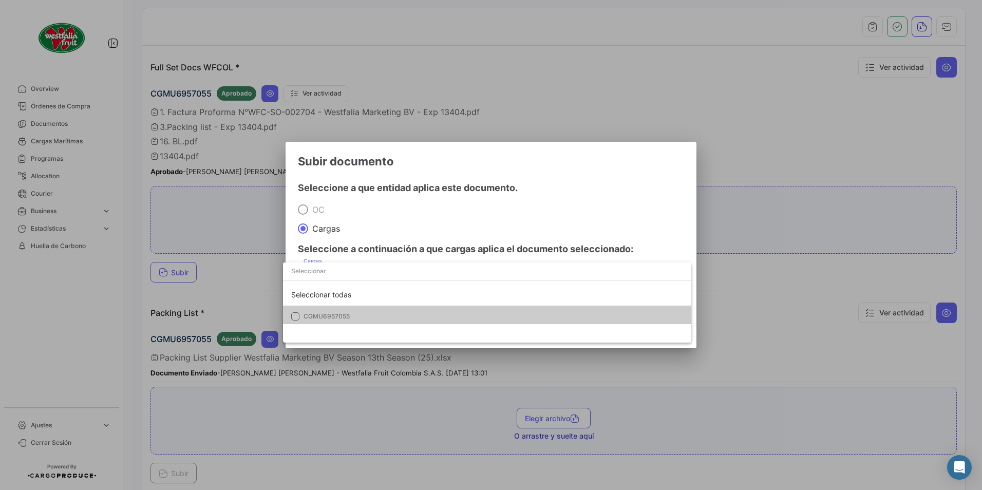
click at [313, 311] on mat-option "CGMU6957055" at bounding box center [487, 316] width 408 height 22
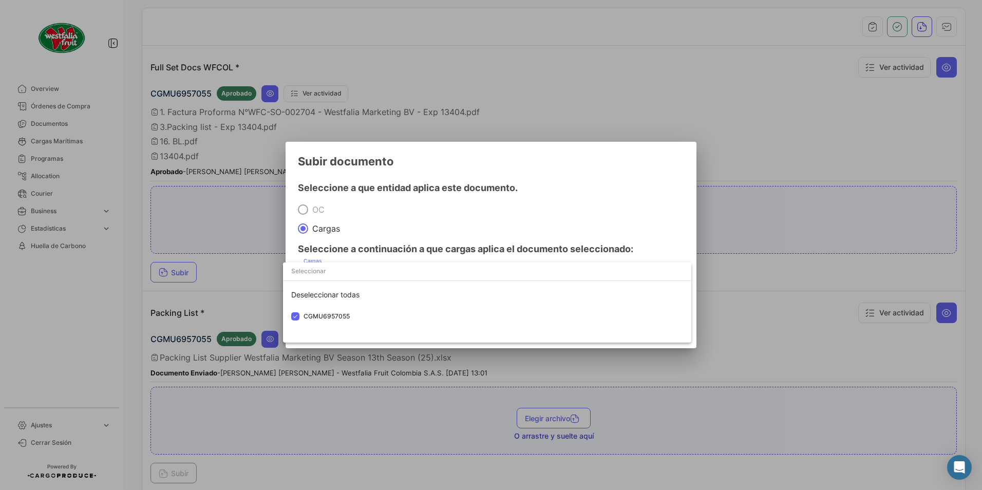
click at [444, 220] on div at bounding box center [491, 245] width 982 height 490
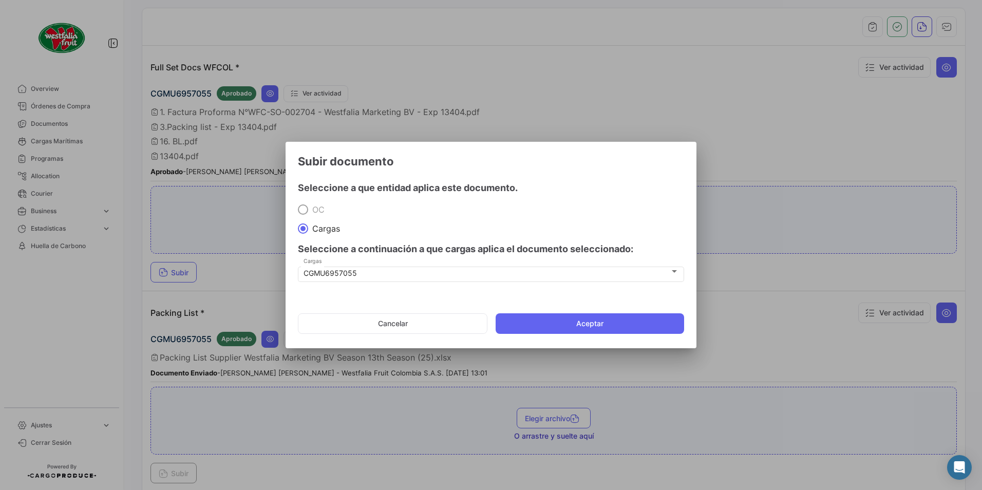
click at [522, 313] on button "Aceptar" at bounding box center [589, 323] width 188 height 21
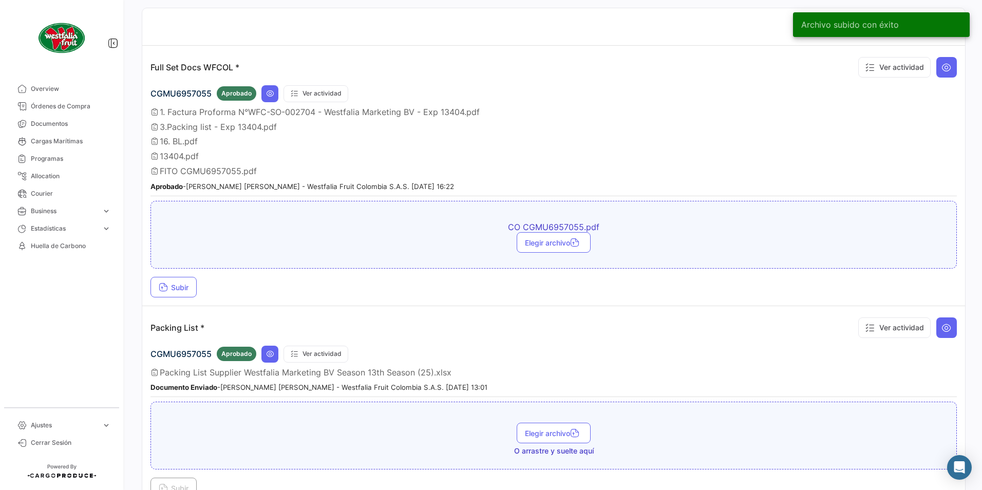
click at [184, 299] on td "Full Set Docs WFCOL * Ver actividad CGMU6957055 Aprobado Ver actividad 1. Factu…" at bounding box center [553, 176] width 822 height 260
click at [180, 293] on button "Subir" at bounding box center [173, 287] width 46 height 21
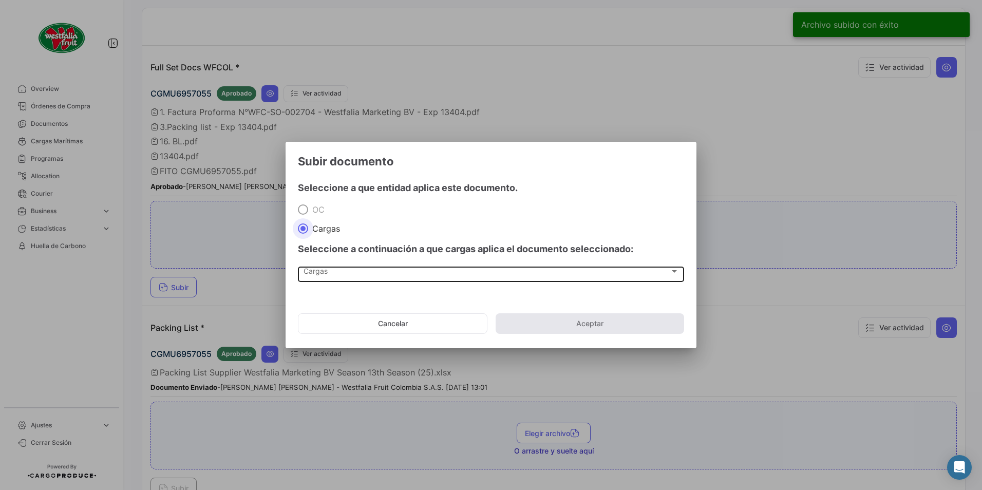
click at [323, 269] on span "Cargas" at bounding box center [486, 273] width 366 height 9
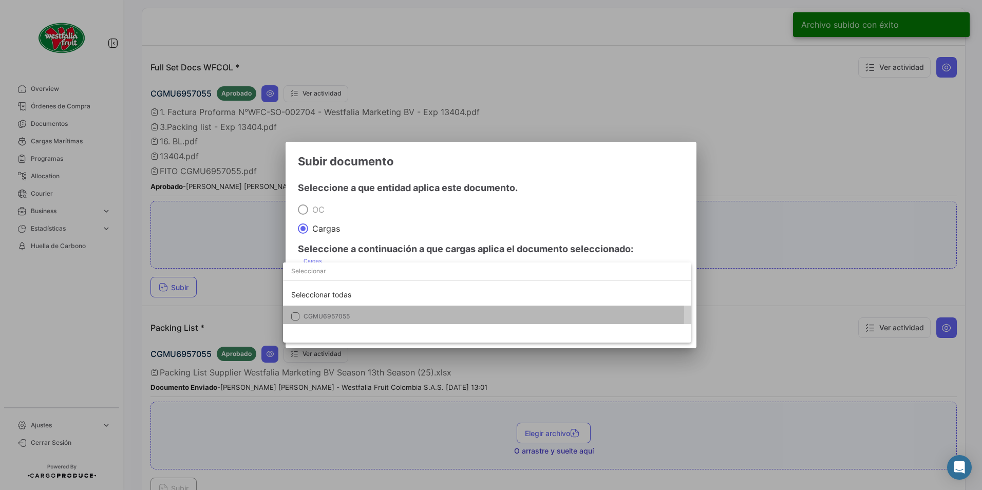
click at [309, 312] on span "CGMU6957055" at bounding box center [375, 316] width 144 height 9
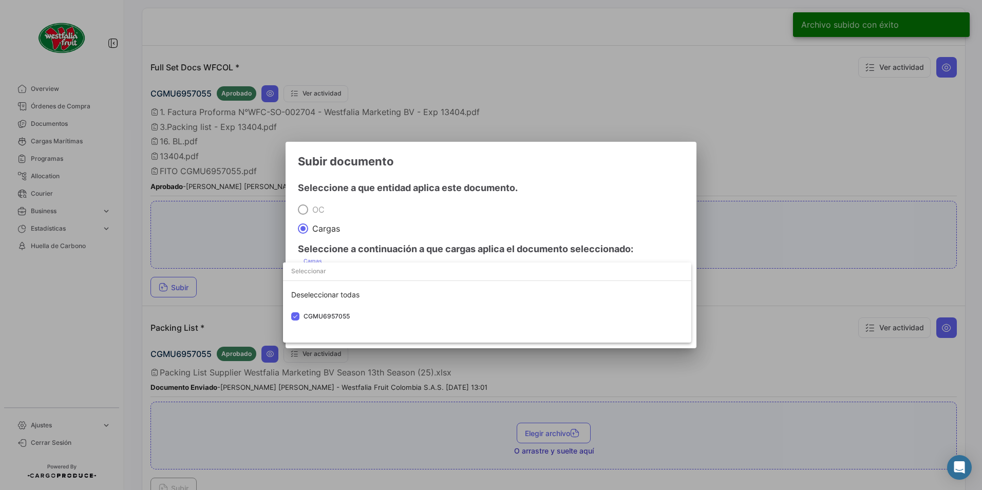
click at [415, 225] on div at bounding box center [491, 245] width 982 height 490
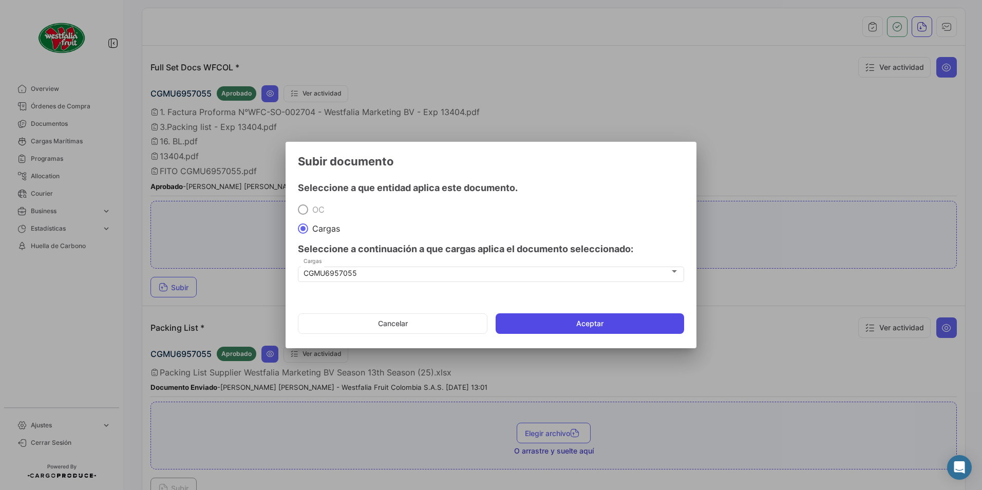
click at [510, 318] on button "Aceptar" at bounding box center [589, 323] width 188 height 21
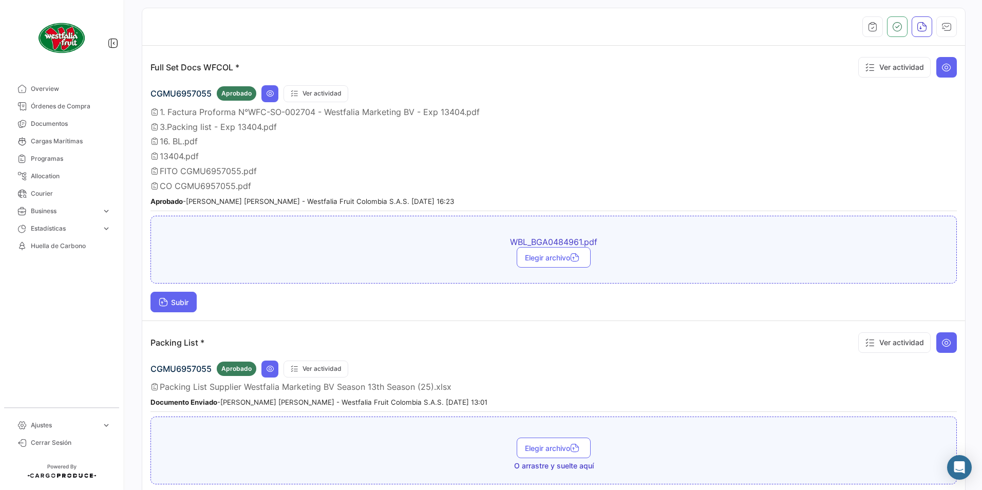
click at [181, 301] on span "Subir" at bounding box center [174, 302] width 30 height 9
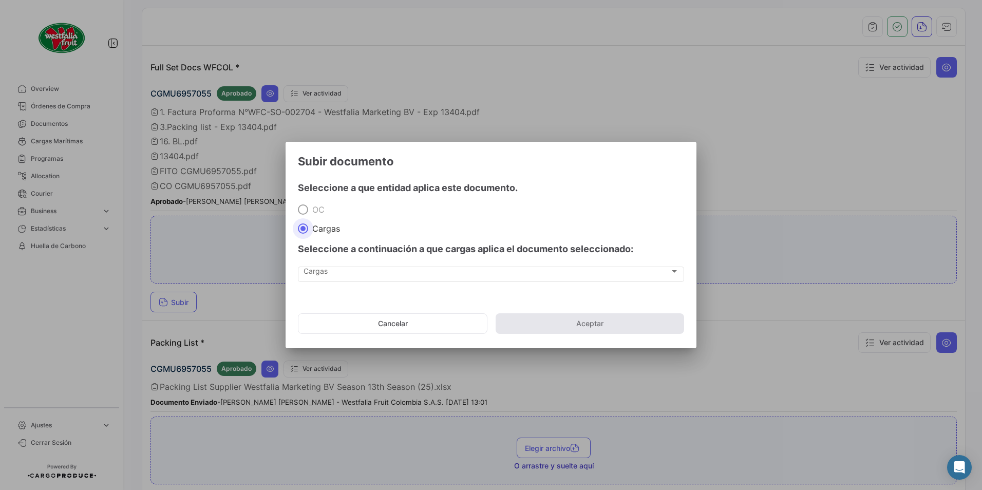
drag, startPoint x: 323, startPoint y: 291, endPoint x: 323, endPoint y: 284, distance: 6.7
click at [323, 289] on div "Cargas Cargas" at bounding box center [491, 279] width 386 height 26
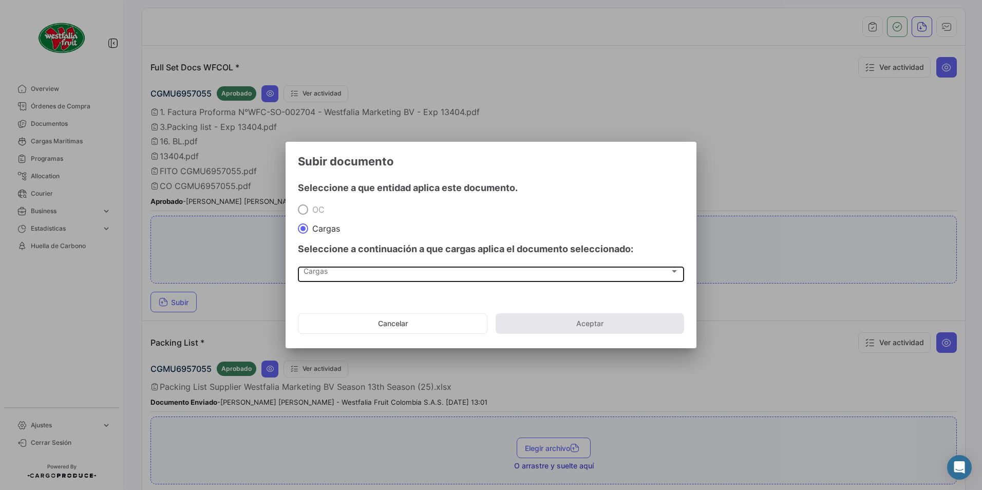
click at [322, 280] on div "Cargas Cargas" at bounding box center [490, 272] width 375 height 17
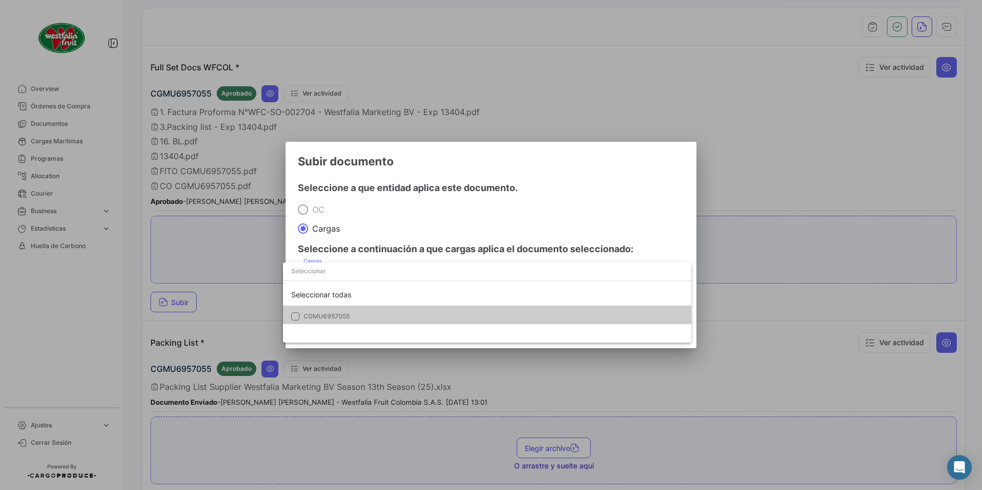
click at [310, 317] on span "CGMU6957055" at bounding box center [326, 316] width 46 height 8
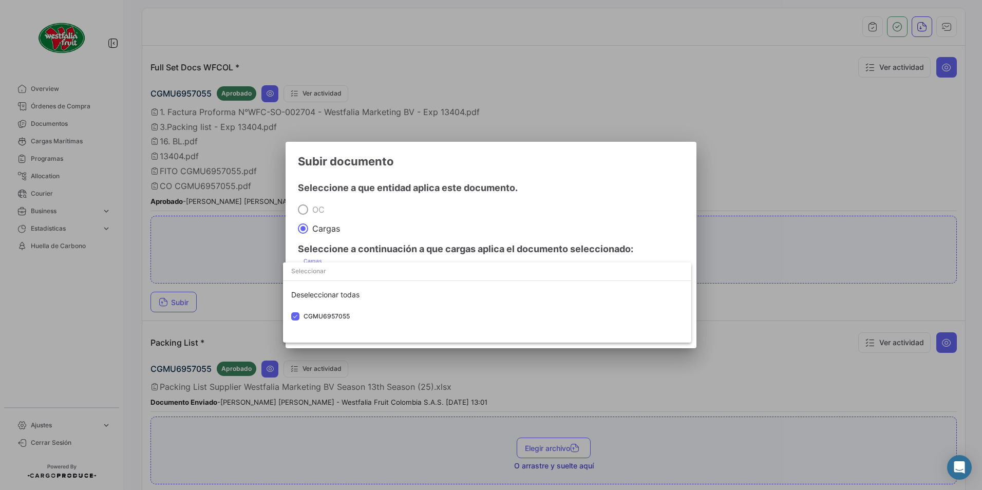
drag, startPoint x: 454, startPoint y: 221, endPoint x: 492, endPoint y: 308, distance: 95.2
click at [454, 221] on div at bounding box center [491, 245] width 982 height 490
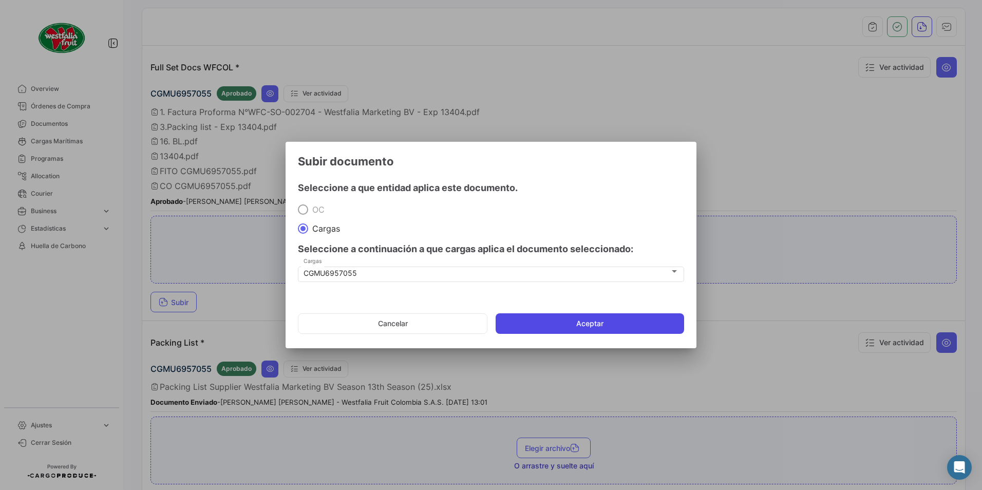
click at [509, 320] on button "Aceptar" at bounding box center [589, 323] width 188 height 21
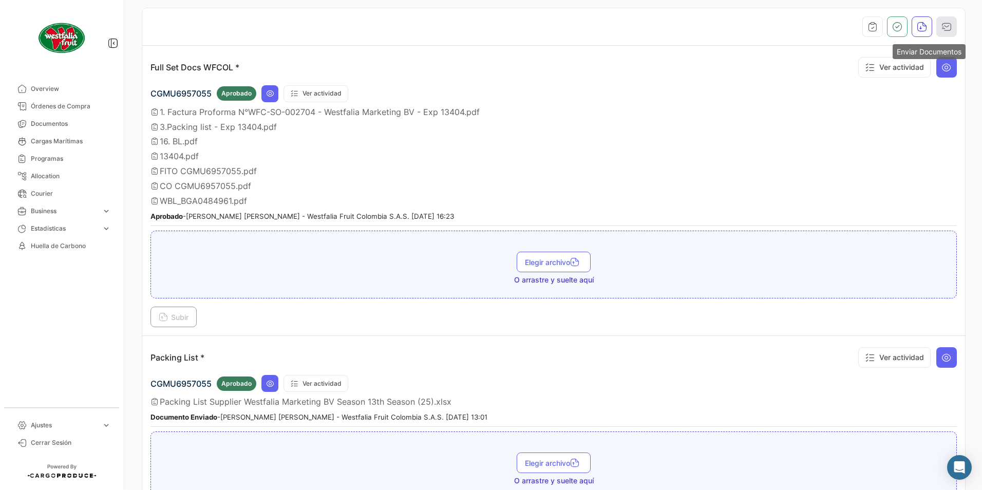
click at [941, 27] on icon "button" at bounding box center [946, 27] width 10 height 10
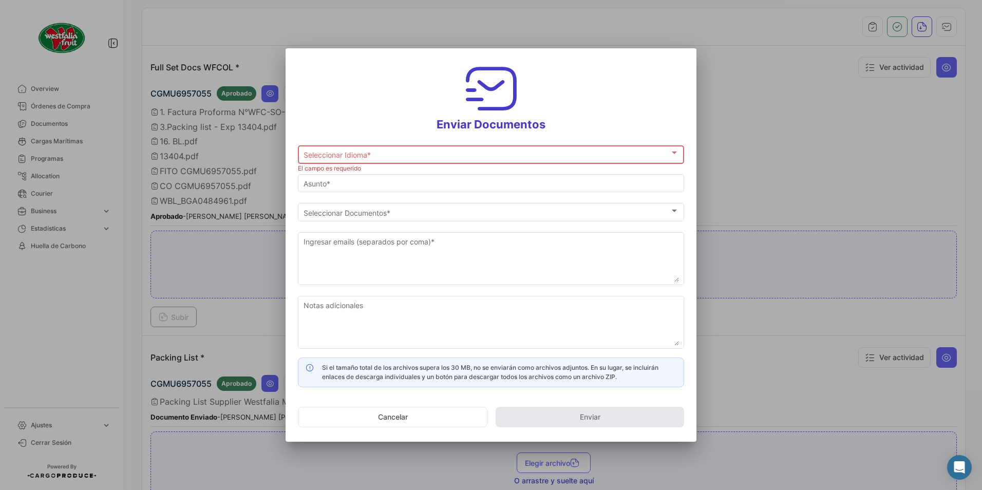
click at [327, 149] on div "Seleccionar Idioma * Seleccionar Idioma *" at bounding box center [490, 154] width 375 height 20
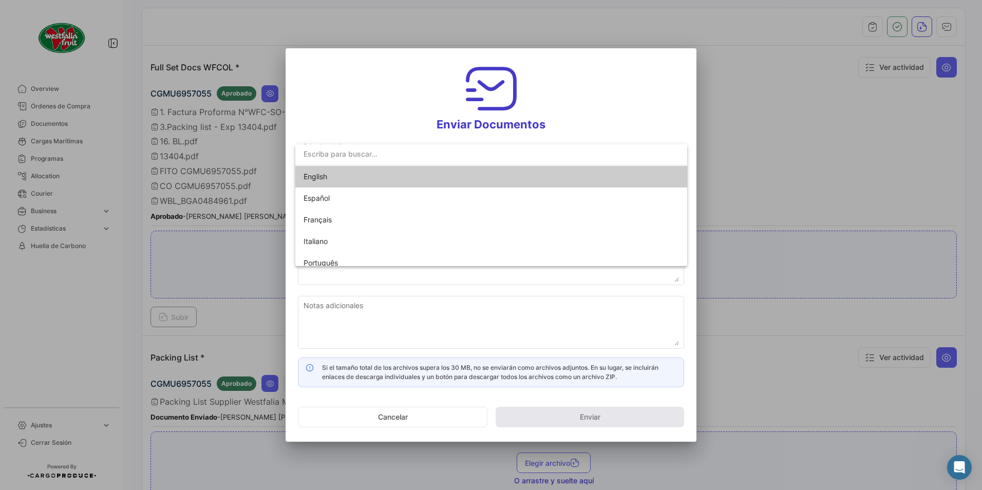
click at [319, 176] on span "English" at bounding box center [315, 176] width 24 height 9
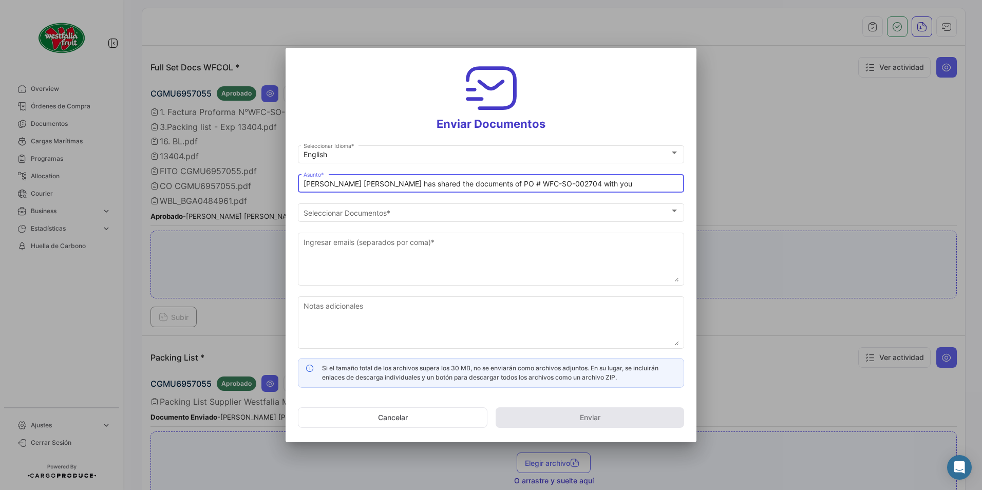
click at [347, 184] on input "[PERSON_NAME] [PERSON_NAME] has shared the documents of PO # WFC-SO-002704 with…" at bounding box center [490, 184] width 375 height 9
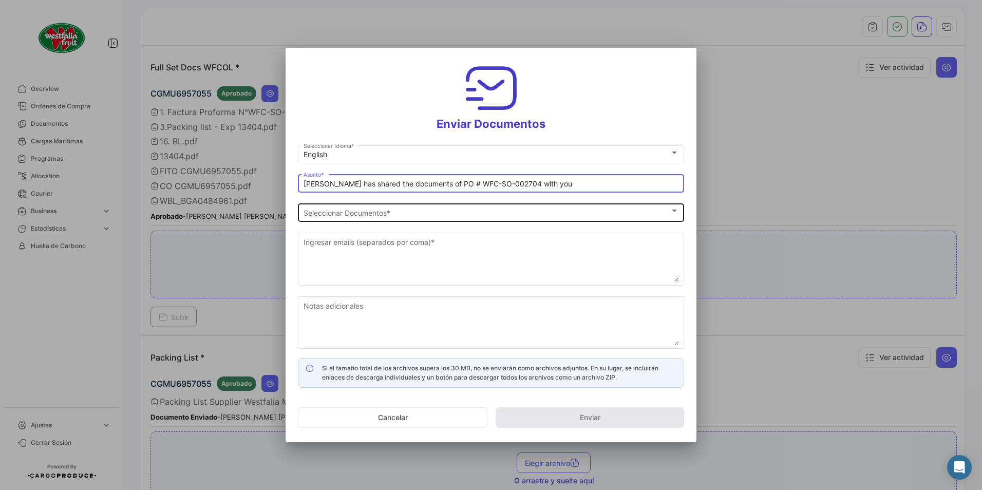
type input "[PERSON_NAME] has shared the documents of PO # WFC-SO-002704 with you"
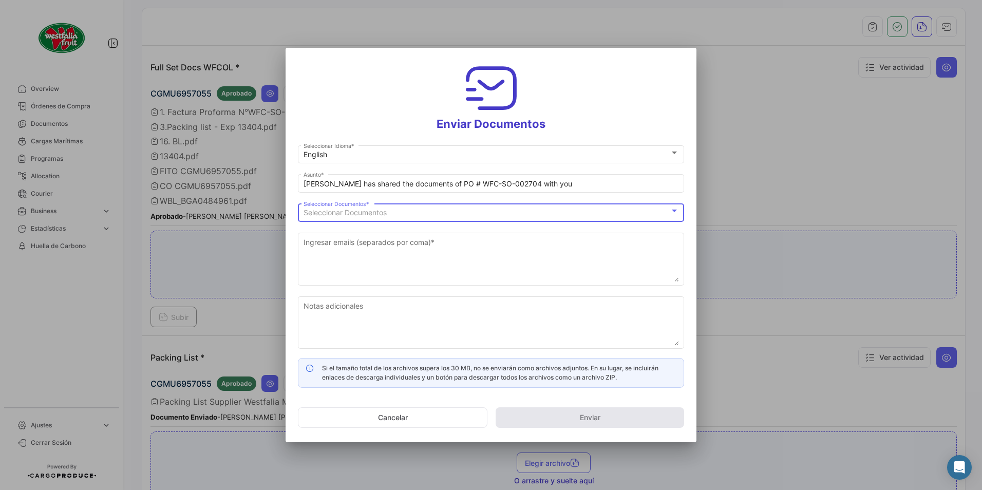
click at [418, 217] on div "Seleccionar Documentos" at bounding box center [486, 212] width 366 height 9
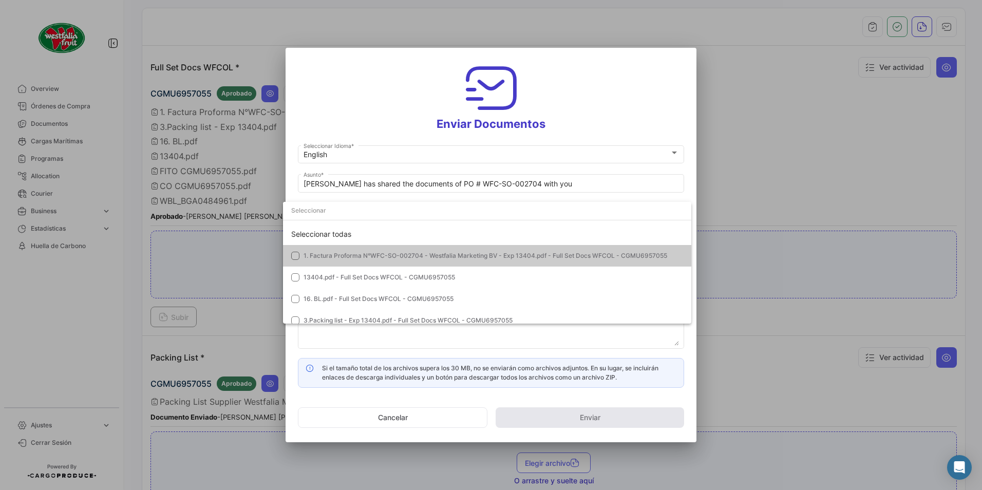
click at [308, 256] on span "1. Factura Proforma N°WFC-SO-002704 - Westfalia Marketing BV - Exp 13404.pdf - …" at bounding box center [484, 256] width 363 height 8
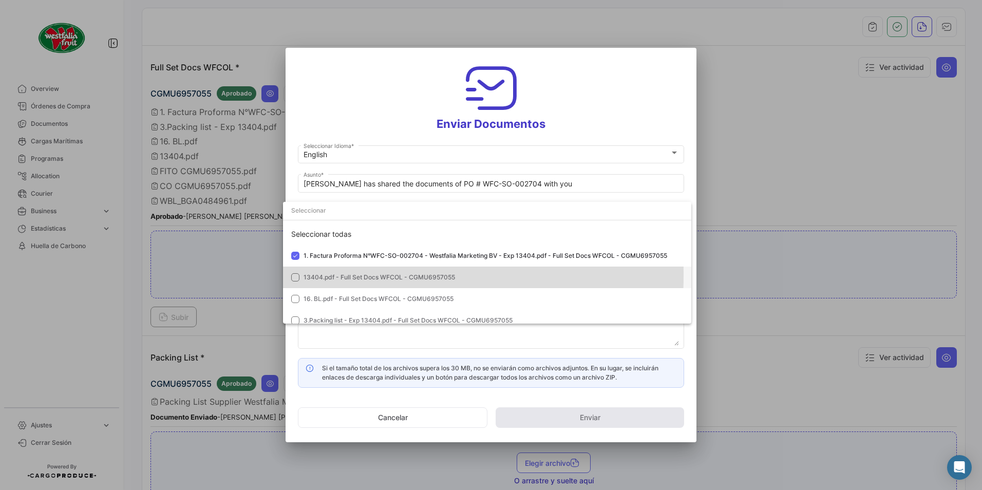
drag, startPoint x: 309, startPoint y: 275, endPoint x: 309, endPoint y: 290, distance: 14.9
click at [309, 275] on span "13404.pdf - Full Set Docs WFCOL - CGMU6957055" at bounding box center [378, 277] width 151 height 8
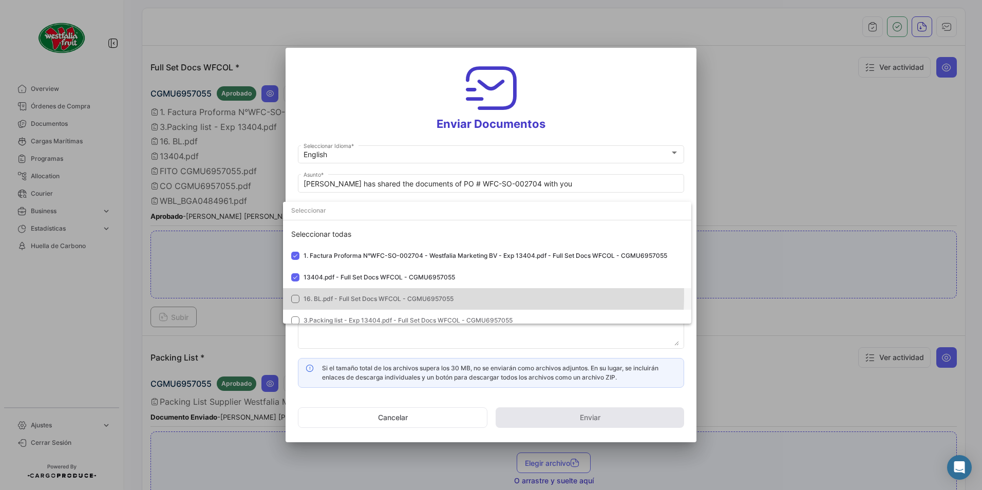
click at [309, 293] on mat-option "16. BL.pdf - Full Set Docs WFCOL - CGMU6957055" at bounding box center [487, 299] width 408 height 22
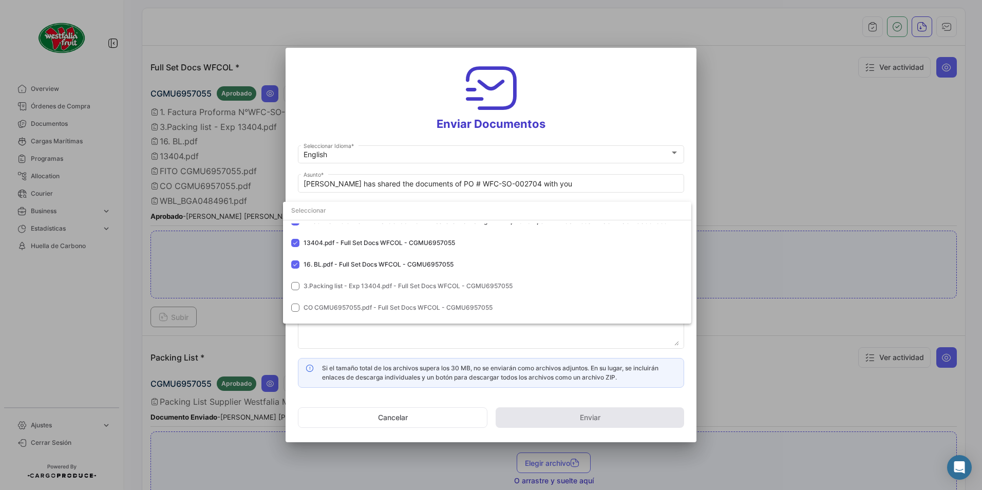
scroll to position [94, 0]
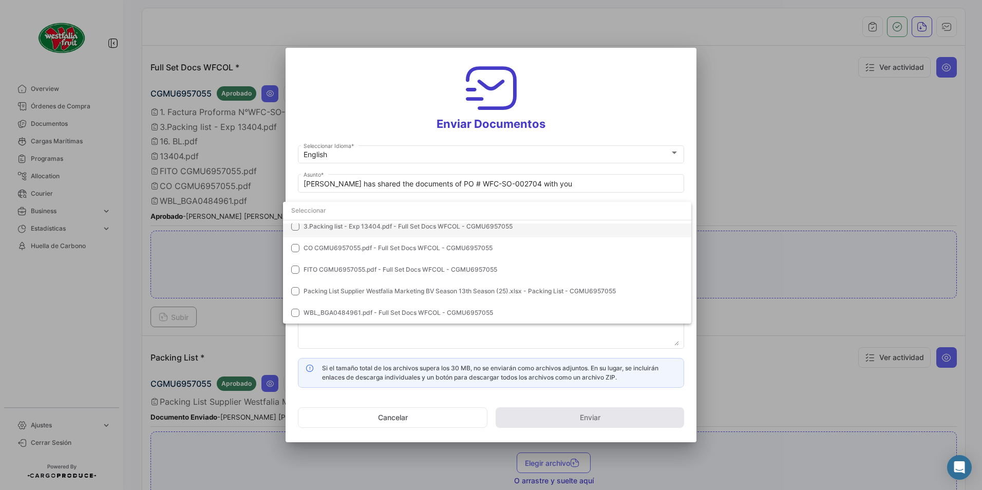
click at [333, 228] on span "3.Packing list - Exp 13404.pdf - Full Set Docs WFCOL - CGMU6957055" at bounding box center [407, 226] width 209 height 8
click at [333, 248] on span "CO CGMU6957055.pdf - Full Set Docs WFCOL - CGMU6957055" at bounding box center [397, 248] width 189 height 8
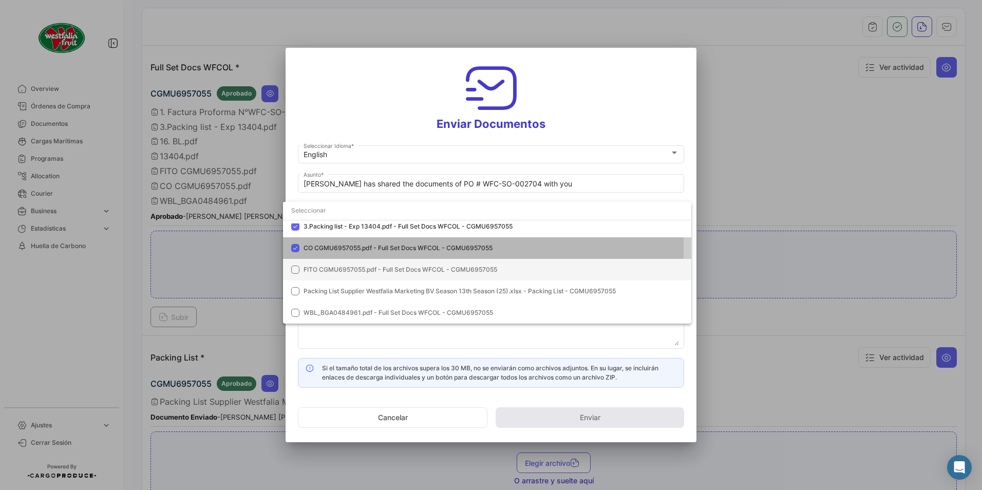
click at [330, 267] on span "FITO CGMU6957055.pdf - Full Set Docs WFCOL - CGMU6957055" at bounding box center [400, 269] width 194 height 8
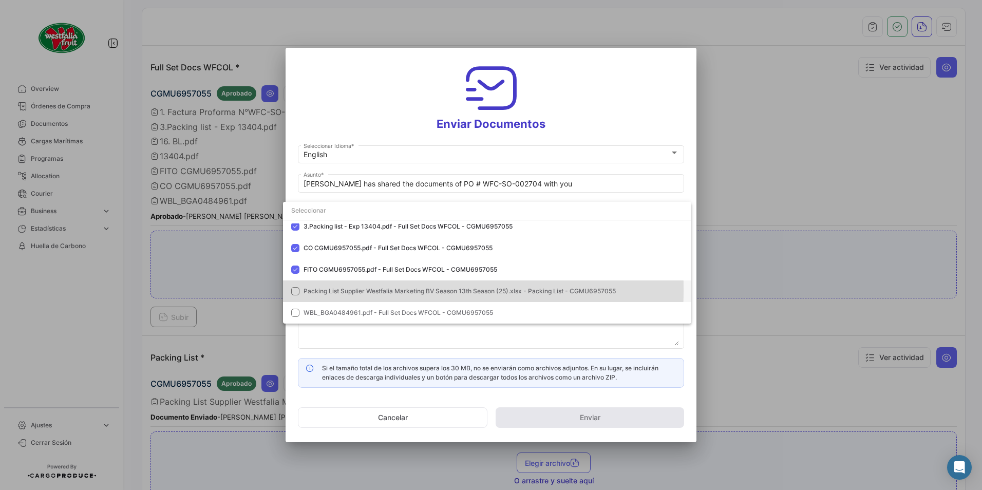
click at [321, 291] on span "Packing List Supplier Westfalia Marketing BV Season 13th Season (25).xlsx - Pac…" at bounding box center [459, 291] width 312 height 8
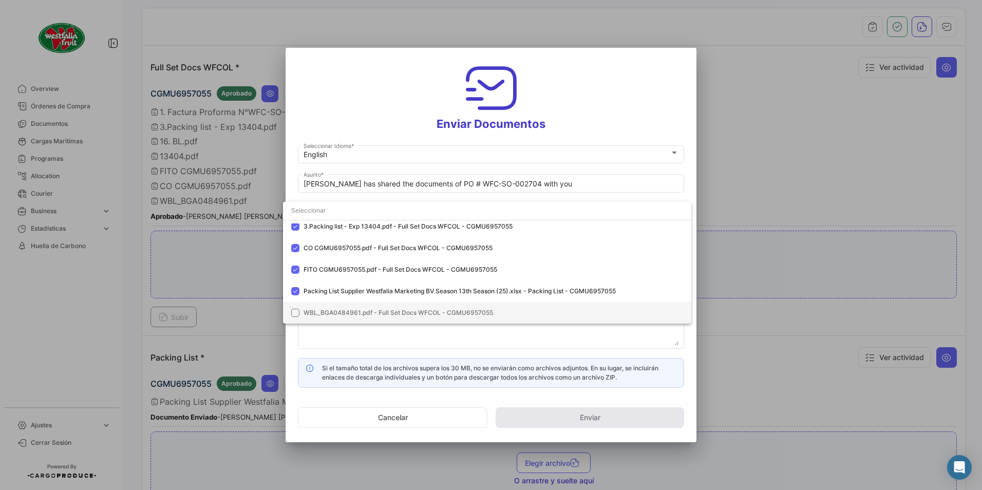
drag, startPoint x: 322, startPoint y: 291, endPoint x: 309, endPoint y: 311, distance: 23.6
click at [309, 311] on span "WBL_BGA0484961.pdf - Full Set Docs WFCOL - CGMU6957055" at bounding box center [397, 313] width 189 height 8
click at [568, 116] on div at bounding box center [491, 245] width 982 height 490
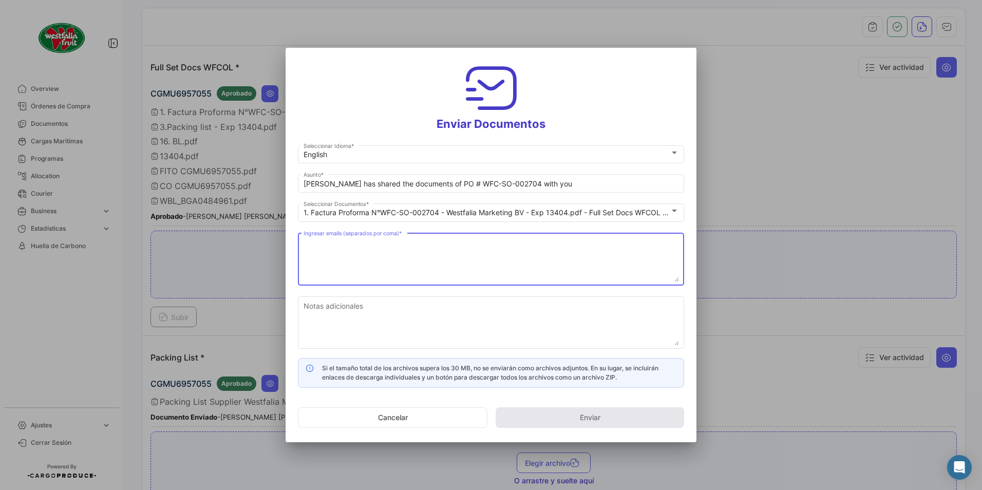
click at [353, 248] on textarea "Ingresar emails (separados por coma) *" at bounding box center [490, 259] width 375 height 45
paste textarea "[DOMAIN_NAME][EMAIL_ADDRESS][DOMAIN_NAME]"
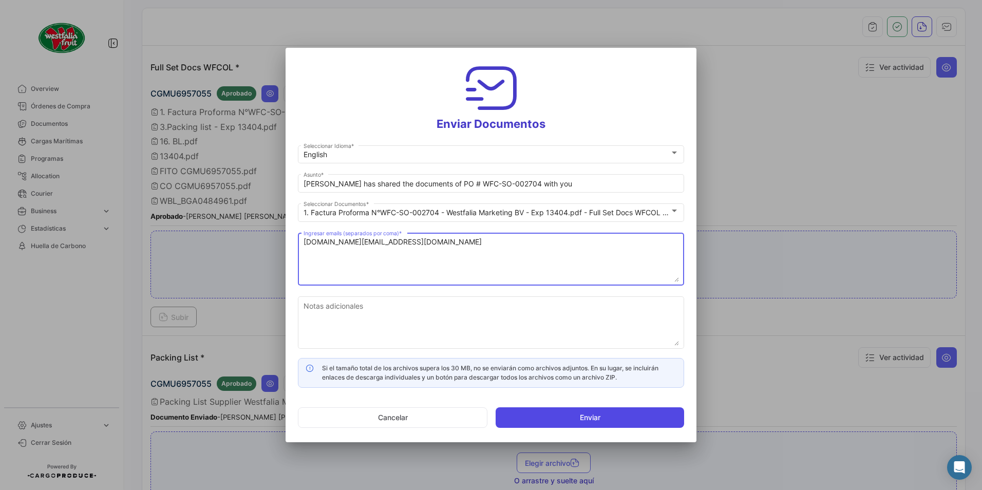
type textarea "[DOMAIN_NAME][EMAIL_ADDRESS][DOMAIN_NAME]"
click at [550, 416] on button "Enviar" at bounding box center [589, 417] width 188 height 21
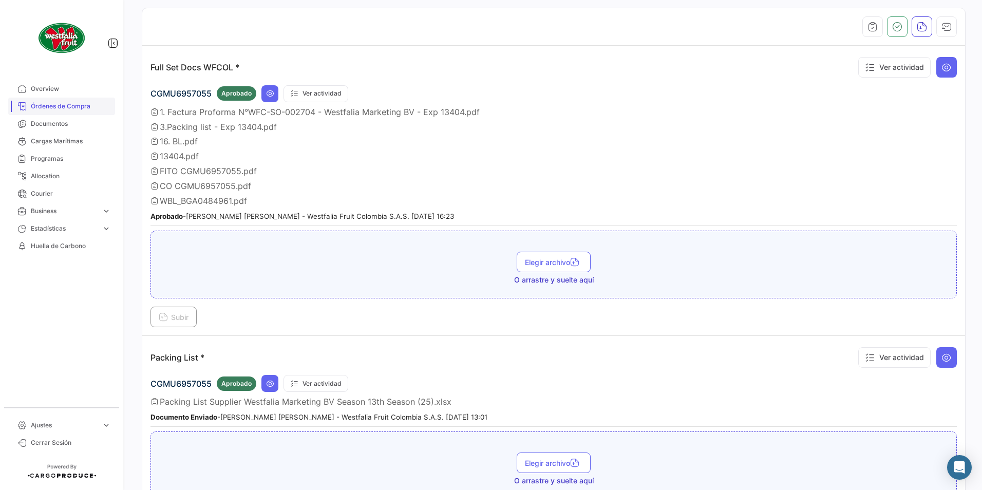
click at [47, 102] on span "Órdenes de Compra" at bounding box center [71, 106] width 80 height 9
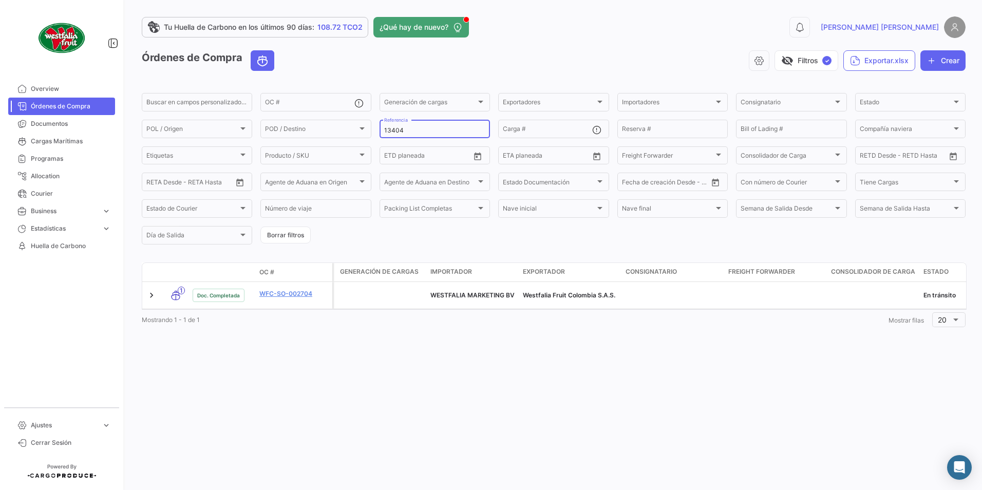
click at [441, 134] on input "13404" at bounding box center [434, 130] width 101 height 7
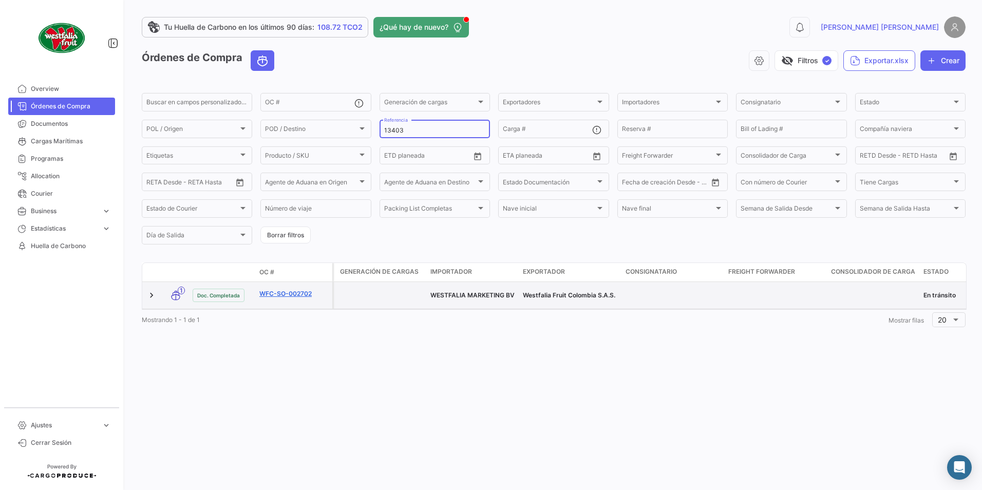
type input "13403"
click at [287, 293] on link "WFC-SO-002702" at bounding box center [293, 293] width 69 height 9
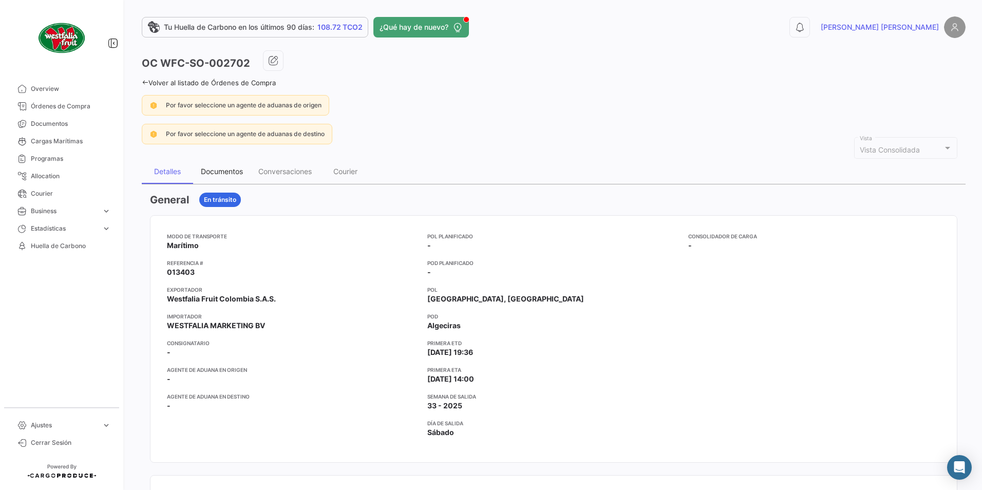
click at [228, 162] on div "Documentos" at bounding box center [221, 171] width 57 height 25
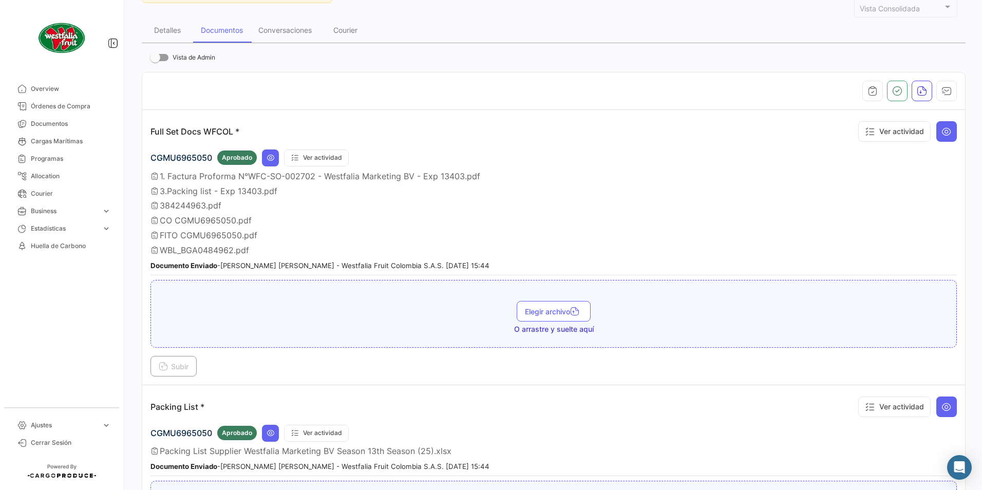
scroll to position [154, 0]
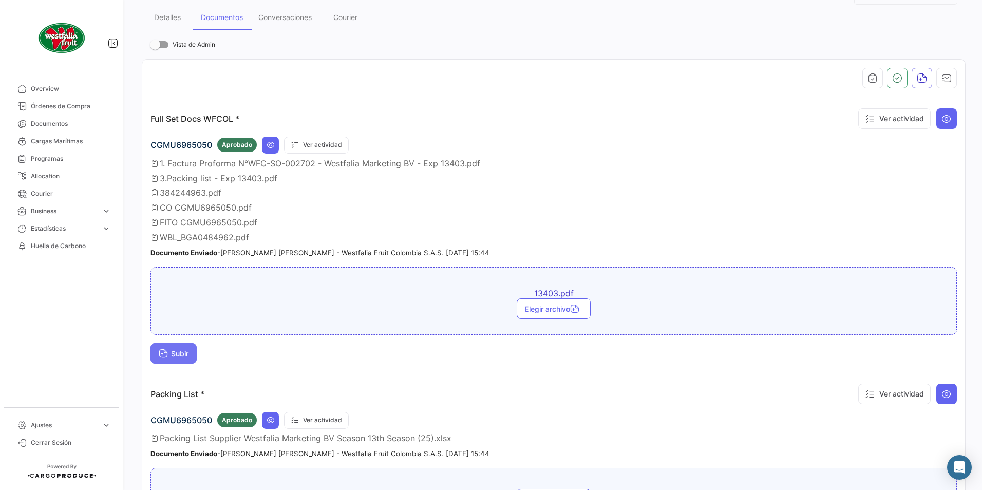
click at [168, 350] on span "Subir" at bounding box center [174, 353] width 30 height 9
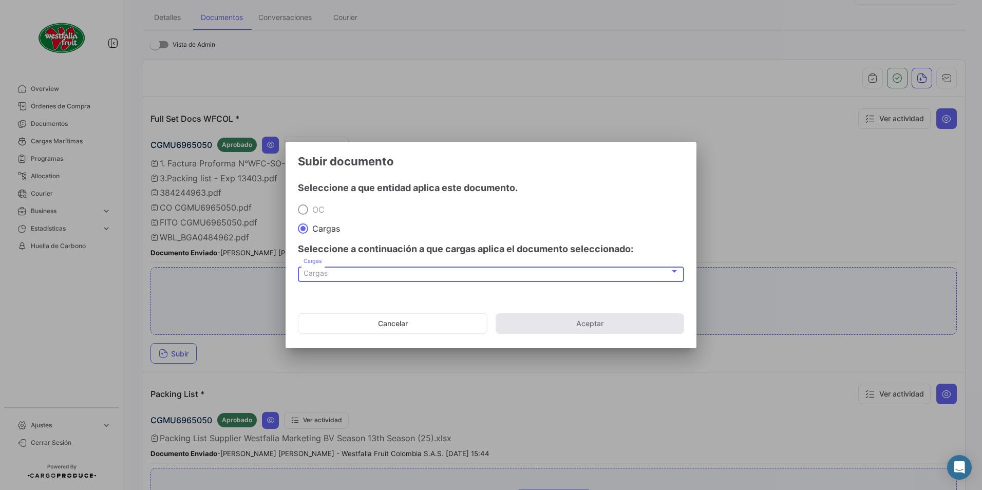
click at [320, 275] on span "Cargas" at bounding box center [315, 273] width 24 height 9
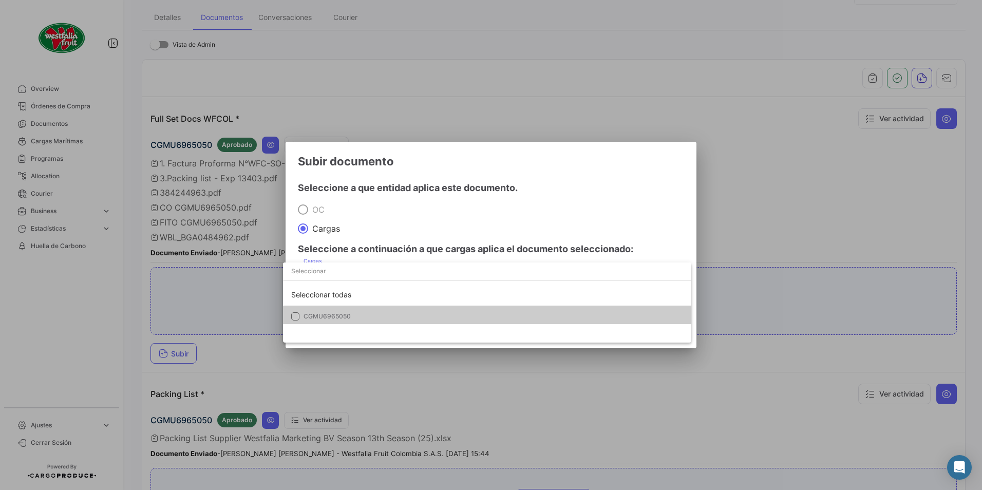
click at [308, 318] on span "CGMU6965050" at bounding box center [326, 316] width 47 height 8
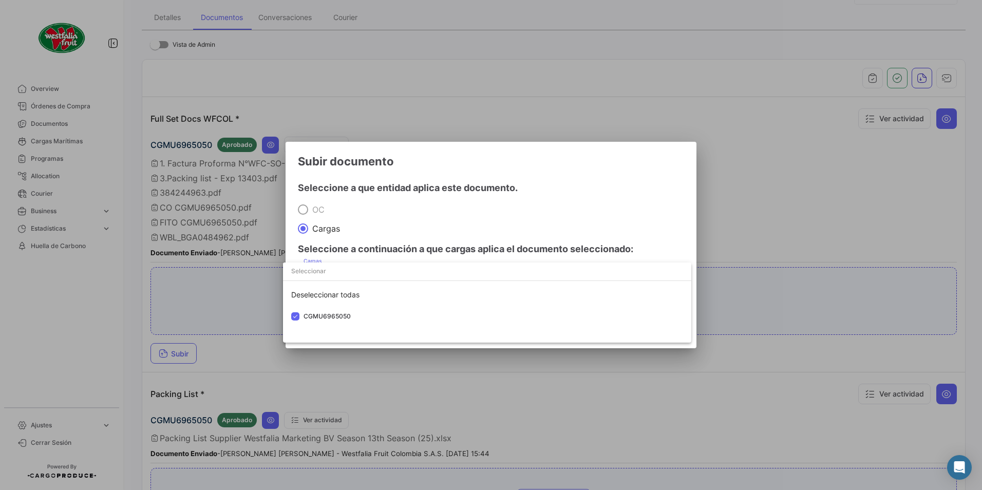
click at [506, 202] on div at bounding box center [491, 245] width 982 height 490
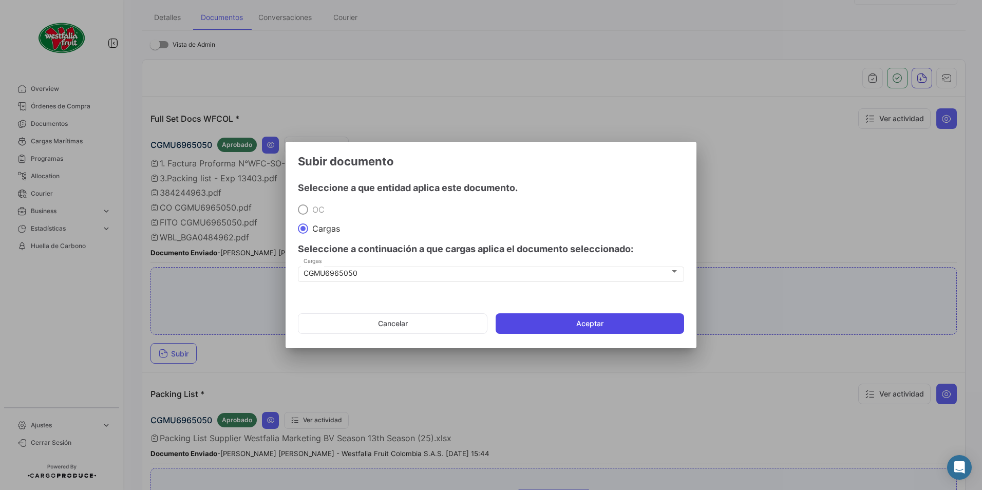
click at [557, 320] on button "Aceptar" at bounding box center [589, 323] width 188 height 21
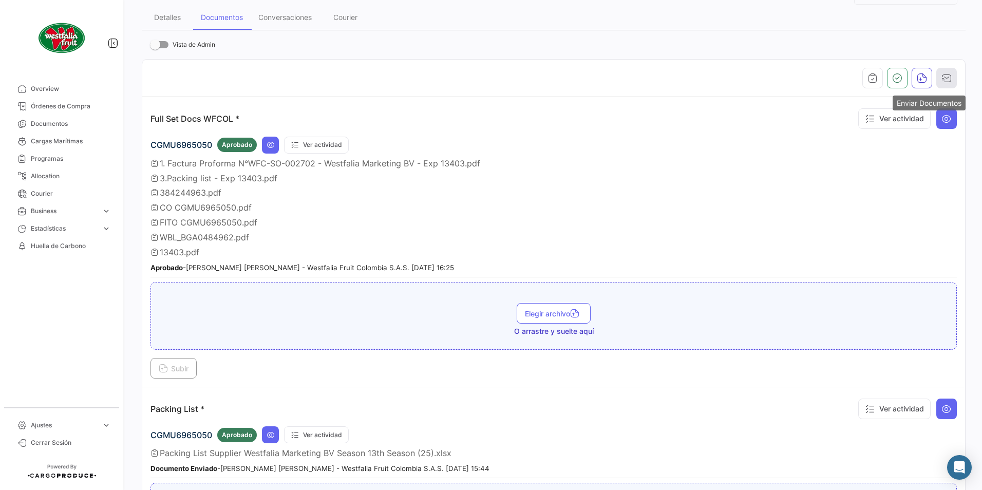
click at [946, 75] on button "button" at bounding box center [946, 78] width 21 height 21
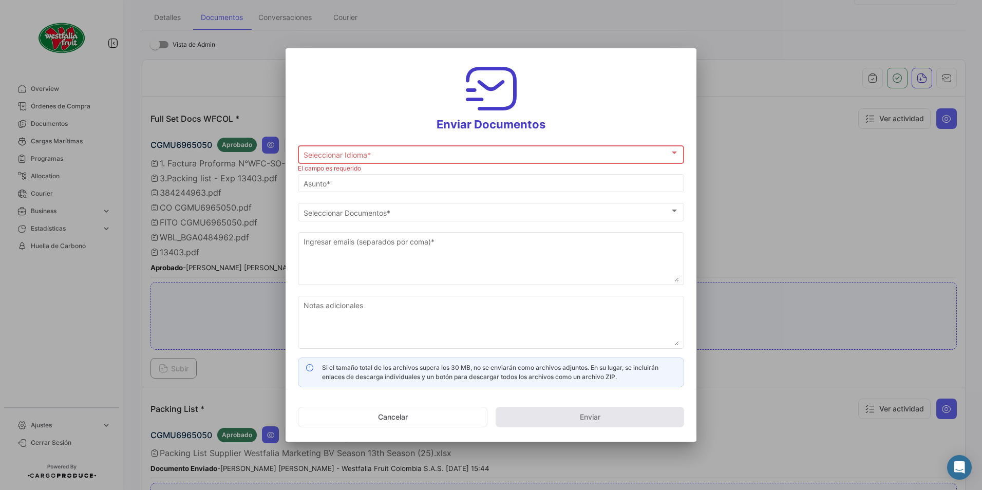
click at [358, 159] on div "Seleccionar Idioma * Seleccionar Idioma *" at bounding box center [490, 154] width 375 height 20
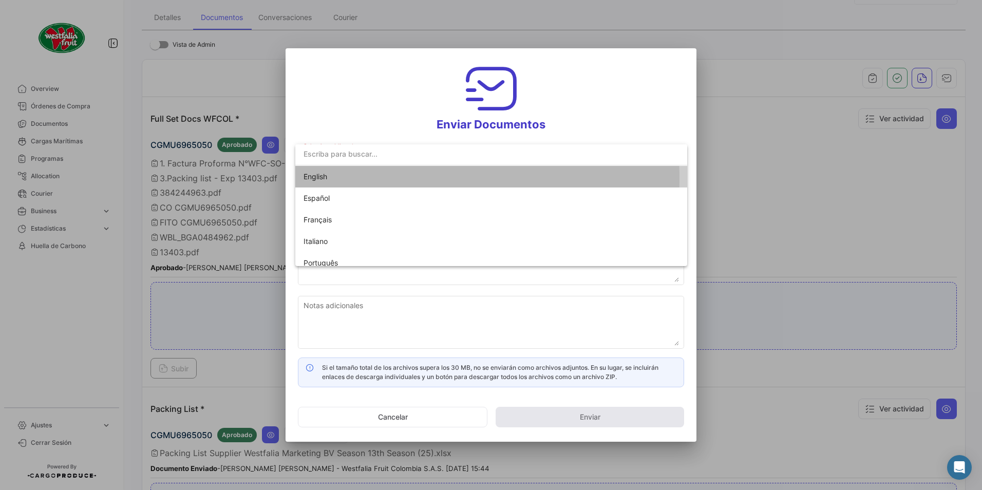
click at [312, 178] on span "English" at bounding box center [315, 176] width 24 height 9
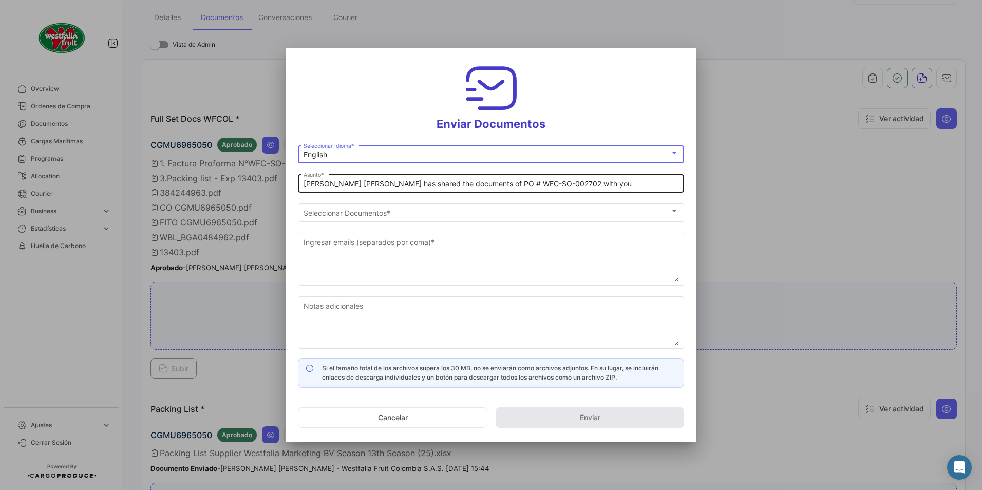
click at [349, 184] on input "[PERSON_NAME] [PERSON_NAME] has shared the documents of PO # WFC-SO-002702 with…" at bounding box center [490, 184] width 375 height 9
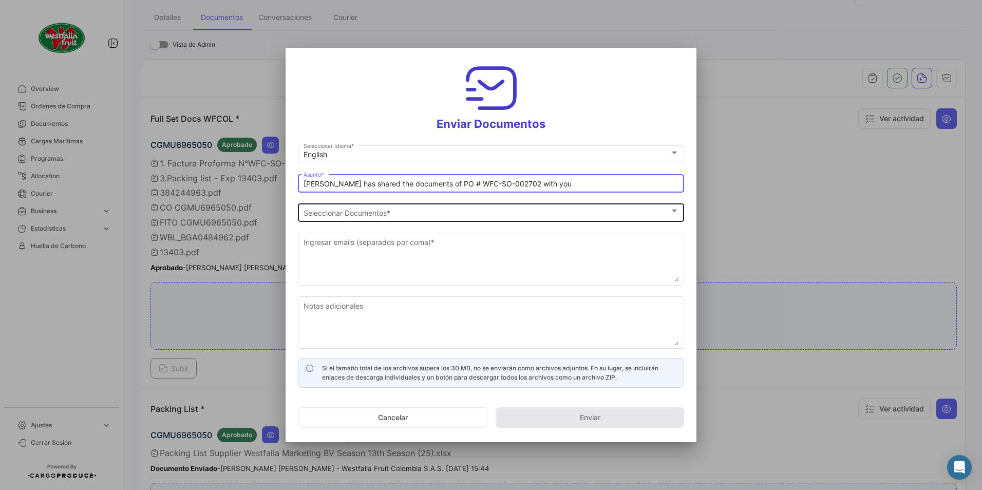
type input "[PERSON_NAME] has shared the documents of PO # WFC-SO-002702 with you"
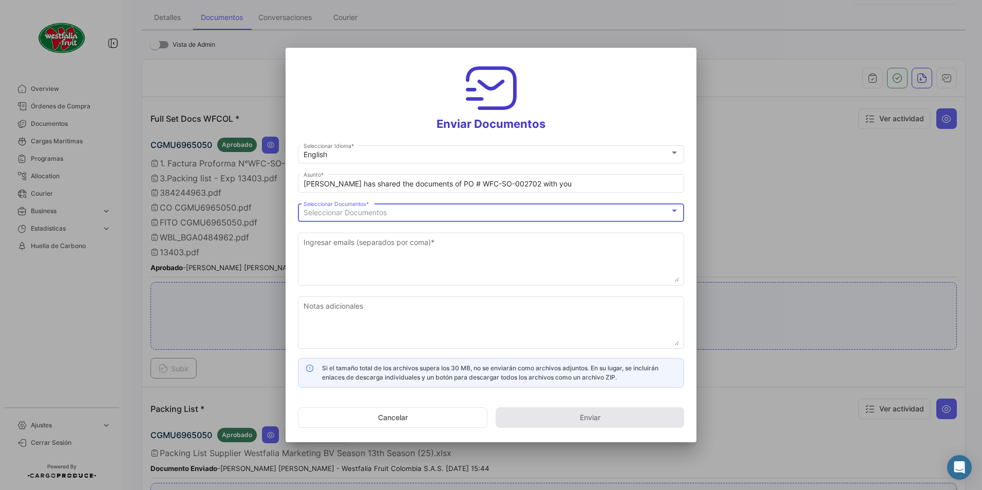
click at [359, 210] on span "Seleccionar Documentos" at bounding box center [344, 212] width 83 height 9
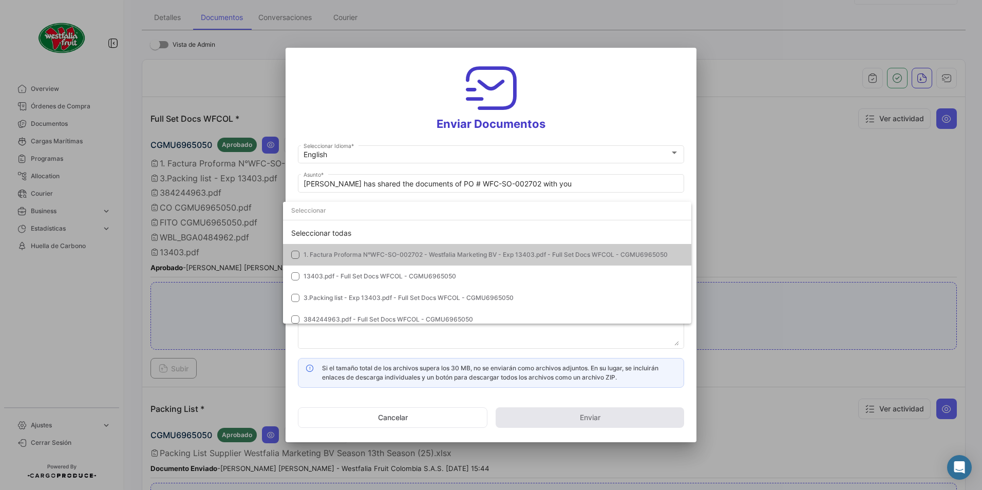
scroll to position [0, 0]
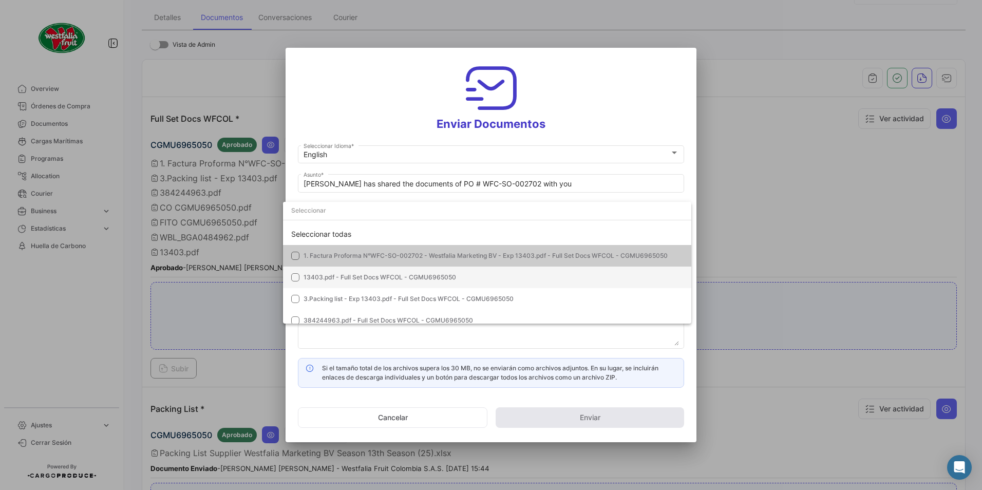
click at [326, 274] on span "13403.pdf - Full Set Docs WFCOL - CGMU6965050" at bounding box center [379, 277] width 152 height 8
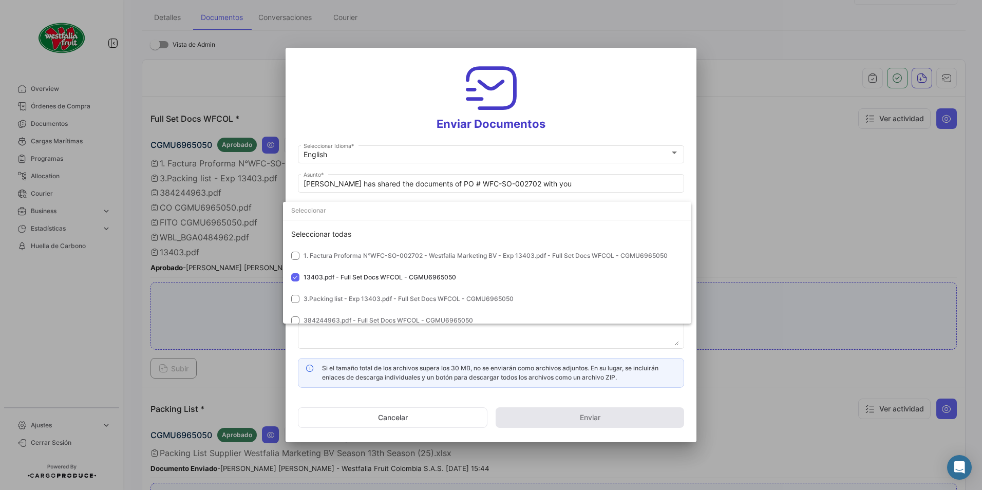
click at [578, 121] on div at bounding box center [491, 245] width 982 height 490
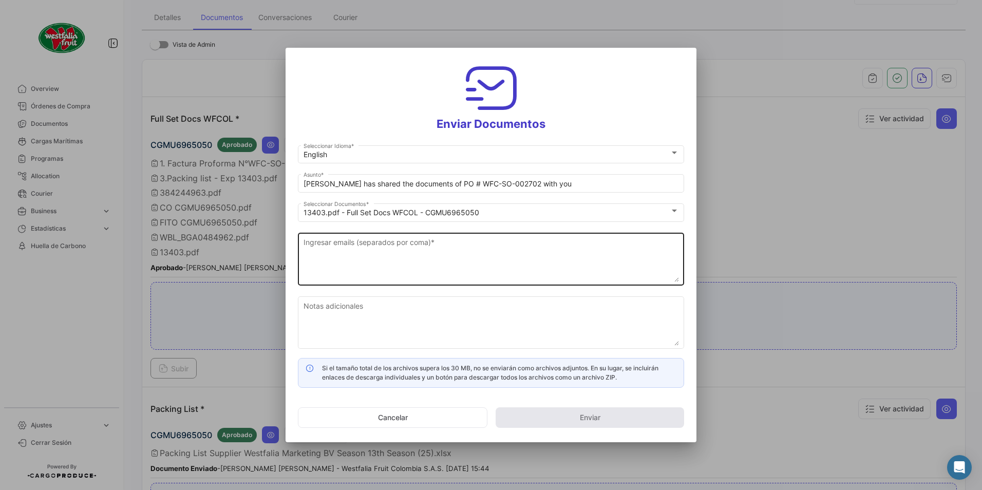
click at [371, 255] on textarea "Ingresar emails (separados por coma) *" at bounding box center [490, 259] width 375 height 45
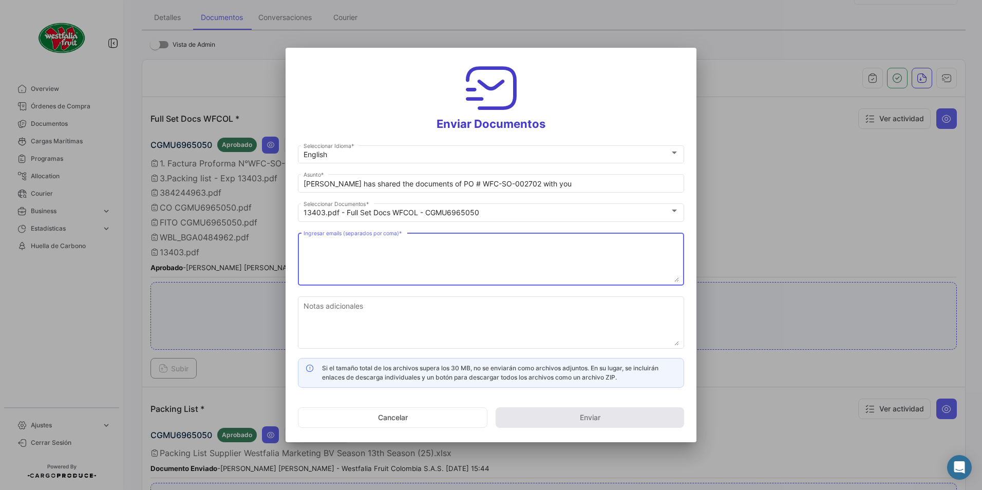
paste textarea "[DOMAIN_NAME][EMAIL_ADDRESS][DOMAIN_NAME]"
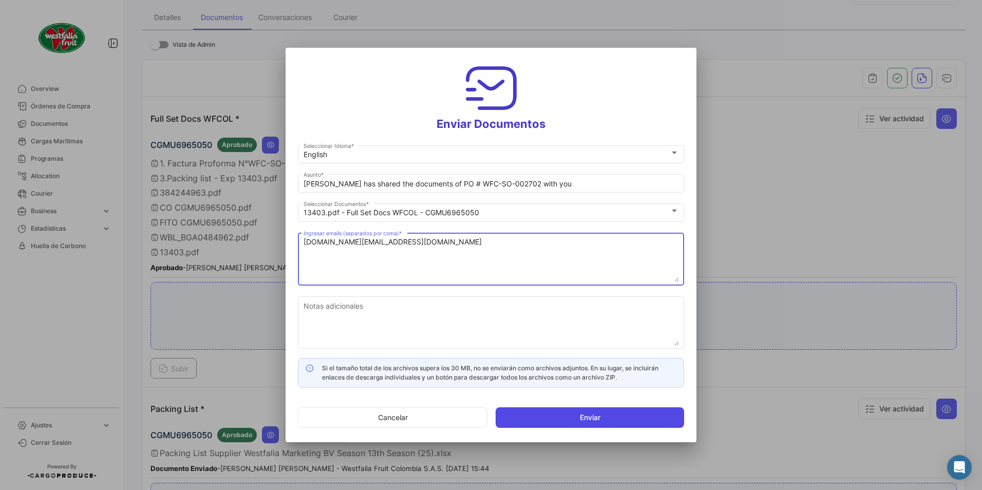
type textarea "[DOMAIN_NAME][EMAIL_ADDRESS][DOMAIN_NAME]"
click at [567, 417] on button "Enviar" at bounding box center [589, 417] width 188 height 21
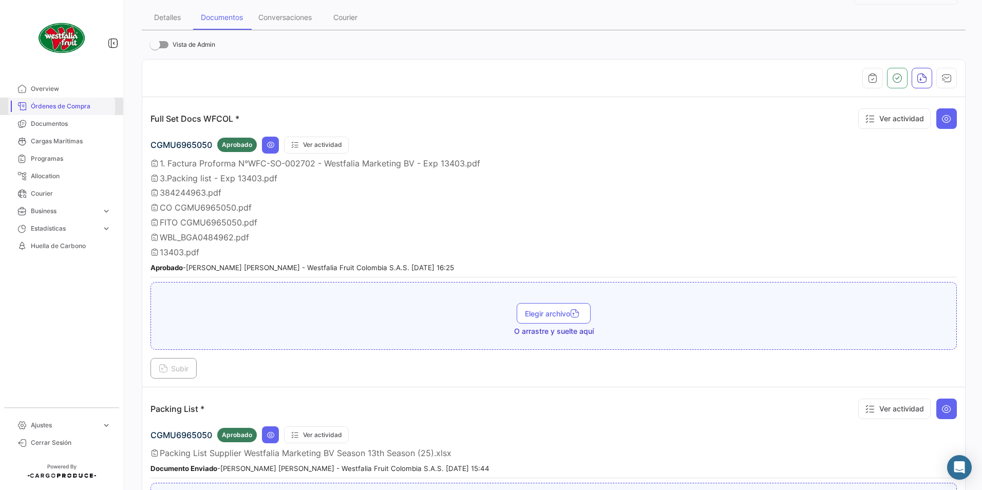
click at [57, 107] on span "Órdenes de Compra" at bounding box center [71, 106] width 80 height 9
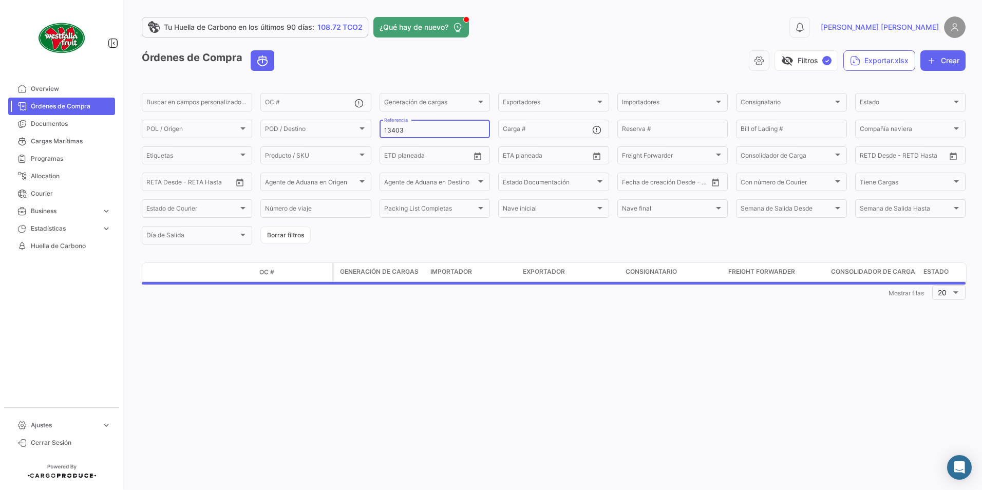
click at [423, 125] on div "13403 Referencia" at bounding box center [434, 128] width 101 height 20
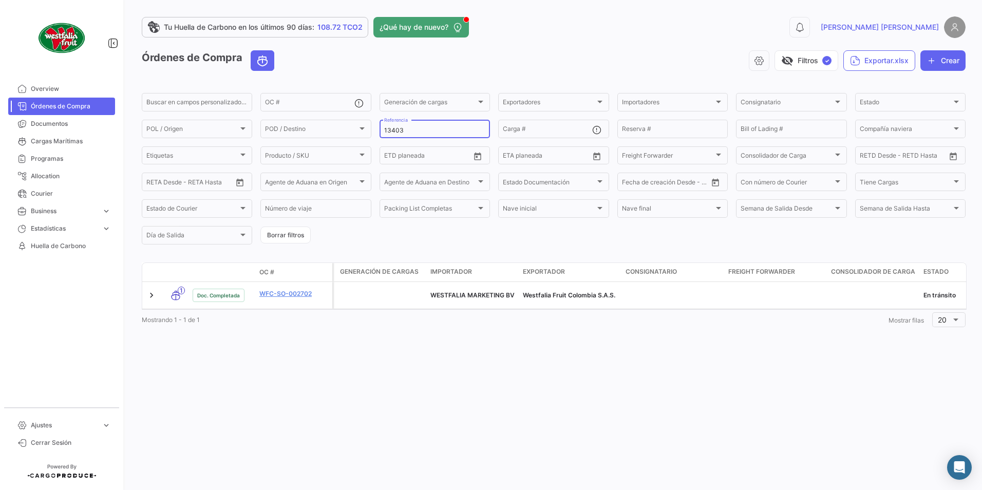
click at [420, 128] on input "13403" at bounding box center [434, 130] width 101 height 7
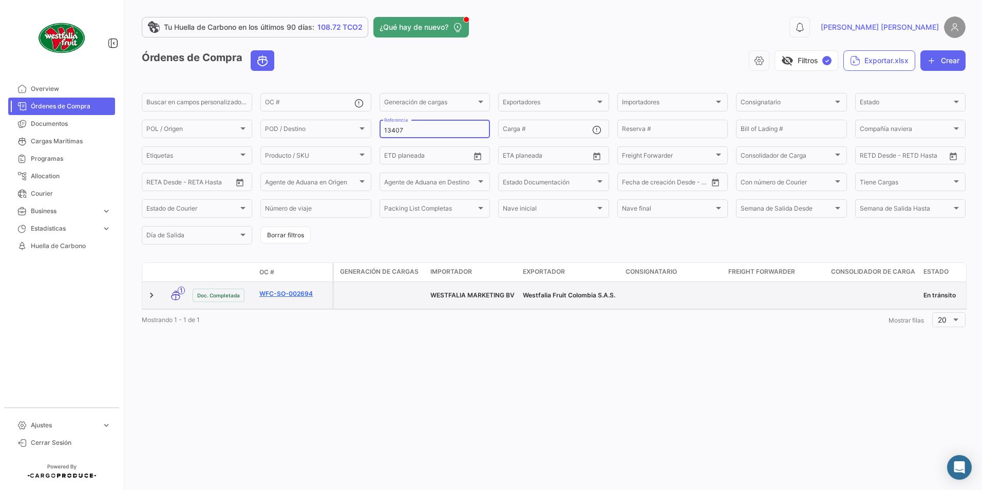
type input "13407"
click at [304, 292] on link "WFC-SO-002694" at bounding box center [293, 293] width 69 height 9
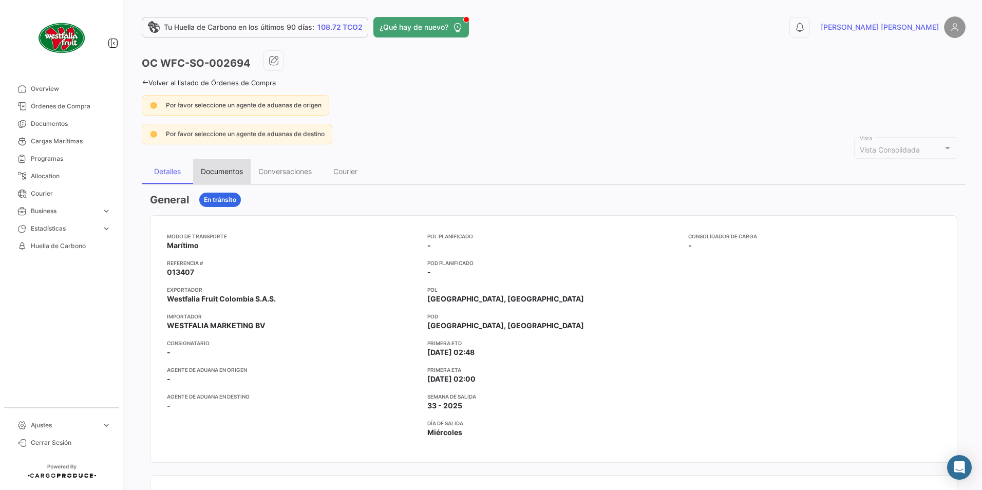
click at [219, 164] on div "Documentos" at bounding box center [221, 171] width 57 height 25
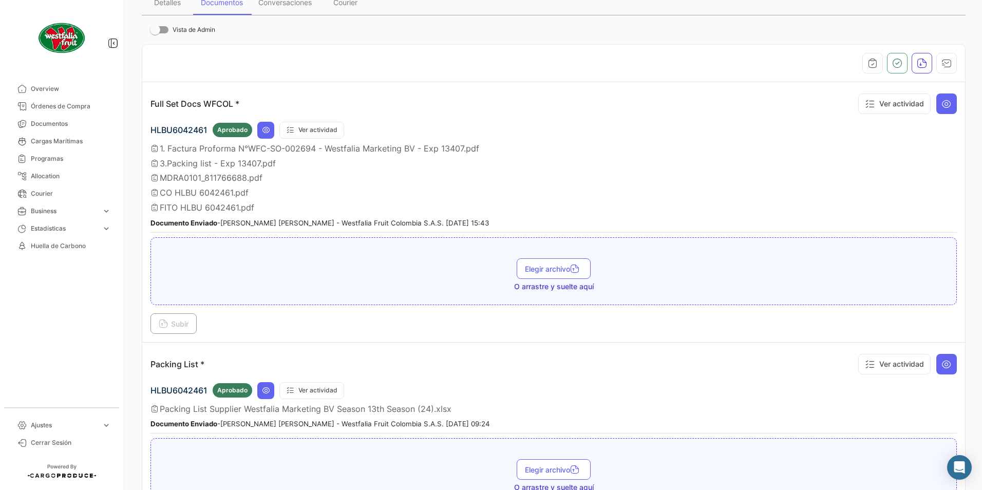
scroll to position [154, 0]
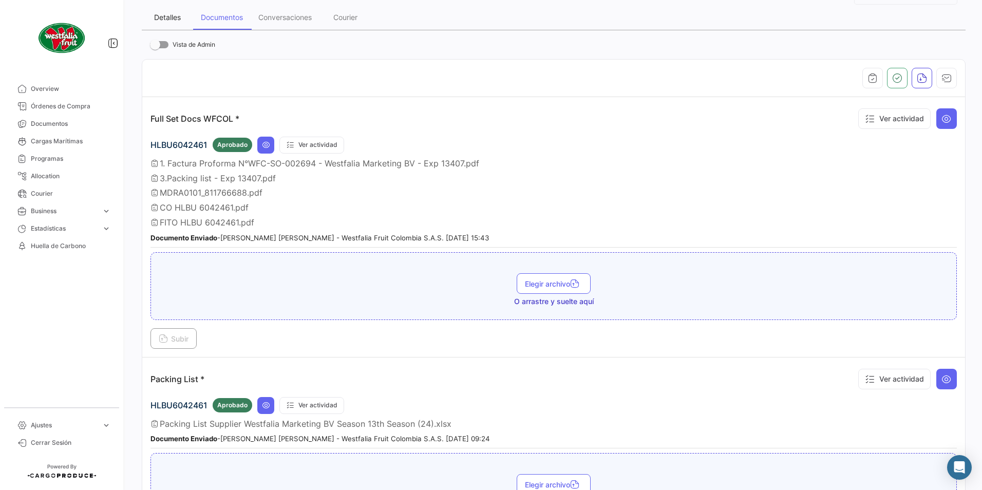
click at [165, 21] on div "Detalles" at bounding box center [167, 17] width 27 height 9
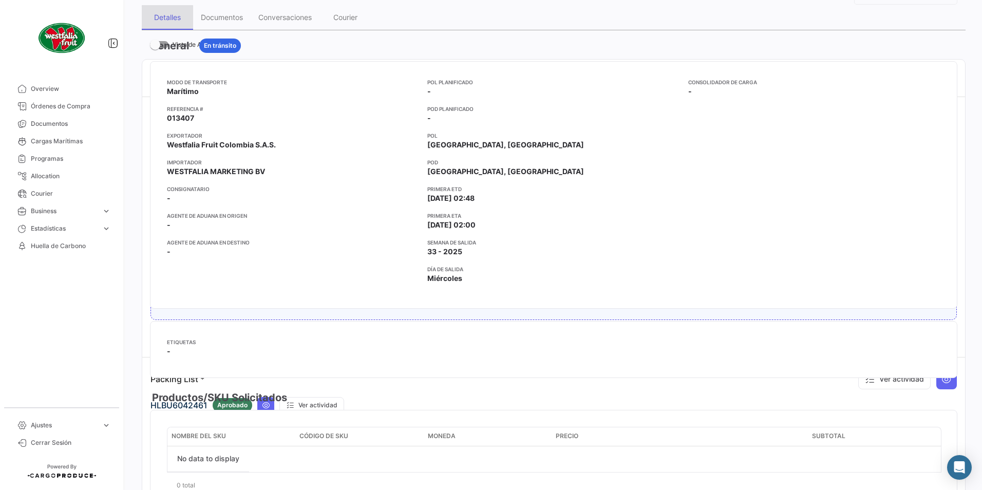
scroll to position [0, 0]
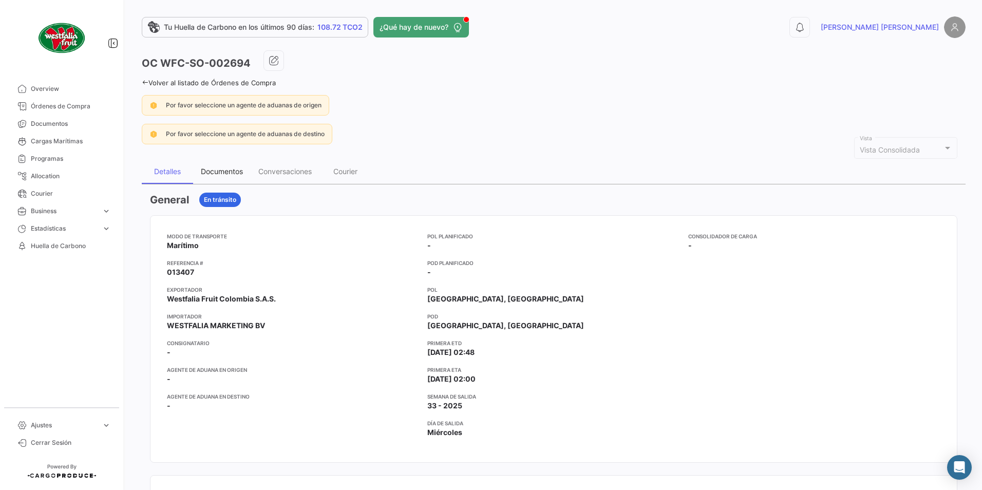
click at [220, 170] on div "Documentos" at bounding box center [222, 171] width 42 height 9
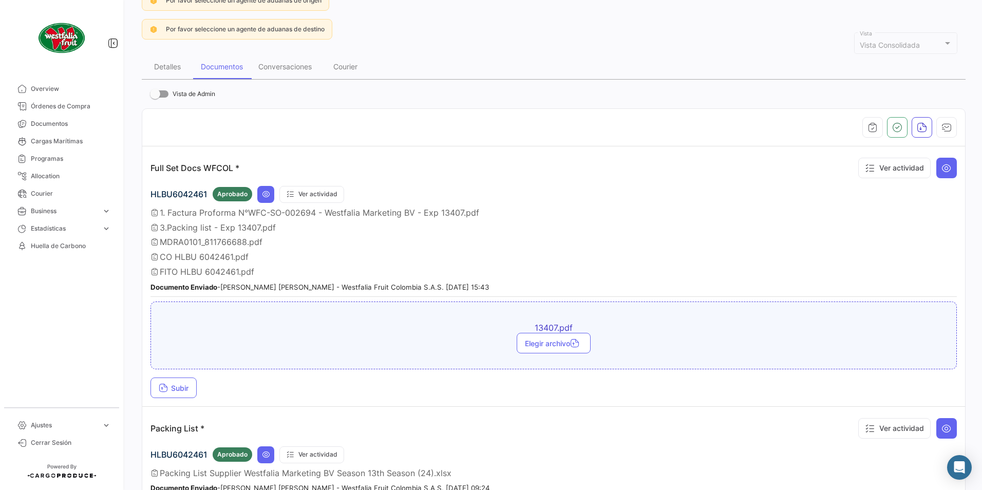
scroll to position [205, 0]
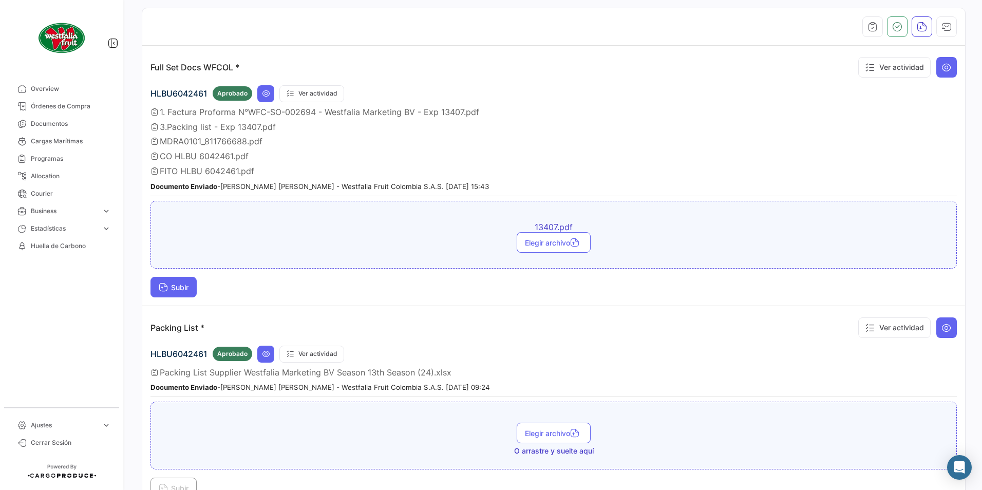
click at [172, 288] on span "Subir" at bounding box center [174, 287] width 30 height 9
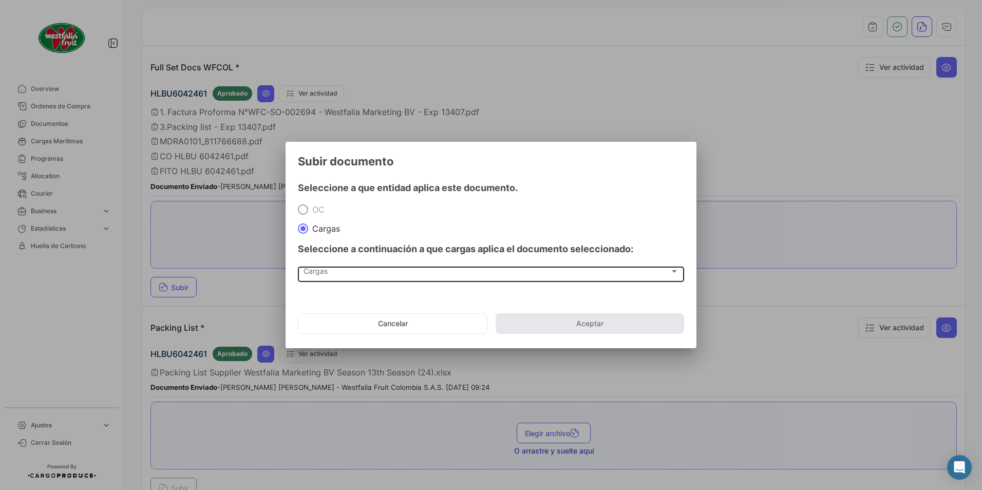
click at [334, 266] on div "Cargas Cargas" at bounding box center [490, 272] width 375 height 17
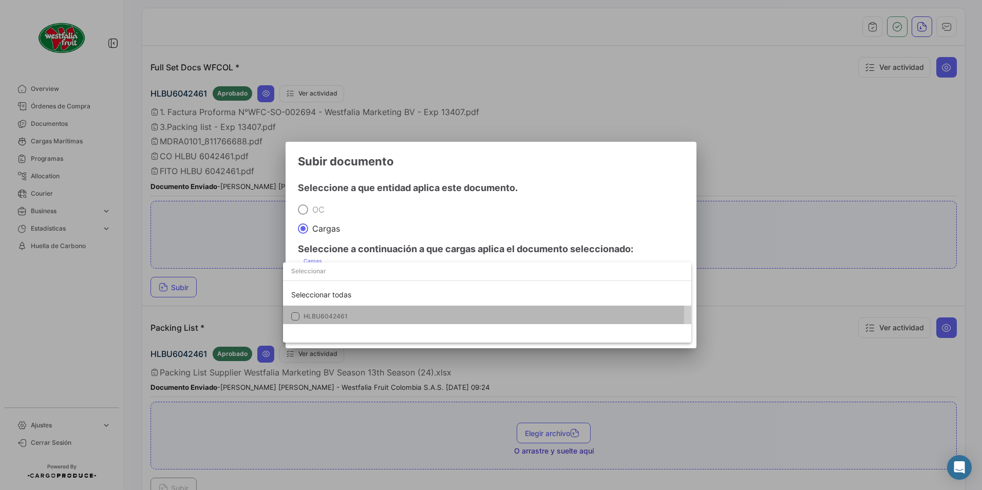
click at [287, 310] on mat-option "HLBU6042461" at bounding box center [487, 316] width 408 height 22
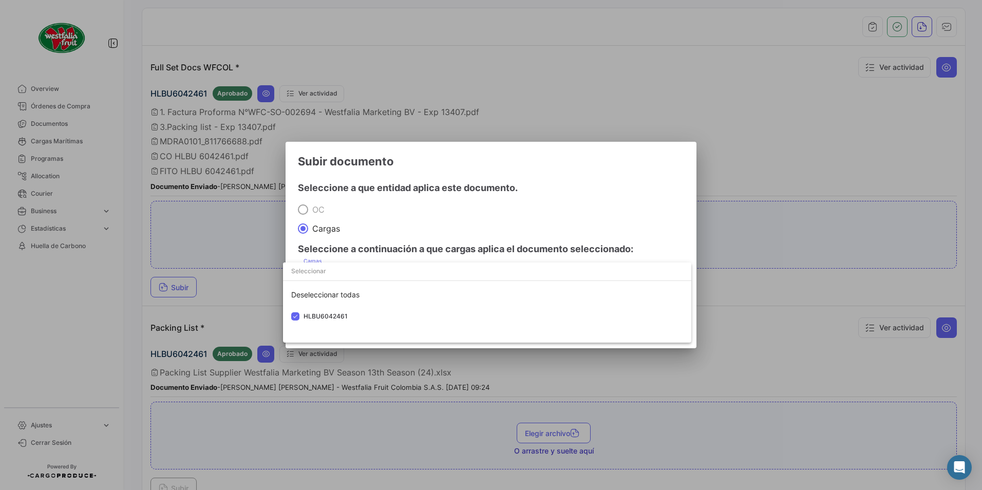
click at [453, 196] on div at bounding box center [491, 245] width 982 height 490
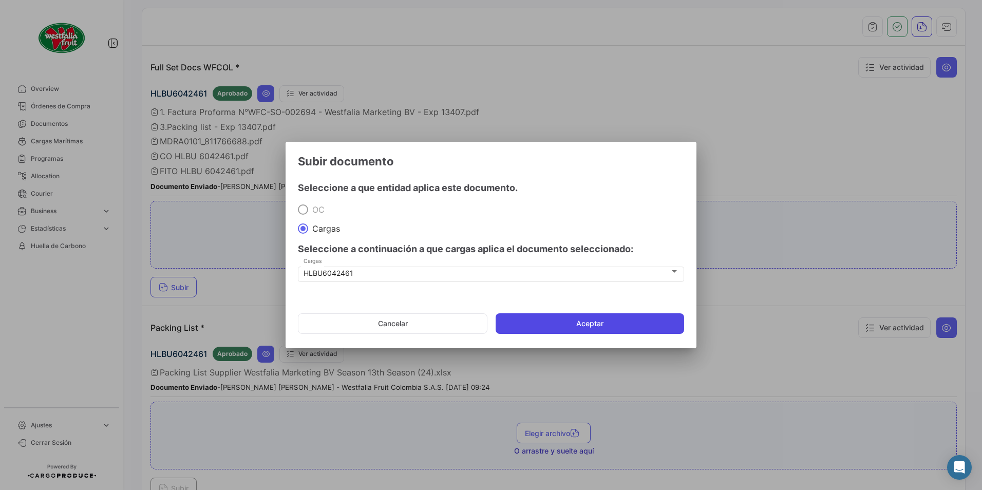
click at [546, 323] on button "Aceptar" at bounding box center [589, 323] width 188 height 21
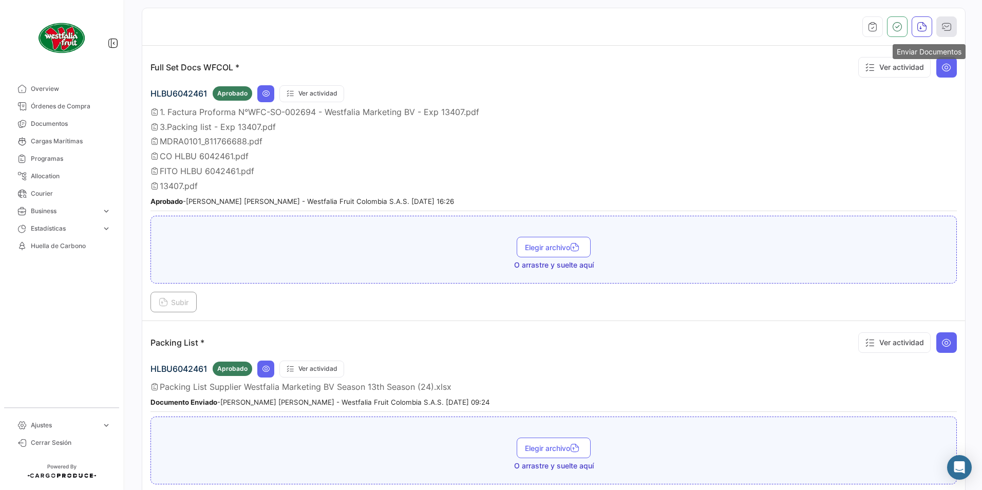
click at [941, 29] on icon "button" at bounding box center [946, 27] width 10 height 10
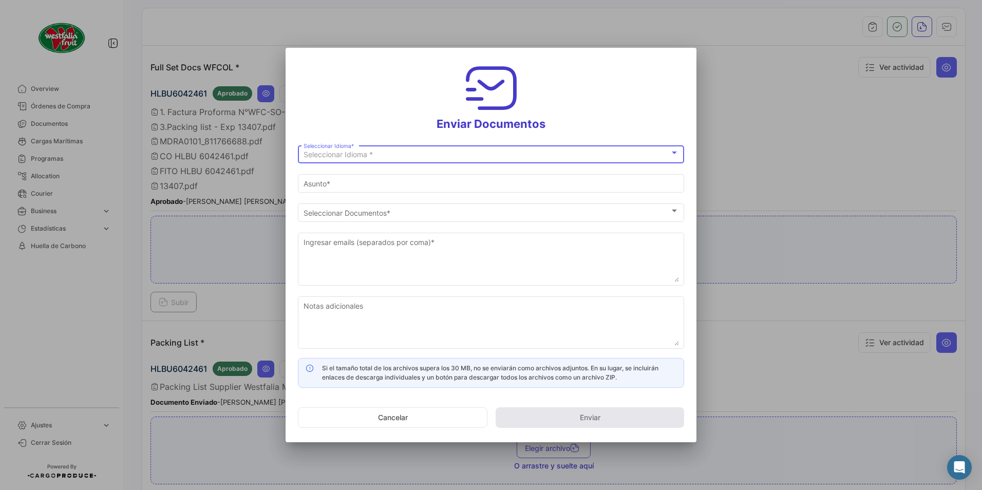
click at [369, 156] on span "Seleccionar Idioma *" at bounding box center [337, 154] width 69 height 9
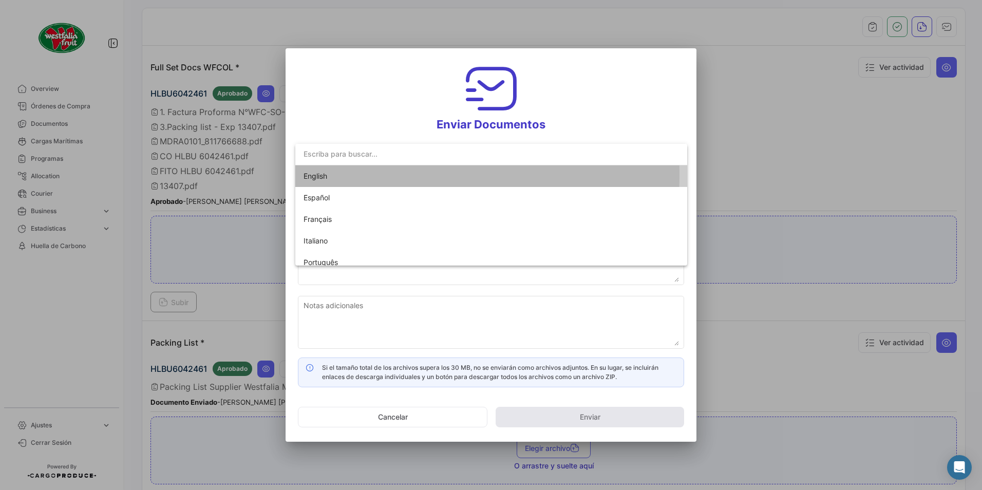
click at [309, 174] on span "English" at bounding box center [315, 175] width 24 height 9
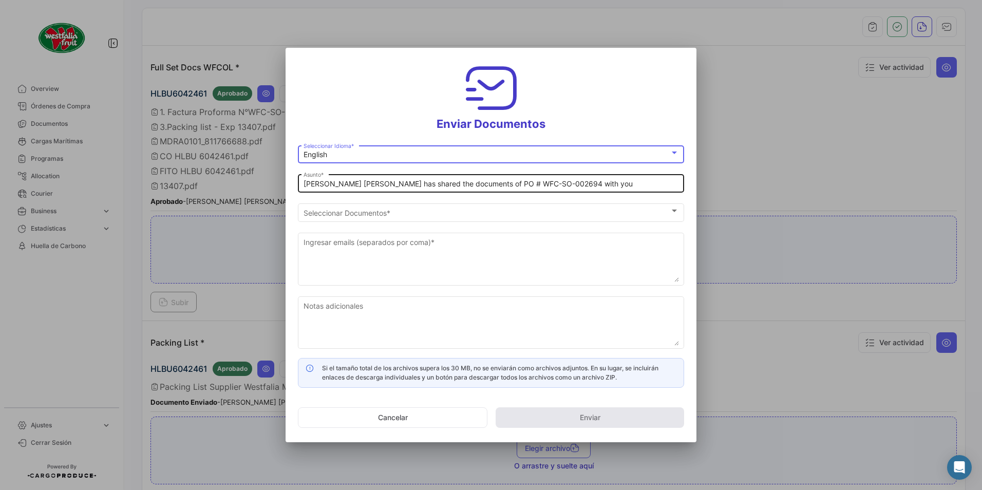
click at [349, 182] on input "[PERSON_NAME] [PERSON_NAME] has shared the documents of PO # WFC-SO-002694 with…" at bounding box center [490, 184] width 375 height 9
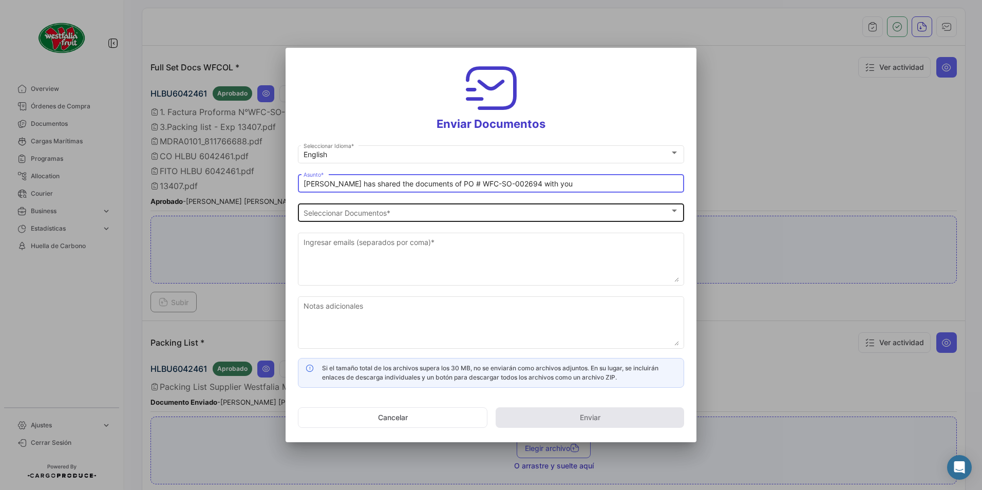
type input "[PERSON_NAME] has shared the documents of PO # WFC-SO-002694 with you"
click at [354, 212] on span "Seleccionar Documentos" at bounding box center [486, 212] width 366 height 9
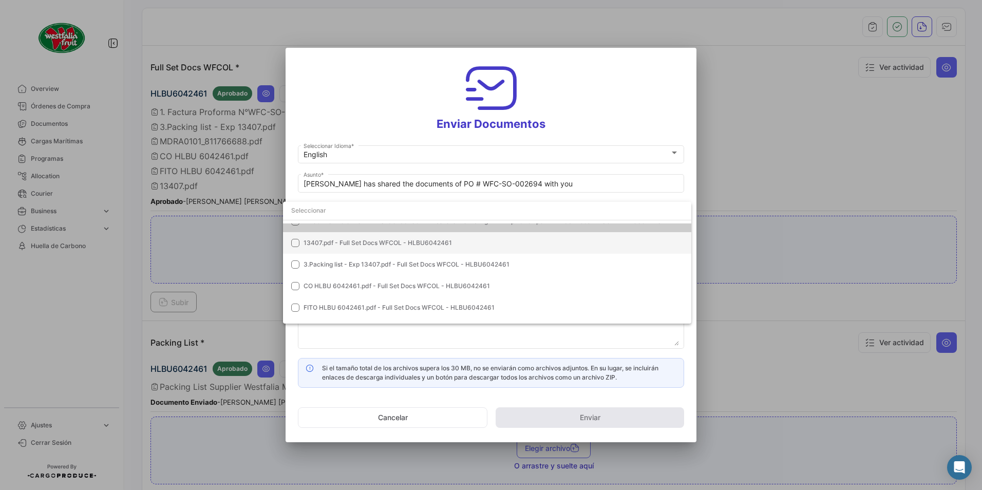
scroll to position [0, 0]
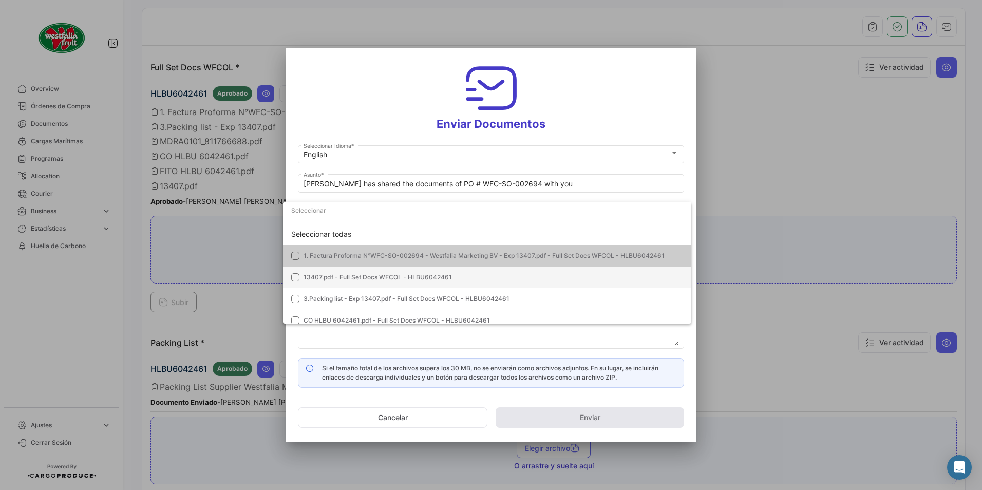
click at [325, 278] on span "13407.pdf - Full Set Docs WFCOL - HLBU6042461" at bounding box center [377, 277] width 148 height 8
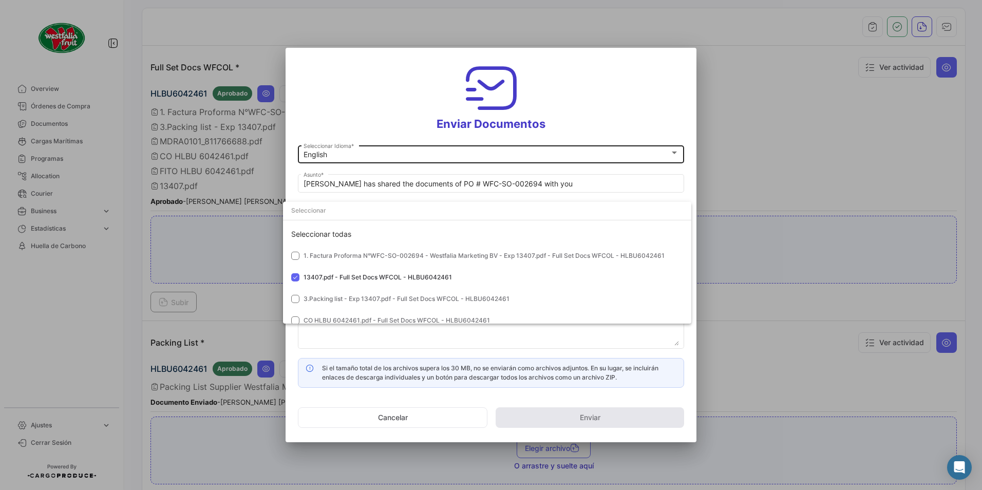
drag, startPoint x: 602, startPoint y: 129, endPoint x: 590, endPoint y: 156, distance: 29.2
click at [602, 129] on div at bounding box center [491, 245] width 982 height 490
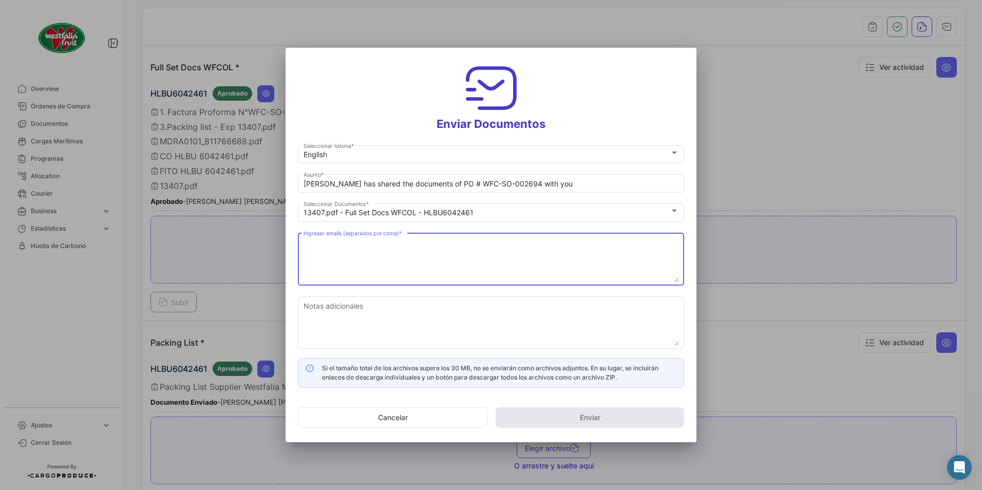
click at [371, 263] on textarea "Ingresar emails (separados por coma) *" at bounding box center [490, 259] width 375 height 45
paste textarea "[DOMAIN_NAME][EMAIL_ADDRESS][DOMAIN_NAME]"
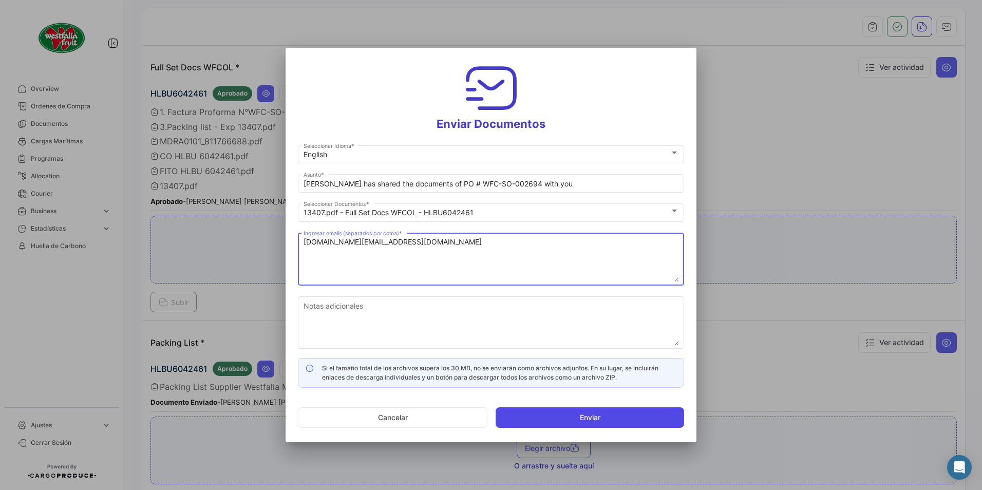
type textarea "[DOMAIN_NAME][EMAIL_ADDRESS][DOMAIN_NAME]"
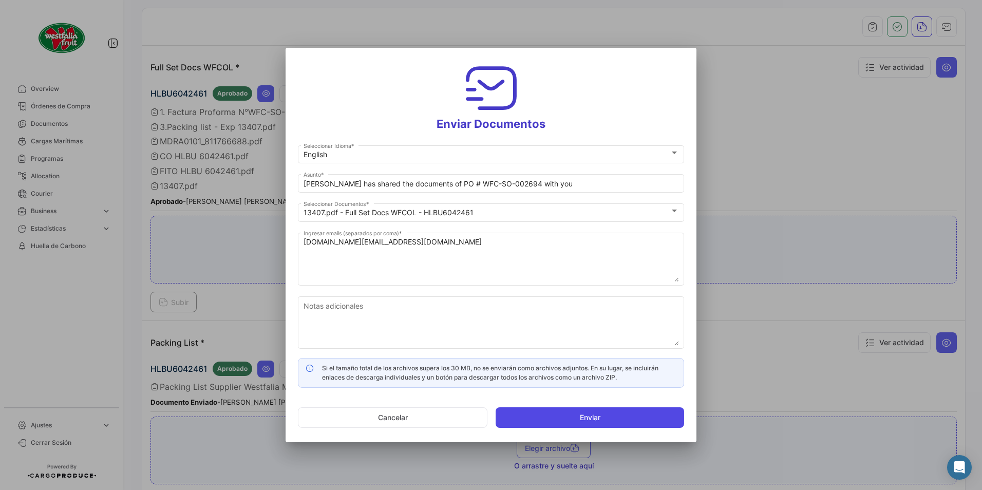
click at [540, 414] on button "Enviar" at bounding box center [589, 417] width 188 height 21
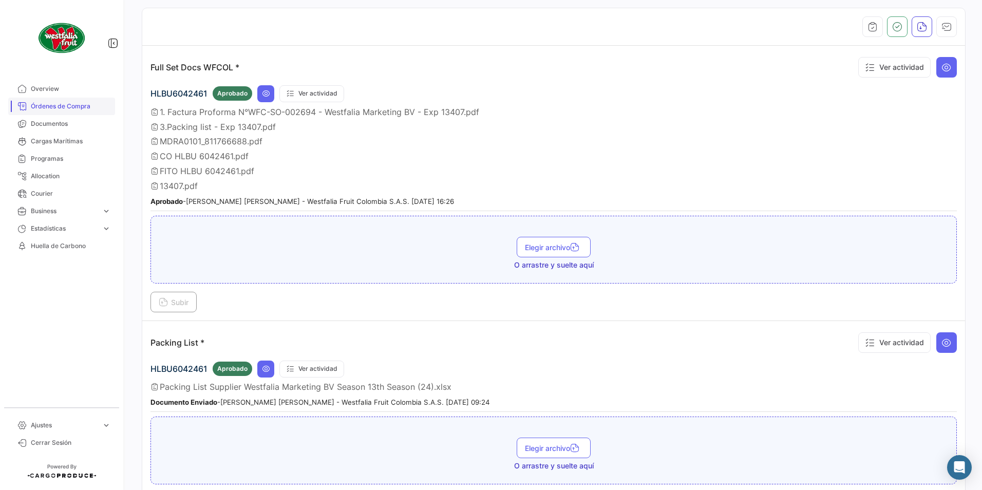
click at [49, 111] on link "Órdenes de Compra" at bounding box center [61, 106] width 107 height 17
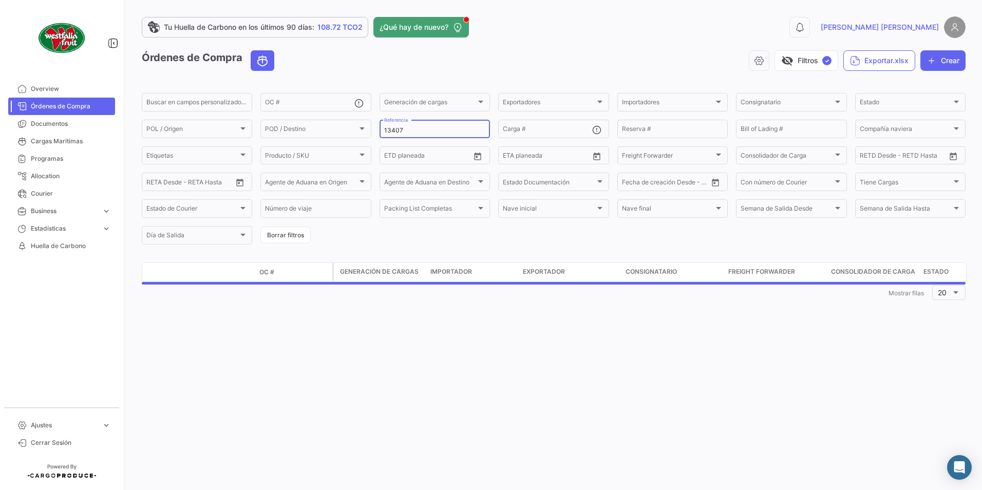
click at [433, 129] on input "13407" at bounding box center [434, 130] width 101 height 7
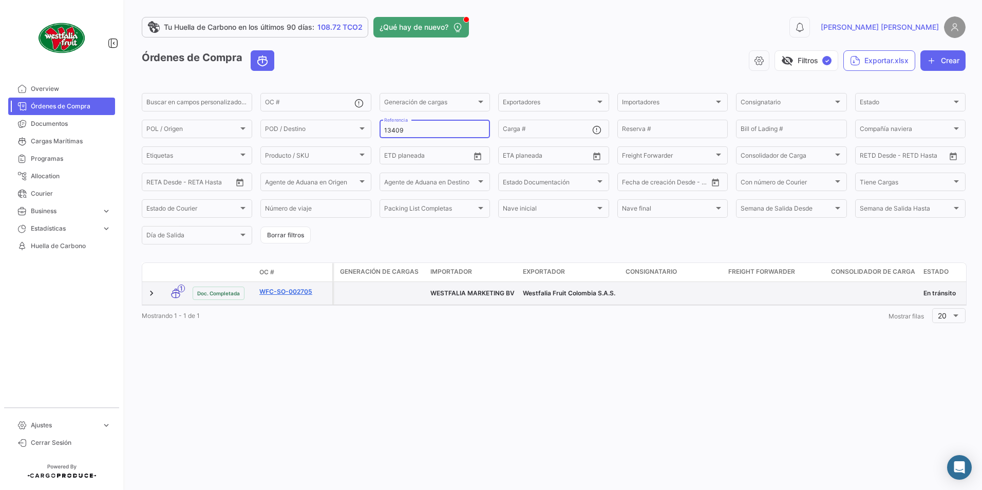
type input "13409"
click at [297, 292] on link "WFC-SO-002705" at bounding box center [293, 291] width 69 height 9
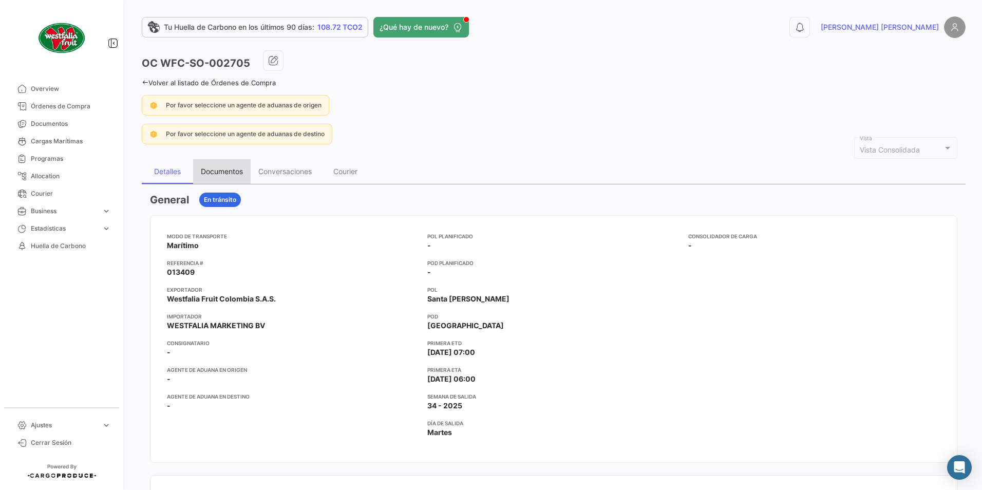
click at [213, 169] on div "Documentos" at bounding box center [222, 171] width 42 height 9
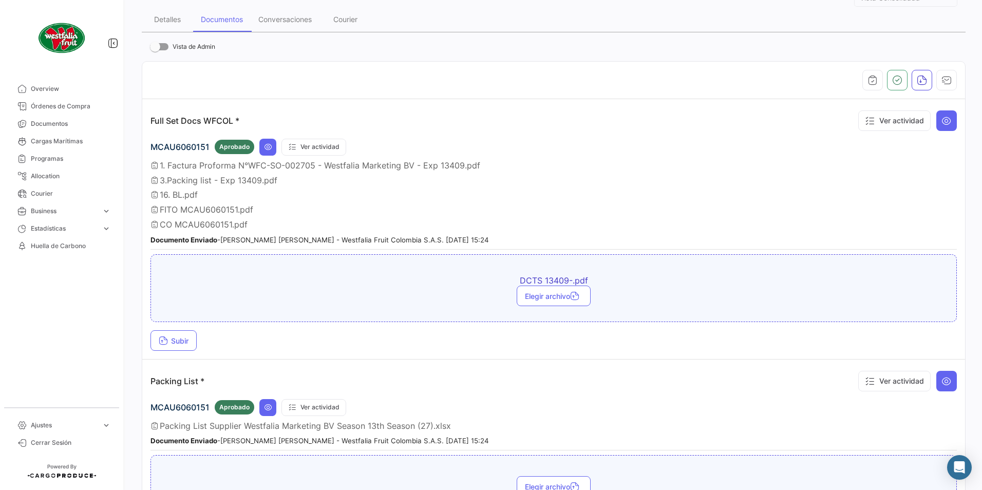
scroll to position [154, 0]
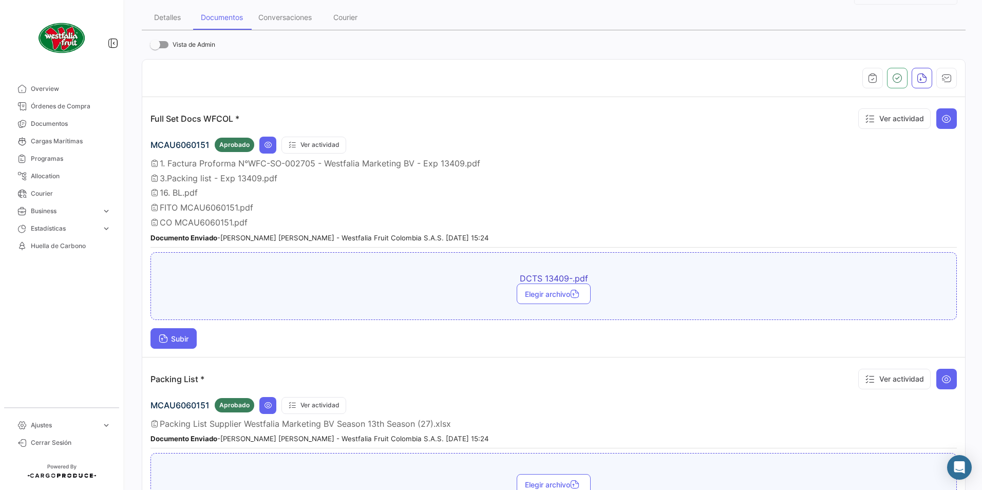
click at [177, 342] on span "Subir" at bounding box center [174, 338] width 30 height 9
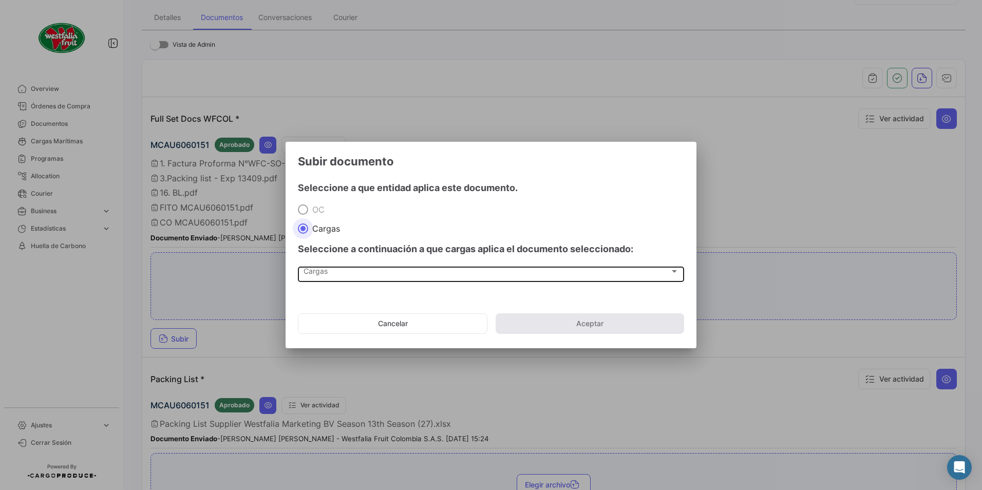
click at [336, 279] on div "Cargas Cargas" at bounding box center [490, 272] width 375 height 17
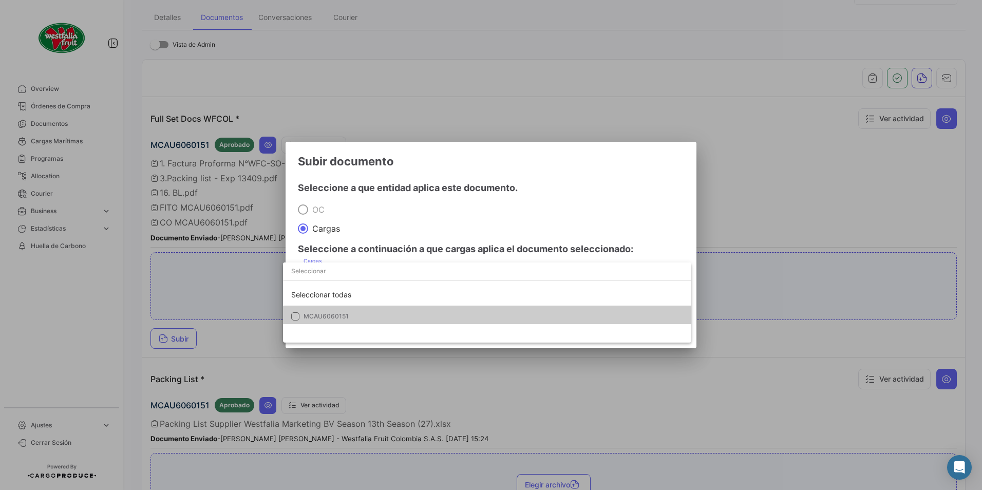
click at [318, 310] on mat-option "MCAU6060151" at bounding box center [487, 316] width 408 height 22
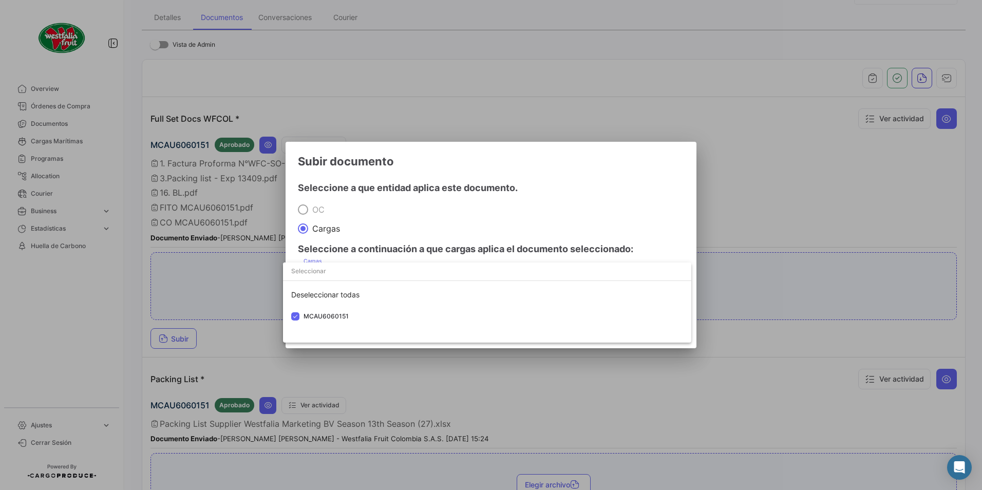
click at [438, 239] on div at bounding box center [491, 245] width 982 height 490
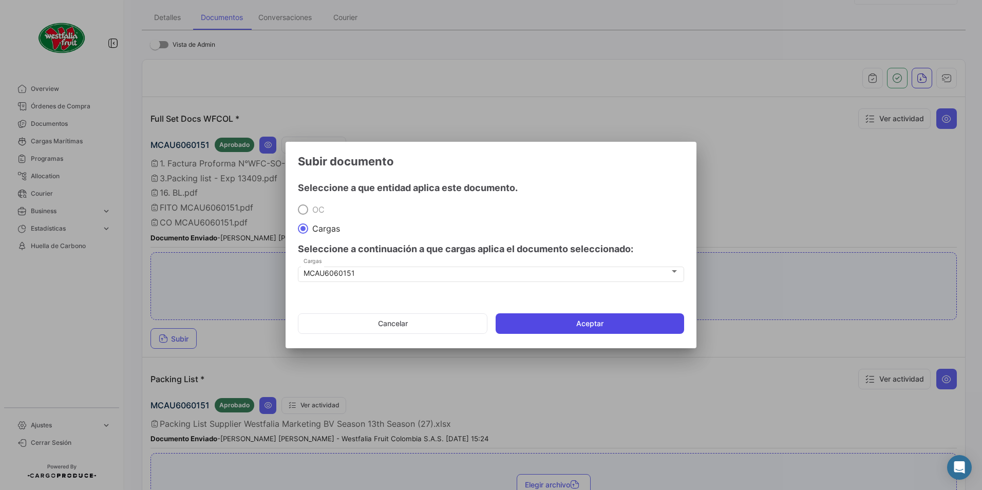
click at [525, 328] on button "Aceptar" at bounding box center [589, 323] width 188 height 21
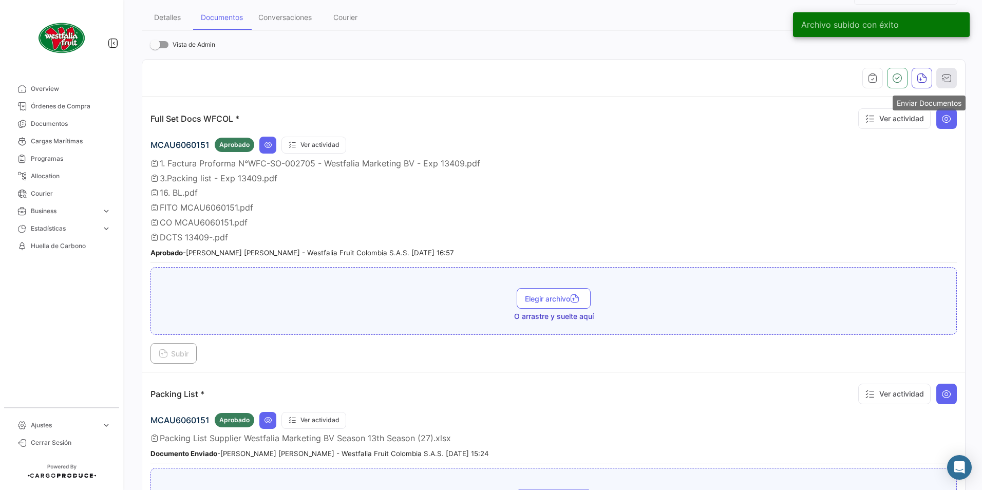
click at [941, 76] on icon "button" at bounding box center [946, 78] width 10 height 10
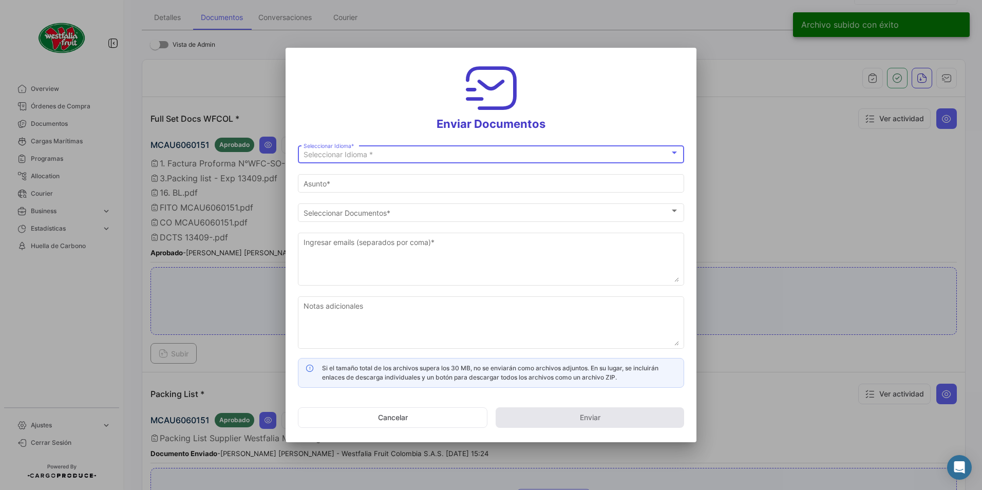
click at [387, 155] on div "Seleccionar Idioma *" at bounding box center [486, 154] width 366 height 9
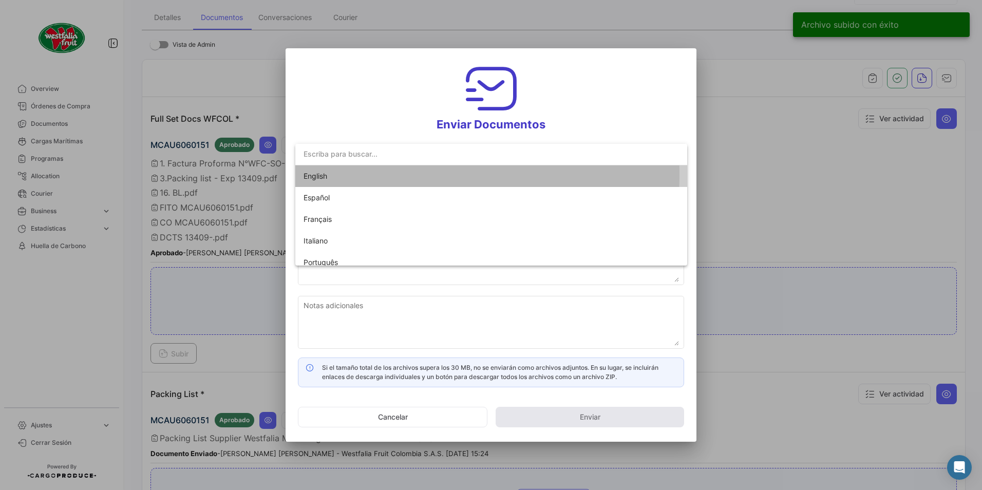
click at [320, 174] on span "English" at bounding box center [315, 175] width 24 height 9
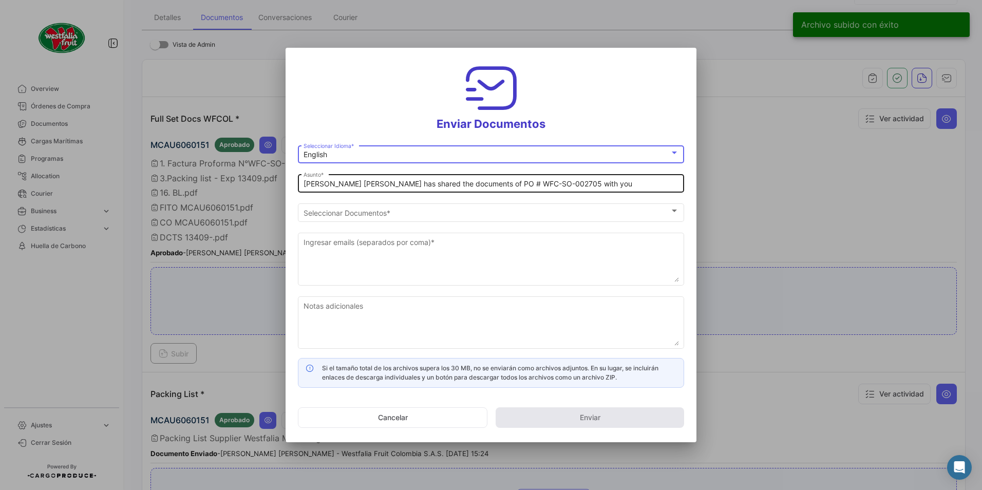
click at [348, 186] on input "[PERSON_NAME] [PERSON_NAME] has shared the documents of PO # WFC-SO-002705 with…" at bounding box center [490, 184] width 375 height 9
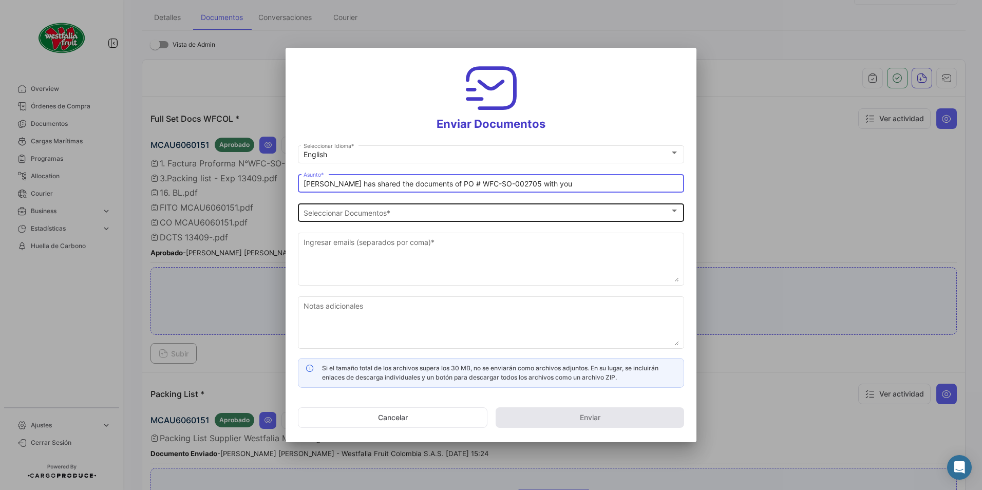
type input "[PERSON_NAME] has shared the documents of PO # WFC-SO-002705 with you"
click at [349, 204] on div "Seleccionar Documentos Seleccionar Documentos *" at bounding box center [490, 211] width 375 height 20
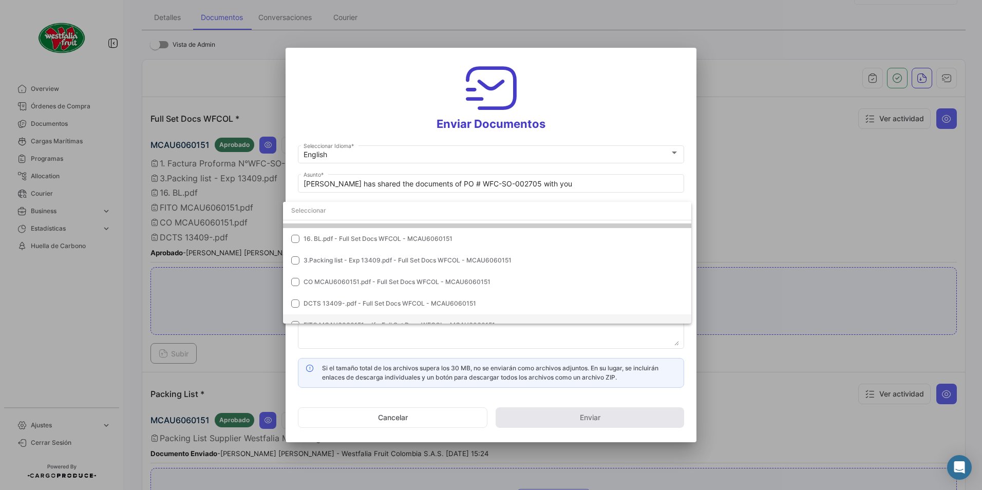
scroll to position [72, 0]
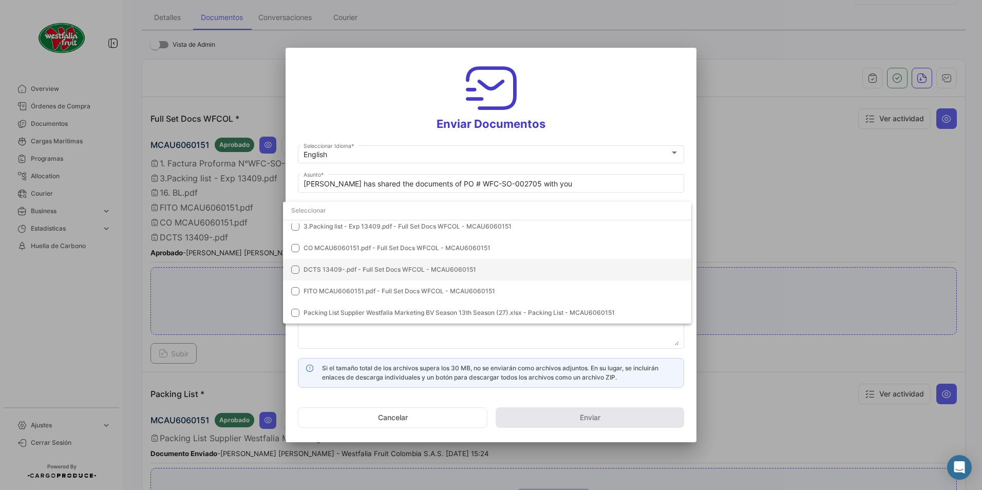
click at [314, 269] on span "DCTS 13409-.pdf - Full Set Docs WFCOL - MCAU6060151" at bounding box center [389, 269] width 172 height 8
drag, startPoint x: 617, startPoint y: 87, endPoint x: 527, endPoint y: 183, distance: 131.5
click at [618, 85] on div at bounding box center [491, 245] width 982 height 490
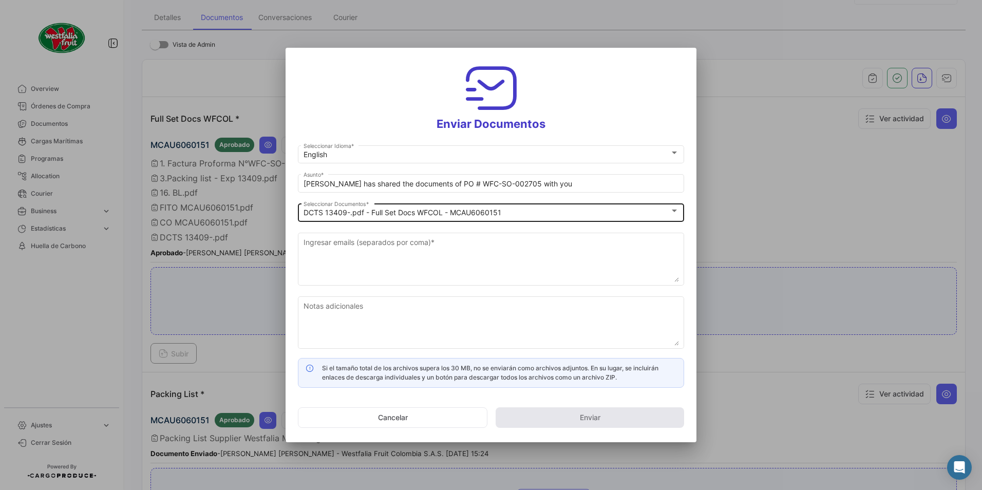
click at [433, 216] on mat-select-trigger "DCTS 13409-.pdf - Full Set Docs WFCOL - MCAU6060151" at bounding box center [402, 212] width 198 height 9
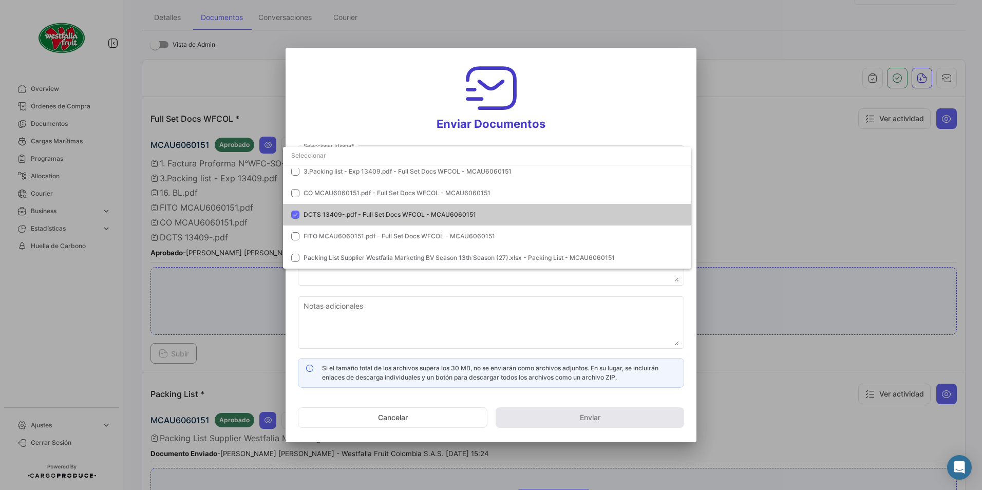
click at [577, 108] on div at bounding box center [491, 245] width 982 height 490
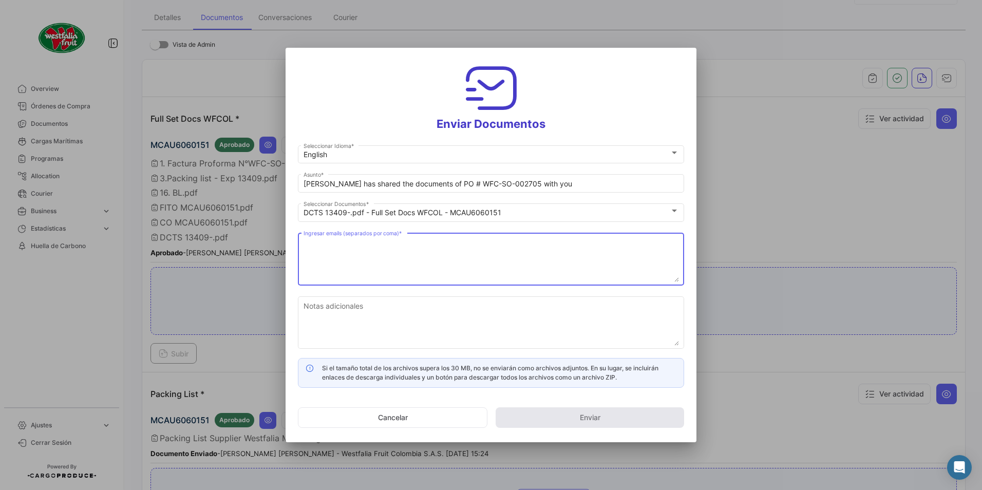
click at [353, 242] on textarea "Ingresar emails (separados por coma) *" at bounding box center [490, 259] width 375 height 45
paste textarea "[DOMAIN_NAME][EMAIL_ADDRESS][DOMAIN_NAME]"
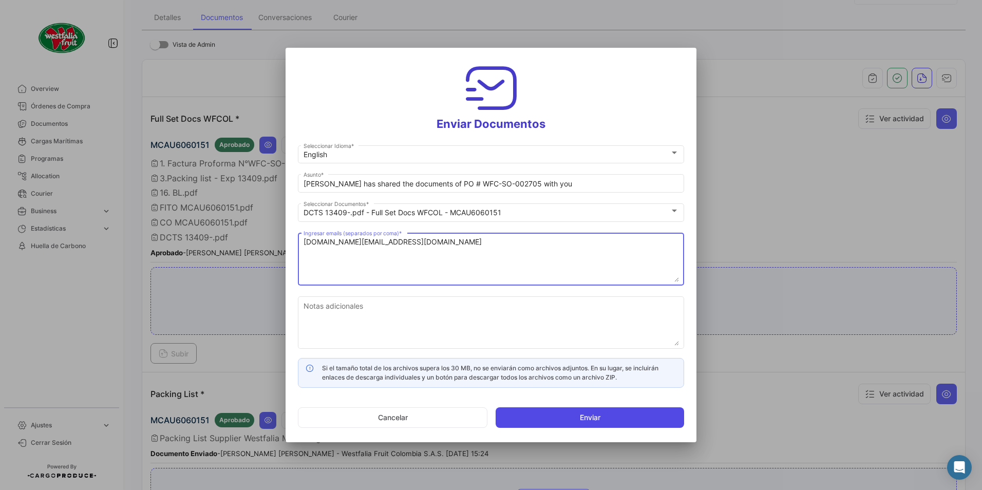
type textarea "[DOMAIN_NAME][EMAIL_ADDRESS][DOMAIN_NAME]"
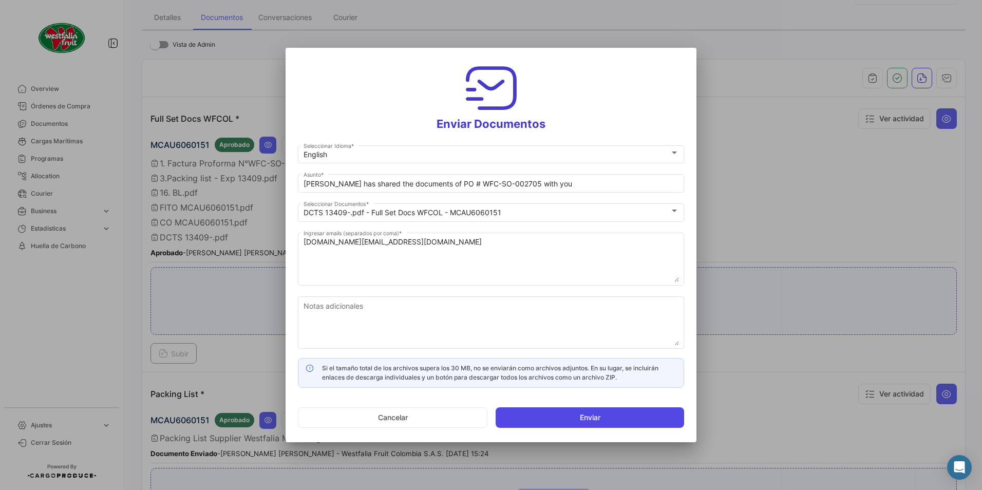
click at [562, 416] on button "Enviar" at bounding box center [589, 417] width 188 height 21
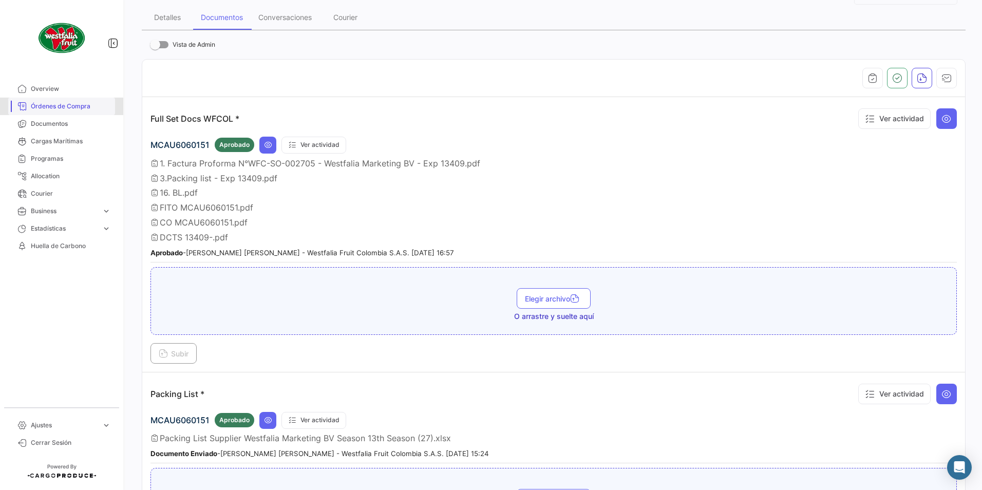
click at [46, 100] on link "Órdenes de Compra" at bounding box center [61, 106] width 107 height 17
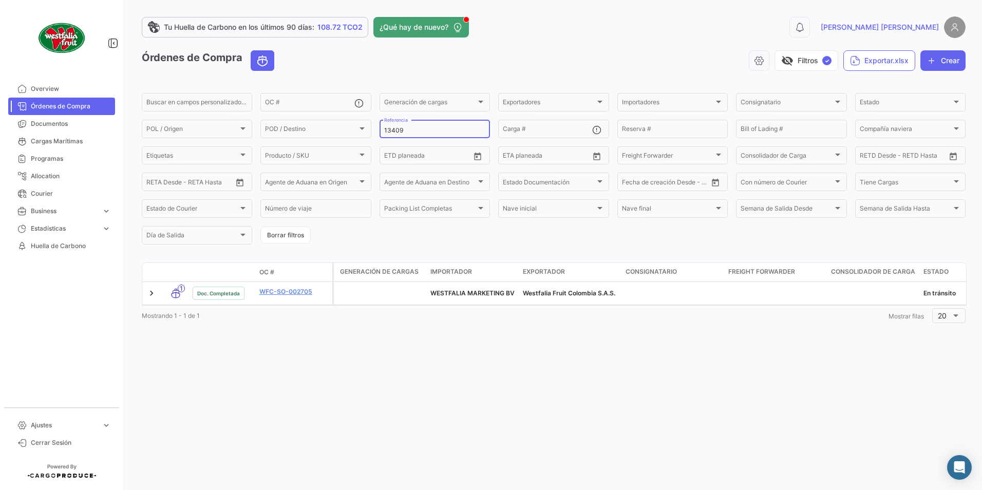
click at [407, 127] on input "13409" at bounding box center [434, 130] width 101 height 7
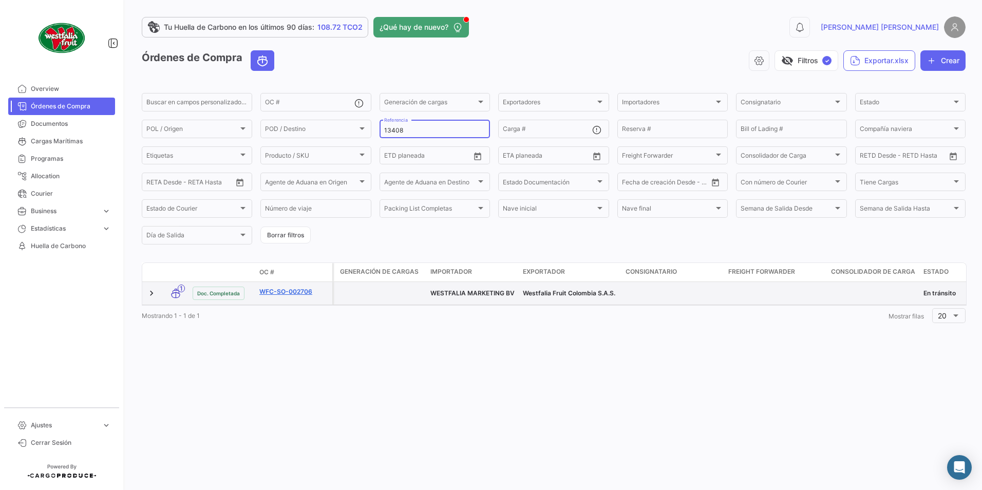
type input "13408"
click at [300, 292] on link "WFC-SO-002706" at bounding box center [293, 291] width 69 height 9
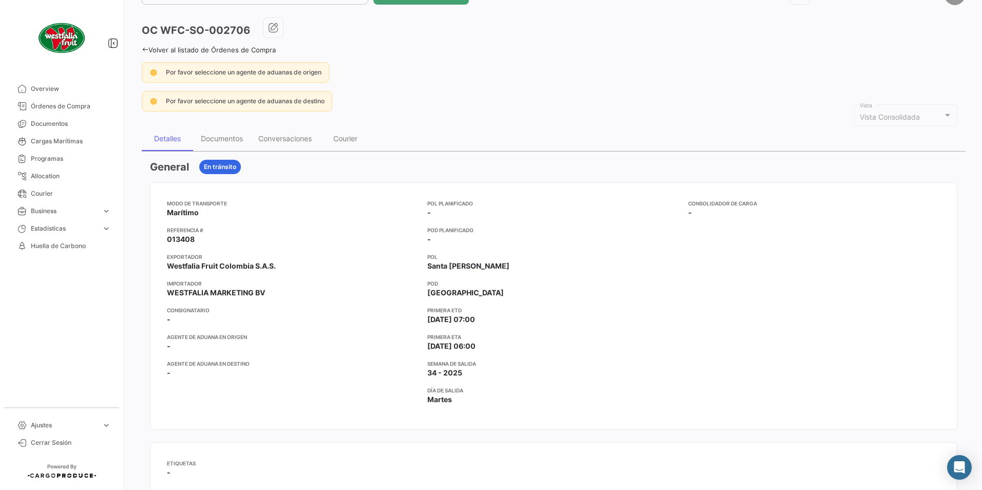
scroll to position [51, 0]
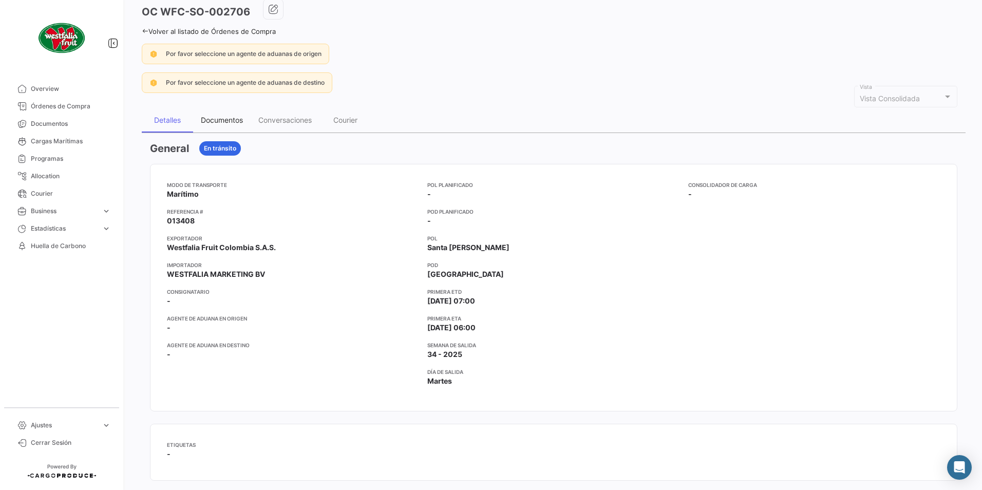
click at [210, 116] on div "Documentos" at bounding box center [222, 120] width 42 height 9
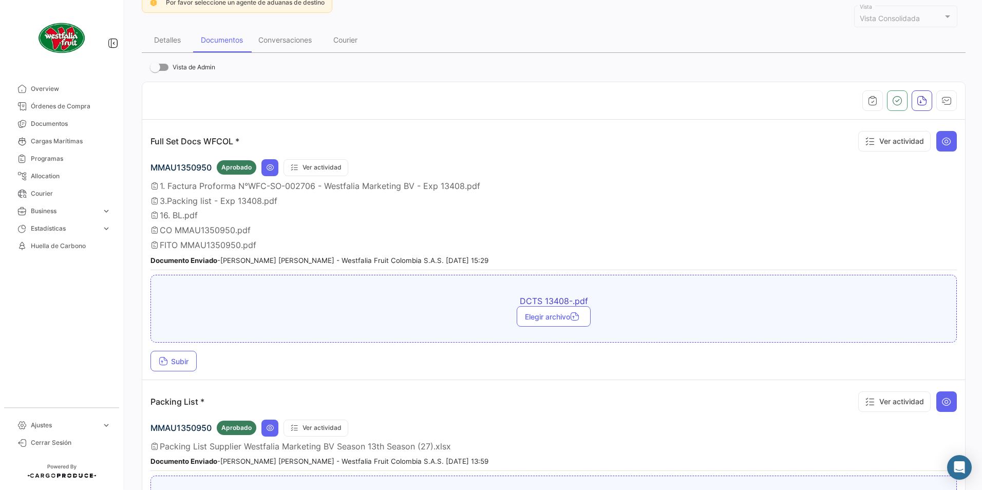
scroll to position [205, 0]
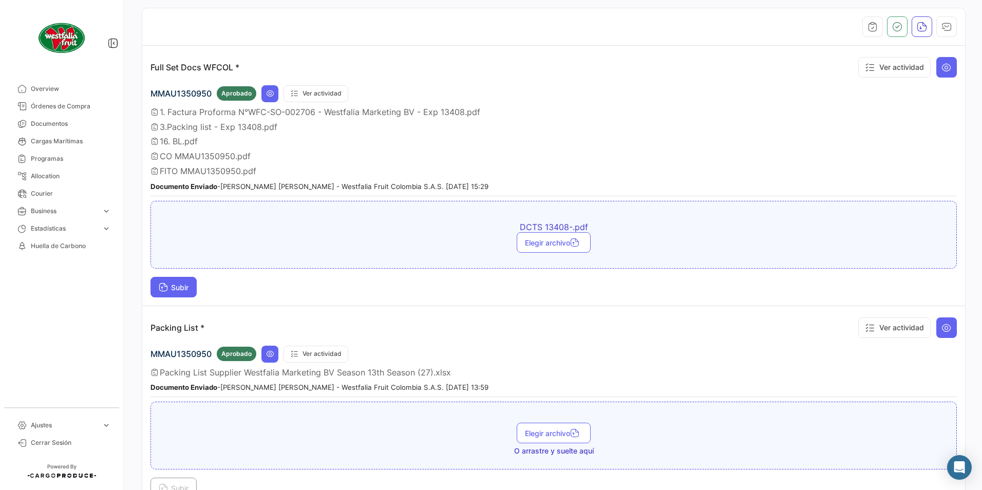
click at [177, 290] on span "Subir" at bounding box center [174, 287] width 30 height 9
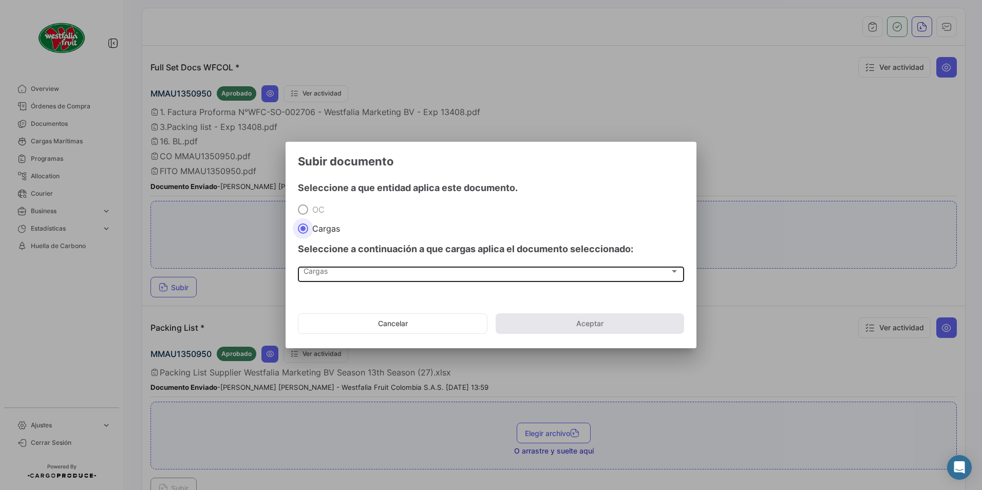
click at [362, 273] on div "Cargas" at bounding box center [486, 273] width 366 height 9
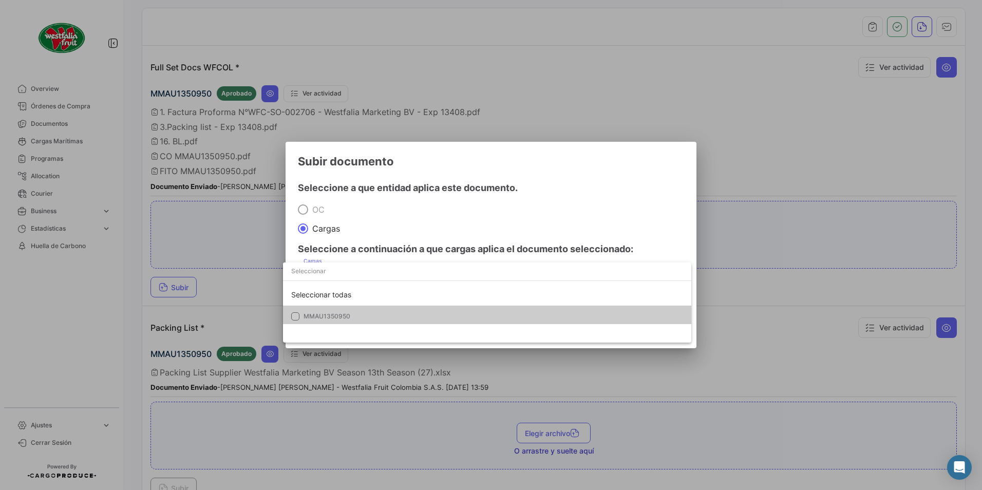
click at [336, 313] on span "MMAU1350950" at bounding box center [326, 316] width 47 height 8
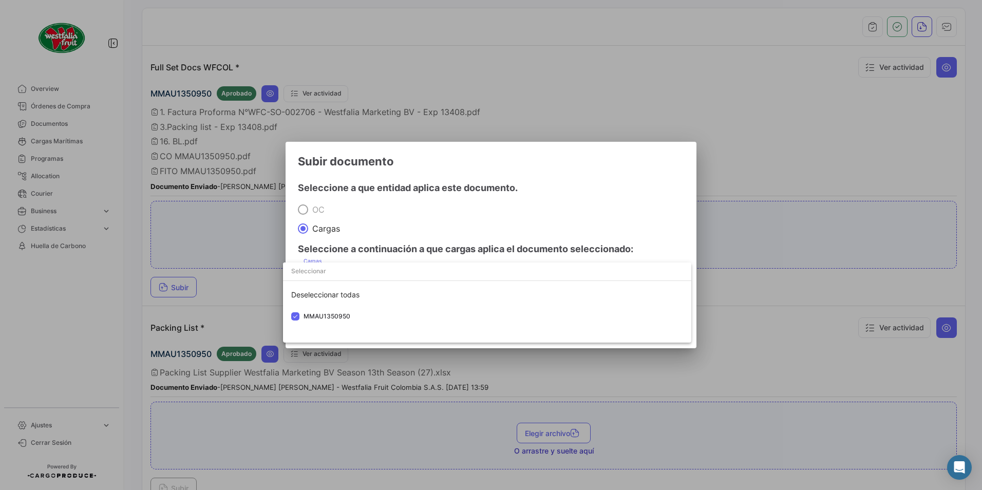
click at [464, 224] on div at bounding box center [491, 245] width 982 height 490
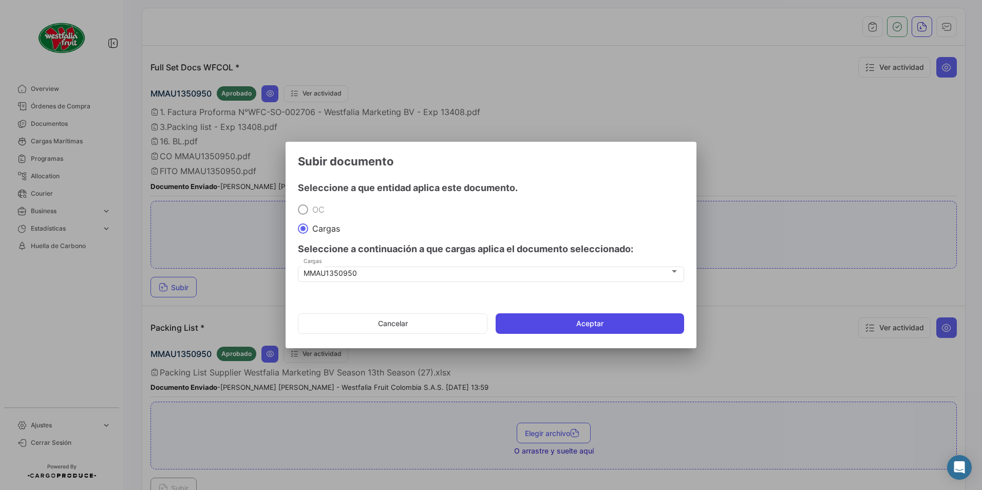
click at [549, 329] on button "Aceptar" at bounding box center [589, 323] width 188 height 21
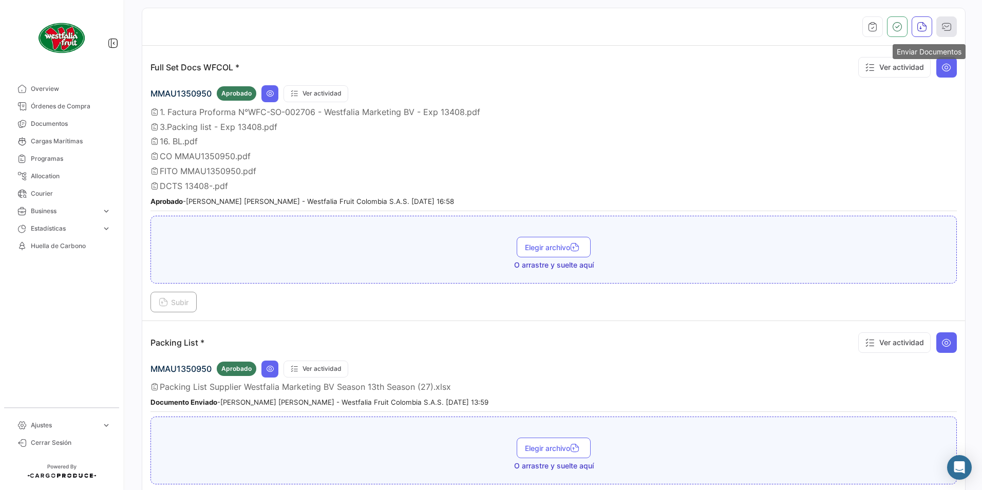
click at [945, 26] on icon "button" at bounding box center [946, 27] width 10 height 10
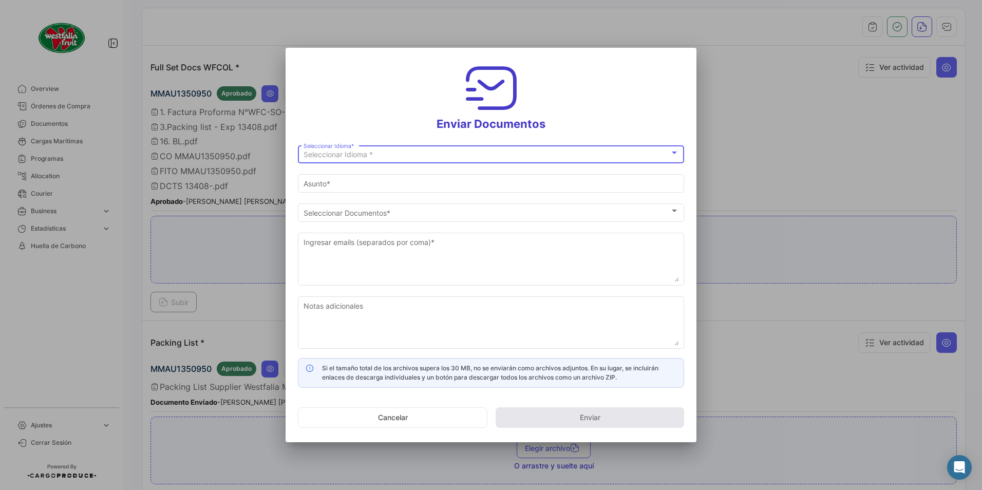
click at [354, 158] on span "Seleccionar Idioma *" at bounding box center [337, 154] width 69 height 9
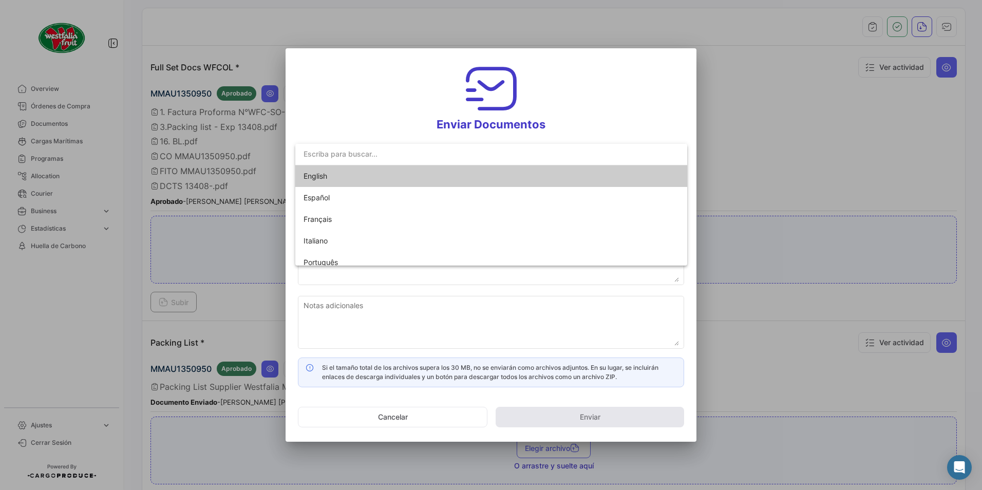
click at [323, 178] on span "English" at bounding box center [315, 175] width 24 height 9
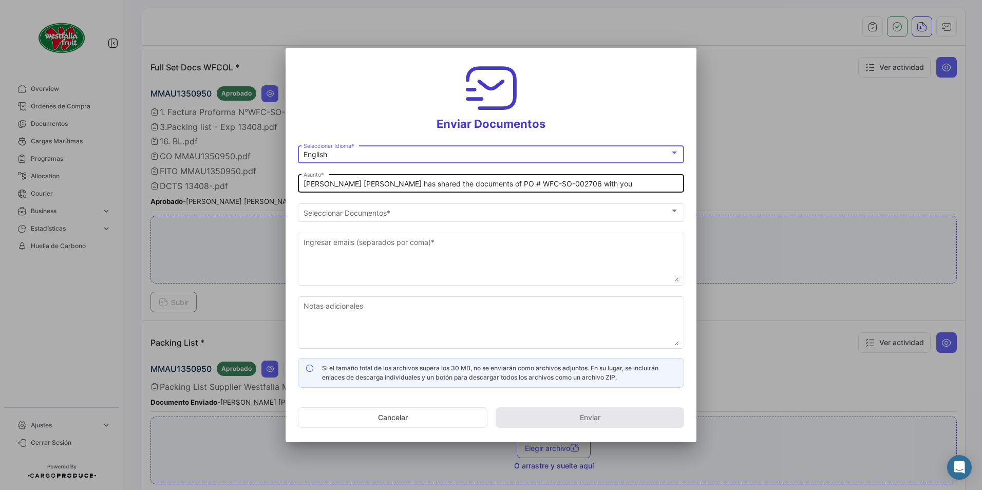
click at [349, 185] on input "[PERSON_NAME] [PERSON_NAME] has shared the documents of PO # WFC-SO-002706 with…" at bounding box center [490, 184] width 375 height 9
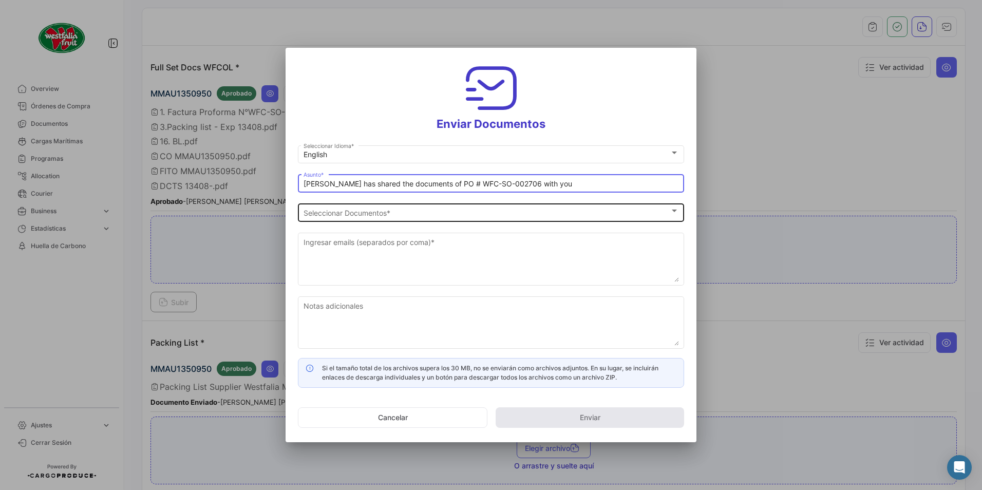
type input "[PERSON_NAME] has shared the documents of PO # WFC-SO-002706 with you"
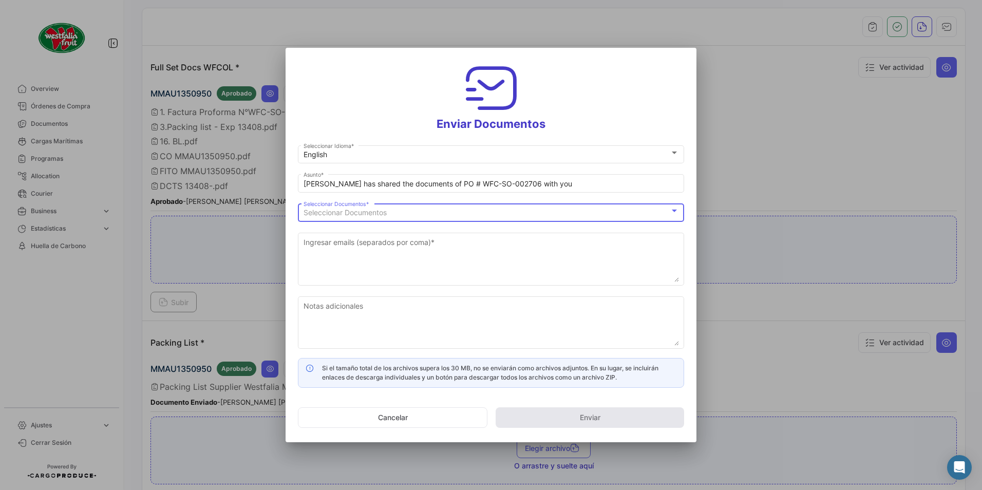
click at [349, 214] on span "Seleccionar Documentos" at bounding box center [344, 212] width 83 height 9
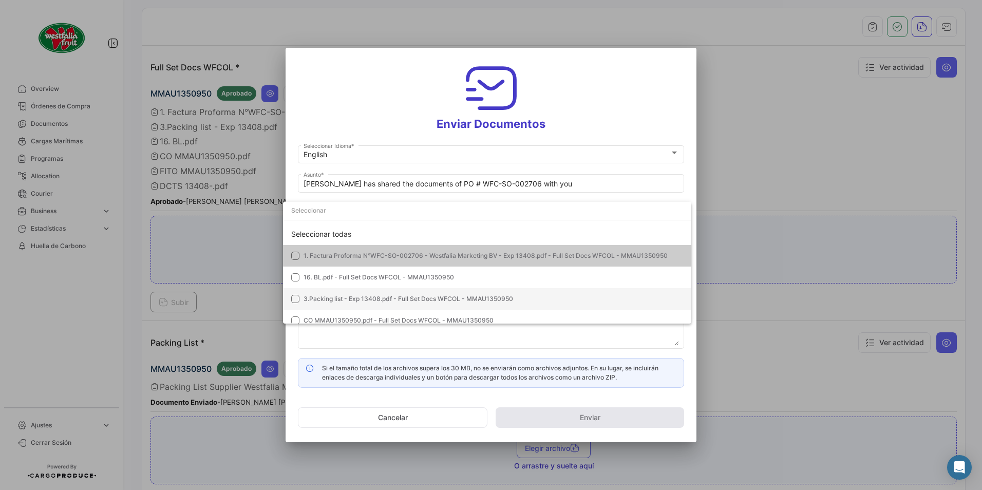
scroll to position [72, 0]
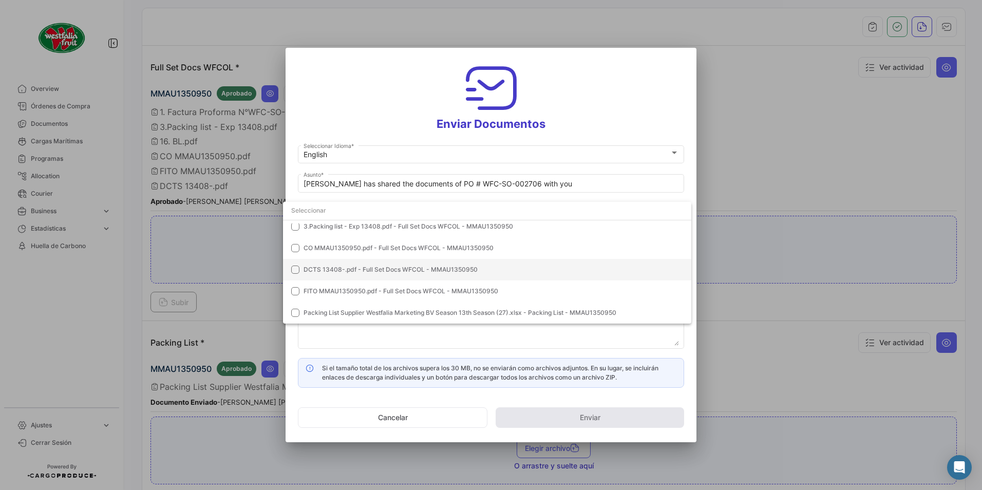
click at [323, 265] on span "DCTS 13408-.pdf - Full Set Docs WFCOL - MMAU1350950" at bounding box center [390, 269] width 174 height 8
click at [607, 100] on div at bounding box center [491, 245] width 982 height 490
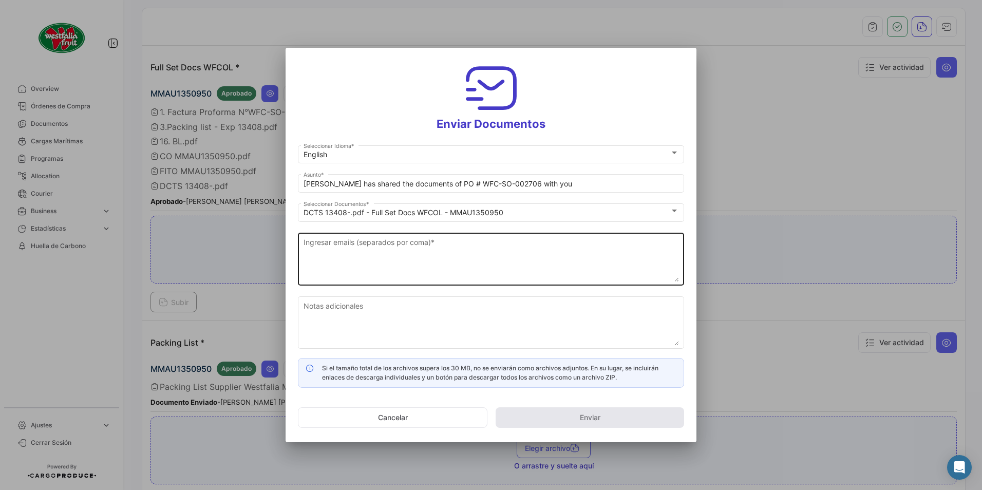
click at [365, 242] on textarea "Ingresar emails (separados por coma) *" at bounding box center [490, 259] width 375 height 45
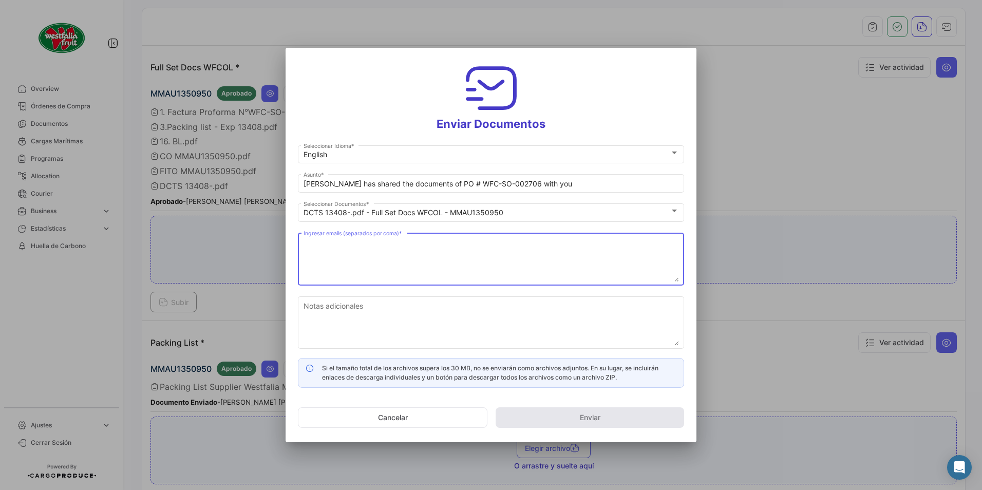
paste textarea "[DOMAIN_NAME][EMAIL_ADDRESS][DOMAIN_NAME]"
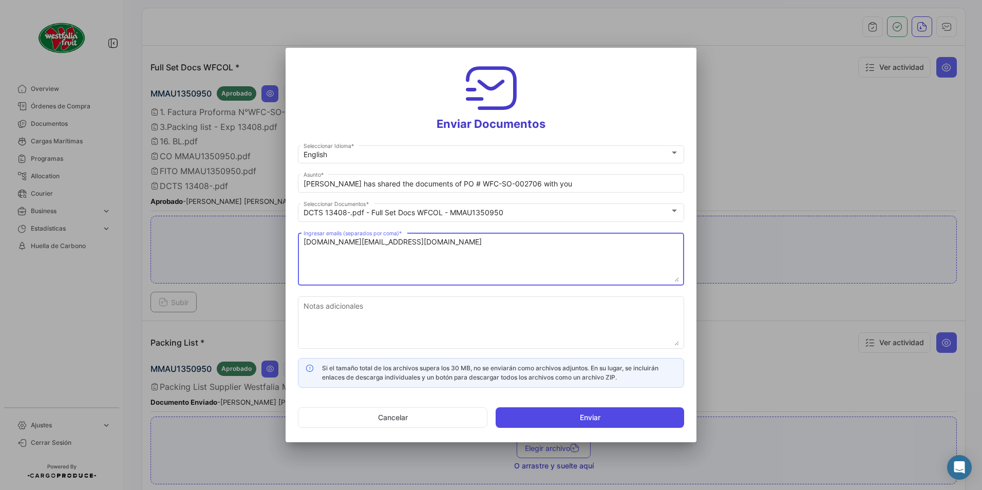
type textarea "[DOMAIN_NAME][EMAIL_ADDRESS][DOMAIN_NAME]"
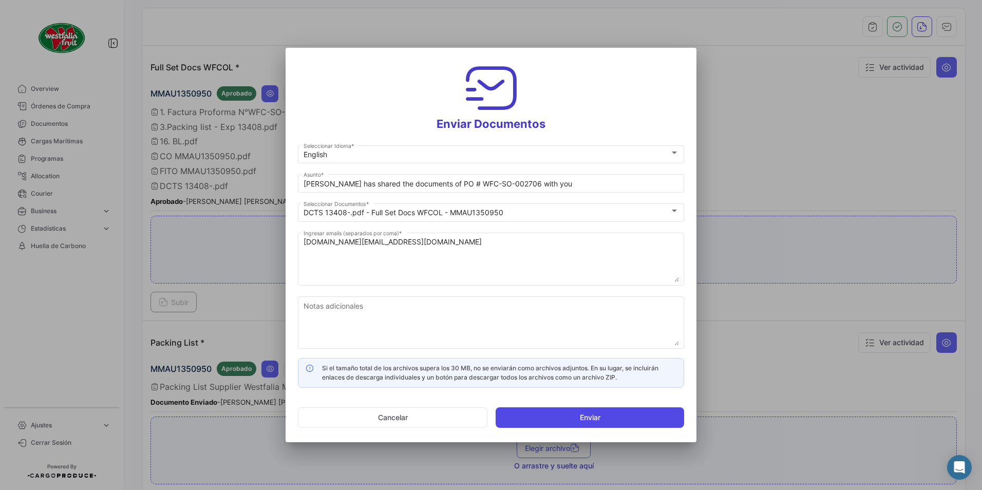
drag, startPoint x: 566, startPoint y: 417, endPoint x: 560, endPoint y: 416, distance: 6.8
click at [566, 417] on button "Enviar" at bounding box center [589, 417] width 188 height 21
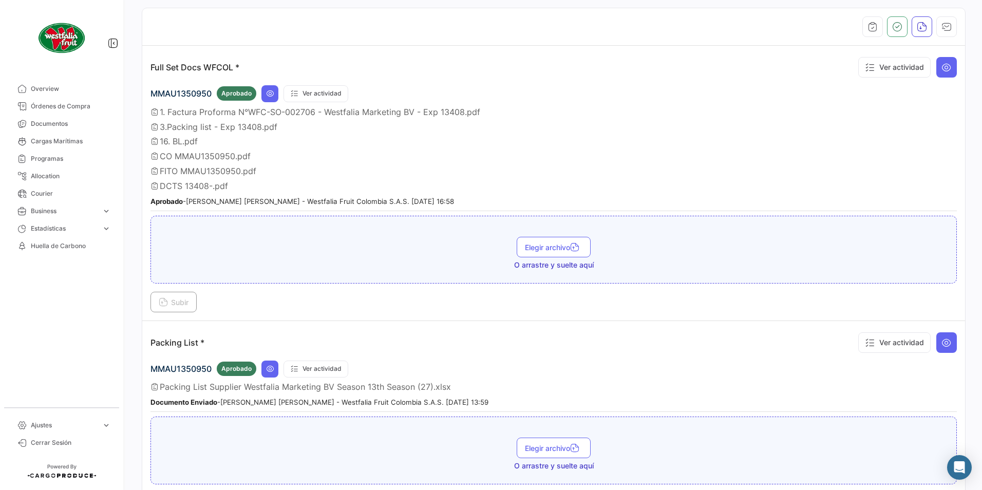
scroll to position [205, 0]
click at [61, 105] on span "Órdenes de Compra" at bounding box center [71, 106] width 80 height 9
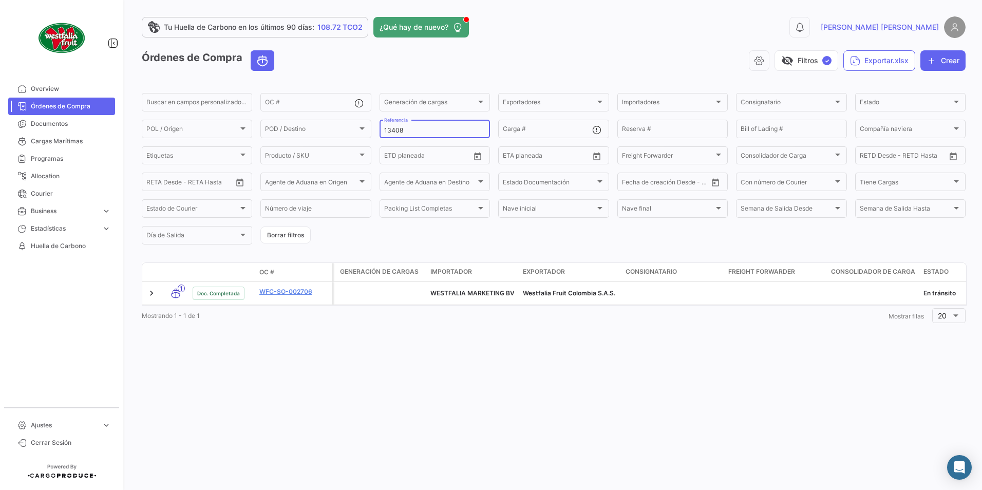
click at [419, 136] on div "13408 Referencia" at bounding box center [434, 128] width 101 height 20
click at [417, 133] on input "13408" at bounding box center [434, 130] width 101 height 7
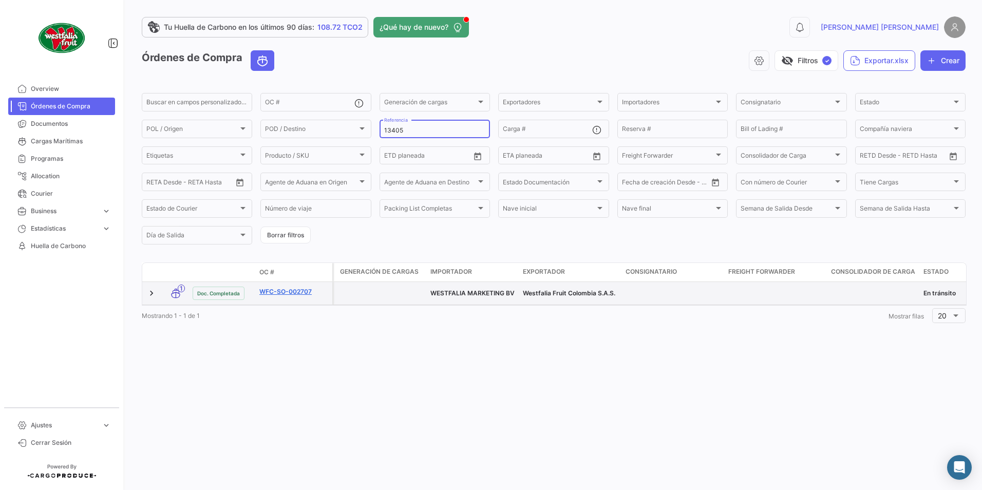
type input "13405"
click at [279, 293] on link "WFC-SO-002707" at bounding box center [293, 291] width 69 height 9
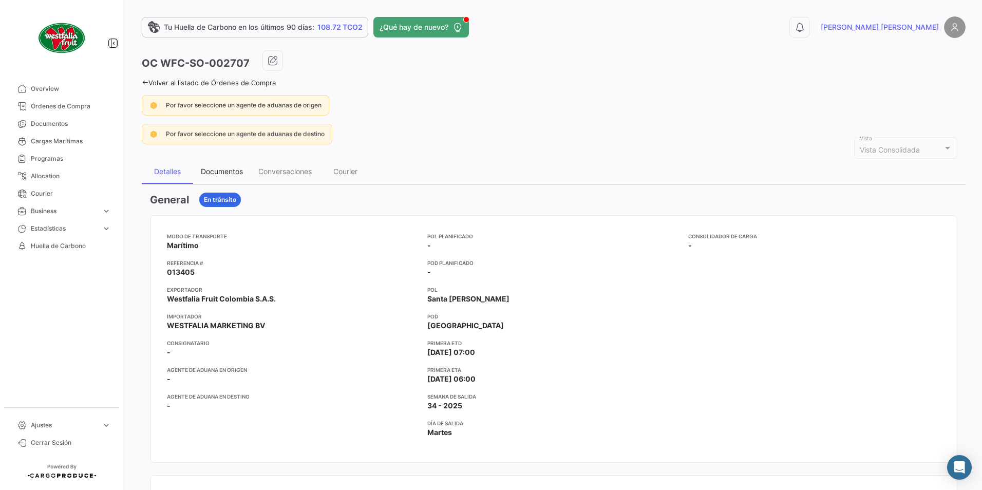
click at [216, 170] on div "Documentos" at bounding box center [222, 171] width 42 height 9
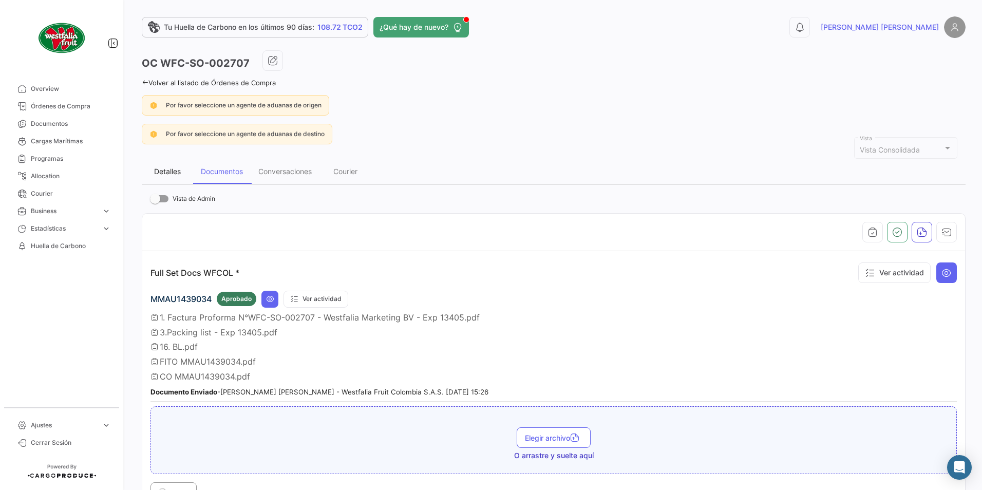
click at [161, 166] on div "Detalles" at bounding box center [167, 171] width 51 height 25
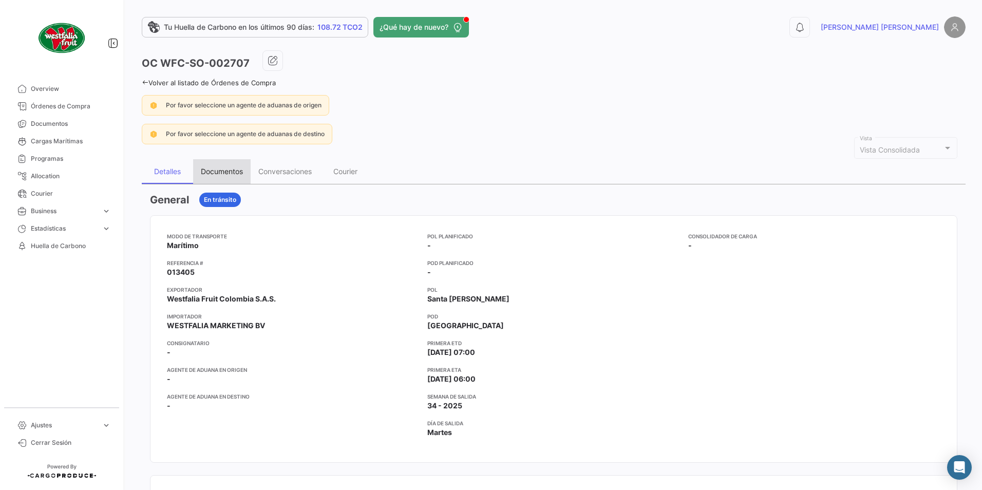
click at [214, 167] on div "Documentos" at bounding box center [222, 171] width 42 height 9
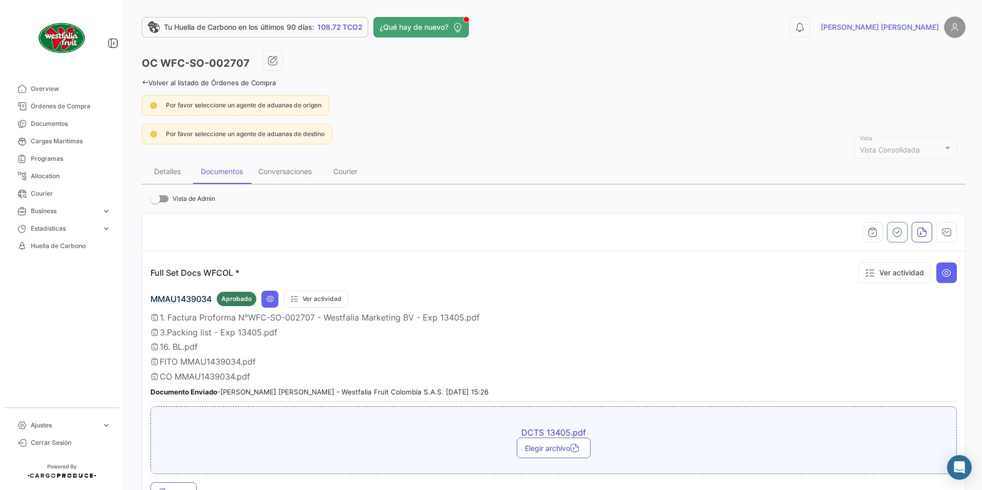
scroll to position [205, 0]
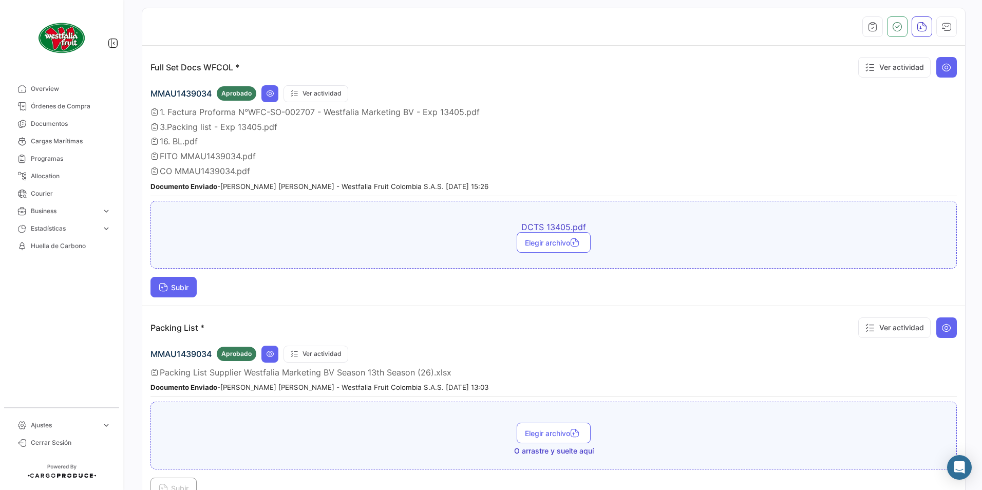
click at [183, 291] on button "Subir" at bounding box center [173, 287] width 46 height 21
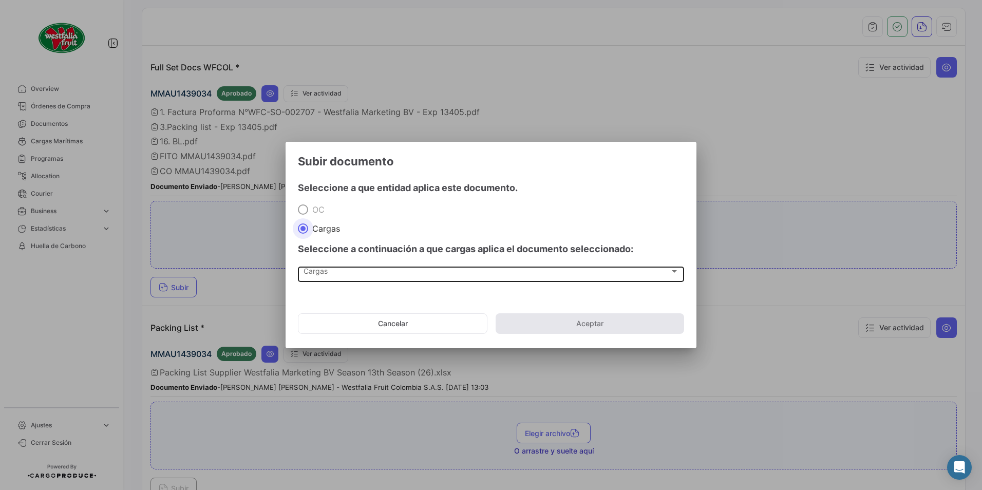
click at [331, 268] on div "Cargas Cargas" at bounding box center [490, 272] width 375 height 17
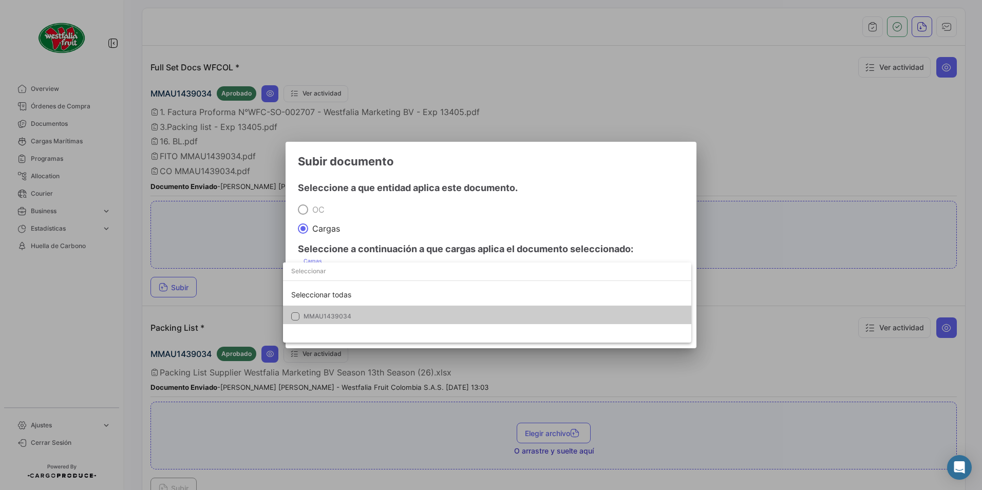
click at [315, 311] on mat-option "MMAU1439034" at bounding box center [487, 316] width 408 height 22
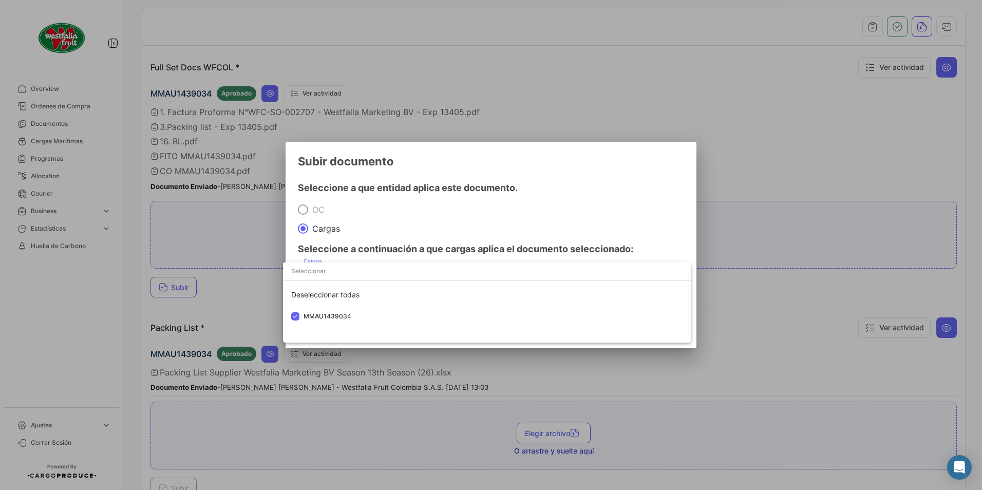
click at [524, 207] on div at bounding box center [491, 245] width 982 height 490
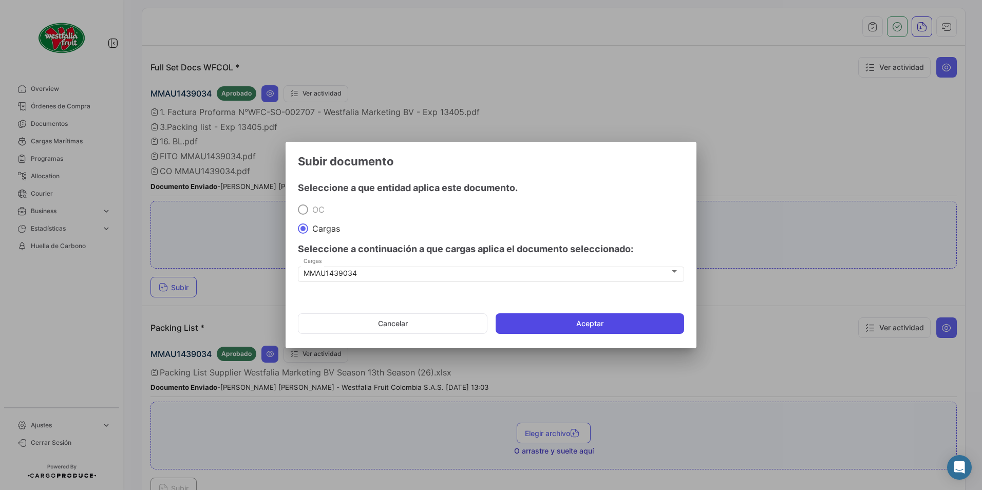
click at [592, 328] on button "Aceptar" at bounding box center [589, 323] width 188 height 21
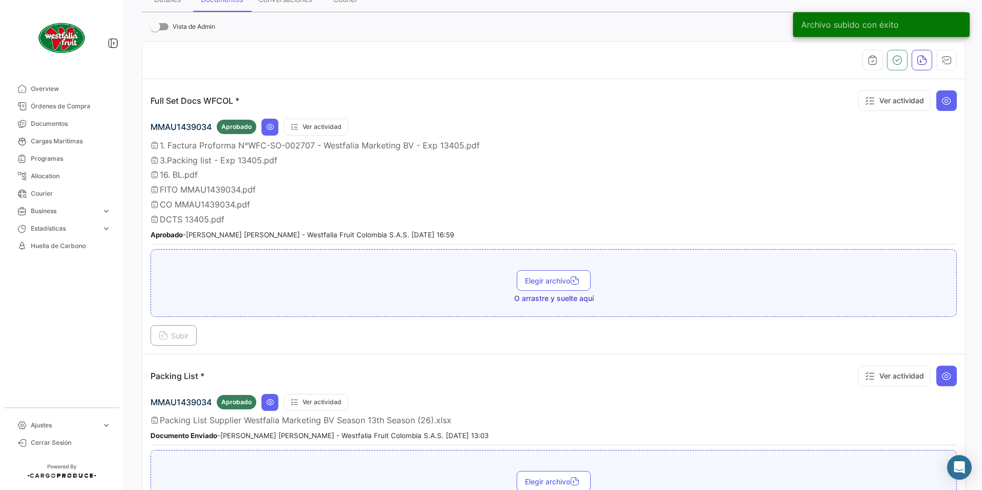
scroll to position [154, 0]
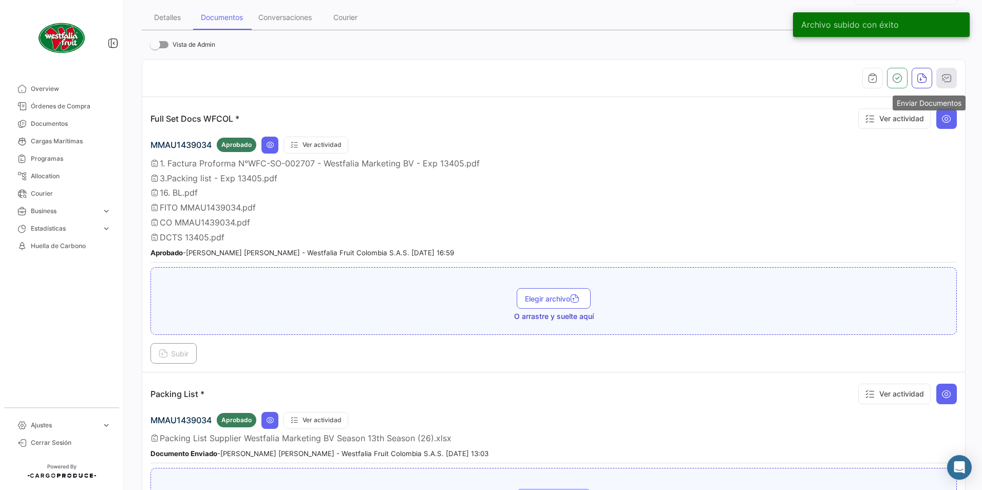
click at [941, 76] on icon "button" at bounding box center [946, 78] width 10 height 10
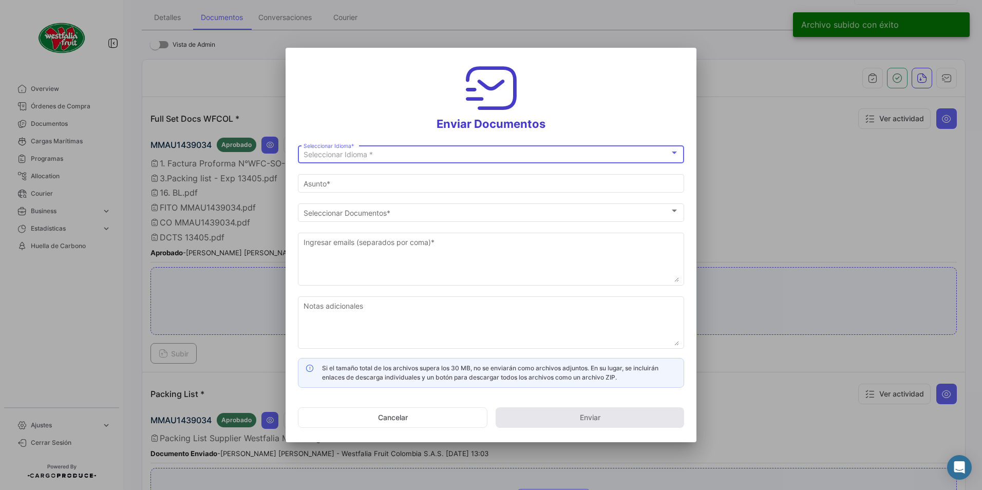
click at [303, 150] on div "Seleccionar Idioma * Seleccionar Idioma *" at bounding box center [490, 153] width 375 height 20
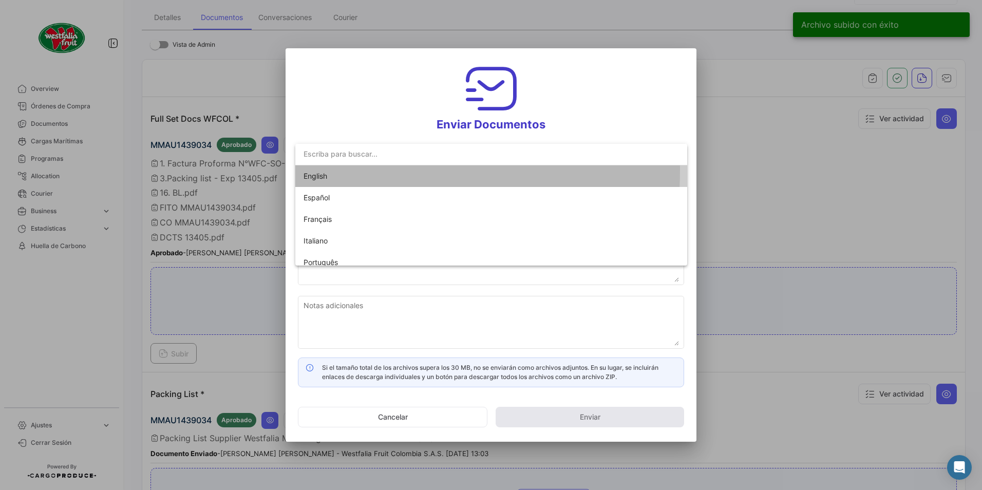
click at [323, 170] on span "English" at bounding box center [375, 176] width 144 height 22
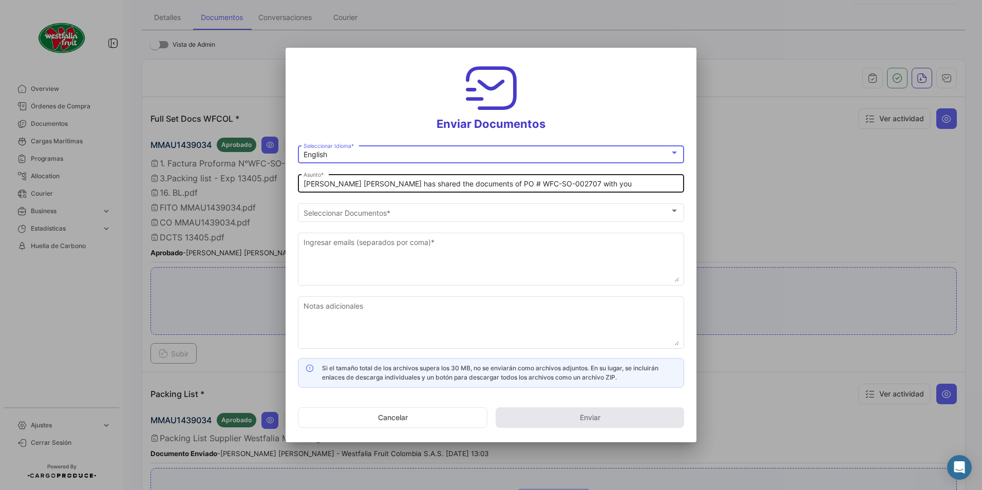
click at [349, 183] on input "[PERSON_NAME] [PERSON_NAME] has shared the documents of PO # WFC-SO-002707 with…" at bounding box center [490, 184] width 375 height 9
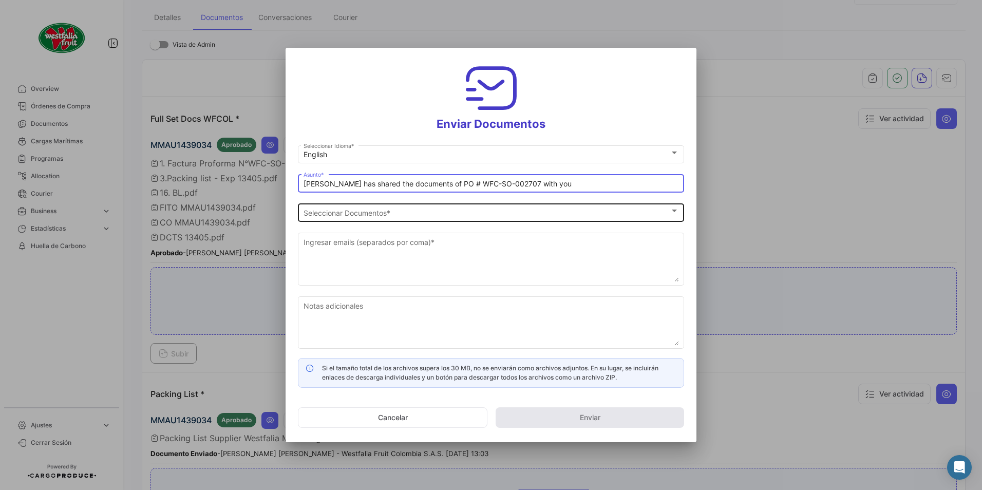
type input "[PERSON_NAME] has shared the documents of PO # WFC-SO-002707 with you"
click at [353, 218] on div "Seleccionar Documentos Seleccionar Documentos *" at bounding box center [490, 211] width 375 height 20
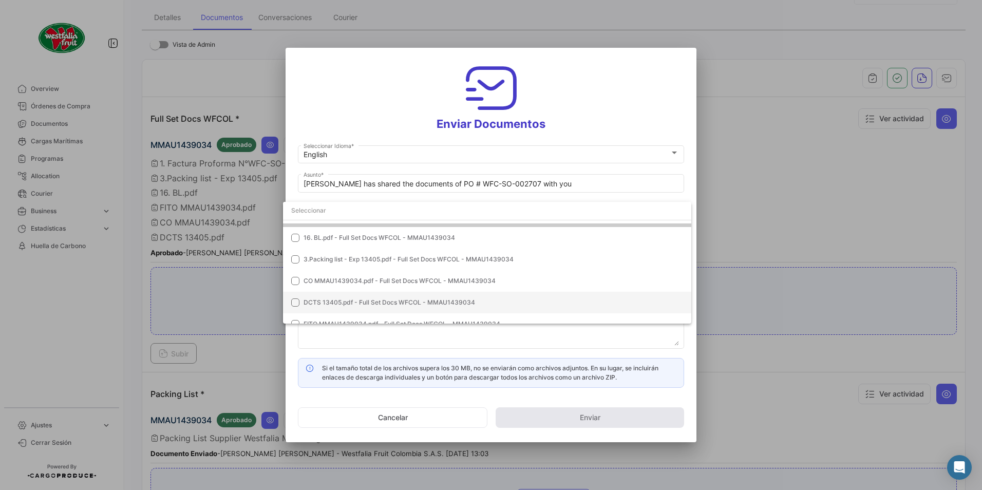
scroll to position [72, 0]
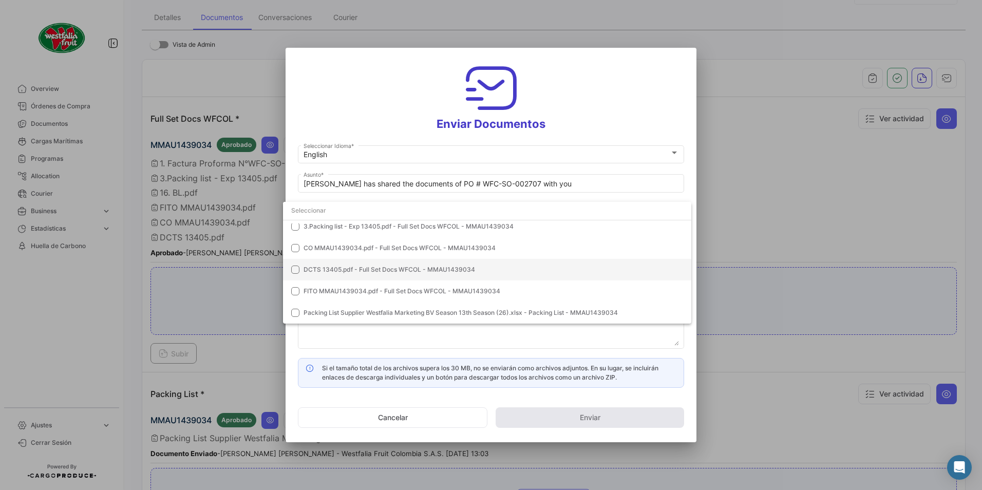
click at [324, 271] on span "DCTS 13405.pdf - Full Set Docs WFCOL - MMAU1439034" at bounding box center [388, 269] width 171 height 8
click at [575, 117] on div at bounding box center [491, 245] width 982 height 490
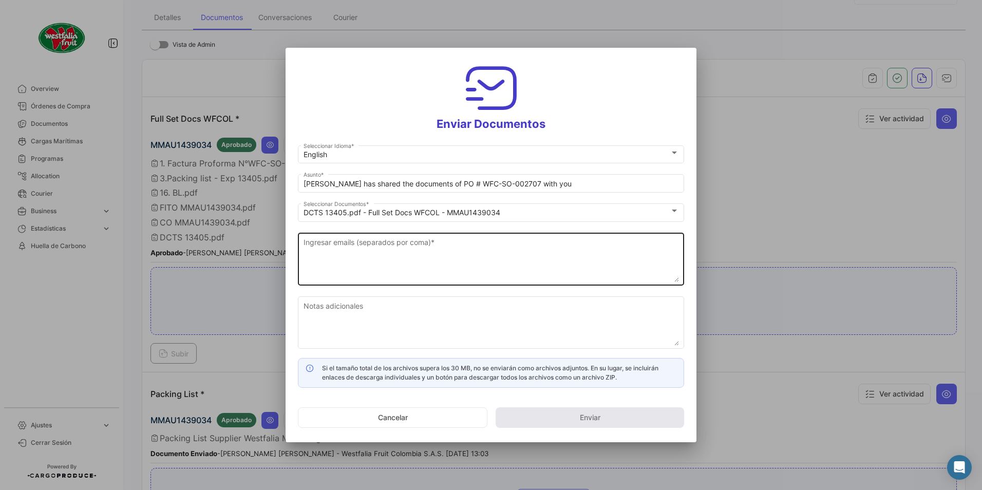
click at [374, 262] on textarea "Ingresar emails (separados por coma) *" at bounding box center [490, 259] width 375 height 45
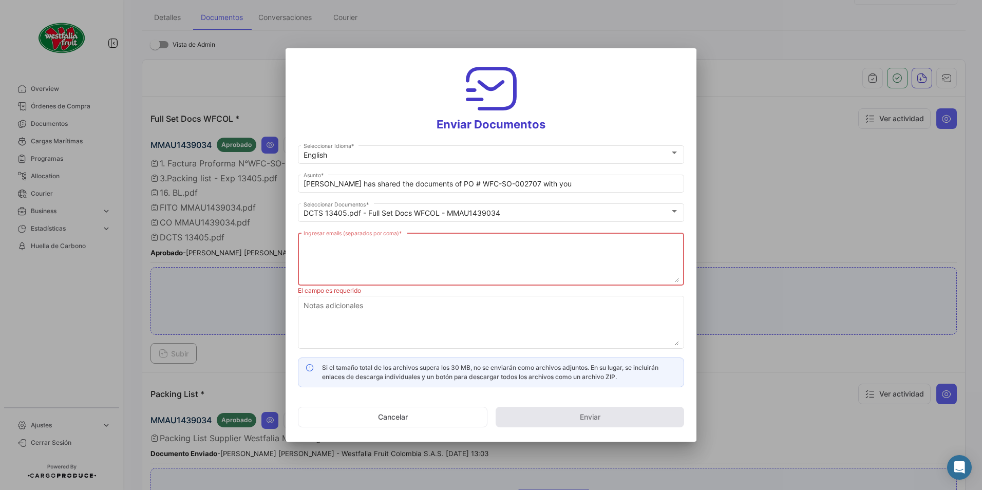
click at [362, 256] on textarea "Ingresar emails (separados por coma) *" at bounding box center [490, 259] width 375 height 45
paste textarea "[DOMAIN_NAME][EMAIL_ADDRESS][DOMAIN_NAME]"
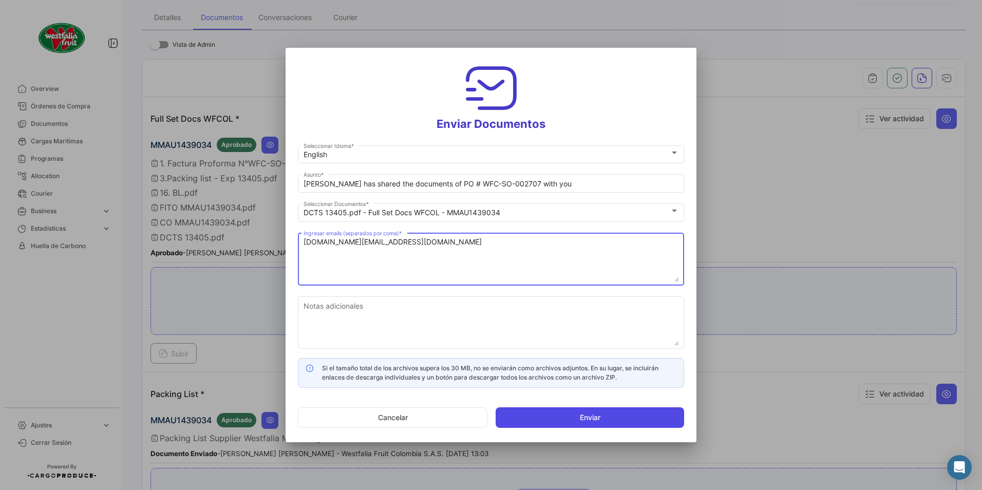
type textarea "[DOMAIN_NAME][EMAIL_ADDRESS][DOMAIN_NAME]"
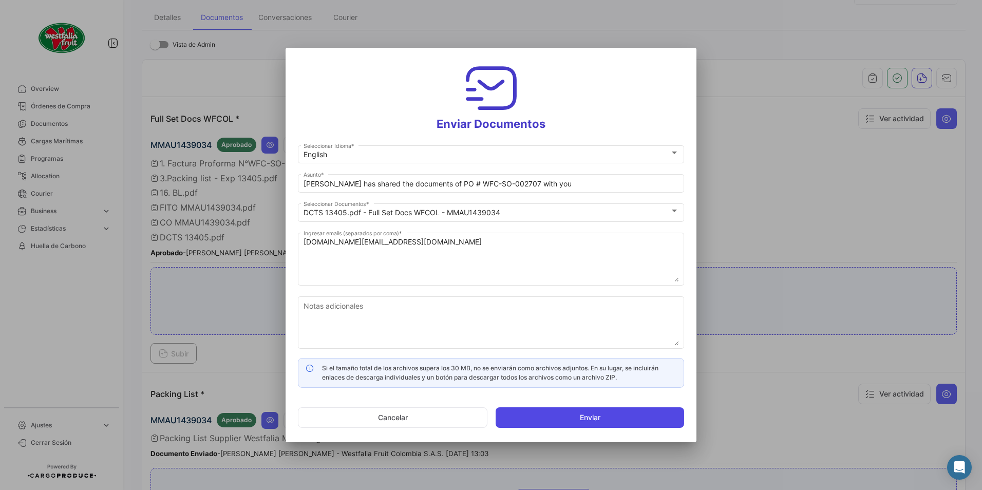
click at [568, 420] on button "Enviar" at bounding box center [589, 417] width 188 height 21
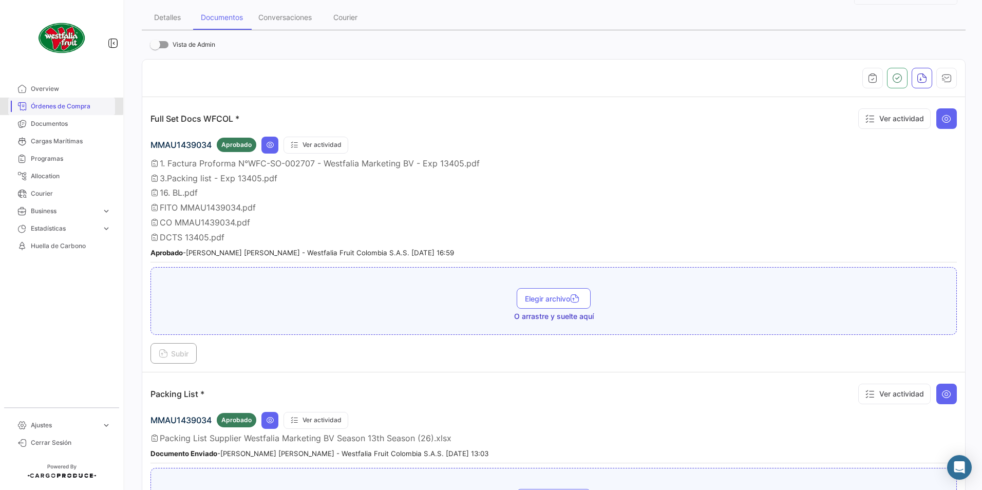
click at [59, 105] on span "Órdenes de Compra" at bounding box center [71, 106] width 80 height 9
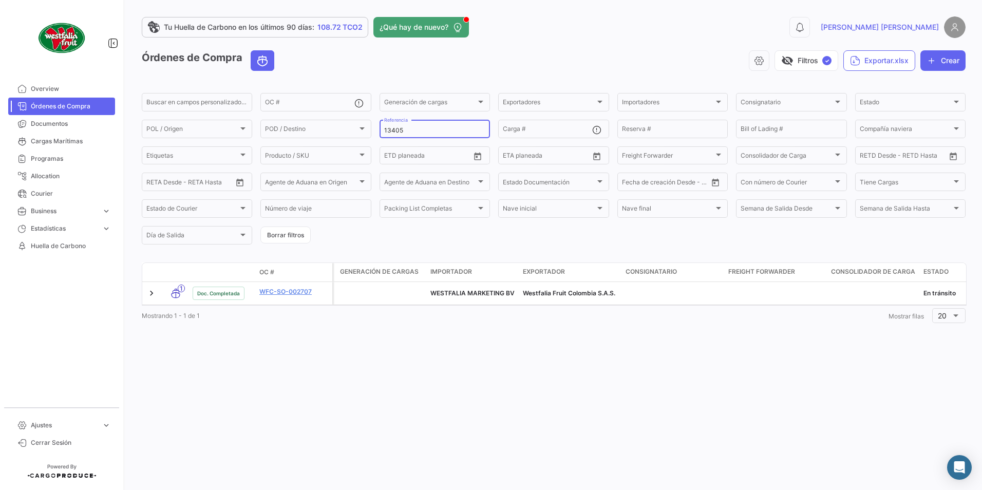
click at [410, 130] on input "13405" at bounding box center [434, 130] width 101 height 7
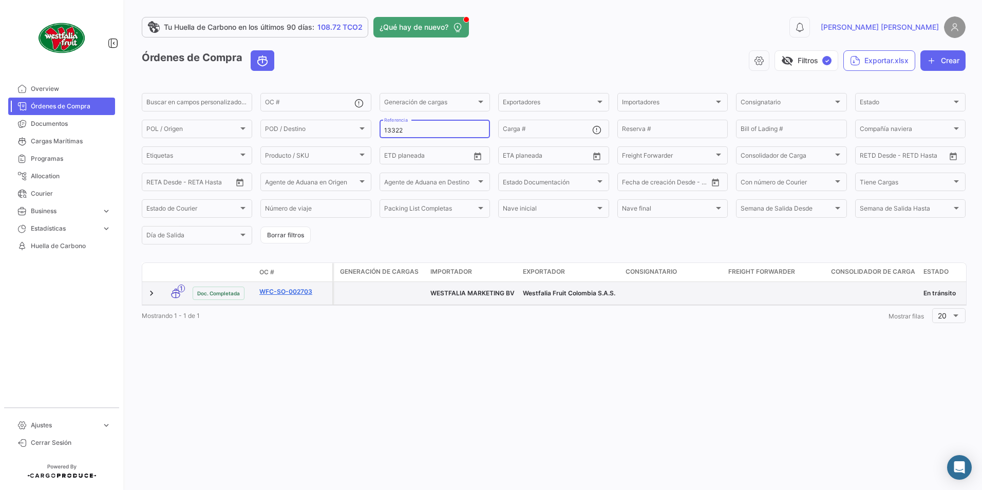
type input "13322"
click at [303, 293] on link "WFC-SO-002703" at bounding box center [293, 291] width 69 height 9
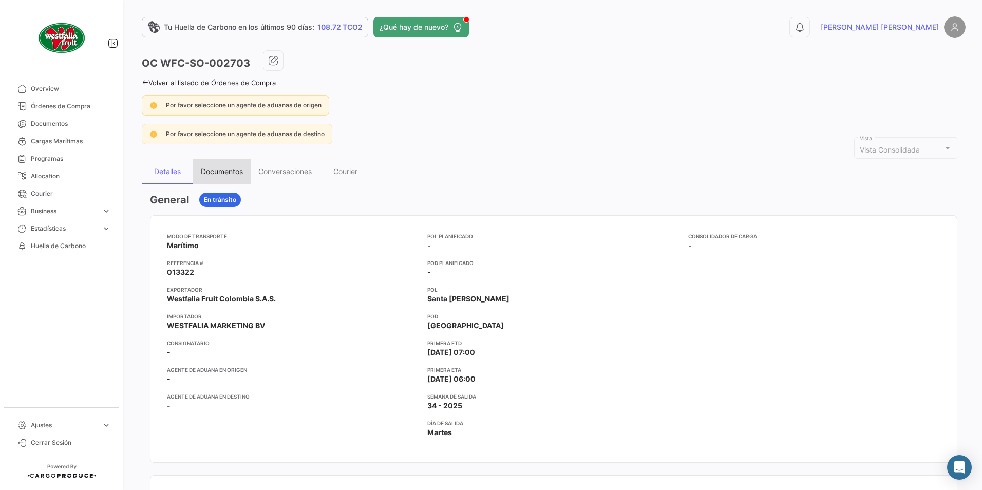
click at [218, 164] on div "Documentos" at bounding box center [221, 171] width 57 height 25
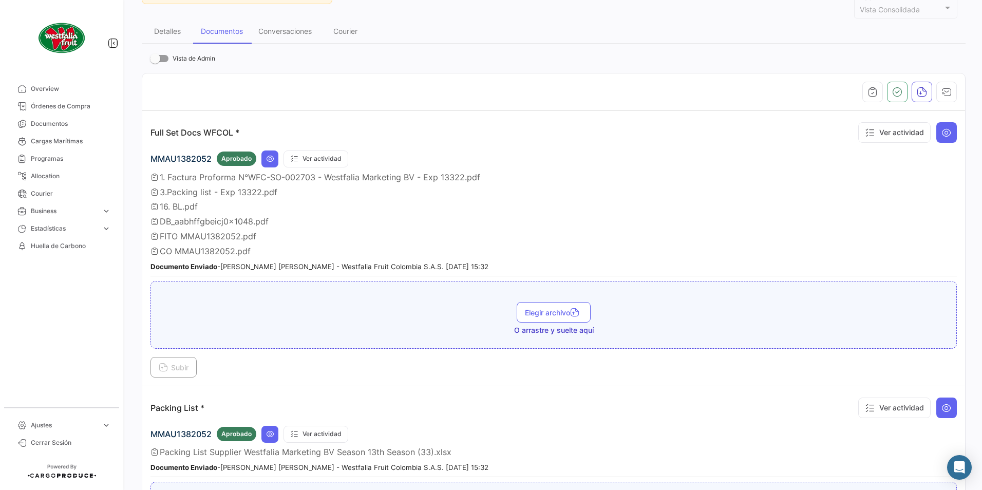
scroll to position [154, 0]
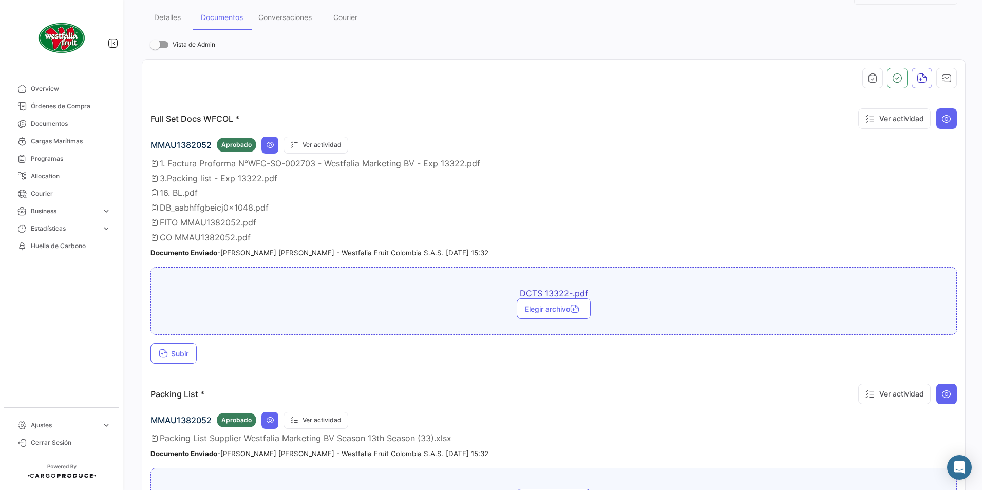
drag, startPoint x: 195, startPoint y: 371, endPoint x: 190, endPoint y: 367, distance: 6.2
click at [193, 369] on td "Full Set Docs WFCOL * Ver actividad MMAU1382052 Aprobado Ver actividad 1. Factu…" at bounding box center [553, 234] width 822 height 275
click at [189, 365] on td "Full Set Docs WFCOL * Ver actividad MMAU1382052 Aprobado Ver actividad 1. Factu…" at bounding box center [553, 234] width 822 height 275
click at [175, 349] on span "Subir" at bounding box center [174, 353] width 30 height 9
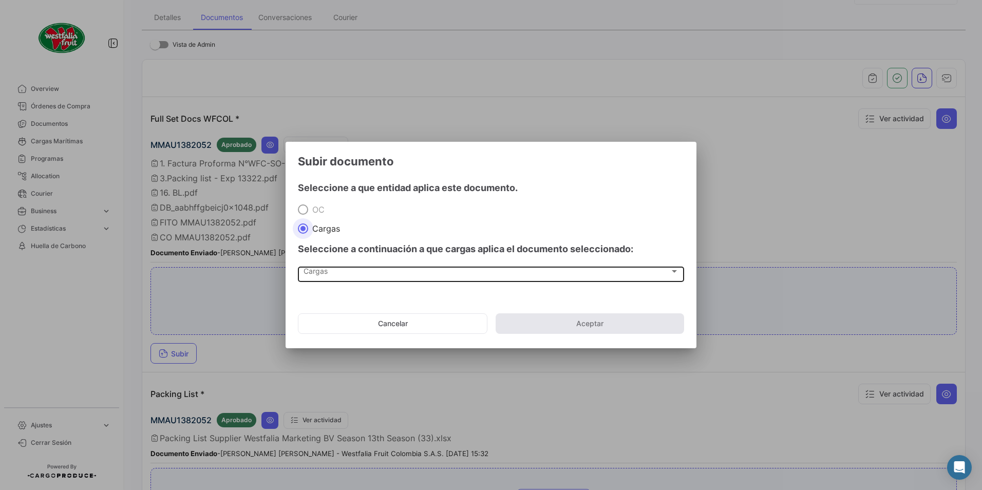
click at [316, 276] on span "Cargas" at bounding box center [486, 273] width 366 height 9
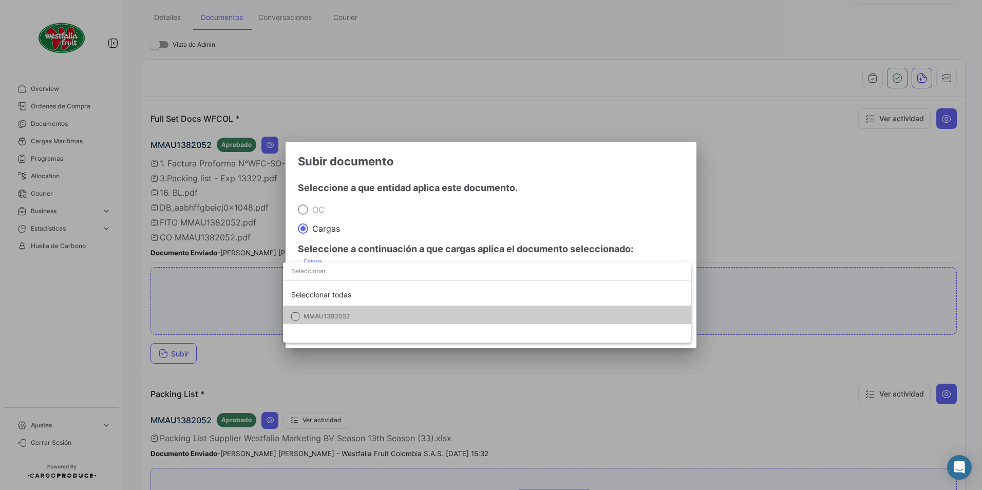
click at [320, 307] on mat-option "MMAU1382052" at bounding box center [487, 316] width 408 height 22
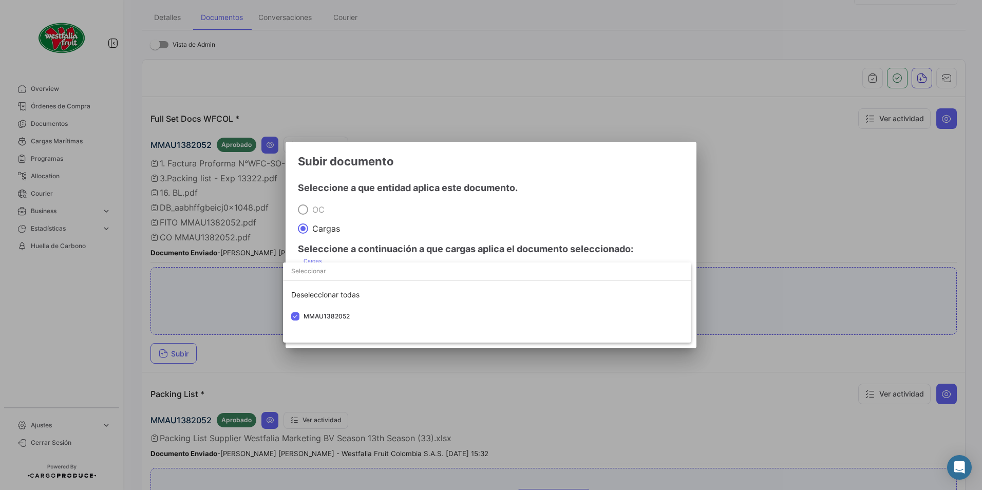
click at [431, 237] on div at bounding box center [491, 245] width 982 height 490
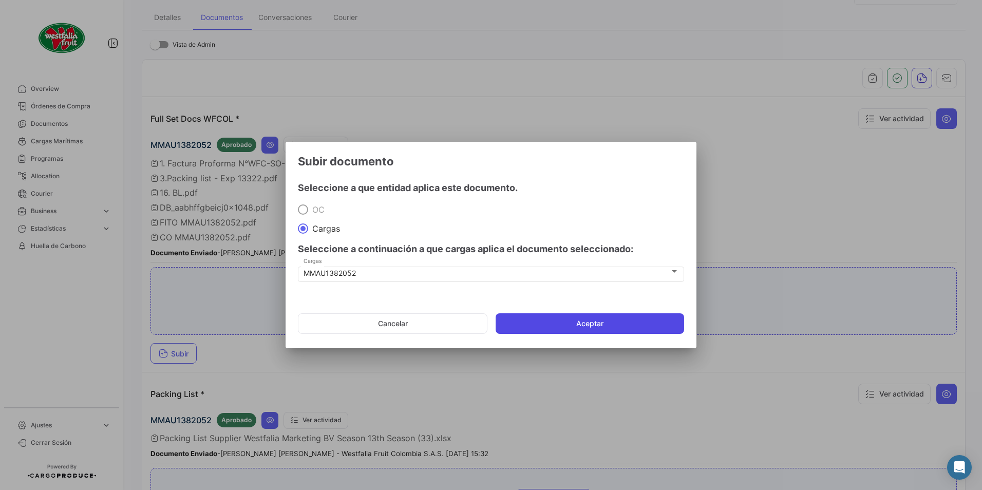
click at [531, 321] on button "Aceptar" at bounding box center [589, 323] width 188 height 21
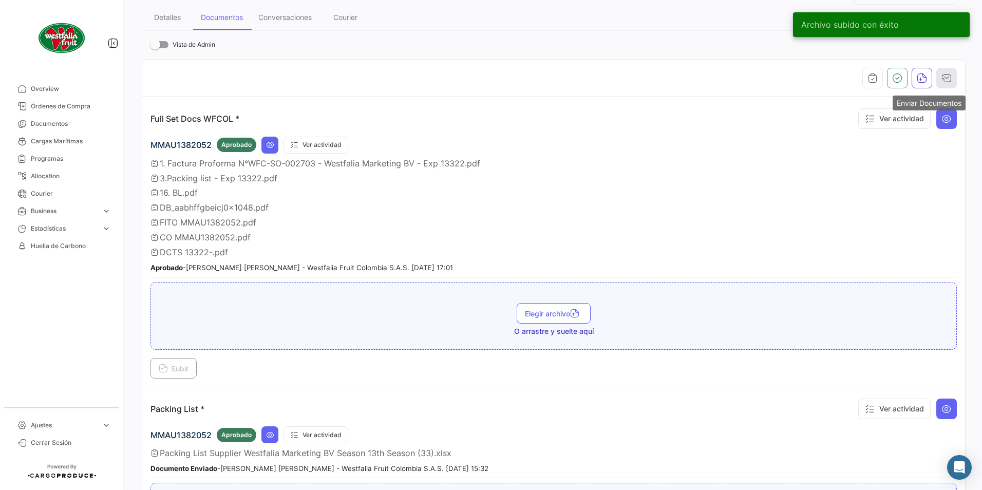
click at [945, 78] on icon "button" at bounding box center [946, 78] width 10 height 10
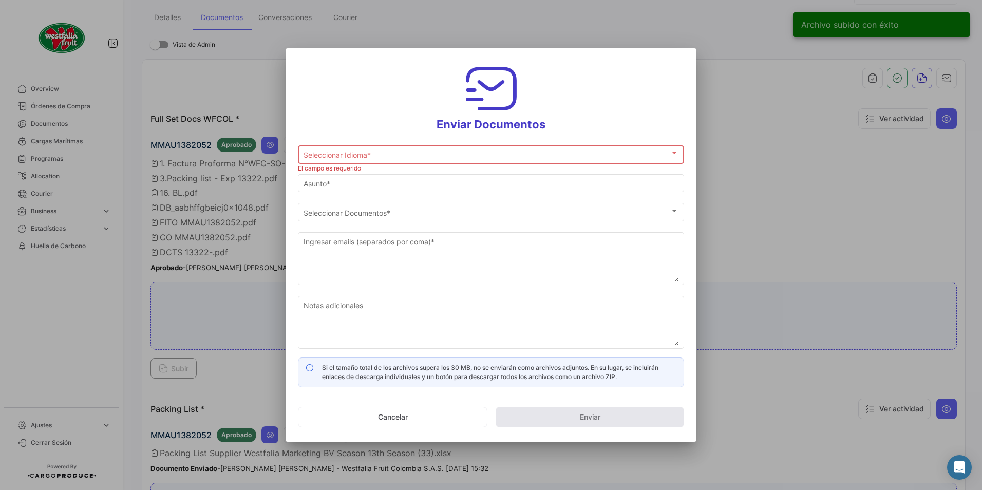
click at [346, 144] on div "Seleccionar Idioma * Seleccionar Idioma *" at bounding box center [490, 154] width 375 height 20
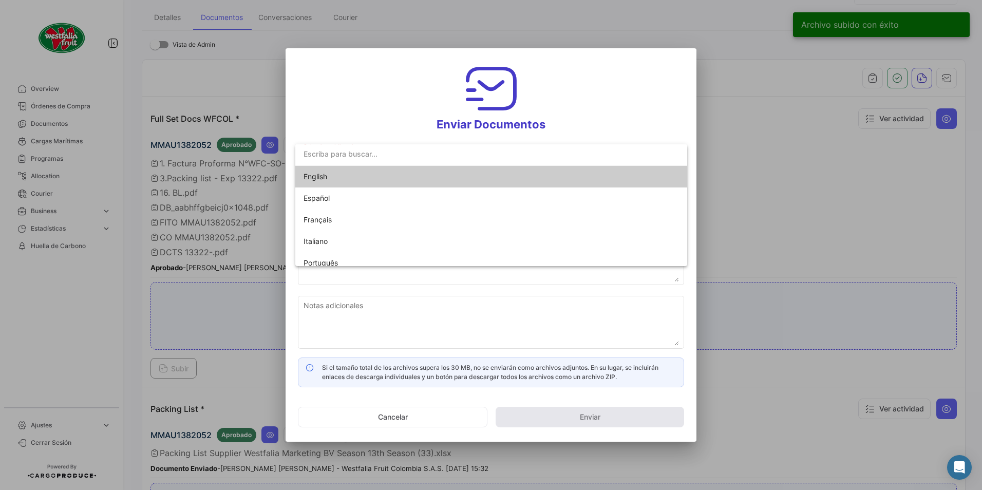
click at [316, 173] on span "English" at bounding box center [315, 176] width 24 height 9
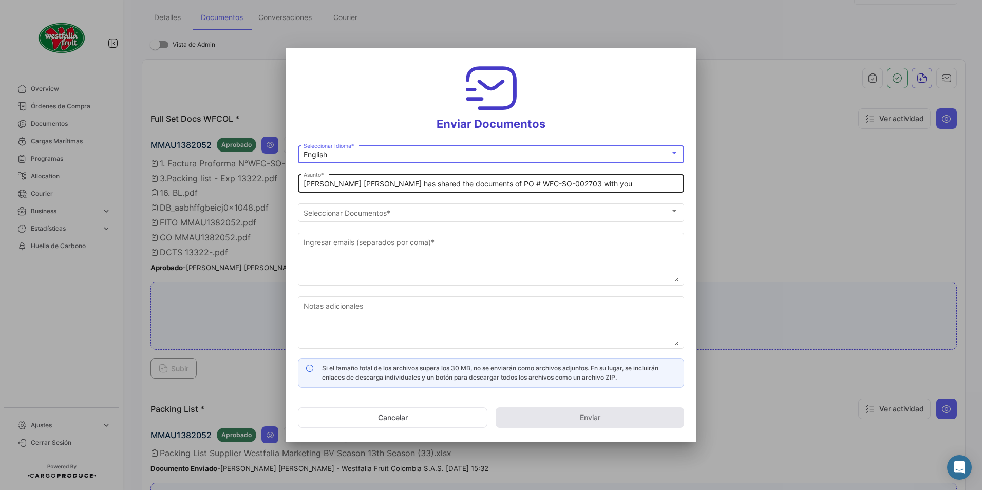
click at [349, 183] on input "[PERSON_NAME] [PERSON_NAME] has shared the documents of PO # WFC-SO-002703 with…" at bounding box center [490, 184] width 375 height 9
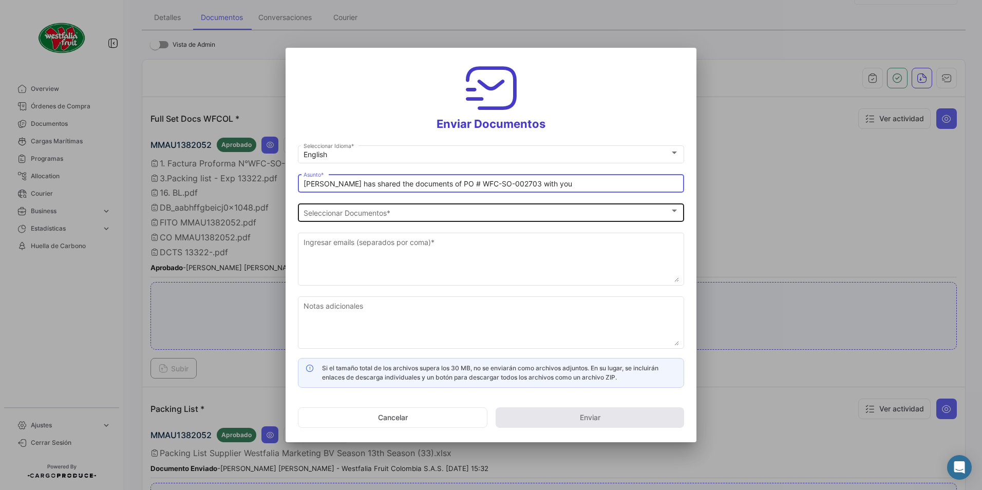
type input "[PERSON_NAME] has shared the documents of PO # WFC-SO-002703 with you"
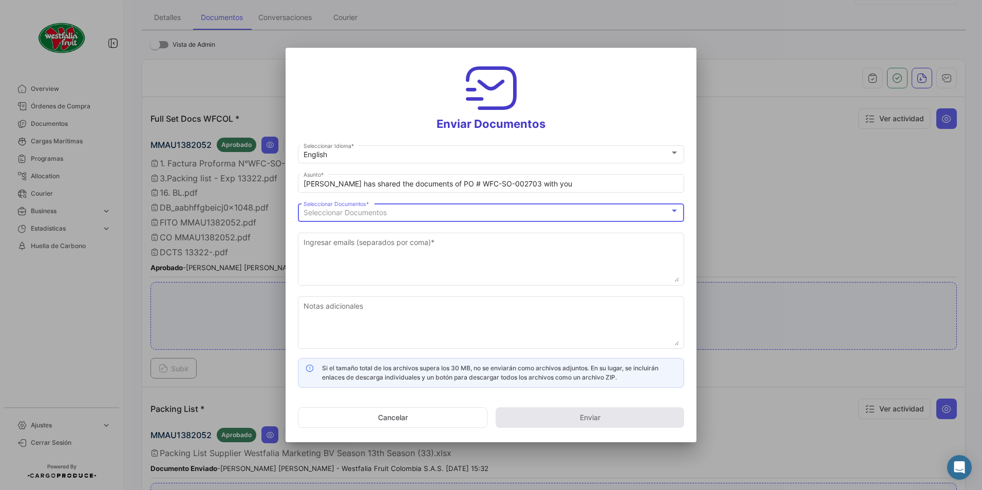
click at [357, 213] on span "Seleccionar Documentos" at bounding box center [344, 212] width 83 height 9
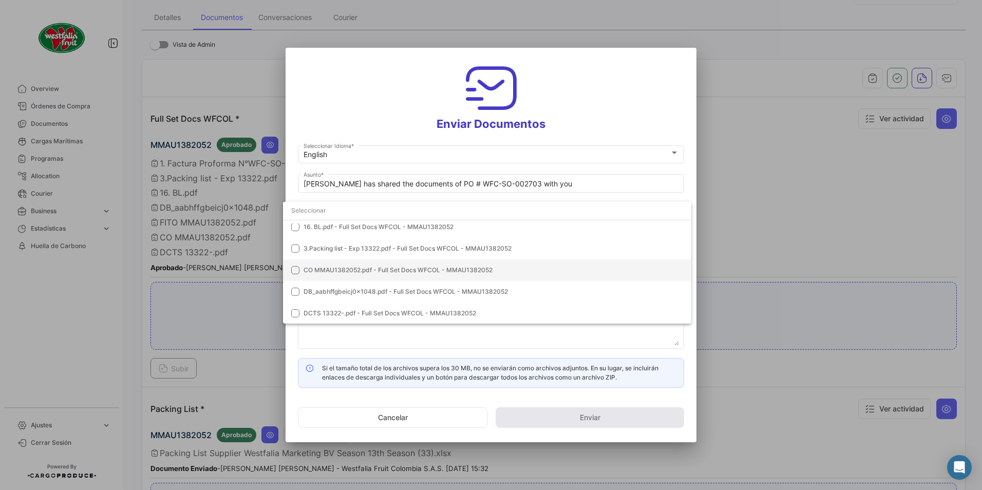
scroll to position [94, 0]
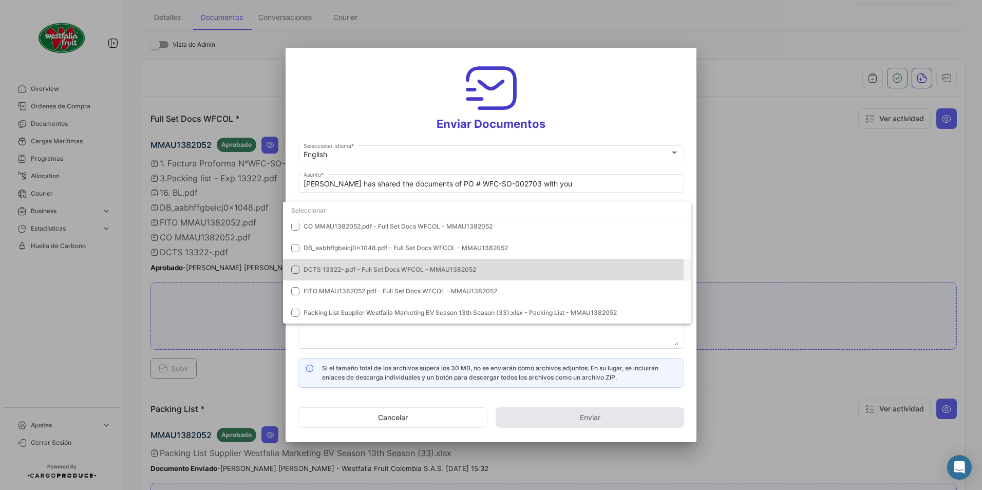
click at [336, 269] on span "DCTS 13322-.pdf - Full Set Docs WFCOL - MMAU1382052" at bounding box center [389, 269] width 172 height 8
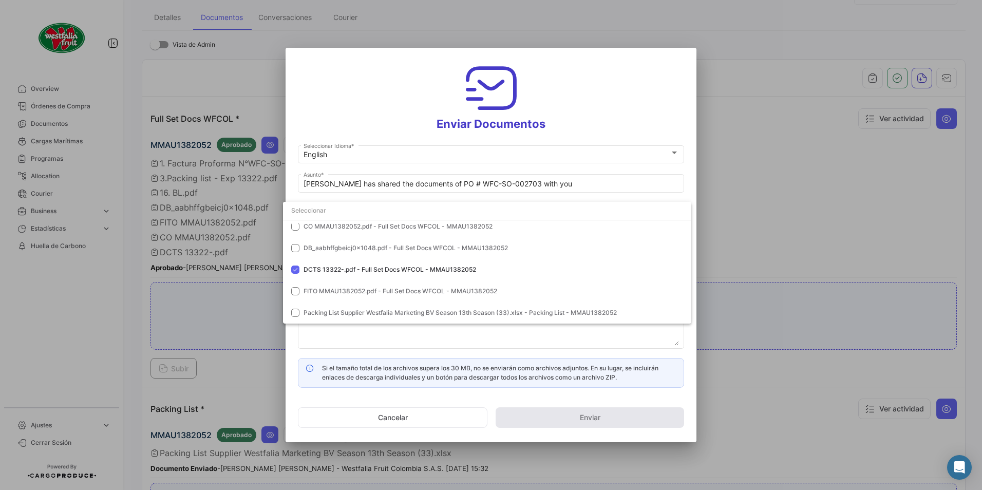
click at [574, 98] on div at bounding box center [491, 245] width 982 height 490
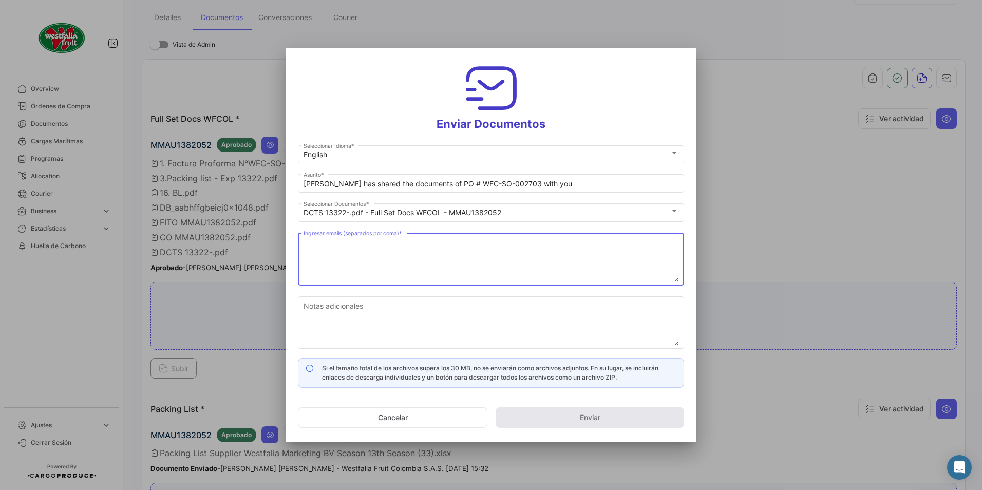
click at [361, 266] on textarea "Ingresar emails (separados por coma) *" at bounding box center [490, 259] width 375 height 45
paste textarea "[DOMAIN_NAME][EMAIL_ADDRESS][DOMAIN_NAME]"
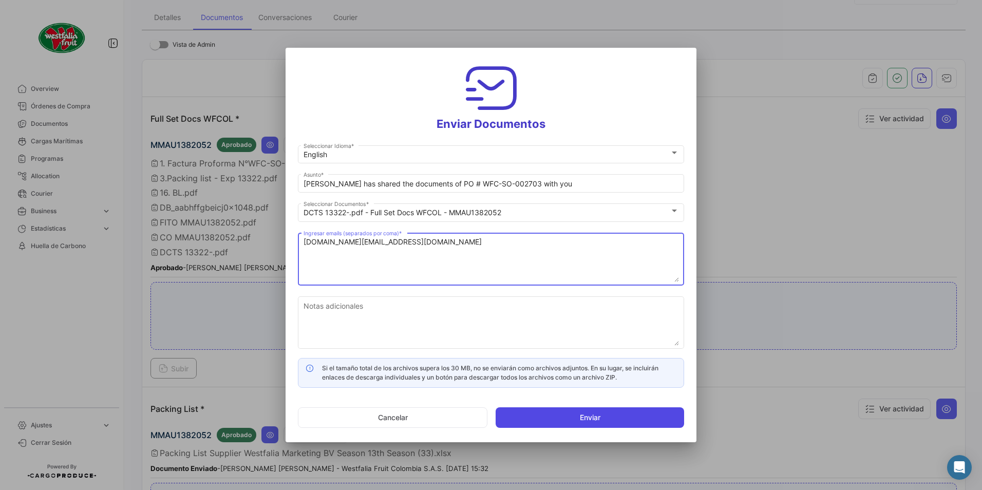
type textarea "[DOMAIN_NAME][EMAIL_ADDRESS][DOMAIN_NAME]"
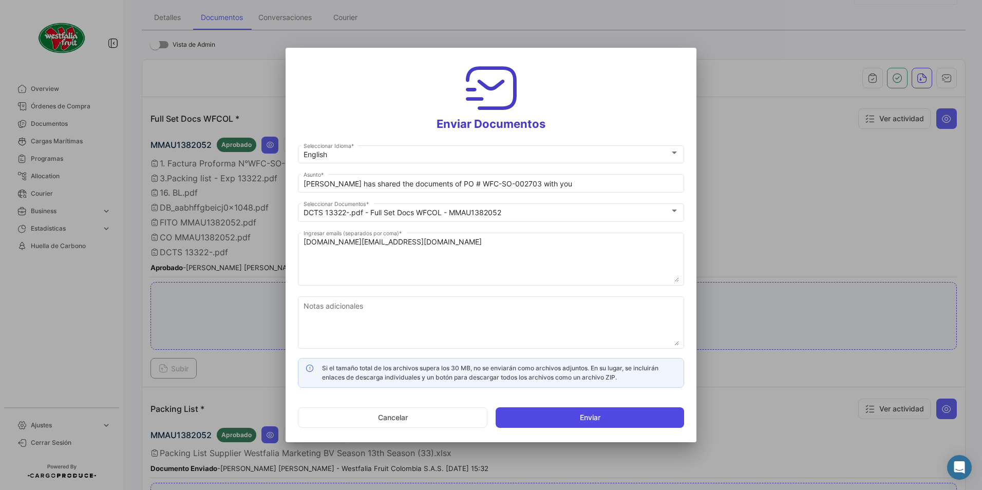
click at [585, 413] on button "Enviar" at bounding box center [589, 417] width 188 height 21
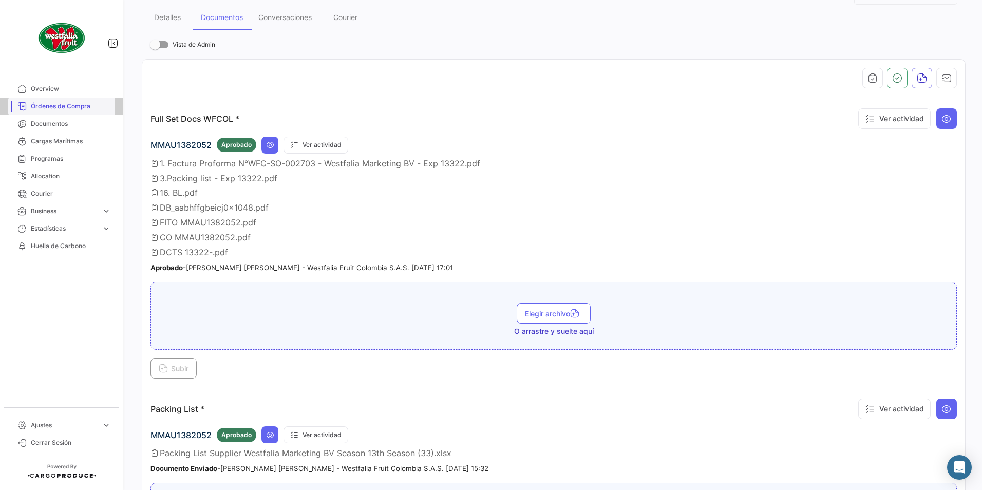
click at [48, 105] on span "Órdenes de Compra" at bounding box center [71, 106] width 80 height 9
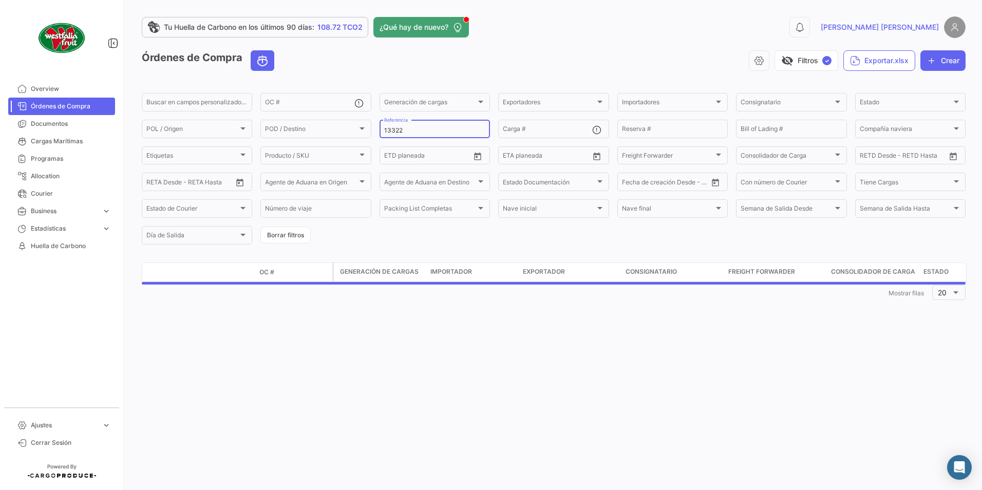
click at [407, 129] on input "13322" at bounding box center [434, 130] width 101 height 7
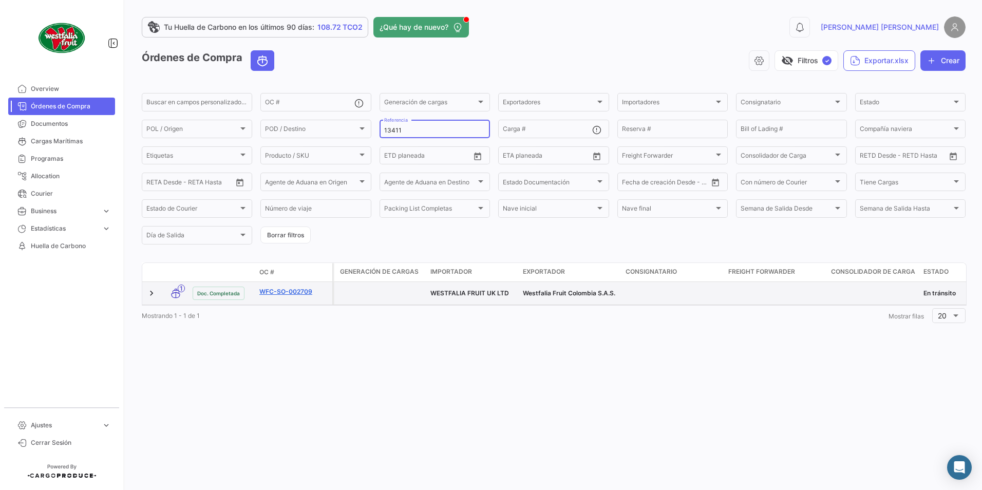
type input "13411"
click at [289, 294] on link "WFC-SO-002709" at bounding box center [293, 291] width 69 height 9
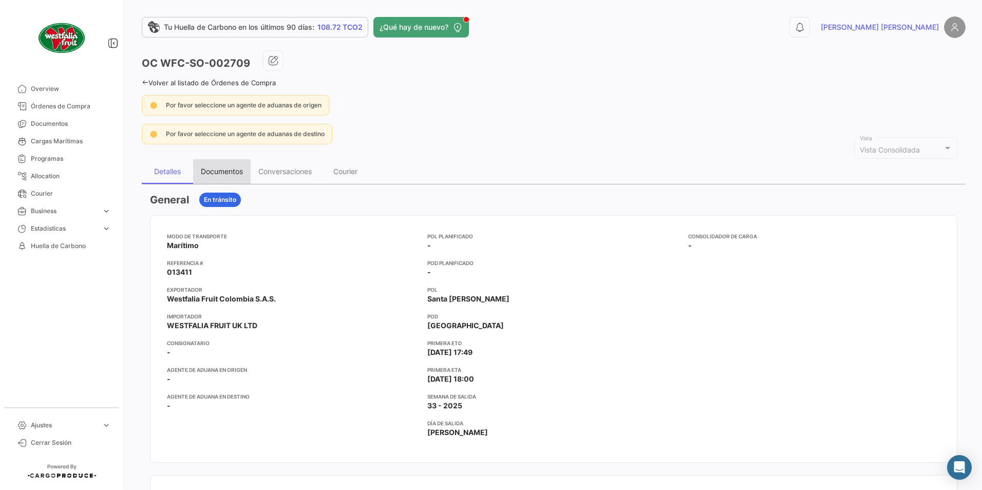
click at [228, 167] on div "Documentos" at bounding box center [222, 171] width 42 height 9
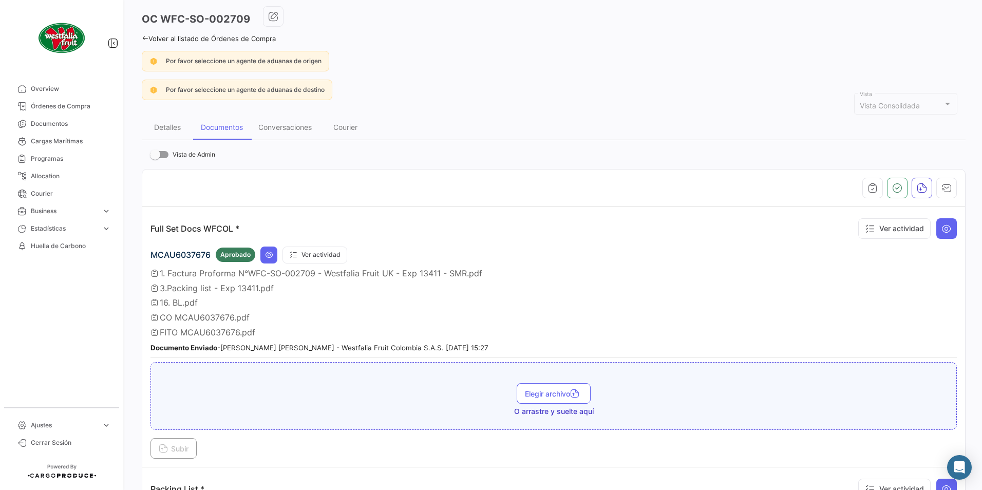
scroll to position [103, 0]
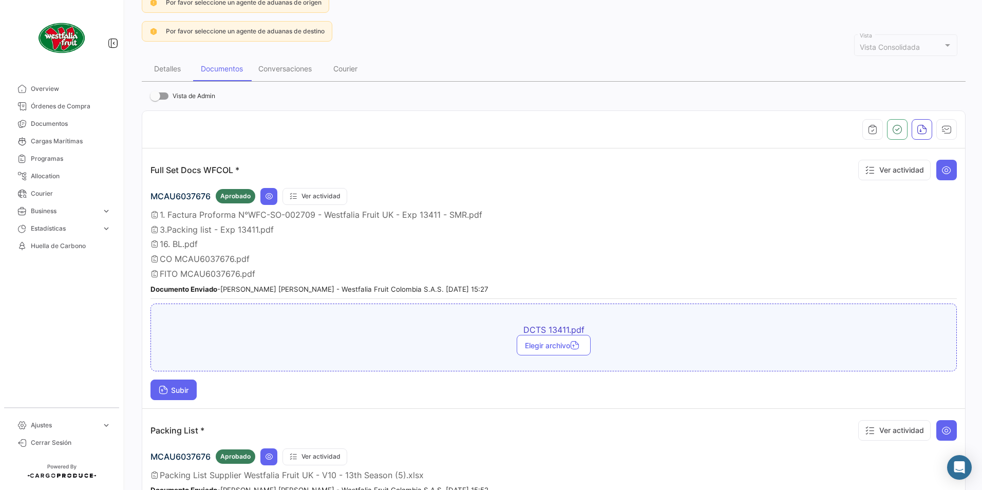
click at [182, 394] on span "Subir" at bounding box center [174, 390] width 30 height 9
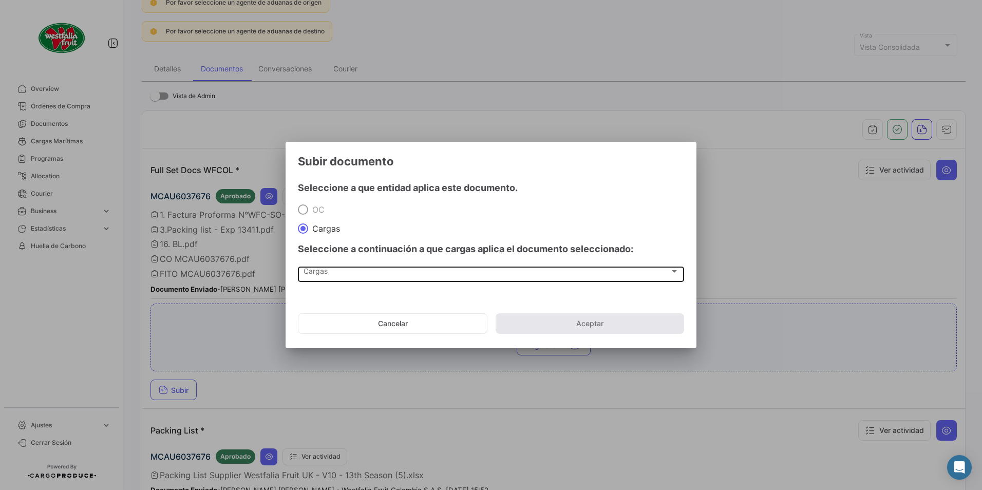
click at [326, 280] on div "Cargas Cargas" at bounding box center [490, 272] width 375 height 17
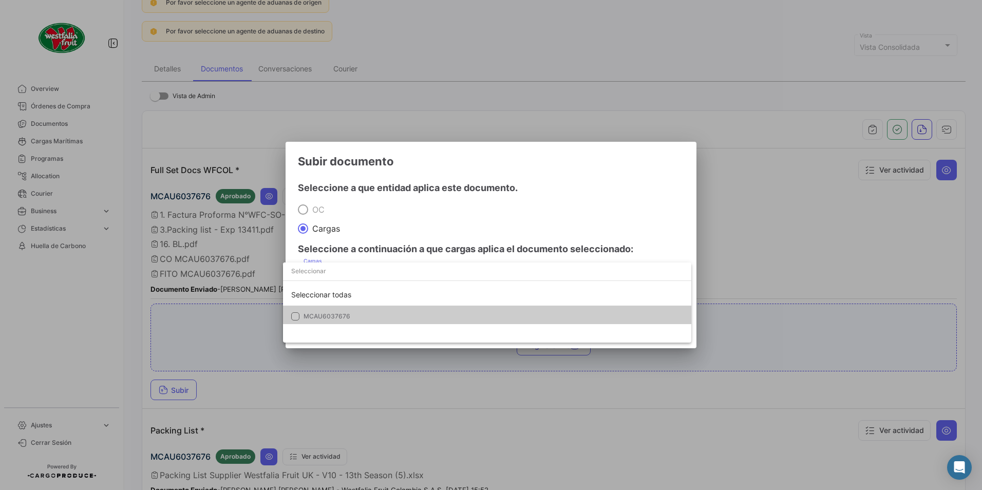
click at [322, 308] on mat-option "MCAU6037676" at bounding box center [487, 316] width 408 height 22
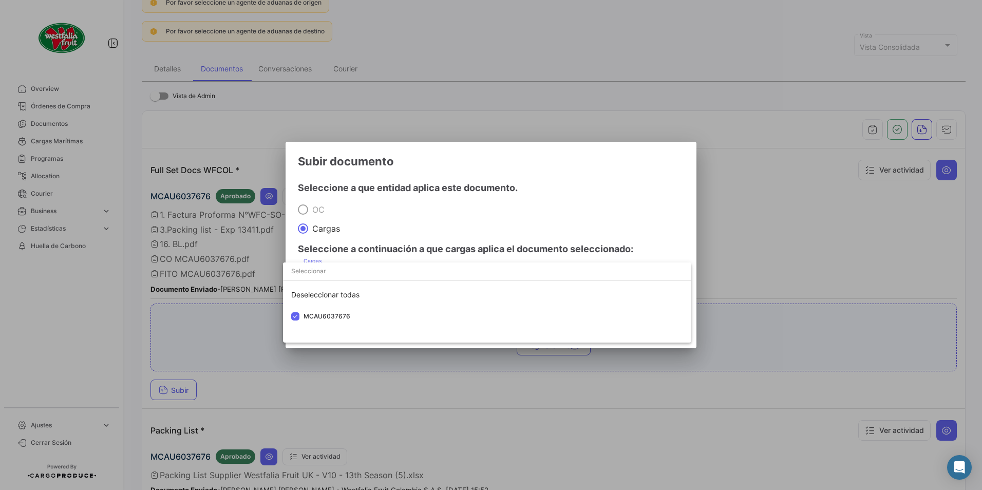
click at [504, 235] on div at bounding box center [491, 245] width 982 height 490
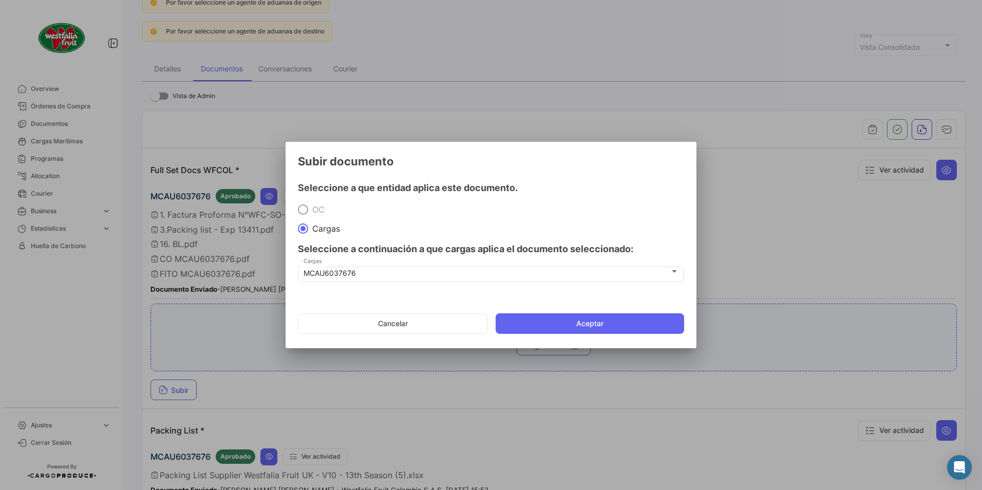
click at [617, 336] on mat-dialog-actions "Cancelar Aceptar" at bounding box center [491, 323] width 386 height 35
click at [611, 328] on button "Aceptar" at bounding box center [589, 323] width 188 height 21
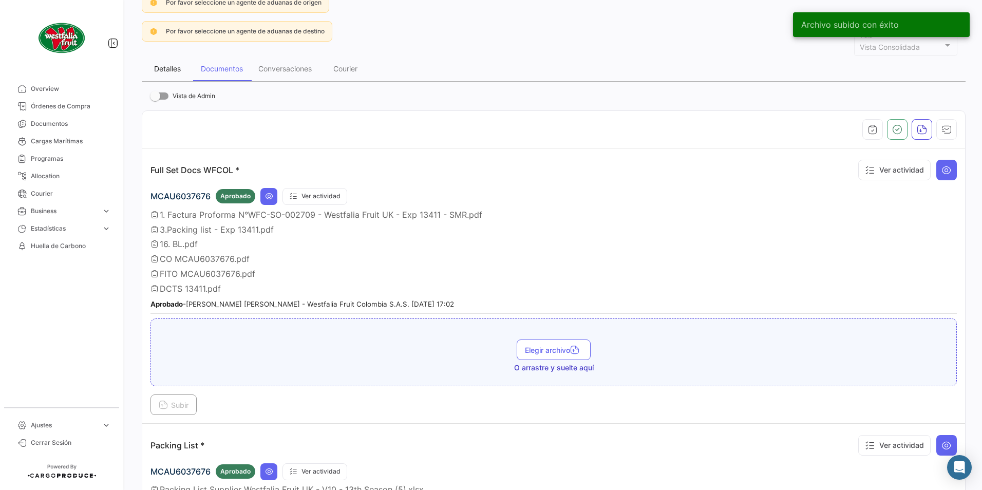
drag, startPoint x: 152, startPoint y: 64, endPoint x: 196, endPoint y: 76, distance: 45.5
click at [156, 66] on div "Detalles" at bounding box center [167, 68] width 51 height 25
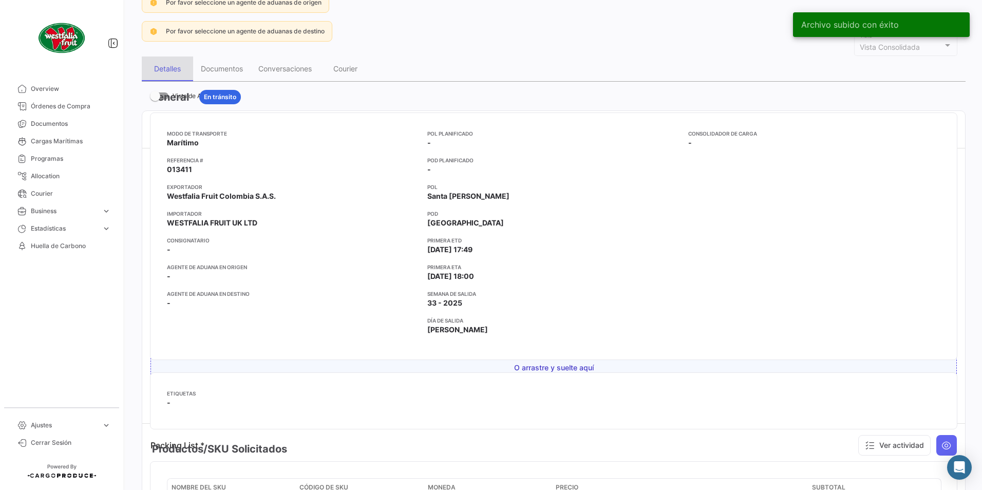
scroll to position [0, 0]
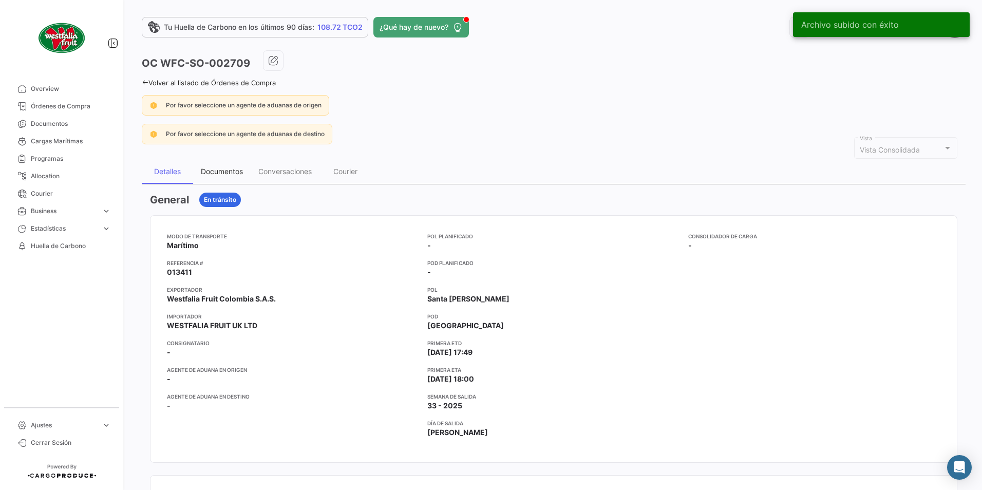
click at [236, 170] on div "Documentos" at bounding box center [222, 171] width 42 height 9
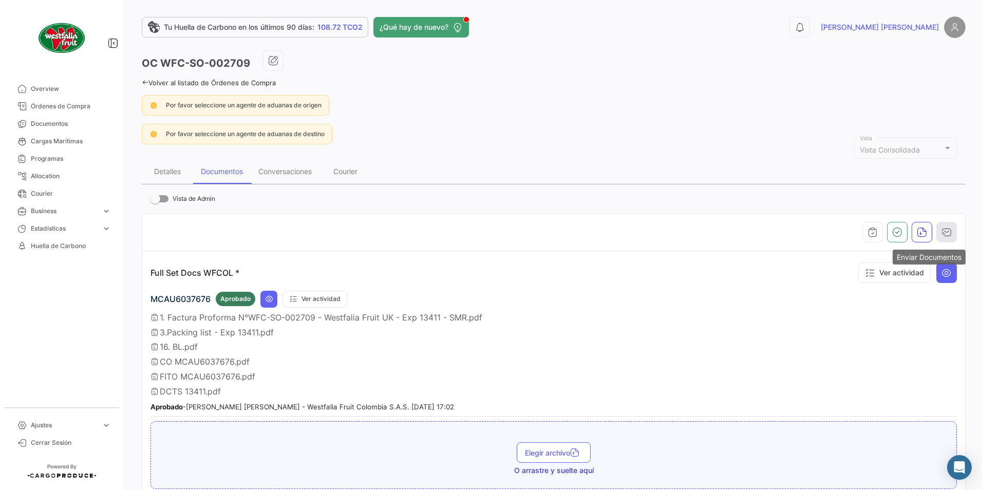
click at [947, 231] on button "button" at bounding box center [946, 232] width 21 height 21
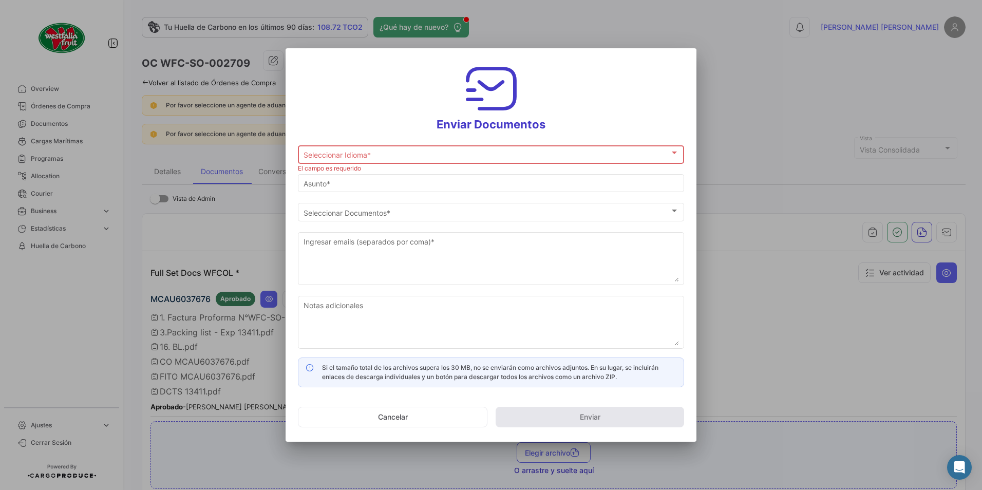
click at [305, 159] on div "Seleccionar Idioma * Seleccionar Idioma *" at bounding box center [490, 154] width 375 height 20
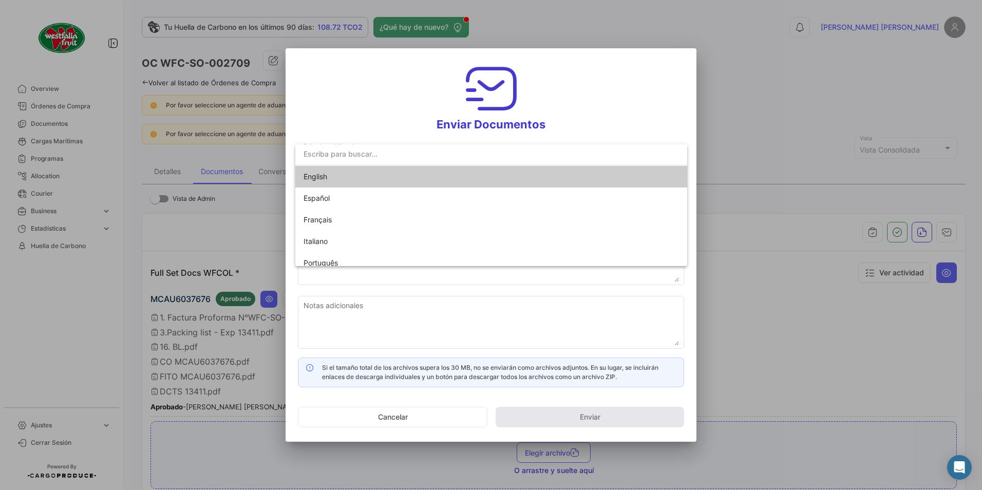
drag, startPoint x: 305, startPoint y: 159, endPoint x: 328, endPoint y: 185, distance: 34.6
click at [324, 180] on span "English" at bounding box center [315, 176] width 24 height 9
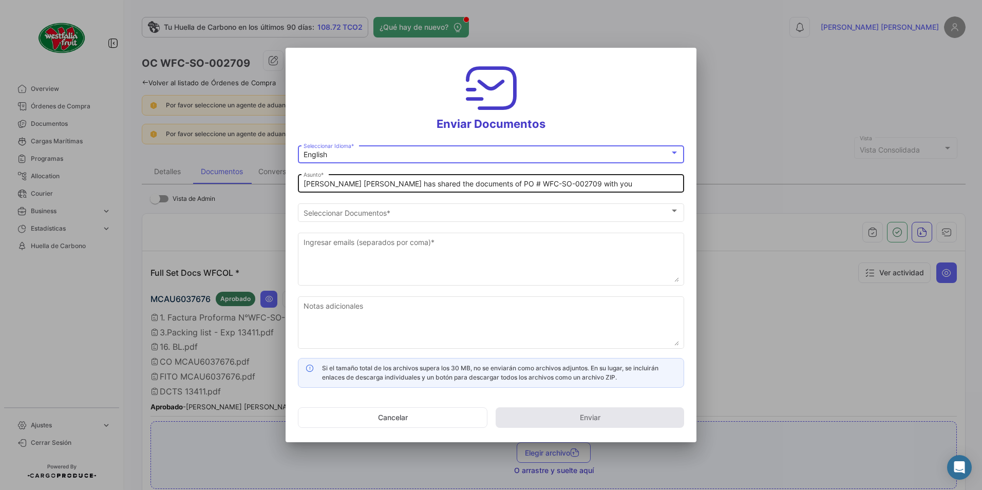
click at [348, 184] on input "[PERSON_NAME] [PERSON_NAME] has shared the documents of PO # WFC-SO-002709 with…" at bounding box center [490, 184] width 375 height 9
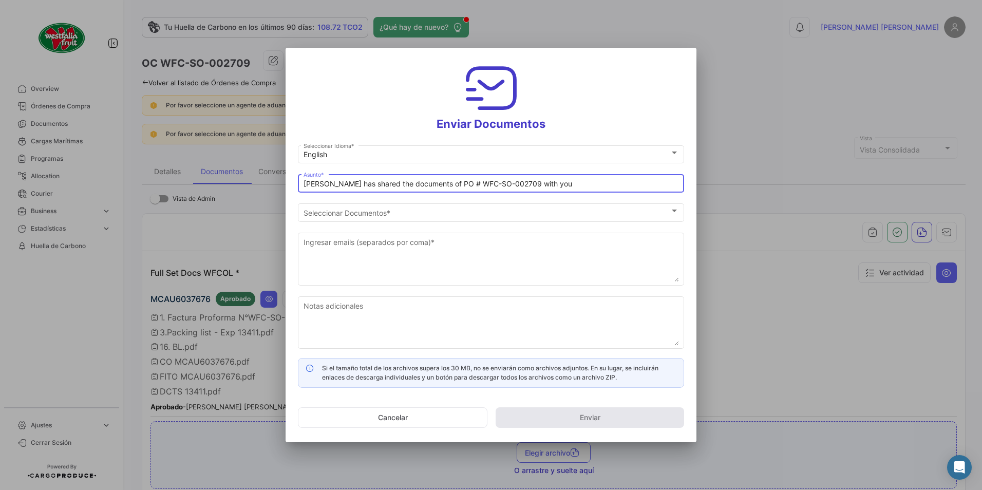
type input "[PERSON_NAME] has shared the documents of PO # WFC-SO-002709 with you"
click at [348, 200] on mat-form-field "[PERSON_NAME] has shared the documents of PO # WFC-SO-002709 with you Asunto *" at bounding box center [491, 186] width 386 height 29
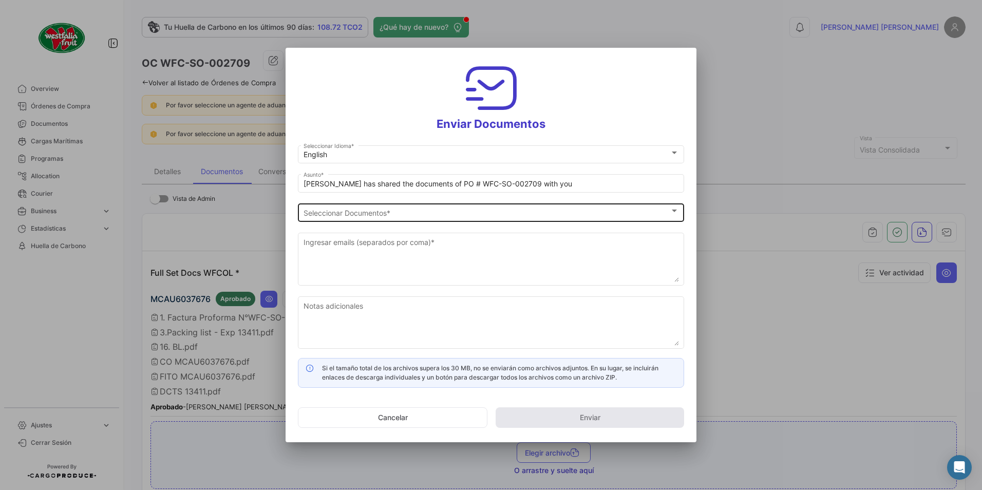
click at [348, 207] on div "Seleccionar Documentos Seleccionar Documentos *" at bounding box center [490, 211] width 375 height 20
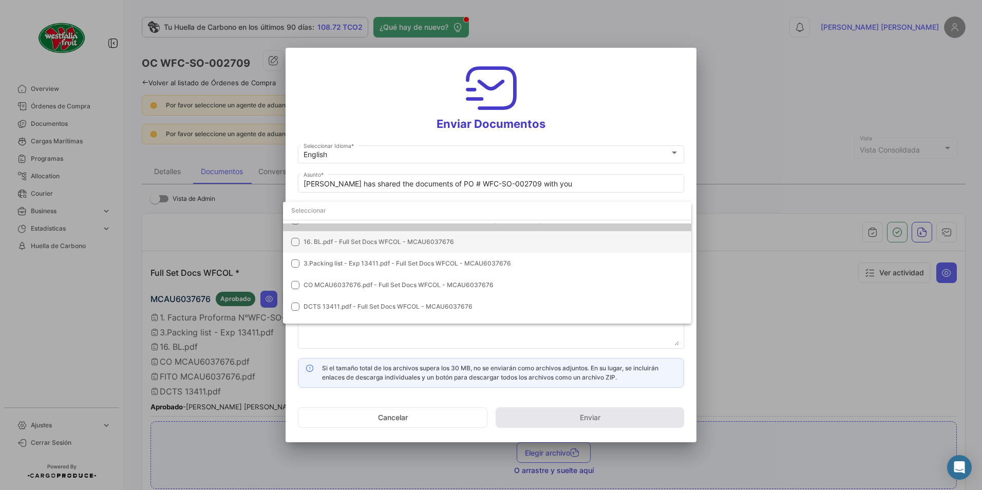
scroll to position [72, 0]
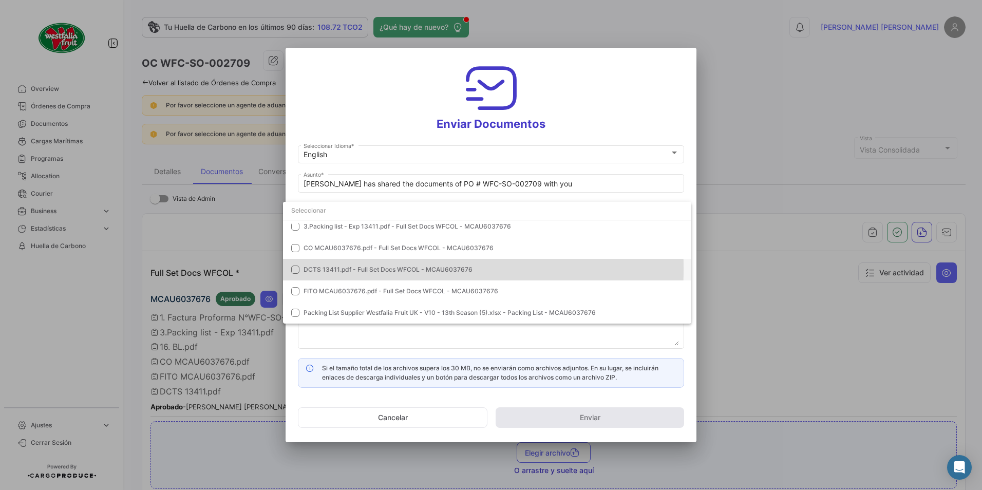
click at [335, 269] on span "DCTS 13411.pdf - Full Set Docs WFCOL - MCAU6037676" at bounding box center [387, 269] width 169 height 8
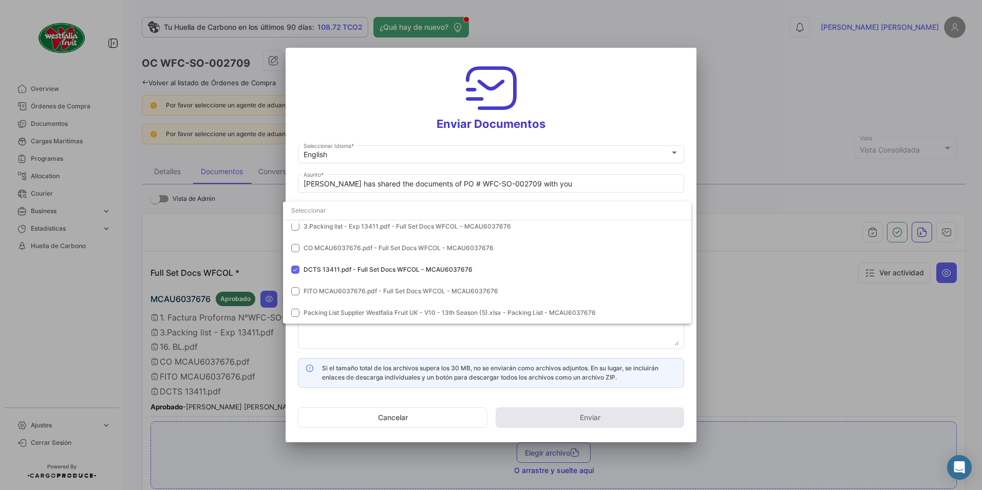
click at [568, 105] on div at bounding box center [491, 245] width 982 height 490
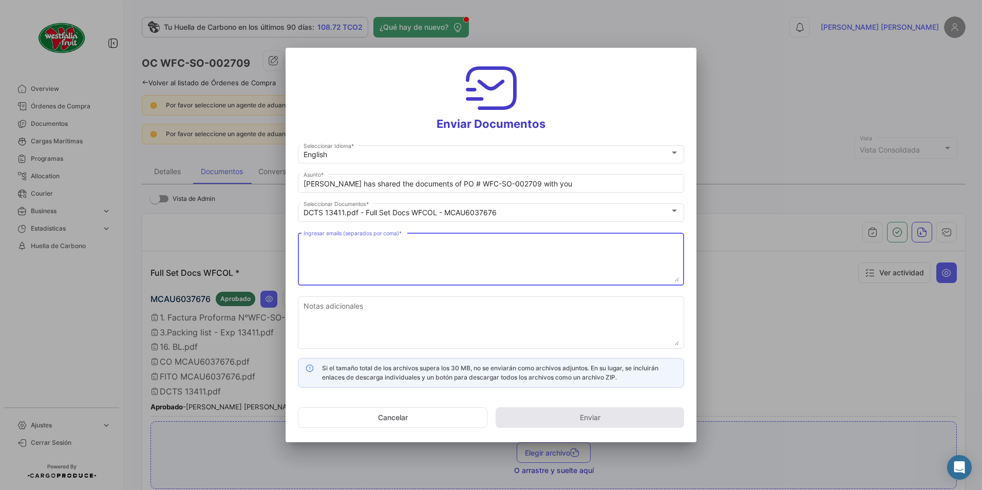
drag, startPoint x: 397, startPoint y: 261, endPoint x: 393, endPoint y: 257, distance: 6.2
click at [396, 260] on textarea "Ingresar emails (separados por coma) *" at bounding box center [490, 259] width 375 height 45
paste textarea "[DOMAIN_NAME][EMAIL_ADDRESS][DOMAIN_NAME], [PERSON_NAME][EMAIL_ADDRESS][PERSON_…"
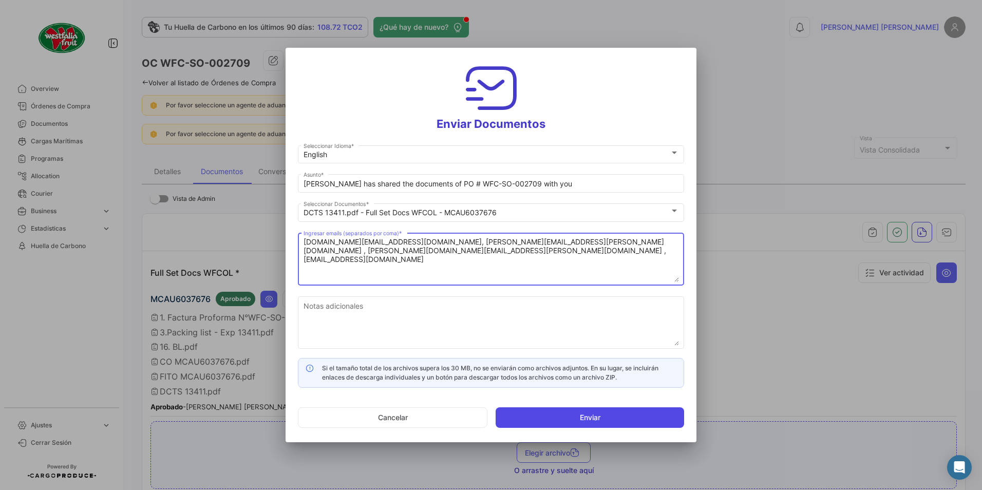
type textarea "[DOMAIN_NAME][EMAIL_ADDRESS][DOMAIN_NAME], [PERSON_NAME][EMAIL_ADDRESS][PERSON_…"
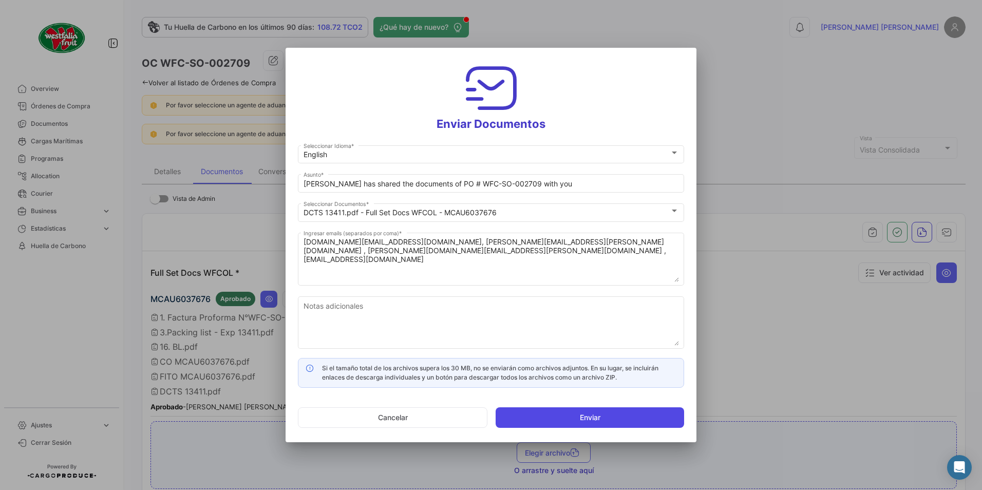
click at [582, 417] on button "Enviar" at bounding box center [589, 417] width 188 height 21
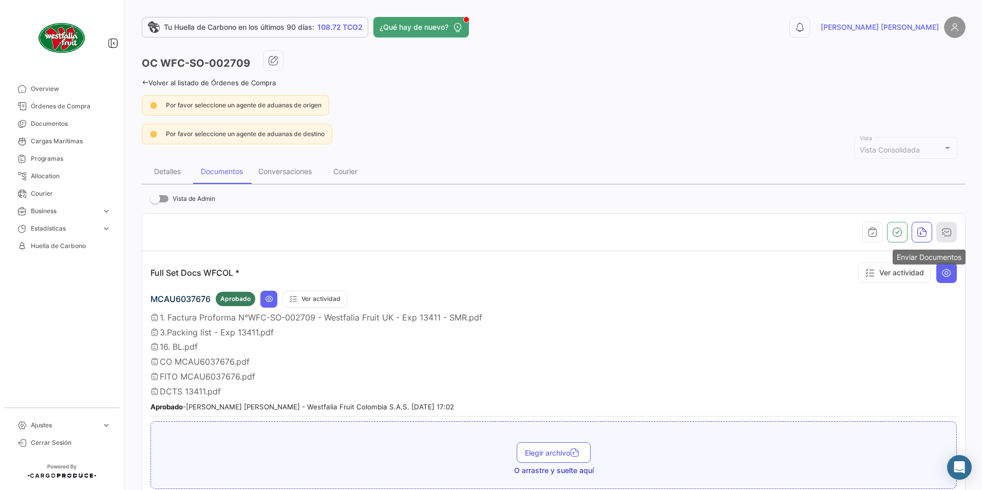
click at [943, 233] on icon "button" at bounding box center [946, 232] width 10 height 10
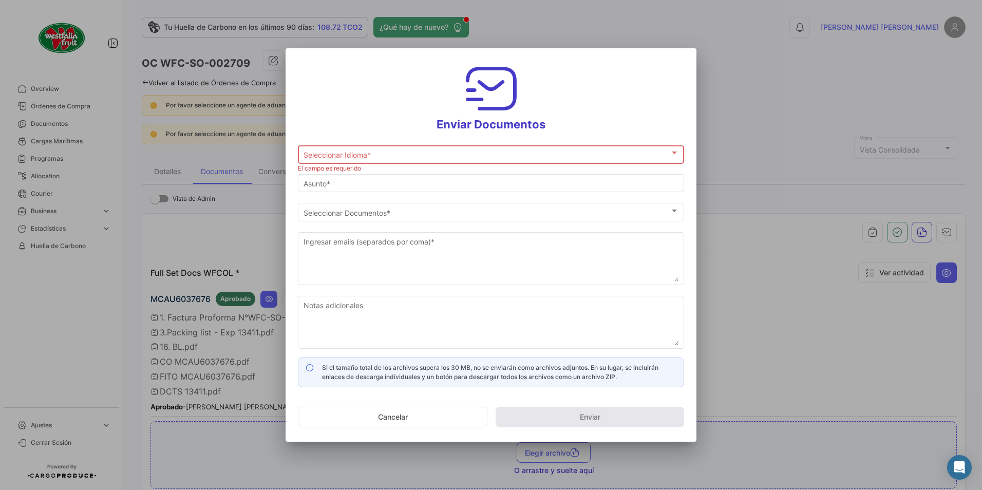
click at [309, 150] on div "Seleccionar Idioma * Seleccionar Idioma *" at bounding box center [490, 154] width 375 height 20
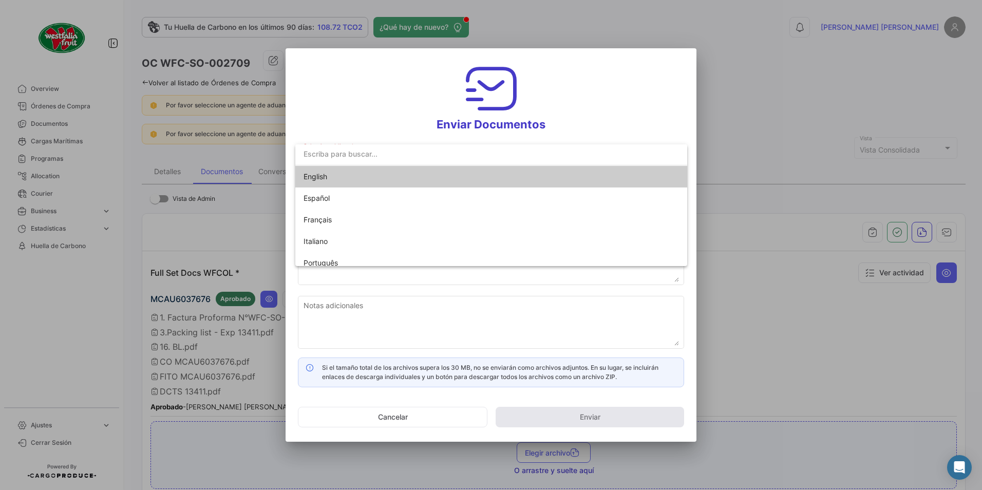
click at [319, 176] on span "English" at bounding box center [315, 176] width 24 height 9
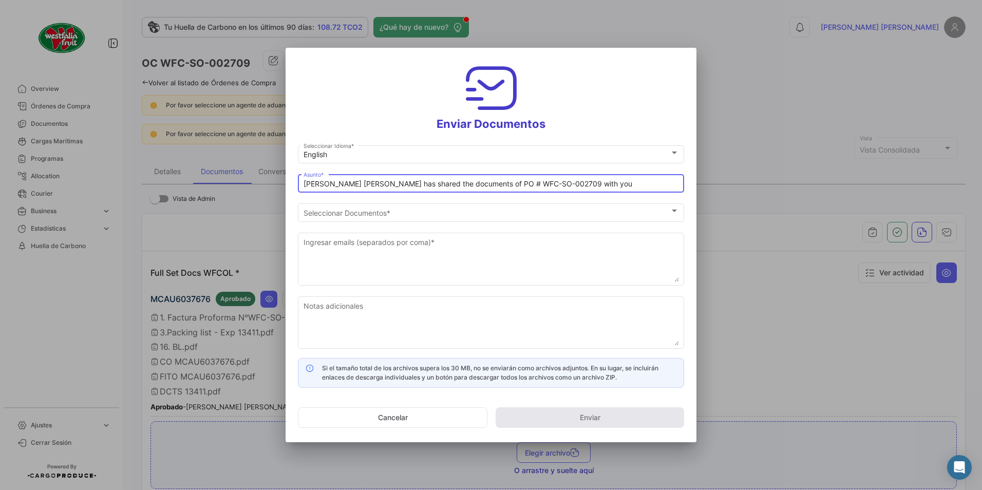
click at [348, 184] on input "[PERSON_NAME] [PERSON_NAME] has shared the documents of PO # WFC-SO-002709 with…" at bounding box center [490, 184] width 375 height 9
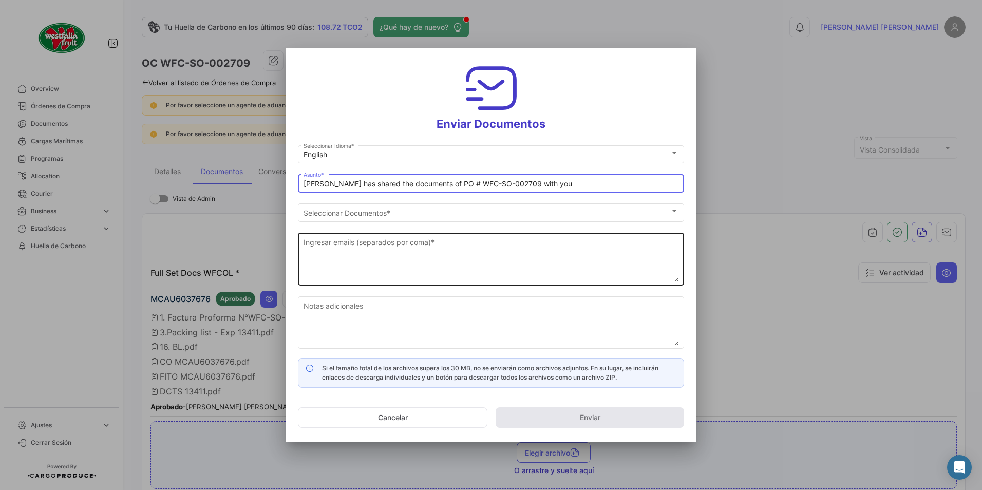
type input "[PERSON_NAME] has shared the documents of PO # WFC-SO-002709 with you"
click at [396, 233] on div "Ingresar emails (separados por coma) *" at bounding box center [490, 258] width 375 height 54
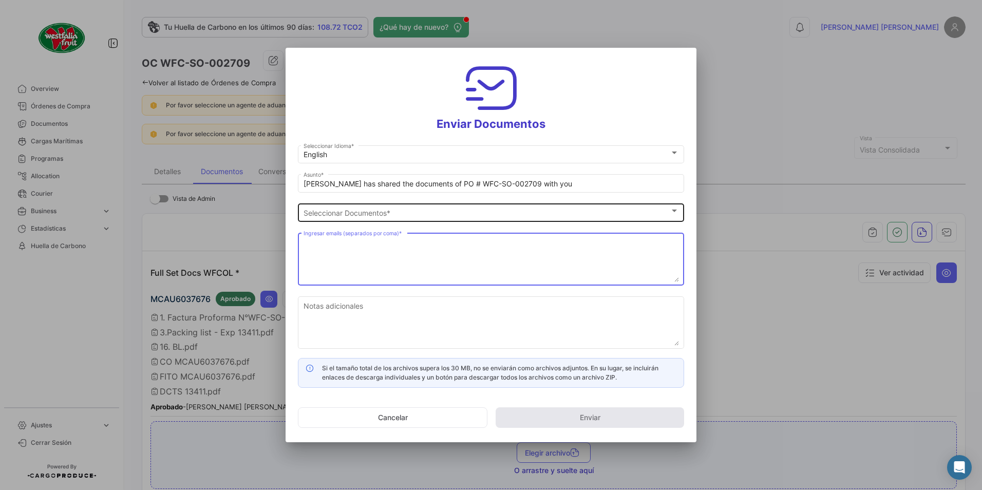
click at [373, 213] on span "Seleccionar Documentos" at bounding box center [486, 212] width 366 height 9
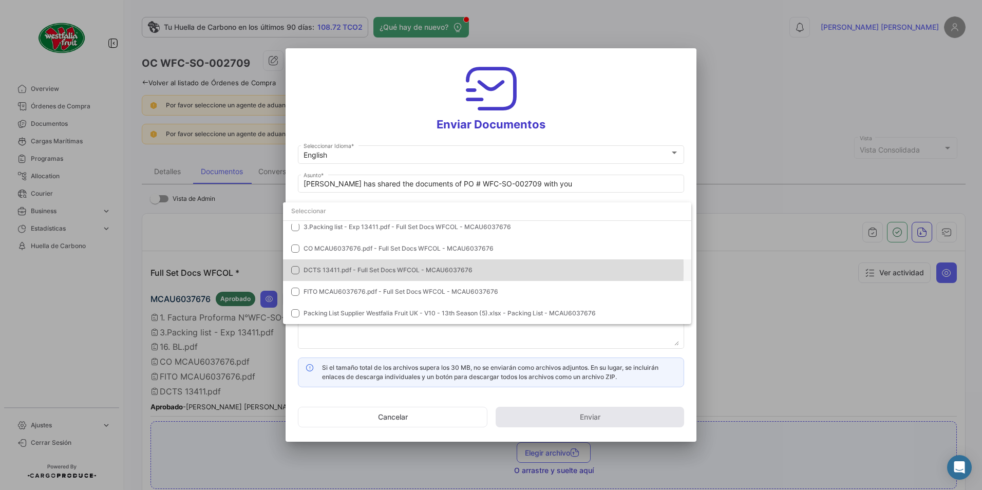
click at [321, 270] on span "DCTS 13411.pdf - Full Set Docs WFCOL - MCAU6037676" at bounding box center [387, 270] width 169 height 8
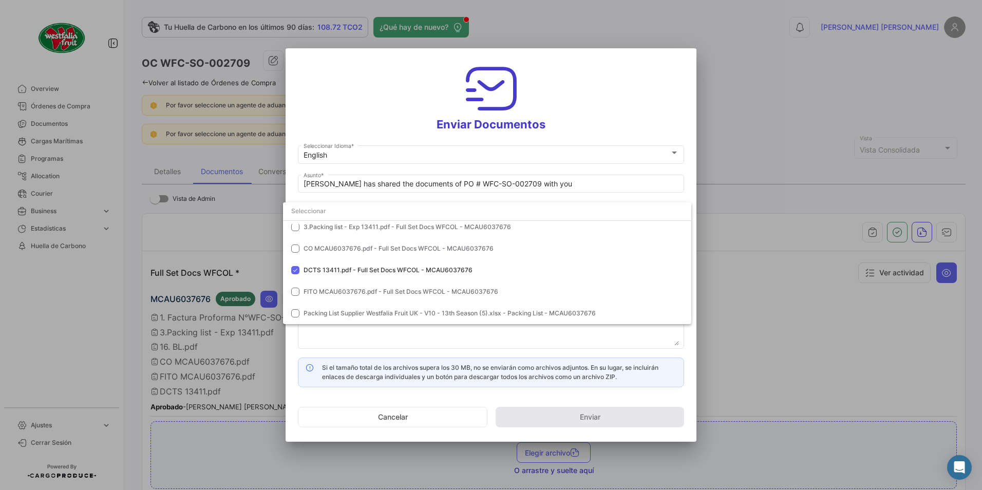
click at [588, 130] on div at bounding box center [491, 245] width 982 height 490
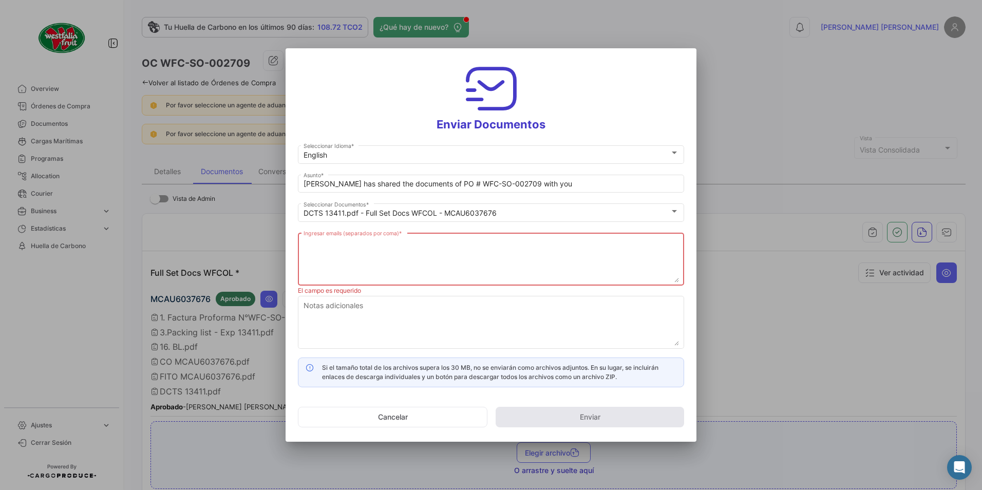
click at [407, 239] on textarea "Ingresar emails (separados por coma) *" at bounding box center [490, 259] width 375 height 45
paste textarea "[DOMAIN_NAME][EMAIL_ADDRESS][DOMAIN_NAME], [PERSON_NAME][EMAIL_ADDRESS][PERSON_…"
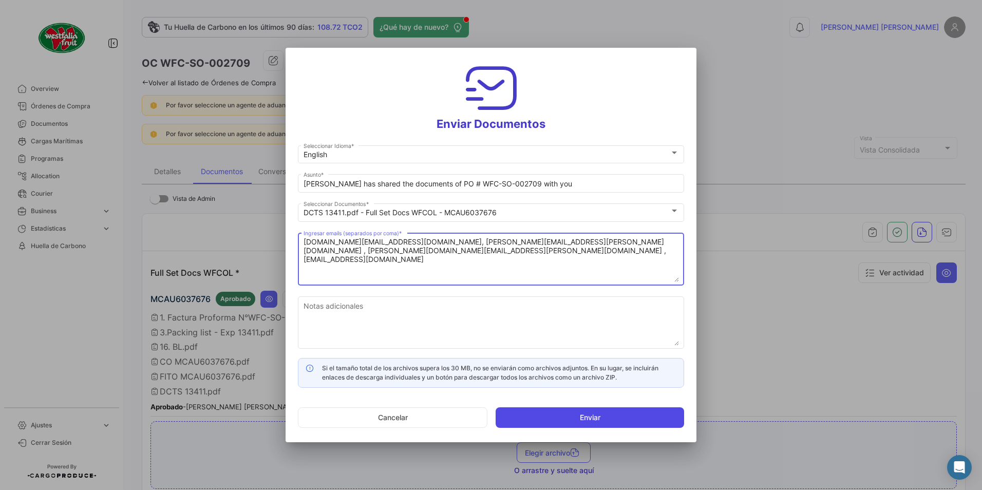
type textarea "[DOMAIN_NAME][EMAIL_ADDRESS][DOMAIN_NAME], [PERSON_NAME][EMAIL_ADDRESS][PERSON_…"
click at [572, 421] on button "Enviar" at bounding box center [589, 417] width 188 height 21
